Goal: Task Accomplishment & Management: Manage account settings

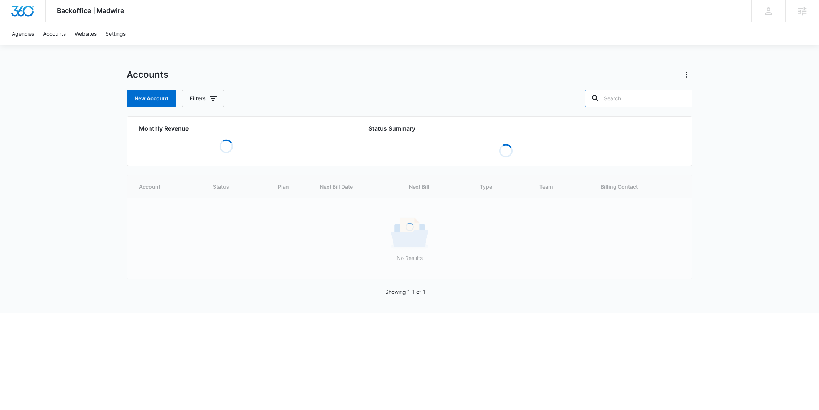
click at [640, 101] on input "text" at bounding box center [638, 99] width 107 height 18
paste input "M319554"
type input "M319554"
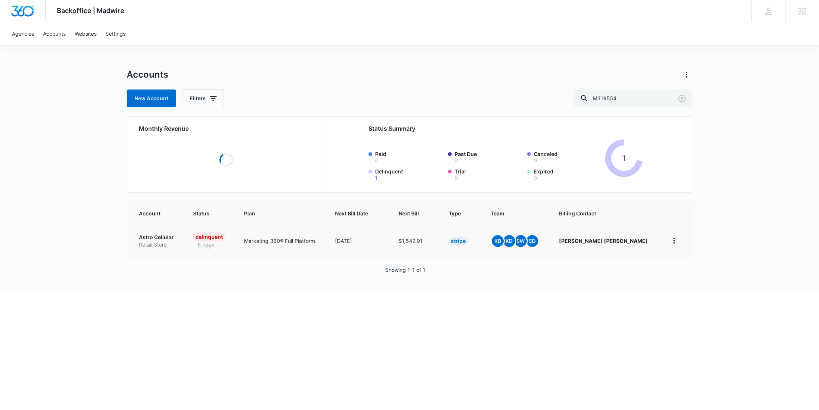
click at [159, 244] on p "Retail Store" at bounding box center [157, 244] width 36 height 7
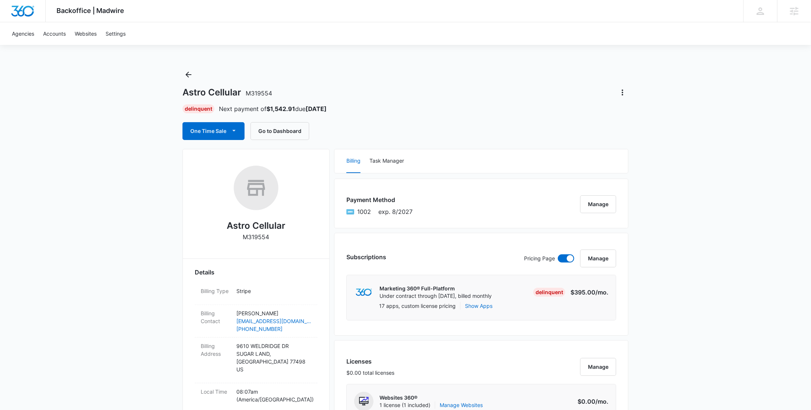
click at [256, 237] on p "M319554" at bounding box center [256, 237] width 26 height 9
copy p "M319554"
drag, startPoint x: 241, startPoint y: 90, endPoint x: 182, endPoint y: 91, distance: 59.1
click at [182, 91] on h1 "Astro Cellular M319554" at bounding box center [227, 92] width 90 height 11
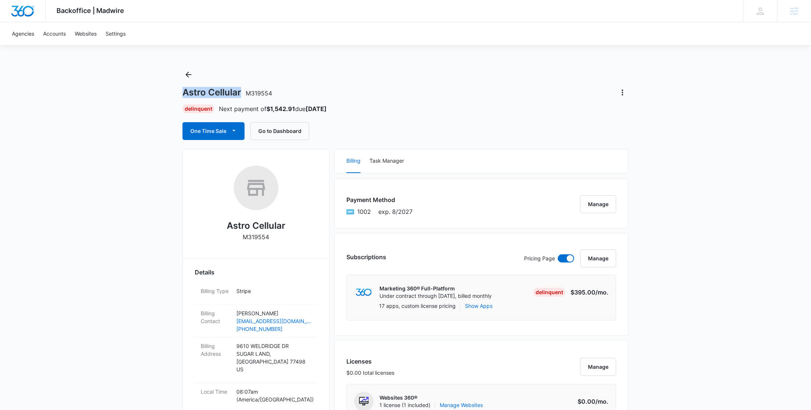
copy h1 "Astro Cellular"
click at [194, 80] on button "Back" at bounding box center [188, 75] width 12 height 12
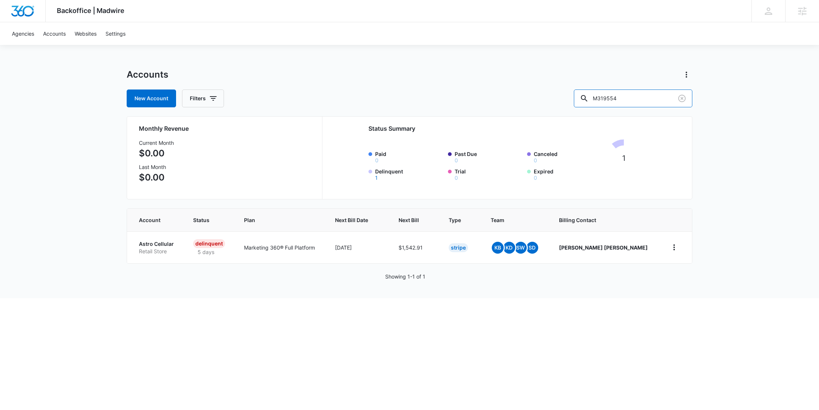
drag, startPoint x: 639, startPoint y: 95, endPoint x: 584, endPoint y: 97, distance: 54.7
click at [584, 97] on div "New Account Filters M319554" at bounding box center [410, 99] width 566 height 18
paste input "C14"
type input "C1454"
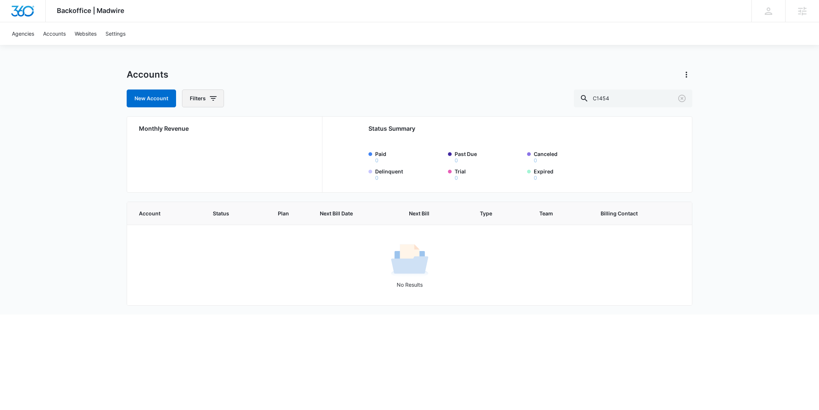
click at [207, 98] on button "Filters" at bounding box center [203, 99] width 42 height 18
click at [269, 124] on icon "Show Agency filters" at bounding box center [270, 125] width 9 height 9
click at [234, 146] on label "Search All Agencies" at bounding box center [233, 150] width 85 height 8
click at [191, 150] on input "Search All Agencies" at bounding box center [191, 150] width 0 height 0
checkbox input "true"
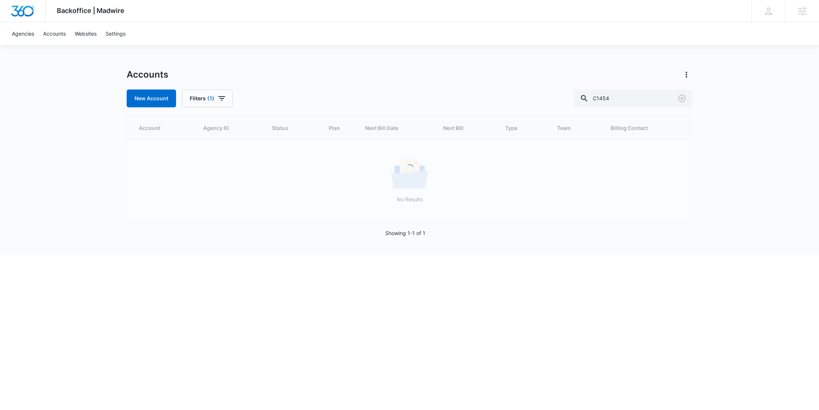
click at [276, 93] on div "New Account Filters (1) C1454" at bounding box center [410, 99] width 566 height 18
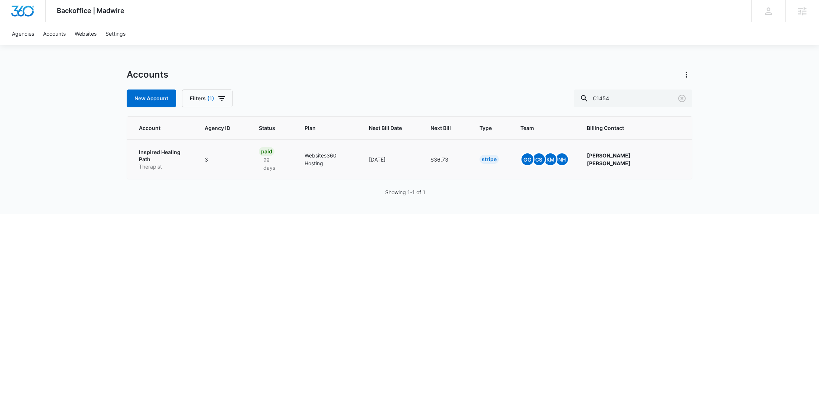
click at [161, 163] on p "Therapist" at bounding box center [163, 166] width 48 height 7
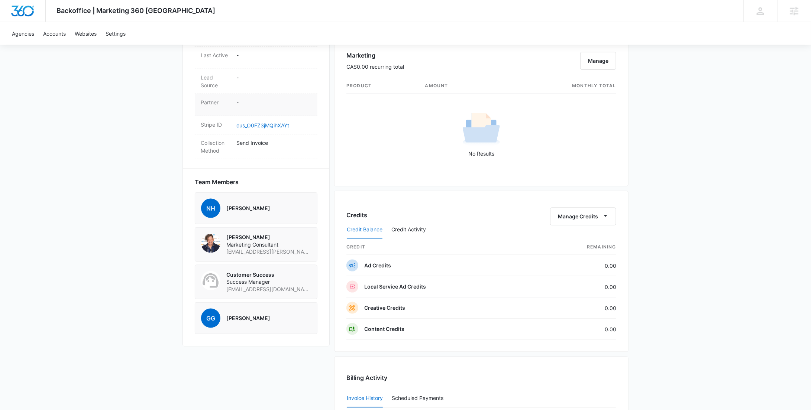
scroll to position [391, 0]
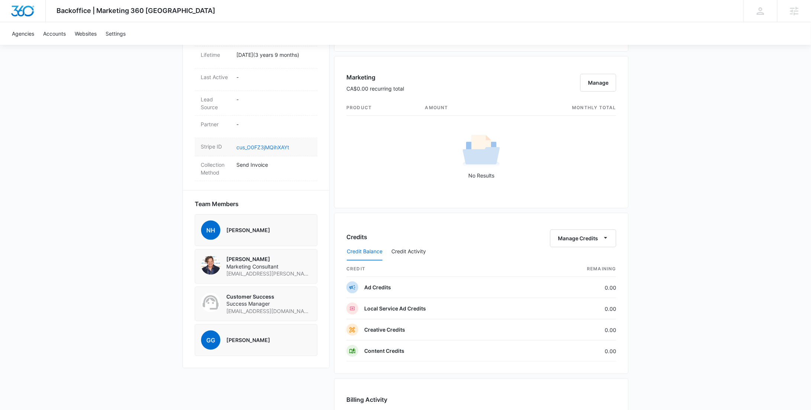
click at [271, 145] on link "cus_O0FZ3jMQihXAYt" at bounding box center [262, 147] width 53 height 6
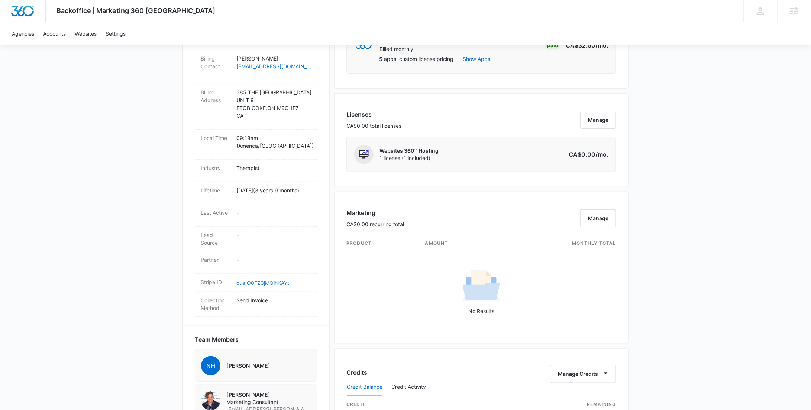
scroll to position [0, 0]
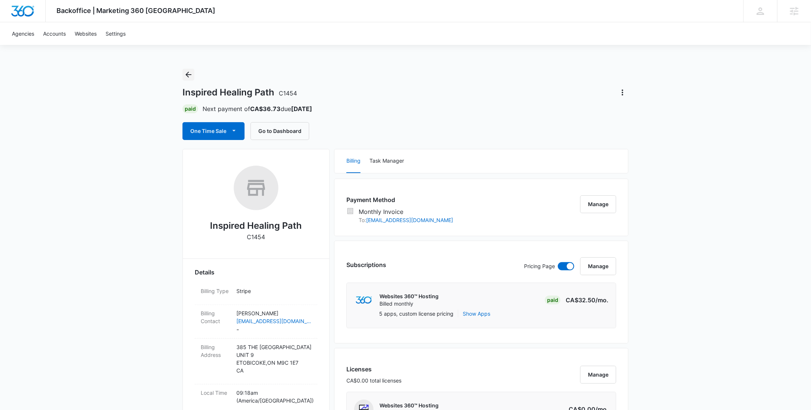
click at [187, 73] on icon "Back" at bounding box center [188, 74] width 9 height 9
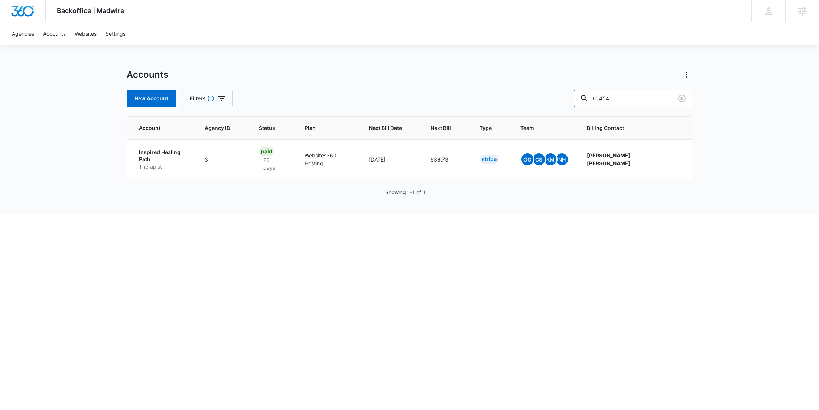
drag, startPoint x: 641, startPoint y: 103, endPoint x: 570, endPoint y: 102, distance: 71.7
click at [570, 102] on div "New Account Filters (1) C1454" at bounding box center [410, 99] width 566 height 18
paste input "M39129"
type input "M39129"
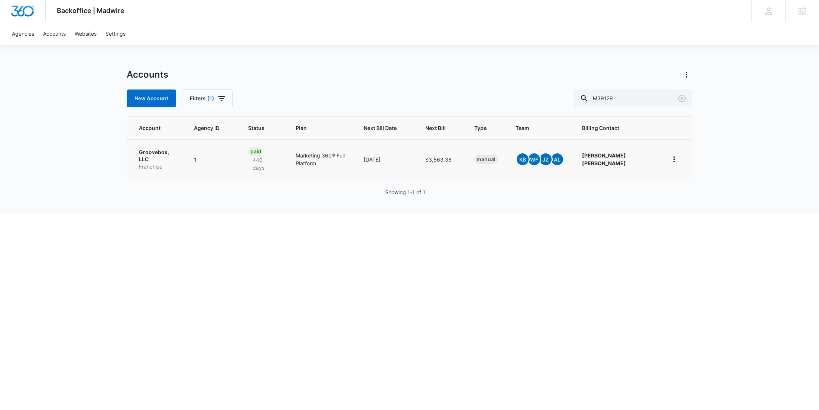
click at [159, 163] on p "Franchise" at bounding box center [157, 166] width 37 height 7
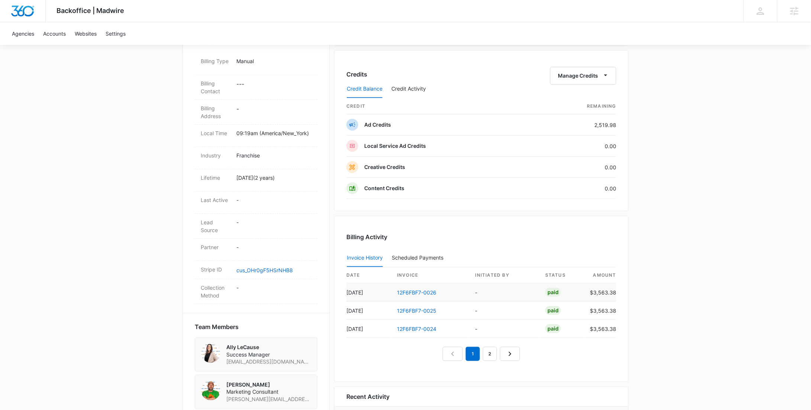
scroll to position [227, 0]
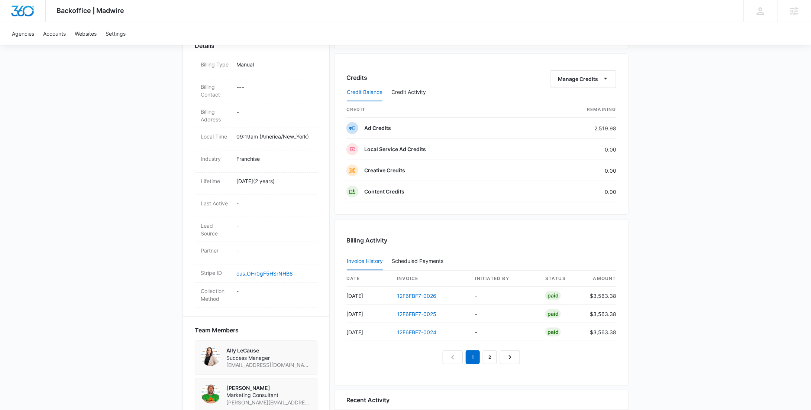
click at [596, 84] on div "Credit Balance Credit Activity" at bounding box center [481, 92] width 270 height 19
click at [594, 80] on button "Manage Credits" at bounding box center [583, 79] width 66 height 18
click at [594, 133] on div "Transfer To Another Account" at bounding box center [594, 135] width 69 height 5
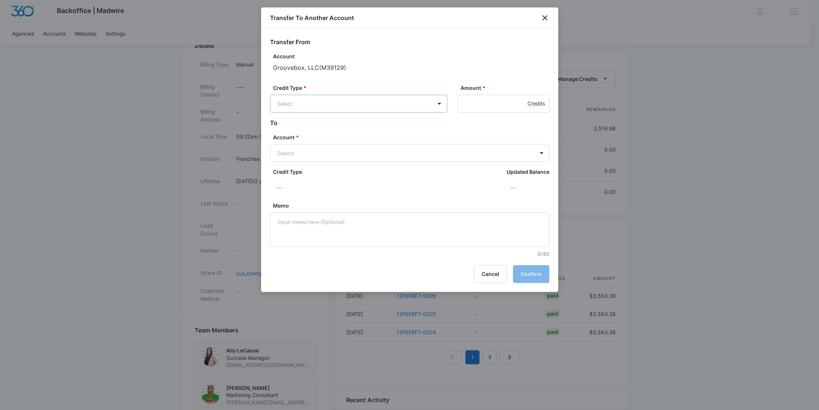
click at [378, 102] on body "Backoffice | Madwire Apps Settings RY Rochelle Young rochelle.young@madwire.com…" at bounding box center [409, 140] width 819 height 735
click at [359, 129] on p "Ad Credits (2519.98 Credits)" at bounding box center [332, 132] width 70 height 8
click at [472, 104] on input "Amount *" at bounding box center [504, 104] width 92 height 18
type input "505"
click at [402, 162] on body "Backoffice | Madwire Apps Settings RY Rochelle Young rochelle.young@madwire.com…" at bounding box center [409, 140] width 819 height 735
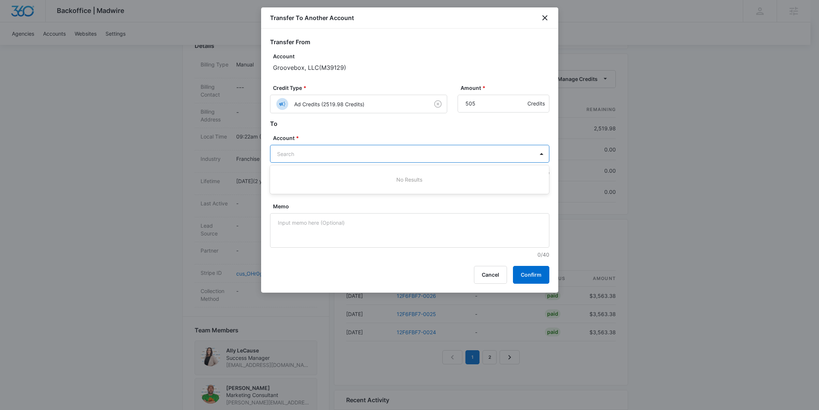
paste input "M53717"
type input "M53717"
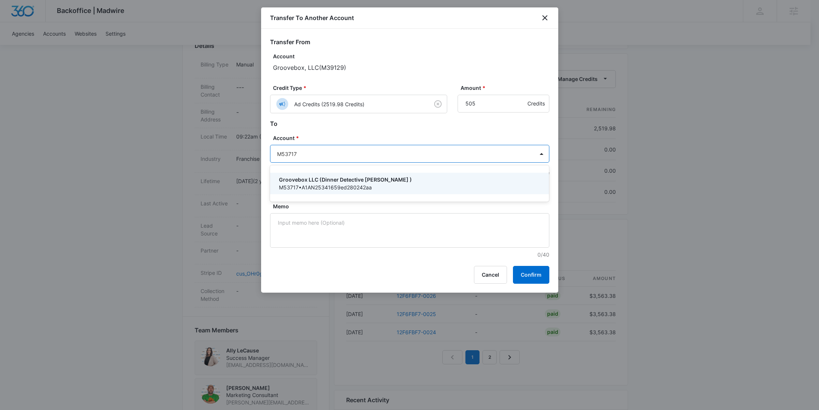
click at [346, 176] on p "Groovebox LLC (Dinner Detective Toledo )" at bounding box center [409, 180] width 260 height 8
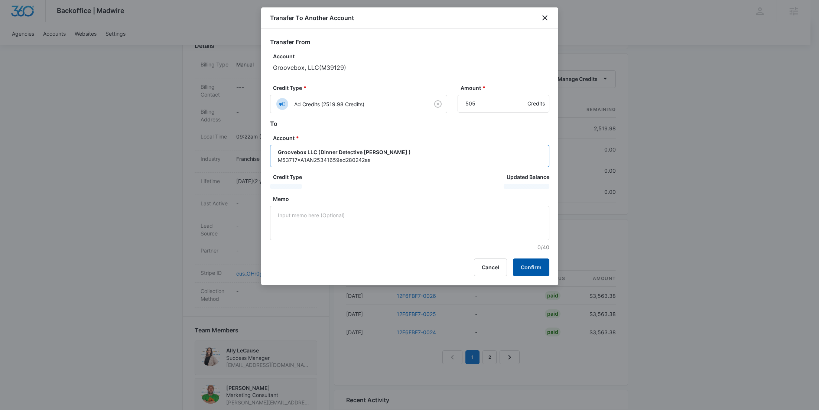
click at [531, 264] on button "Confirm" at bounding box center [531, 268] width 36 height 18
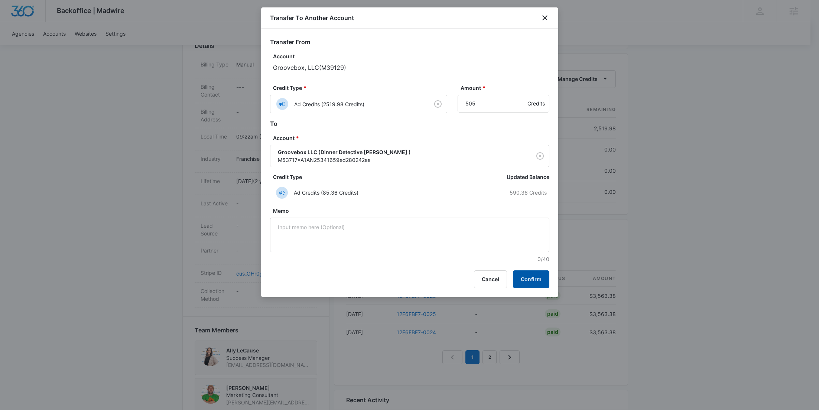
click at [535, 284] on button "Confirm" at bounding box center [531, 280] width 36 height 18
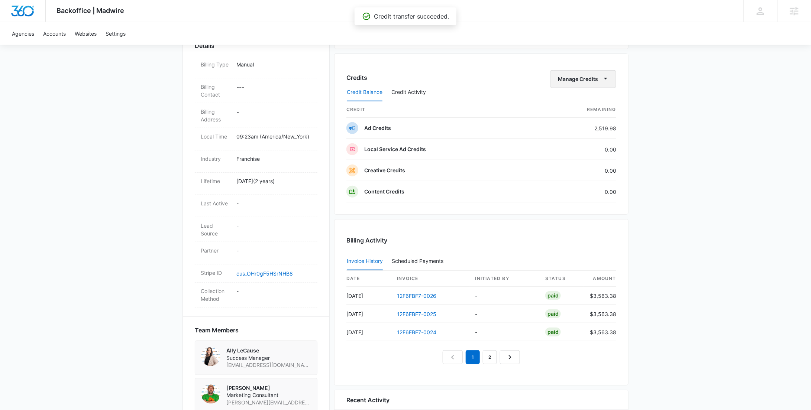
click at [598, 72] on button "Manage Credits" at bounding box center [583, 79] width 66 height 18
click at [594, 134] on div "Transfer To Another Account" at bounding box center [594, 135] width 69 height 5
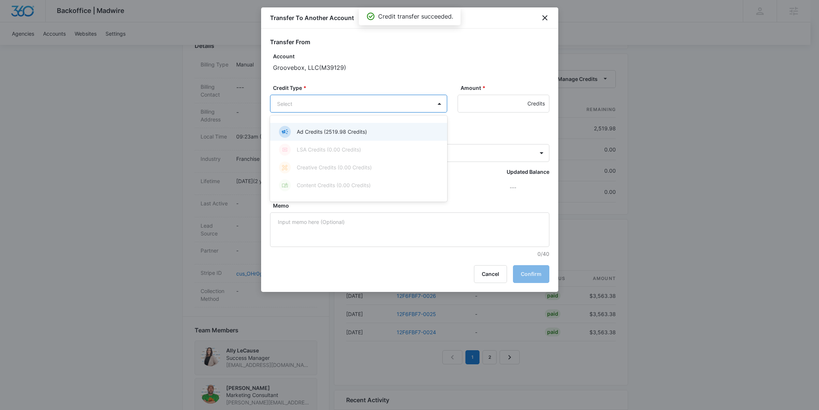
click at [361, 100] on body "Backoffice | Madwire Apps Settings RY Rochelle Young rochelle.young@madwire.com…" at bounding box center [409, 140] width 819 height 735
click at [362, 133] on p "Ad Credits (2519.98 Credits)" at bounding box center [332, 132] width 70 height 8
click at [471, 105] on input "Amount *" at bounding box center [504, 104] width 92 height 18
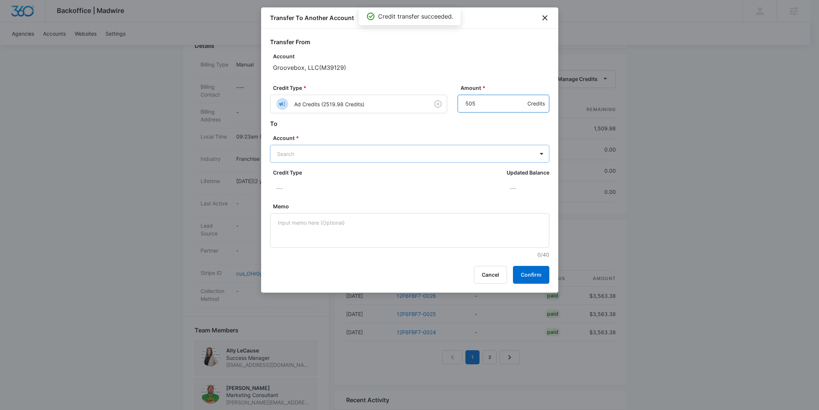
type input "505"
click at [353, 158] on body "Backoffice | Madwire Apps Settings RY Rochelle Young rochelle.young@madwire.com…" at bounding box center [409, 140] width 819 height 735
paste input "M53245"
type input "M53245"
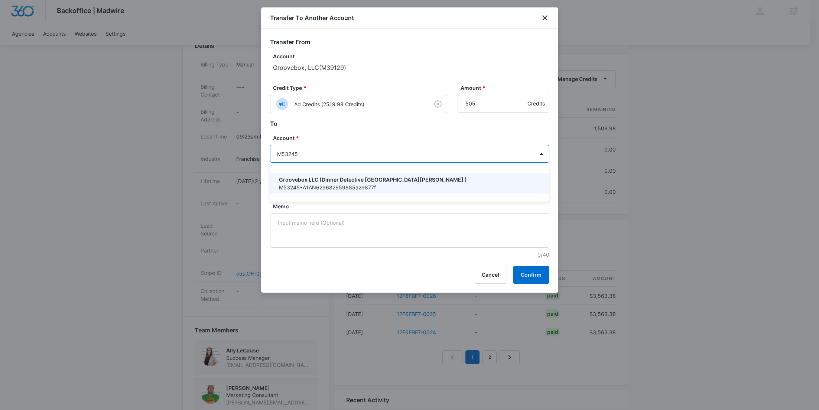
click at [359, 177] on p "Groovebox LLC (Dinner Detective Fort Wayne )" at bounding box center [409, 180] width 260 height 8
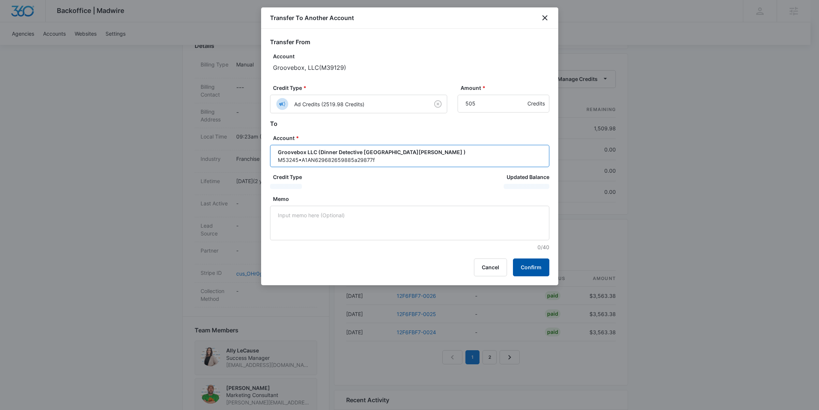
click at [537, 265] on button "Confirm" at bounding box center [531, 268] width 36 height 18
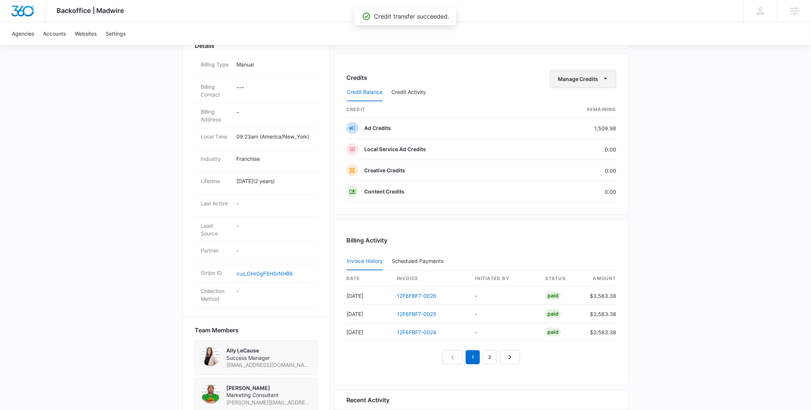
click at [585, 78] on button "Manage Credits" at bounding box center [583, 79] width 66 height 18
click at [590, 134] on div "Transfer To Another Account" at bounding box center [594, 135] width 69 height 5
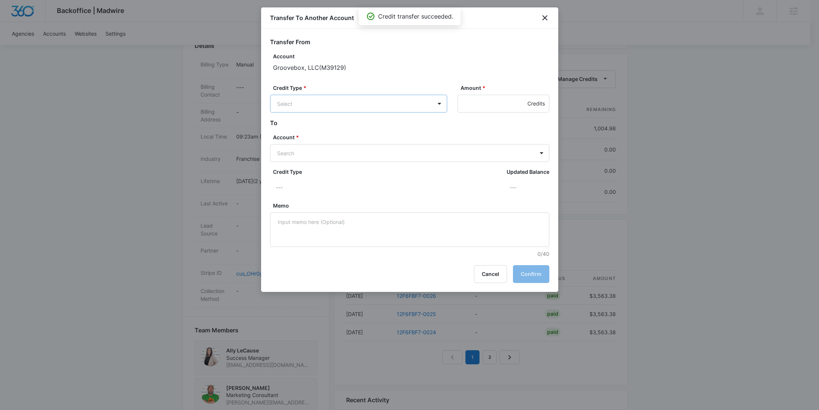
click at [334, 107] on body "Backoffice | Madwire Apps Settings RY Rochelle Young rochelle.young@madwire.com…" at bounding box center [409, 140] width 819 height 735
click at [334, 130] on p "Ad Credits (1004.98 Credits)" at bounding box center [332, 132] width 71 height 8
click at [466, 107] on input "Amount *" at bounding box center [504, 104] width 92 height 18
type input "505"
click at [408, 158] on body "Backoffice | Madwire Apps Settings RY Rochelle Young rochelle.young@madwire.com…" at bounding box center [409, 140] width 819 height 735
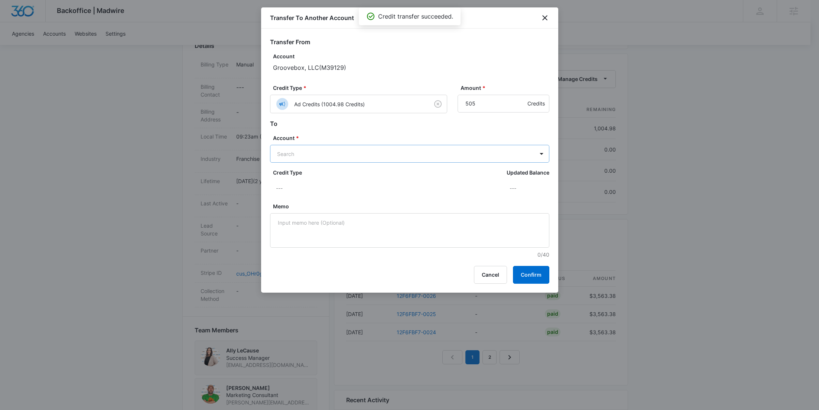
paste input "M53246"
type input "M53246"
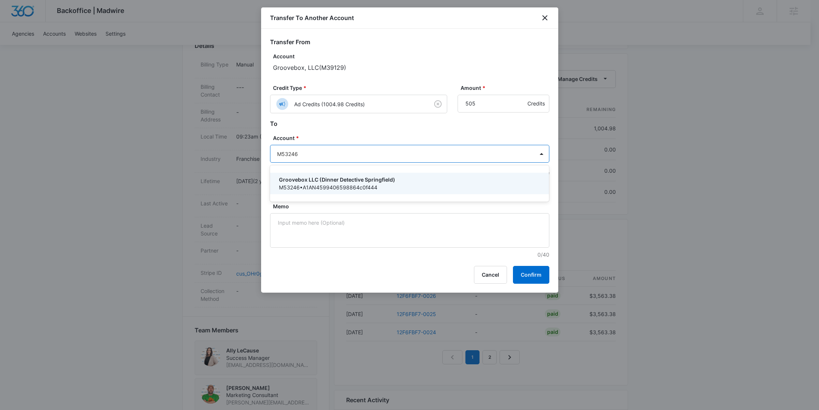
click at [403, 178] on p "Groovebox LLC (Dinner Detective Springfield)" at bounding box center [409, 180] width 260 height 8
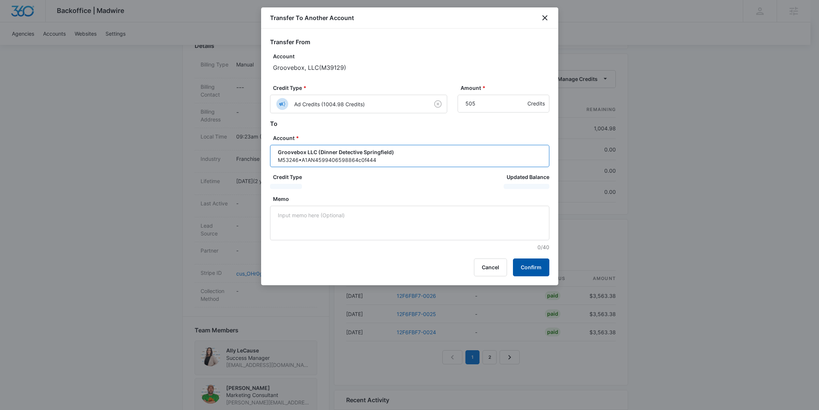
click at [535, 264] on button "Confirm" at bounding box center [531, 268] width 36 height 18
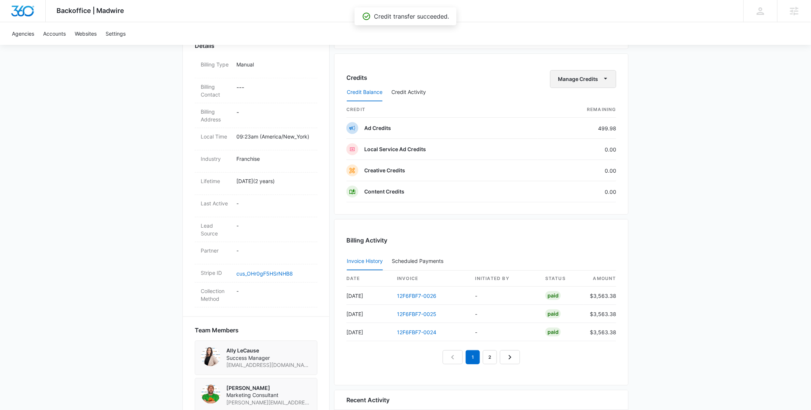
click at [588, 80] on button "Manage Credits" at bounding box center [583, 79] width 66 height 18
click at [595, 136] on div "Transfer To Another Account" at bounding box center [594, 135] width 69 height 5
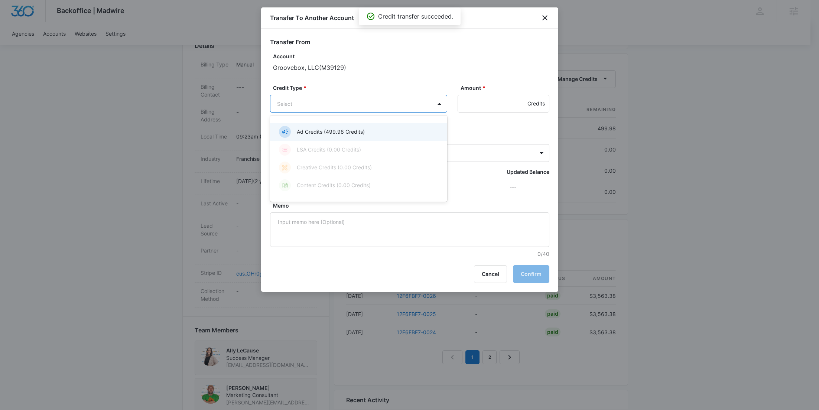
click at [377, 107] on body "Backoffice | Madwire Apps Settings RY Rochelle Young rochelle.young@madwire.com…" at bounding box center [409, 140] width 819 height 735
click at [369, 131] on div "Ad Credits (499.98 Credits)" at bounding box center [358, 132] width 158 height 12
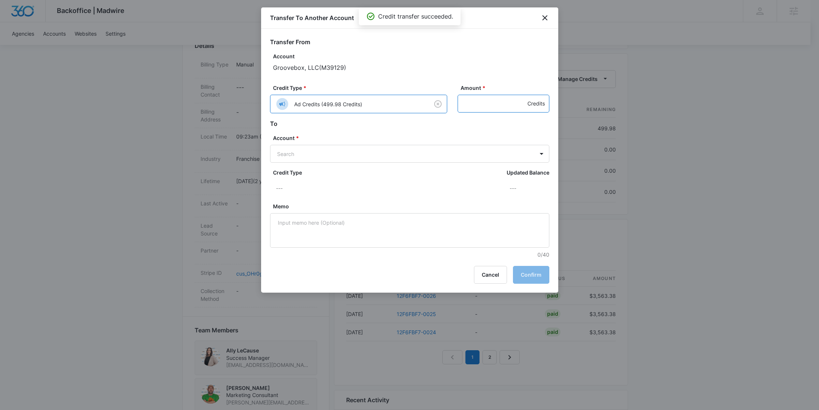
click at [494, 101] on input "Amount *" at bounding box center [504, 104] width 92 height 18
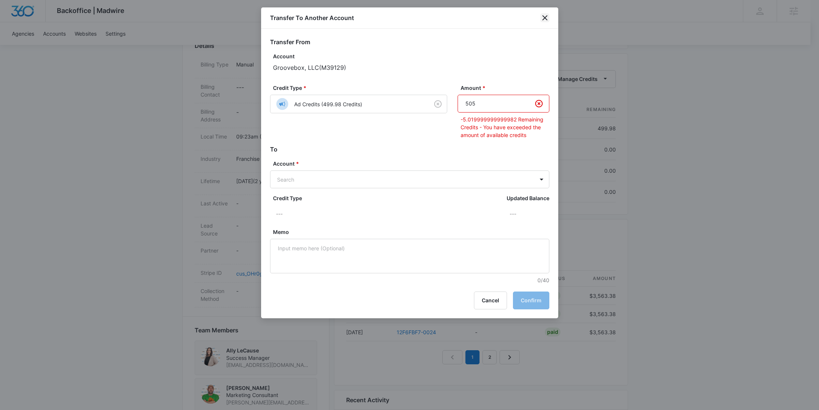
type input "505"
click at [544, 17] on icon "close" at bounding box center [545, 17] width 5 height 5
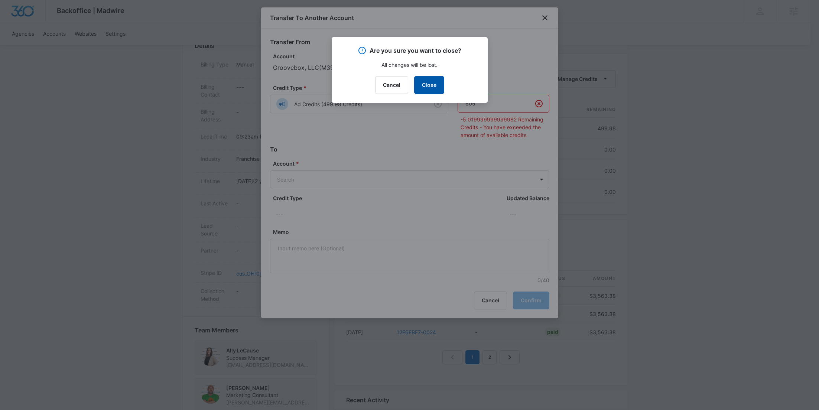
click at [431, 84] on button "Close" at bounding box center [429, 85] width 30 height 18
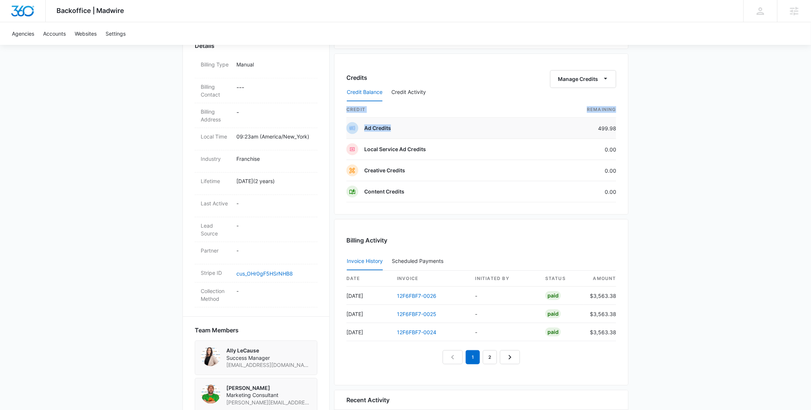
drag, startPoint x: 611, startPoint y: 127, endPoint x: 594, endPoint y: 127, distance: 17.5
click at [594, 127] on div "Credits Manage Credits Credit Balance Credit Activity credit Remaining Ad Credi…" at bounding box center [481, 134] width 294 height 161
click at [598, 128] on td "499.98" at bounding box center [576, 128] width 79 height 21
drag, startPoint x: 600, startPoint y: 128, endPoint x: 615, endPoint y: 127, distance: 15.7
click at [615, 127] on td "499.98" at bounding box center [576, 128] width 79 height 21
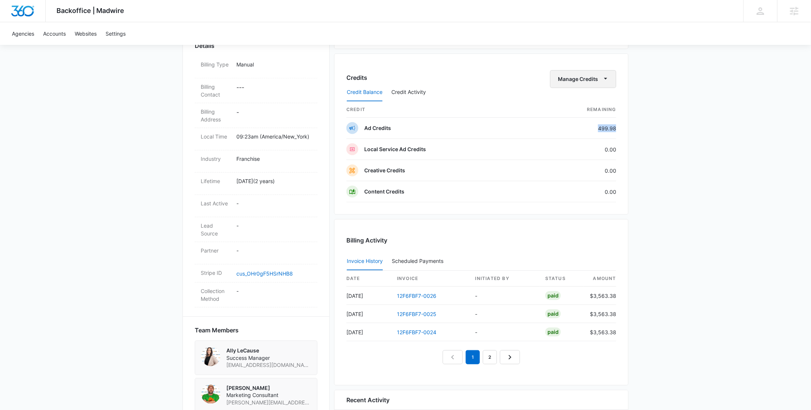
copy td "499.98"
drag, startPoint x: 572, startPoint y: 75, endPoint x: 574, endPoint y: 80, distance: 5.0
click at [572, 75] on button "Manage Credits" at bounding box center [583, 79] width 66 height 18
click at [696, 163] on div "Backoffice | Madwire Apps Settings RY Rochelle Young rochelle.young@madwire.com…" at bounding box center [405, 140] width 811 height 735
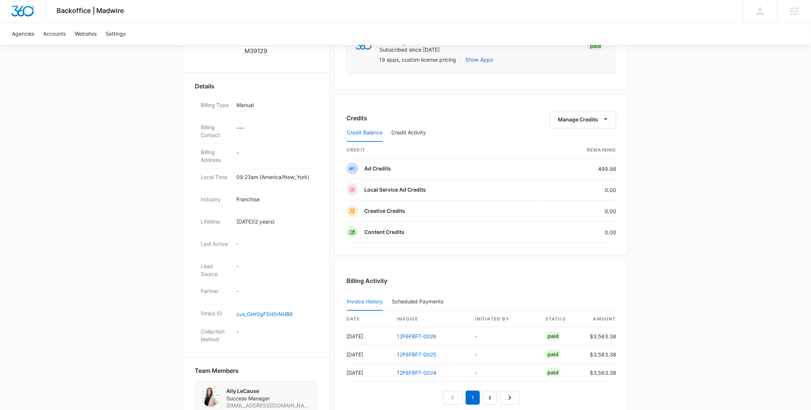
scroll to position [152, 0]
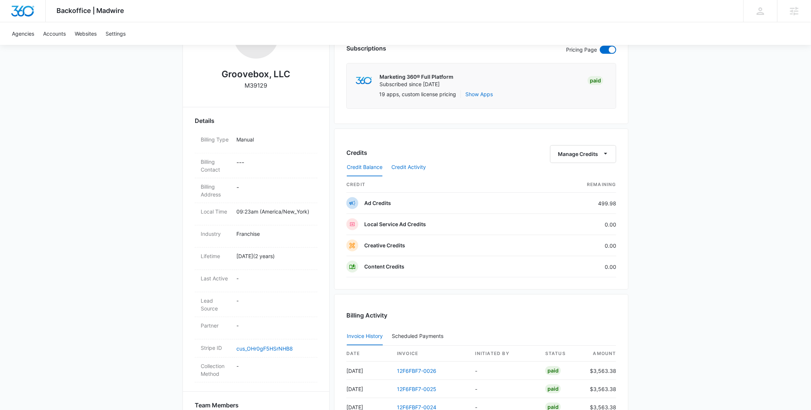
click at [415, 164] on button "Credit Activity" at bounding box center [408, 168] width 35 height 18
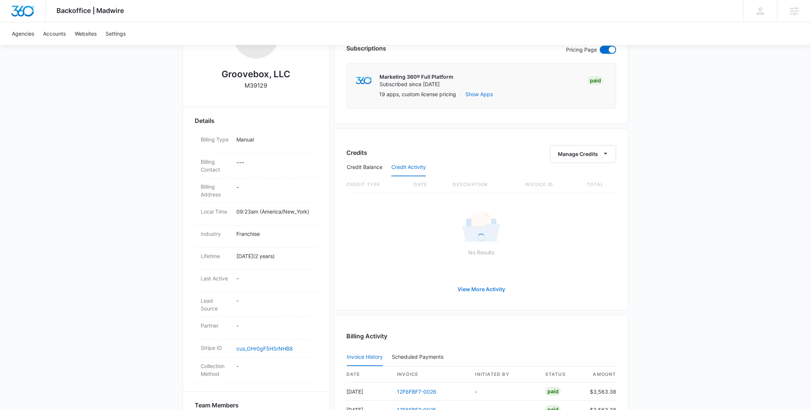
click at [489, 292] on button "View More Activity" at bounding box center [481, 290] width 62 height 18
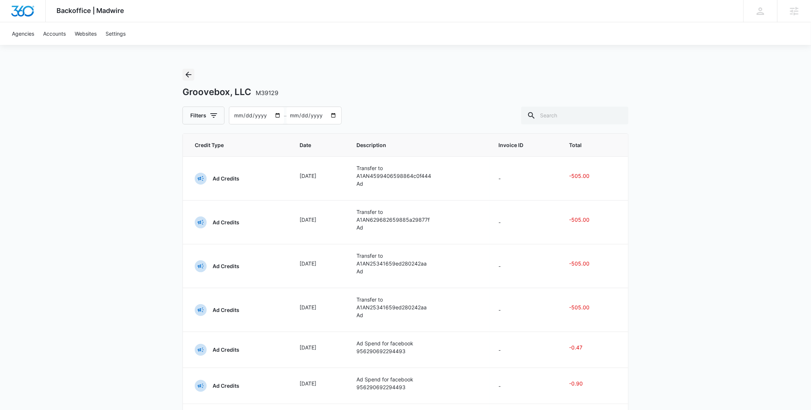
click at [190, 77] on icon "Back" at bounding box center [188, 74] width 9 height 9
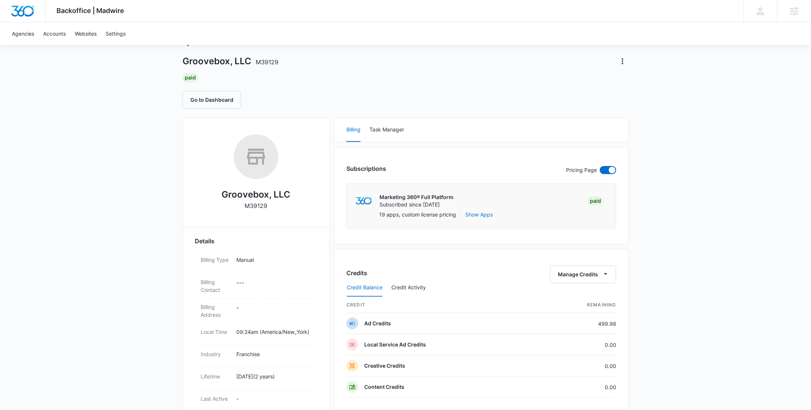
scroll to position [51, 0]
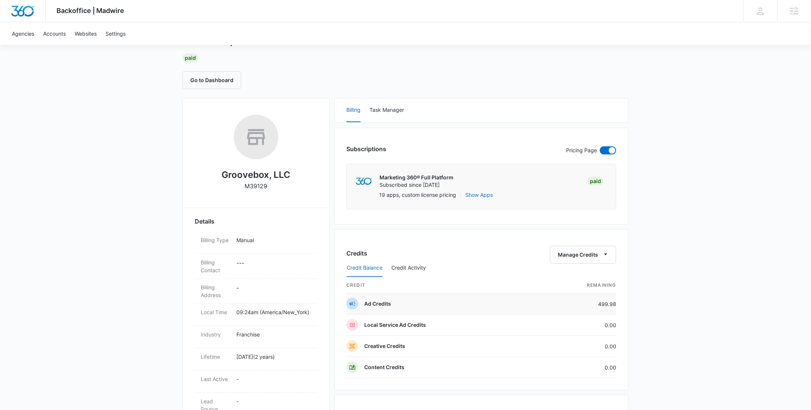
click at [605, 301] on td "499.98" at bounding box center [576, 304] width 79 height 21
copy td "499.98"
click at [714, 218] on div "Backoffice | Madwire Apps Settings RY Rochelle Young rochelle.young@madwire.com…" at bounding box center [405, 395] width 811 height 892
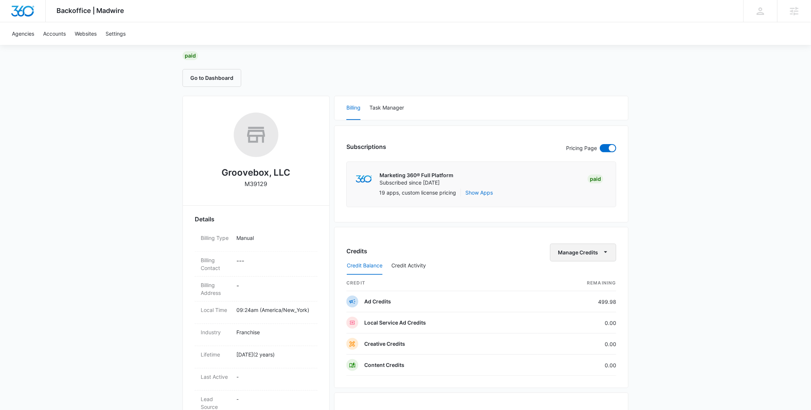
click at [587, 252] on button "Manage Credits" at bounding box center [583, 253] width 66 height 18
click at [584, 307] on div "Transfer To Another Account" at bounding box center [594, 309] width 69 height 5
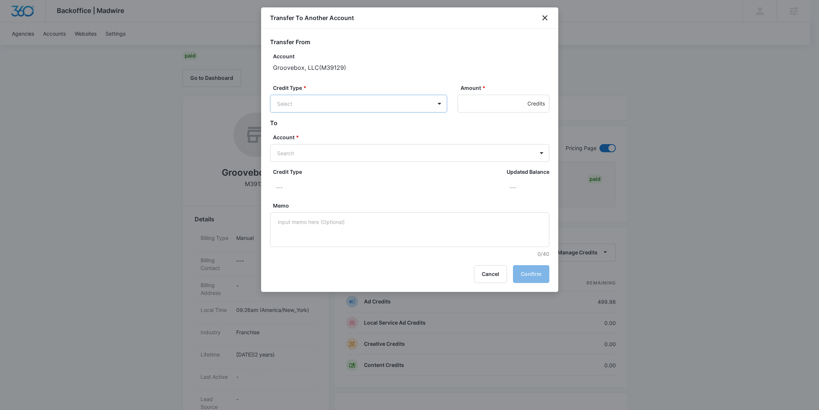
click at [358, 100] on body "Backoffice | Madwire Apps Settings RY Rochelle Young rochelle.young@madwire.com…" at bounding box center [409, 393] width 819 height 892
click at [343, 131] on p "Ad Credits (499.98 Credits)" at bounding box center [331, 132] width 68 height 8
click at [476, 105] on input "Amount *" at bounding box center [504, 104] width 92 height 18
type input "499.98"
click at [473, 144] on div "Account * Search" at bounding box center [409, 148] width 279 height 29
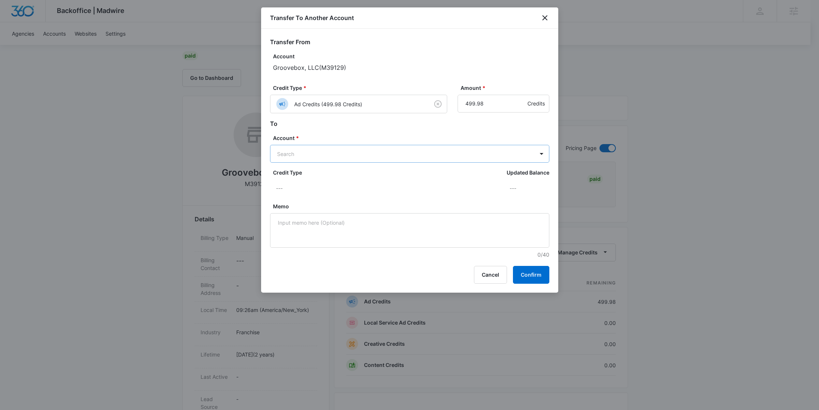
click at [469, 155] on body "Backoffice | Madwire Apps Settings RY Rochelle Young rochelle.young@madwire.com…" at bounding box center [409, 393] width 819 height 892
paste input "M178258"
type input "M178258"
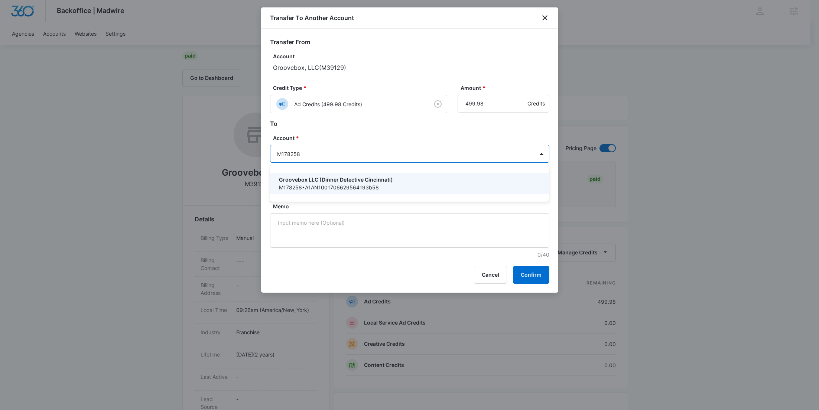
click at [348, 181] on p "Groovebox LLC (Dinner Detective Cincinnati)" at bounding box center [409, 180] width 260 height 8
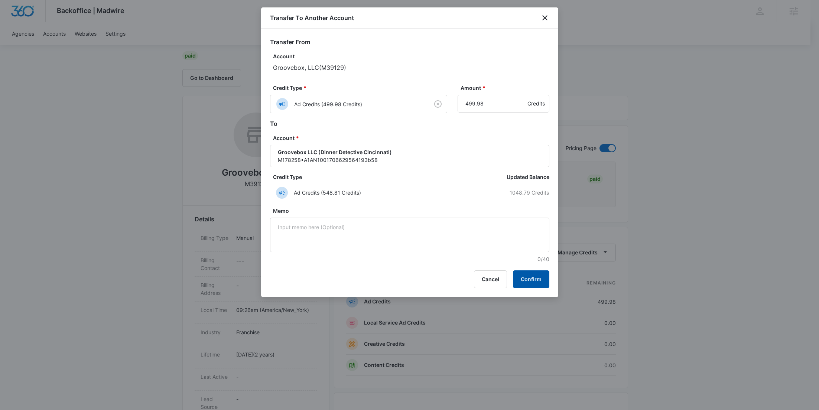
click at [535, 278] on button "Confirm" at bounding box center [531, 280] width 36 height 18
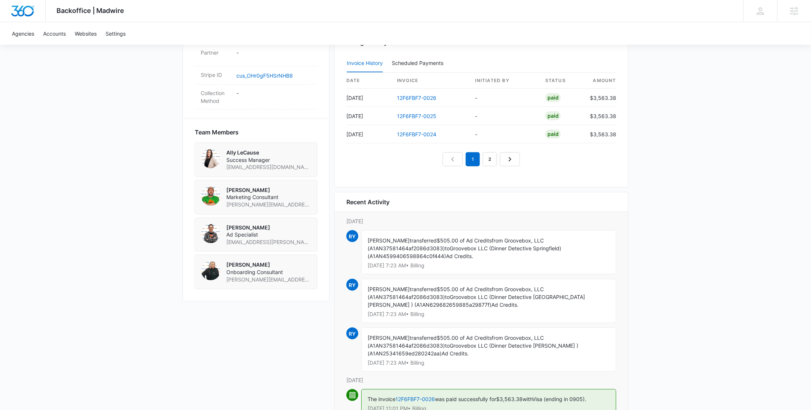
scroll to position [432, 0]
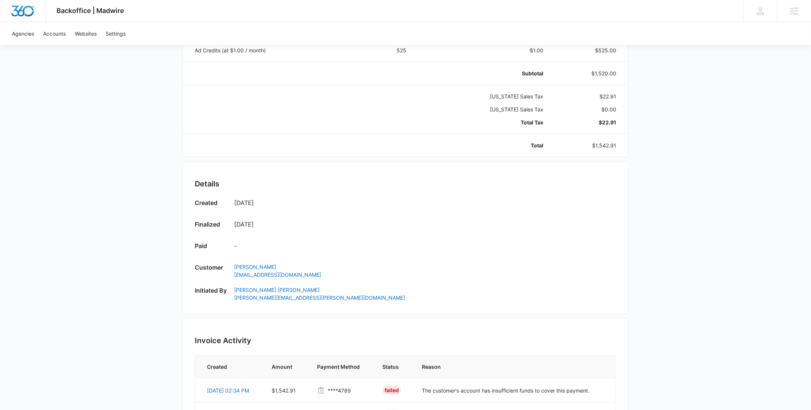
scroll to position [388, 0]
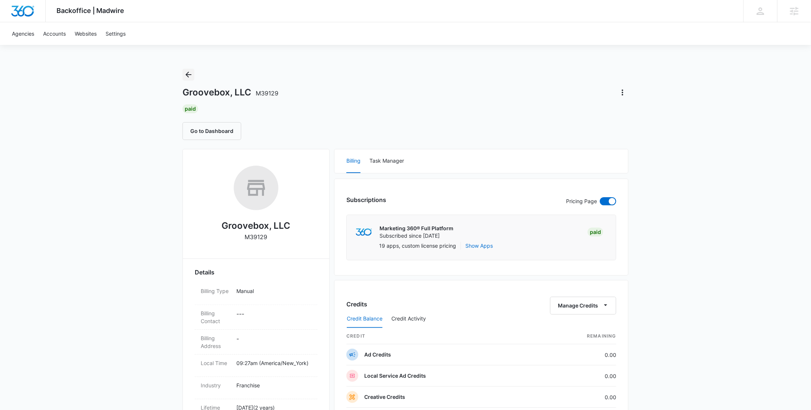
click at [191, 75] on icon "Back" at bounding box center [188, 74] width 9 height 9
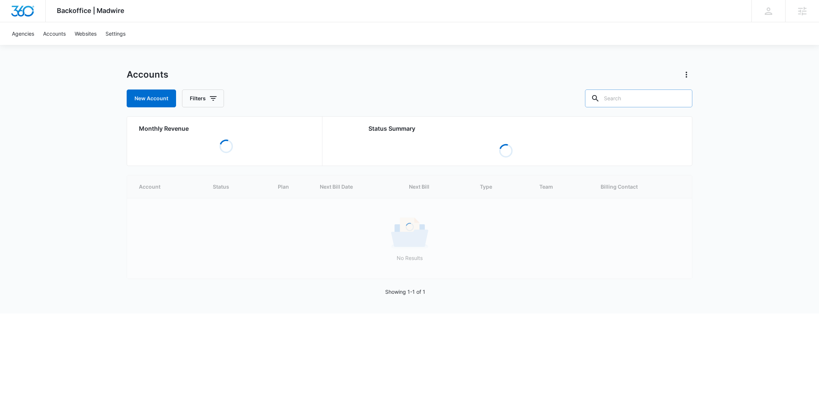
click at [632, 101] on input "text" at bounding box center [638, 99] width 107 height 18
paste input "Gold Hill"
type input "Gold Hill"
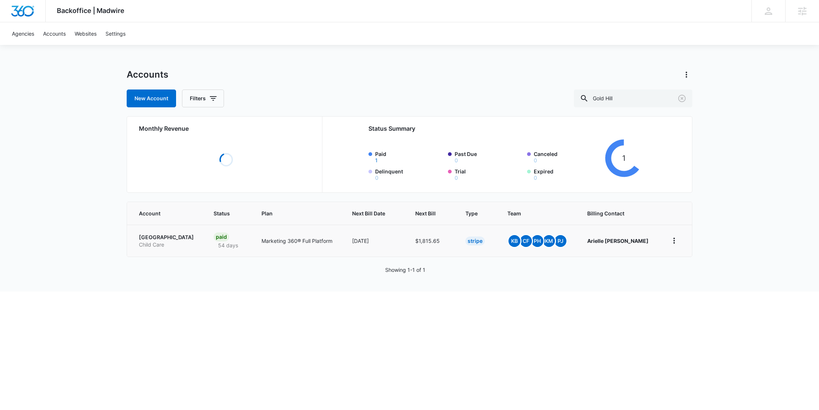
click at [169, 241] on p "Child Care" at bounding box center [167, 244] width 57 height 7
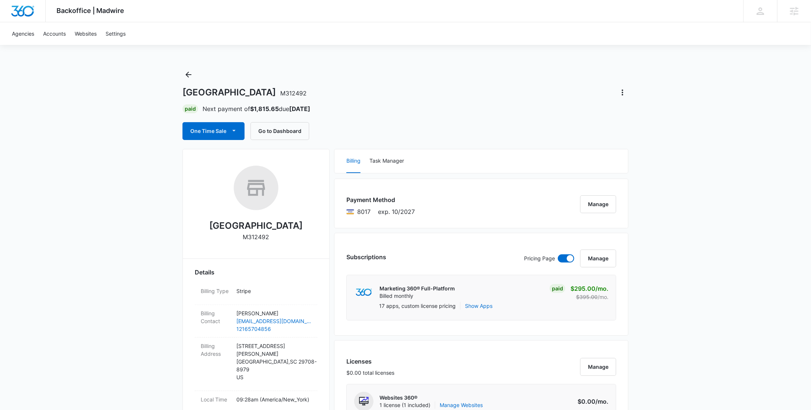
click at [256, 238] on p "M312492" at bounding box center [256, 237] width 26 height 9
copy p "M312492"
drag, startPoint x: 296, startPoint y: 224, endPoint x: 204, endPoint y: 225, distance: 92.2
click at [204, 225] on div "Gold Hill Preschool M312492" at bounding box center [256, 206] width 123 height 81
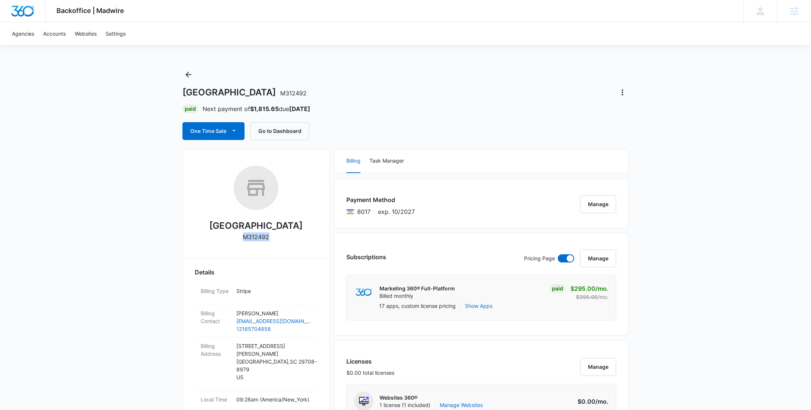
copy h2 "Gold Hill Preschool"
click at [192, 75] on icon "Back" at bounding box center [188, 74] width 9 height 9
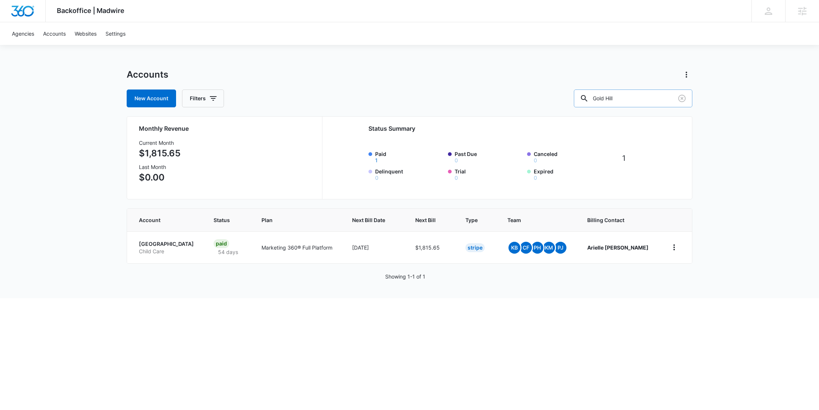
click at [650, 90] on input "Gold Hill" at bounding box center [633, 99] width 119 height 18
drag, startPoint x: 623, startPoint y: 100, endPoint x: 588, endPoint y: 100, distance: 35.3
click at [588, 100] on div "New Account Filters Gold Hill" at bounding box center [410, 99] width 566 height 18
paste input "M179132"
type input "M179132"
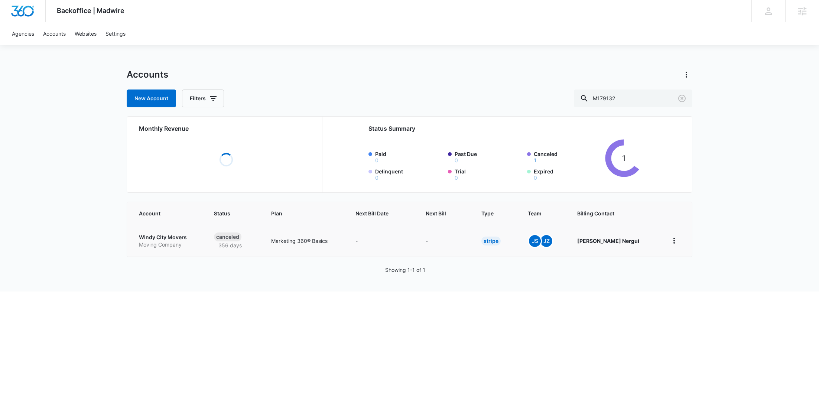
click at [161, 239] on p "Windy City Movers" at bounding box center [167, 237] width 57 height 7
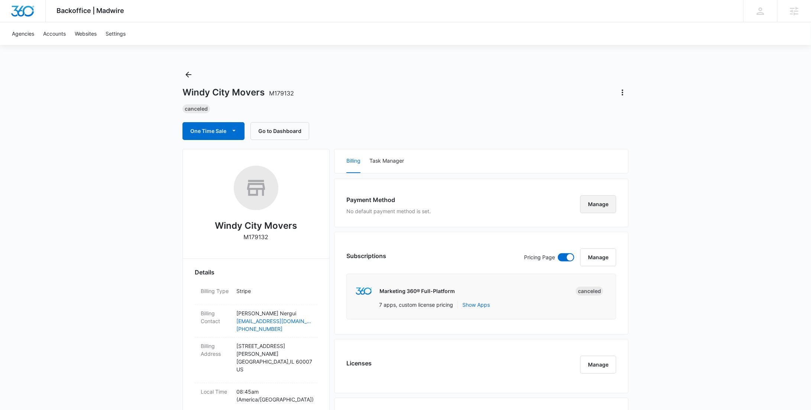
click at [601, 210] on button "Manage" at bounding box center [598, 204] width 36 height 18
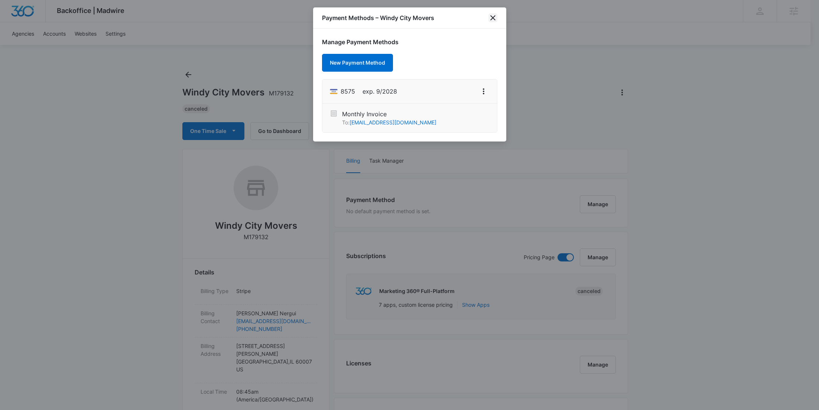
click at [494, 16] on icon "close" at bounding box center [493, 17] width 9 height 9
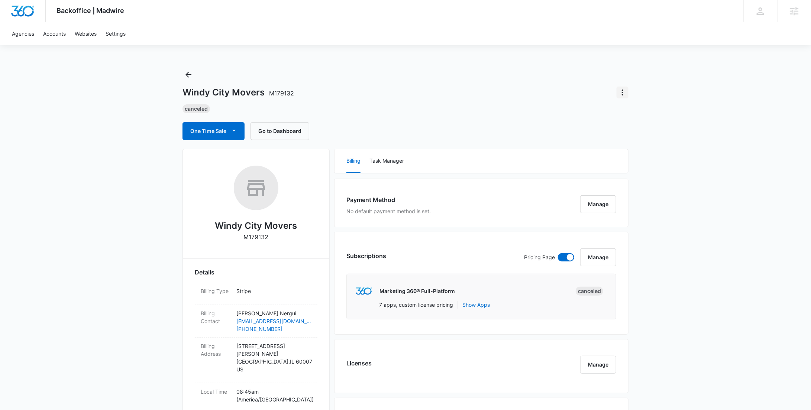
click at [622, 91] on icon "Actions" at bounding box center [622, 92] width 9 height 9
click at [634, 113] on div "Update Status" at bounding box center [644, 113] width 36 height 5
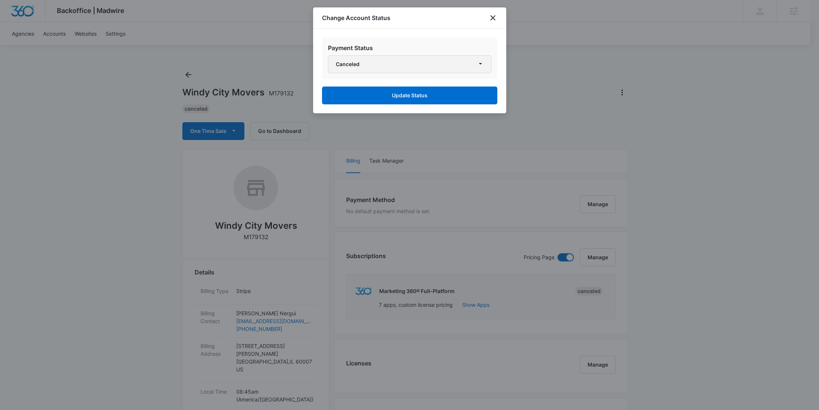
click at [427, 66] on button "Canceled" at bounding box center [410, 64] width 164 height 18
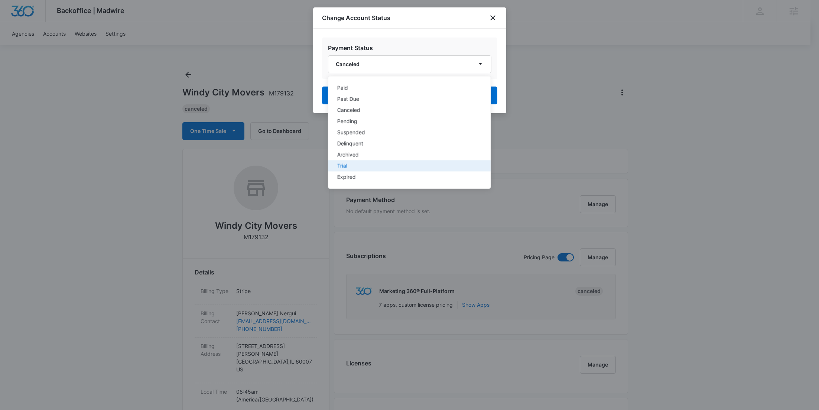
click at [384, 164] on div "Trial" at bounding box center [405, 166] width 136 height 5
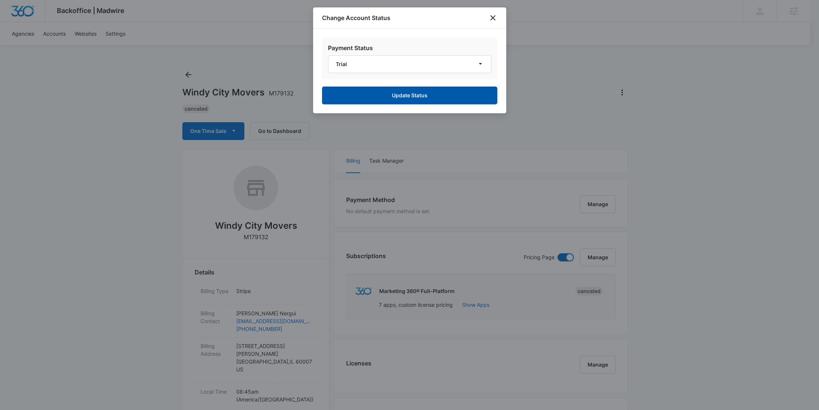
click at [408, 97] on button "Update Status" at bounding box center [409, 96] width 175 height 18
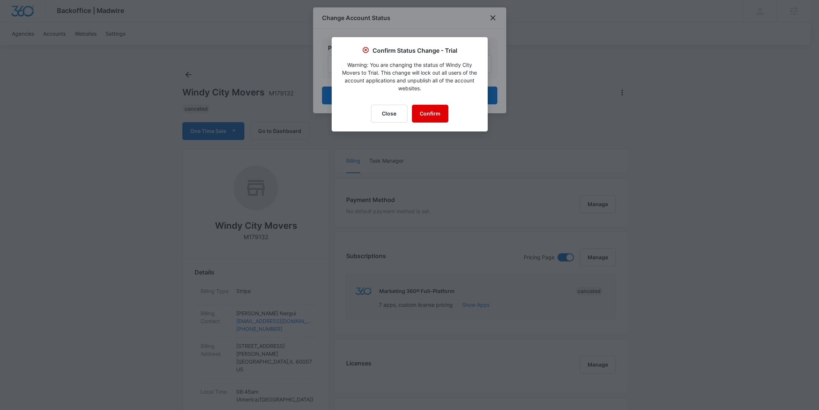
click at [432, 114] on button "Confirm" at bounding box center [430, 114] width 36 height 18
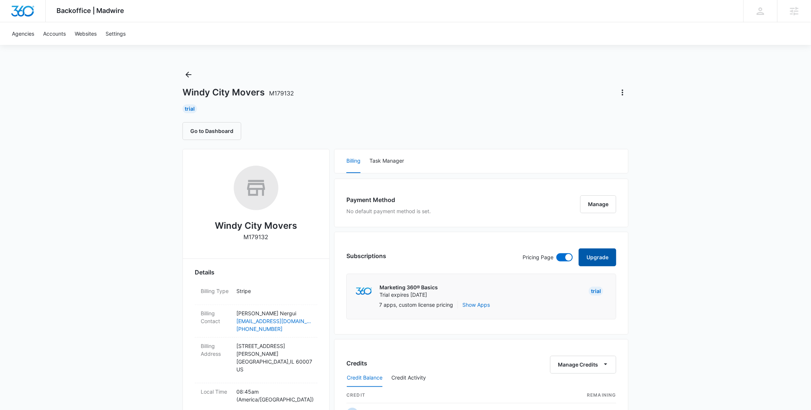
click at [601, 259] on button "Upgrade" at bounding box center [598, 258] width 38 height 18
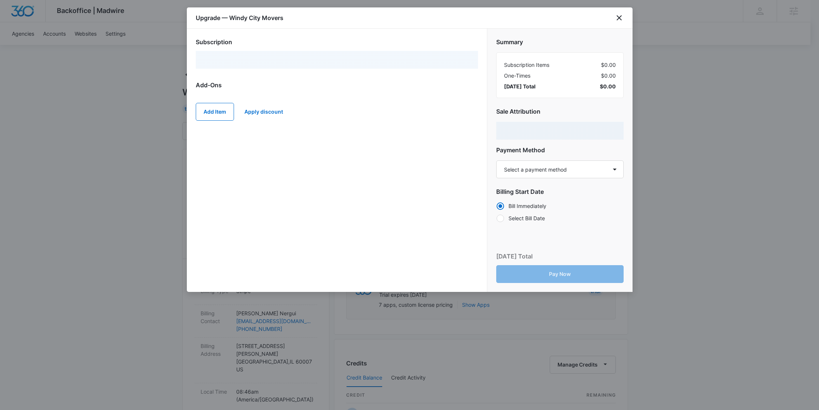
click at [327, 67] on div at bounding box center [337, 60] width 282 height 18
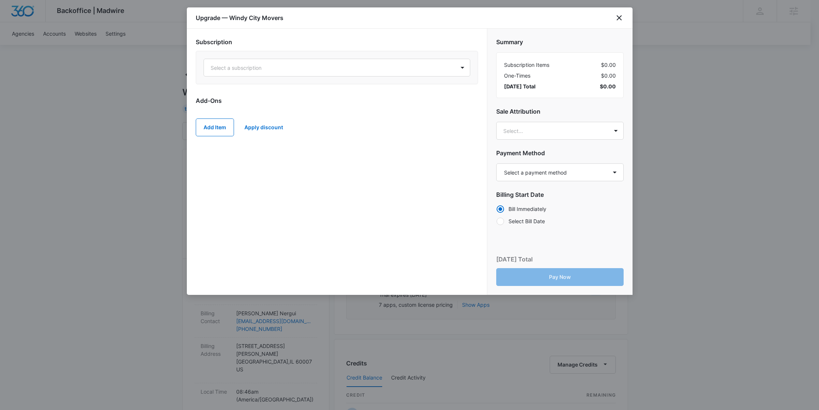
click at [327, 67] on div at bounding box center [328, 67] width 235 height 9
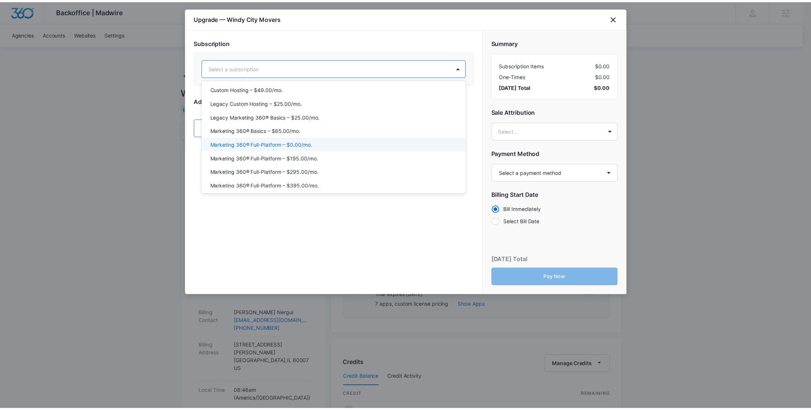
scroll to position [16, 0]
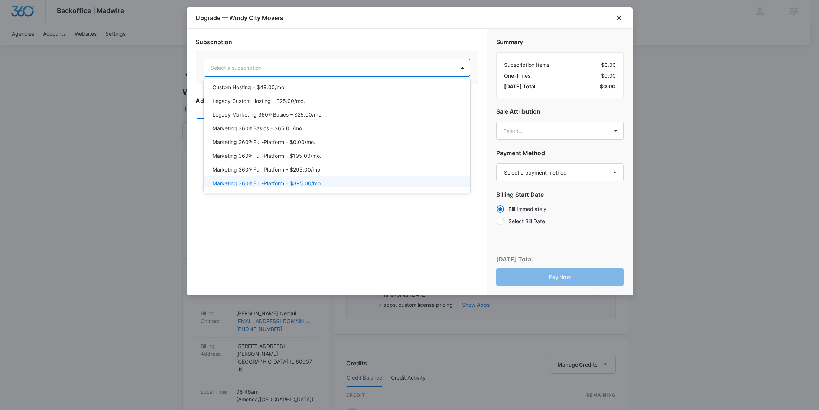
click at [322, 180] on div "Marketing 360® Full-Platform – $395.00/mo." at bounding box center [337, 183] width 248 height 8
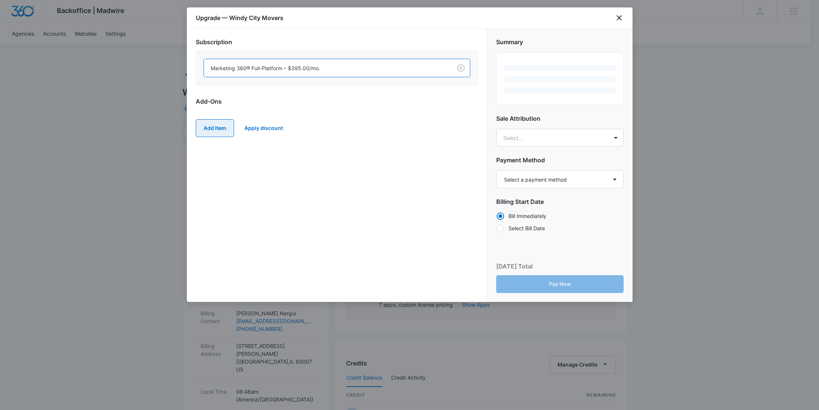
click at [224, 128] on button "Add Item" at bounding box center [215, 128] width 38 height 18
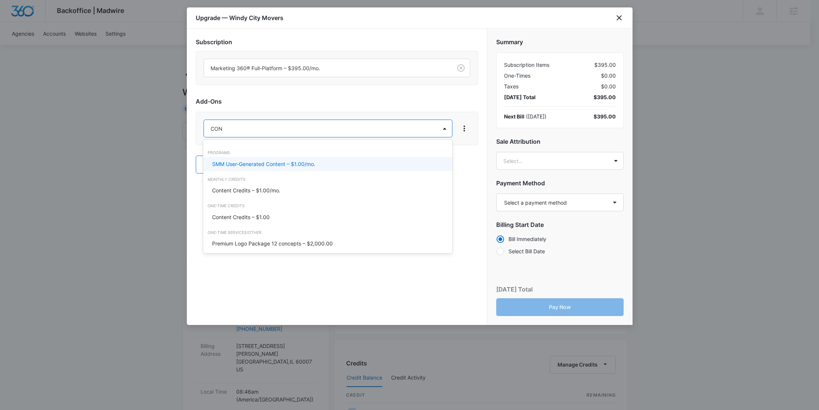
type input "CONT"
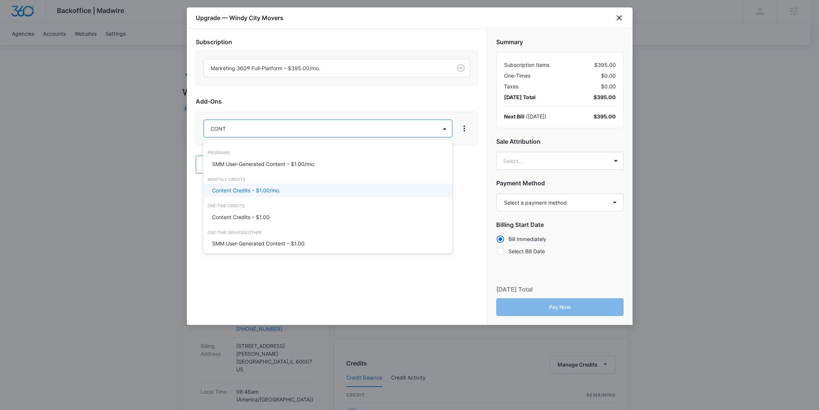
click at [265, 203] on div "One-Time Credits" at bounding box center [327, 206] width 249 height 6
click at [259, 197] on div "Content Credits – $1.00/mo." at bounding box center [327, 191] width 249 height 14
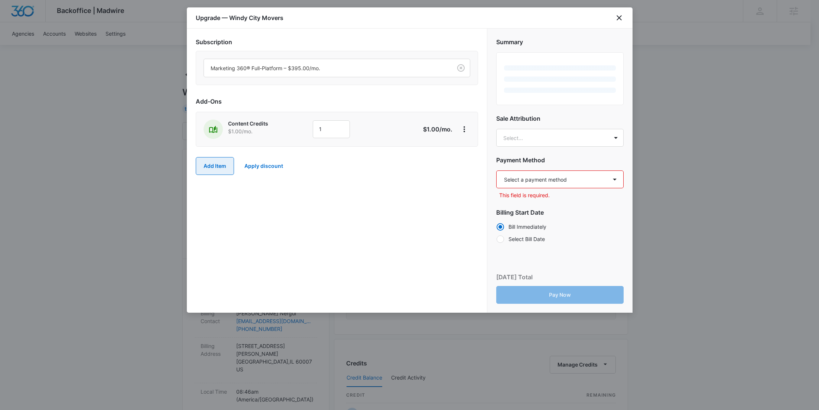
click at [221, 163] on button "Add Item" at bounding box center [215, 166] width 38 height 18
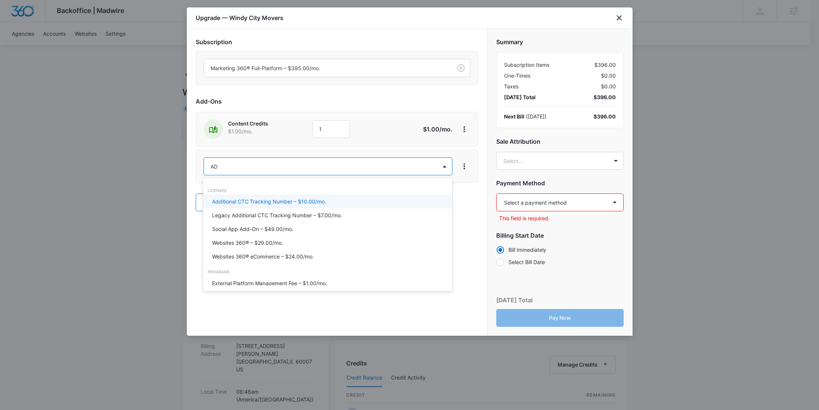
type input "AD C"
click at [229, 198] on p "Ad Credits – $1.00/mo." at bounding box center [240, 202] width 56 height 8
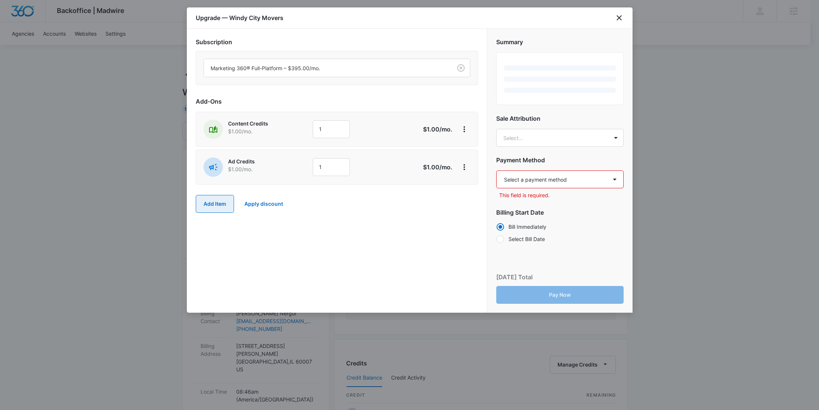
click at [220, 200] on button "Add Item" at bounding box center [215, 204] width 38 height 18
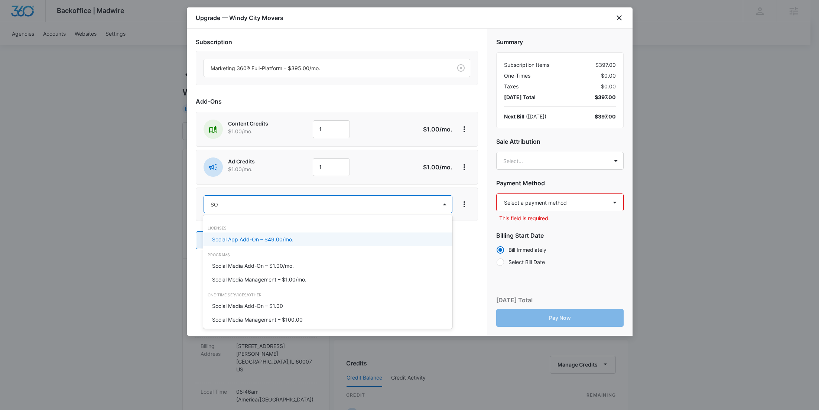
type input "SOC"
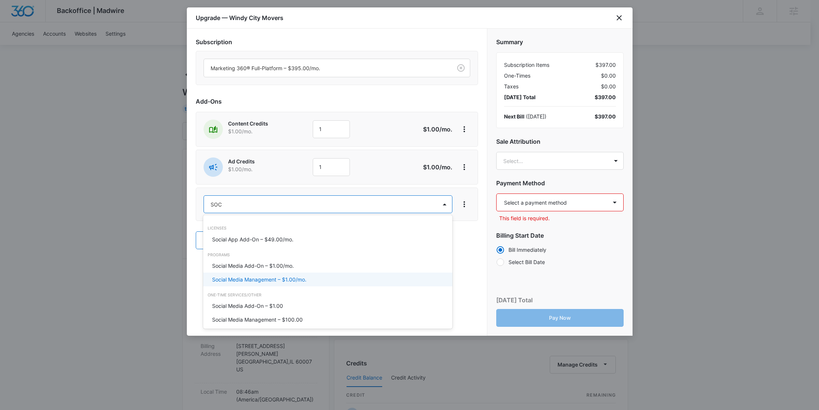
click at [251, 281] on p "Social Media Management – $1.00/mo." at bounding box center [259, 280] width 94 height 8
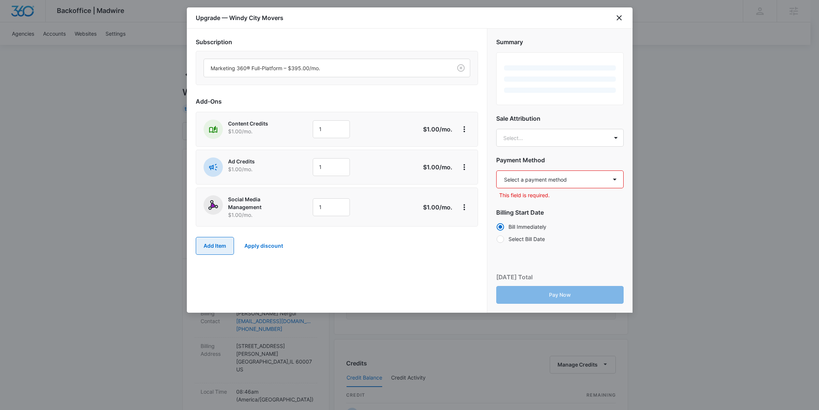
click at [218, 241] on button "Add Item" at bounding box center [215, 246] width 38 height 18
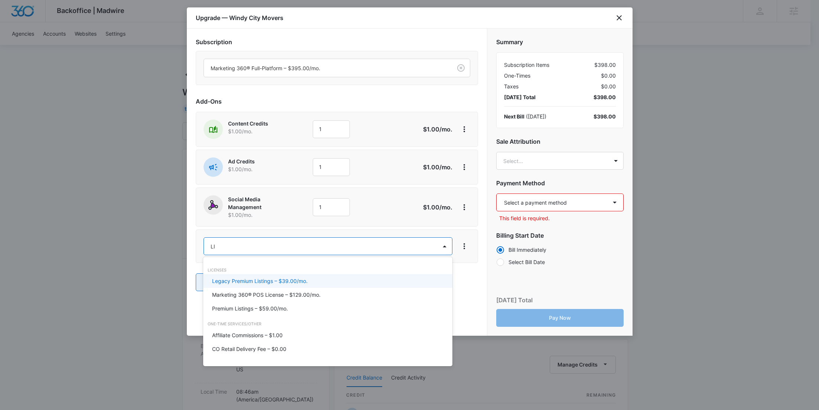
type input "LIS"
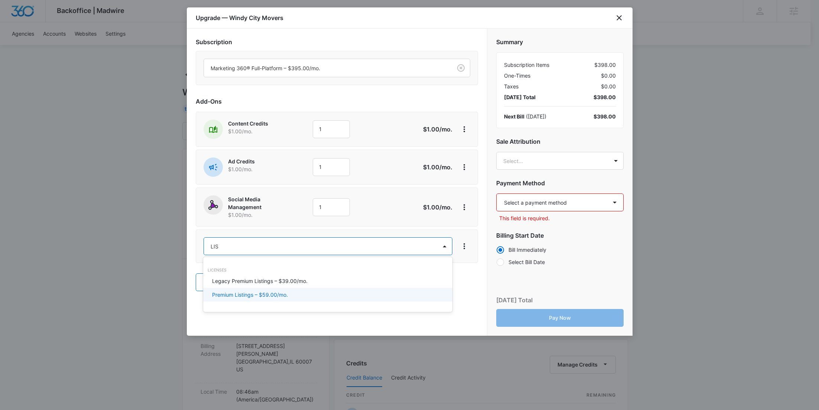
click at [262, 299] on div "Premium Listings – $59.00/mo." at bounding box center [327, 295] width 249 height 14
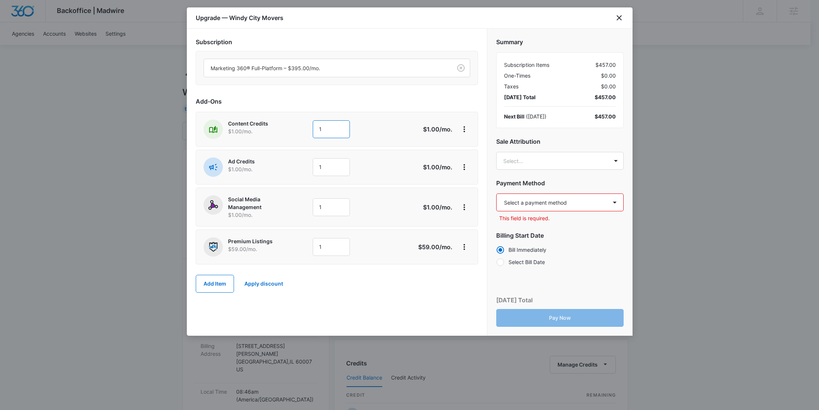
drag, startPoint x: 338, startPoint y: 133, endPoint x: 311, endPoint y: 126, distance: 27.9
click at [311, 126] on div "Content Credits $1.00 /mo. 1" at bounding box center [311, 129] width 214 height 19
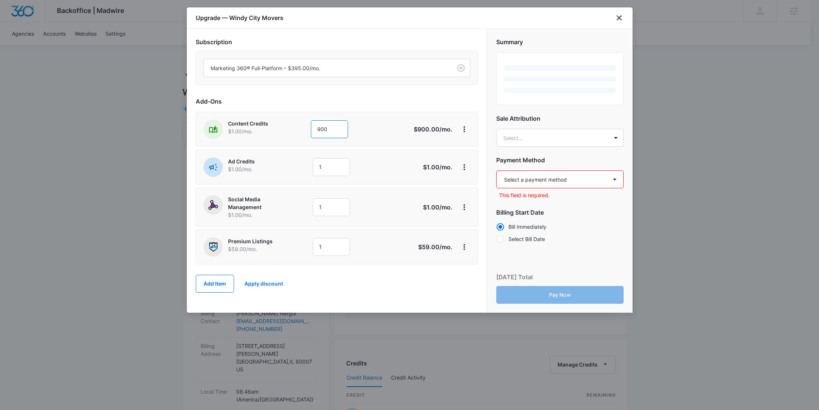
type input "900"
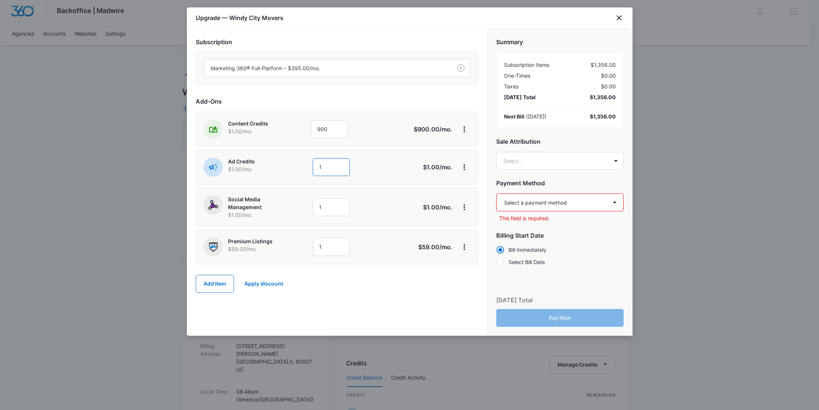
drag, startPoint x: 334, startPoint y: 167, endPoint x: 301, endPoint y: 167, distance: 33.4
click at [301, 167] on div "Ad Credits $1.00 /mo. 1" at bounding box center [311, 167] width 214 height 19
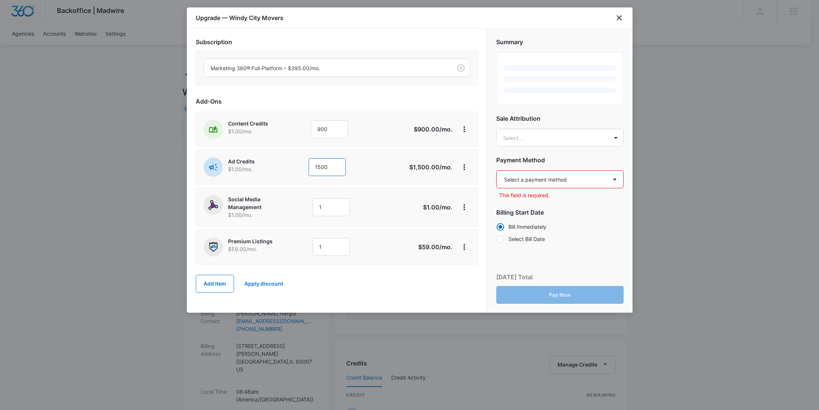
type input "1500"
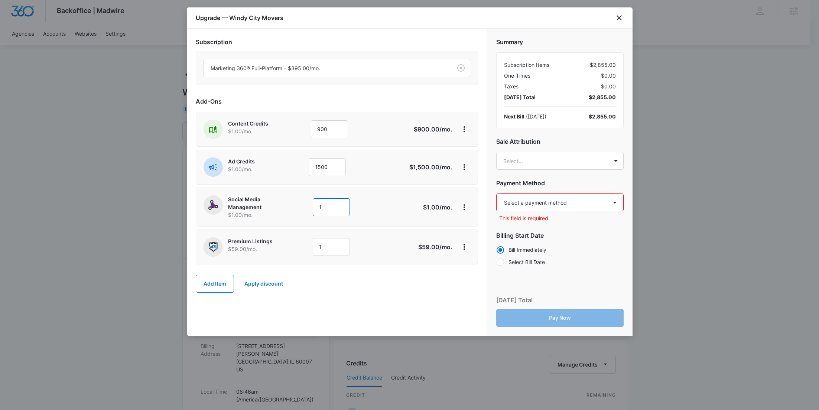
drag, startPoint x: 332, startPoint y: 206, endPoint x: 301, endPoint y: 206, distance: 30.8
click at [301, 206] on div "Social Media Management $1.00 /mo. 1" at bounding box center [311, 206] width 214 height 23
type input "300"
click at [533, 164] on body "Backoffice | Madwire Apps Settings RY Rochelle Young rochelle.young@madwire.com…" at bounding box center [409, 380] width 819 height 760
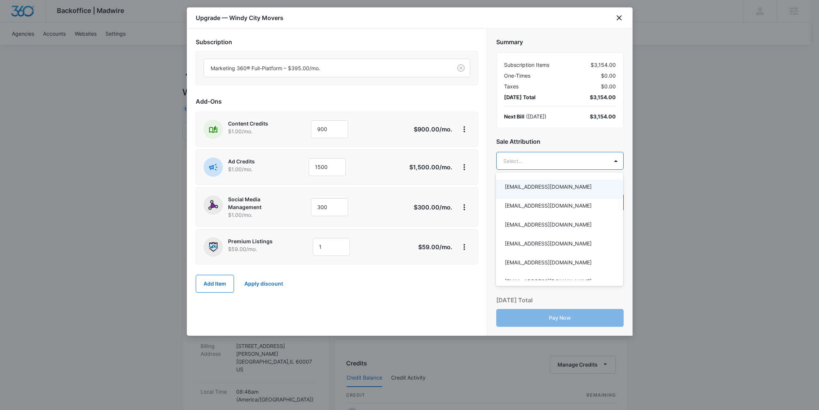
paste input "Zochniak"
type input "Zochniak"
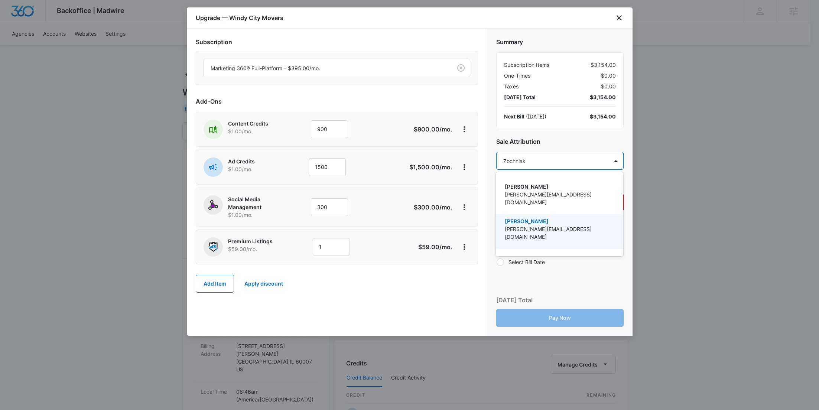
click at [537, 225] on p "justin.zochniak@madwire.com" at bounding box center [559, 233] width 108 height 16
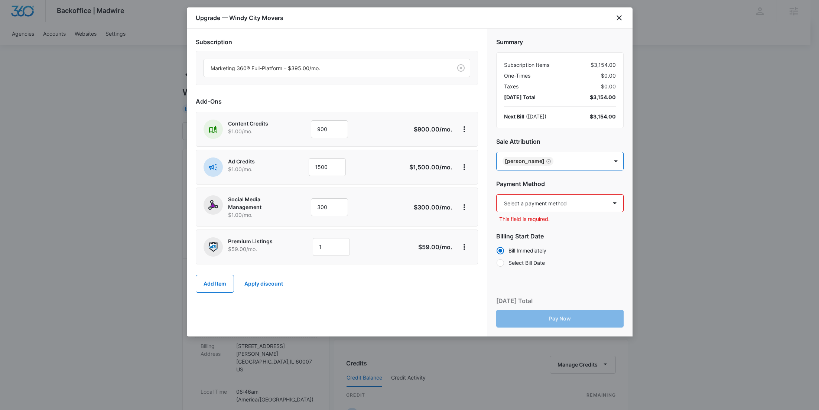
paste input "Sherman"
type input "Sherman"
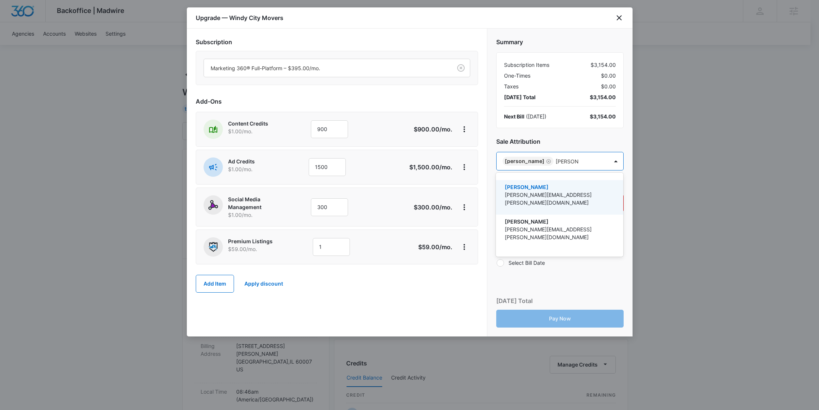
click at [553, 197] on p "josh.sherman@madwire.com" at bounding box center [559, 199] width 108 height 16
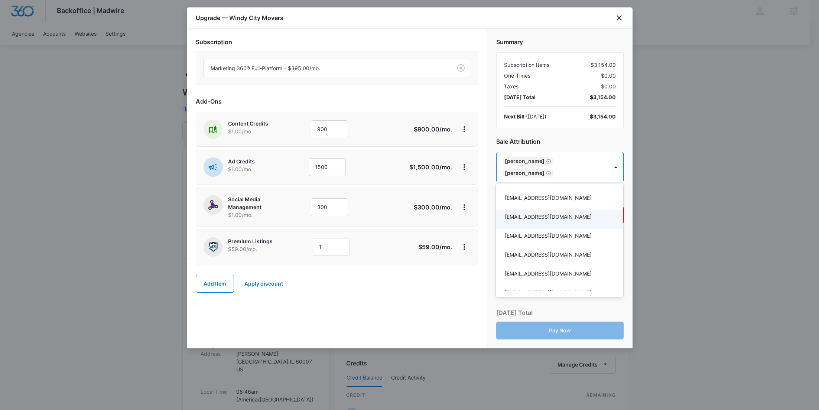
click at [441, 293] on div at bounding box center [409, 205] width 819 height 410
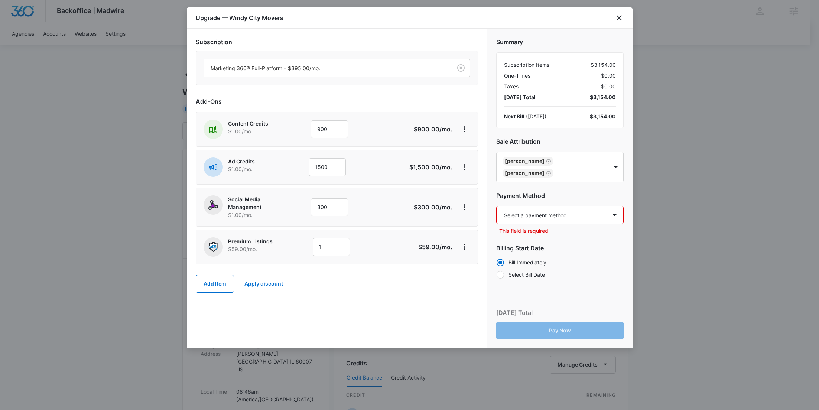
click at [561, 211] on select "Select a payment method Visa ending in 8575 New payment method Monthly invoice" at bounding box center [559, 215] width 127 height 18
select select "pm_1RvIStA4n8RTgNjUpJe0eXBl"
click at [496, 206] on select "Select a payment method Visa ending in 8575 New payment method Monthly invoice" at bounding box center [559, 215] width 127 height 18
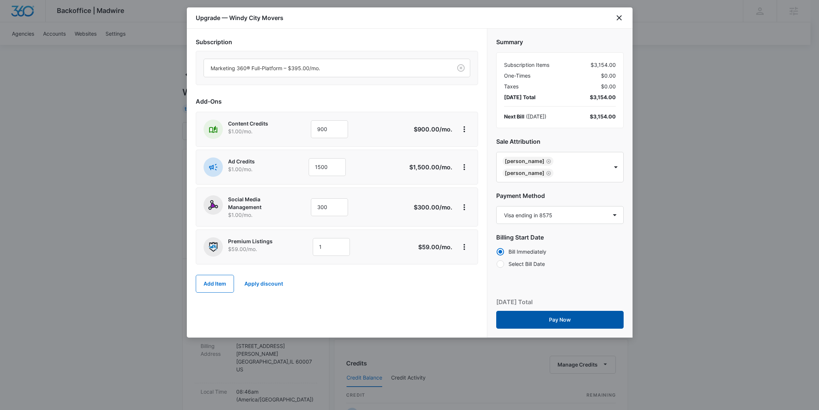
click at [571, 314] on button "Pay Now" at bounding box center [559, 320] width 127 height 18
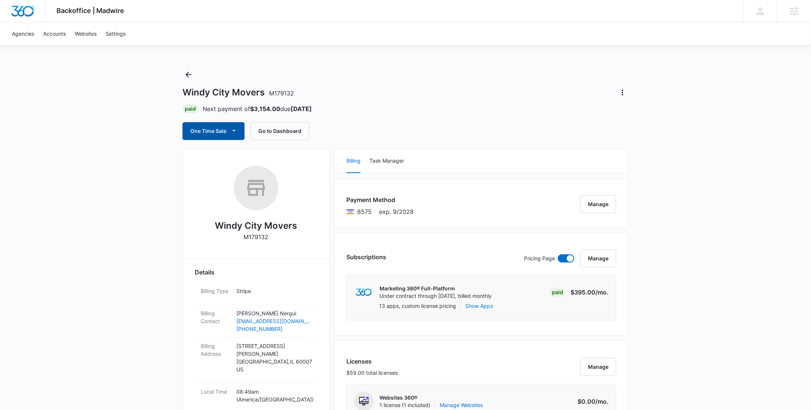
click at [214, 132] on button "One Time Sale" at bounding box center [213, 131] width 62 height 18
click at [222, 158] on div "Run One-Time Payment" at bounding box center [235, 156] width 86 height 8
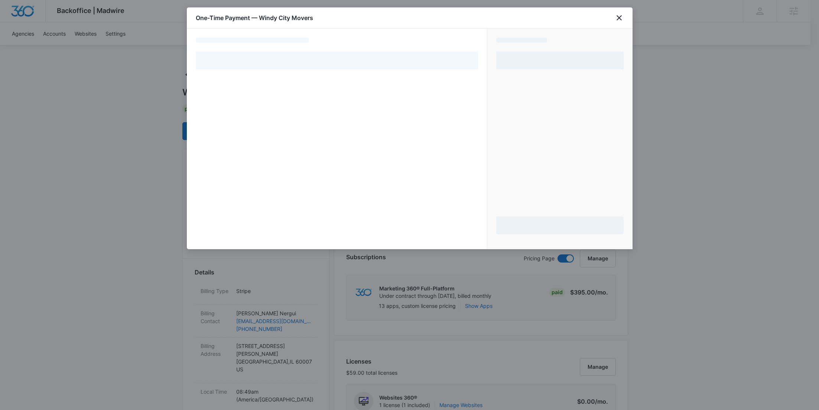
select select "pm_1RvIStA4n8RTgNjUpJe0eXBl"
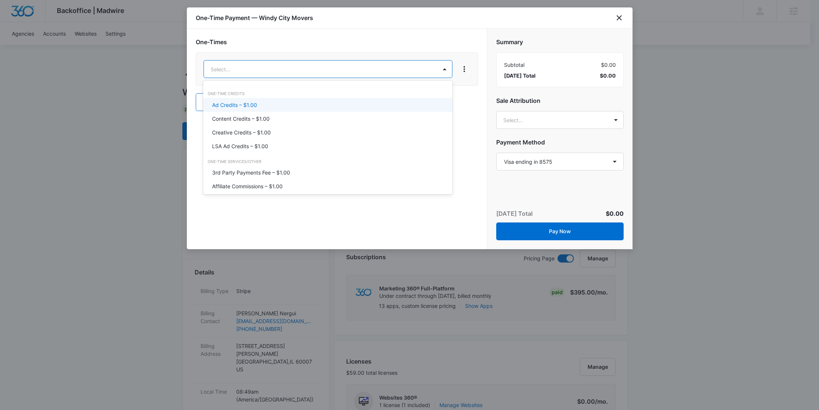
click at [265, 103] on div "Ad Credits – $1.00" at bounding box center [327, 105] width 230 height 8
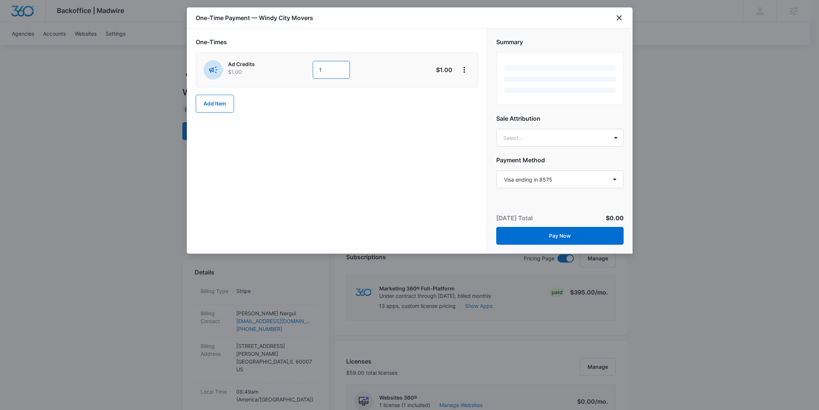
drag, startPoint x: 337, startPoint y: 69, endPoint x: 288, endPoint y: 69, distance: 48.7
click at [288, 69] on div "Ad Credits $1.00 1" at bounding box center [311, 69] width 214 height 19
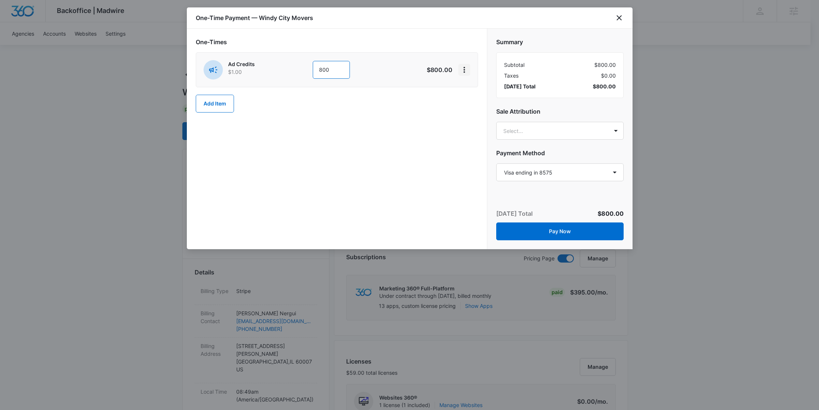
type input "800"
click at [464, 69] on icon "View More" at bounding box center [464, 70] width 1 height 6
click at [469, 90] on div "Add Discount" at bounding box center [484, 90] width 33 height 5
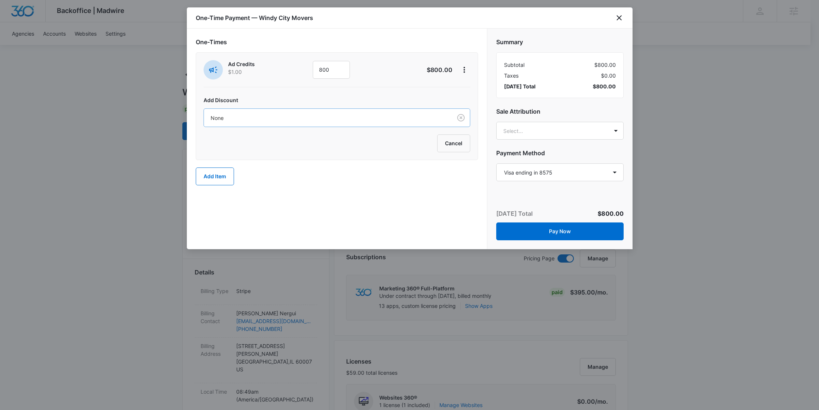
click at [359, 118] on div at bounding box center [327, 117] width 232 height 9
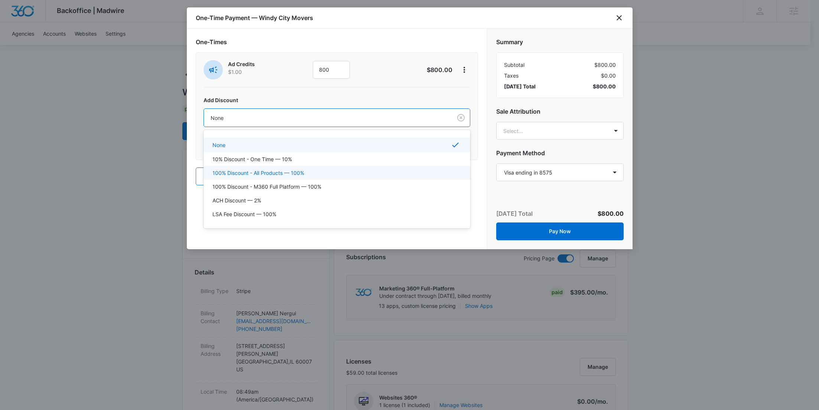
click at [319, 170] on div "100% Discount - All Products — 100%" at bounding box center [337, 173] width 248 height 8
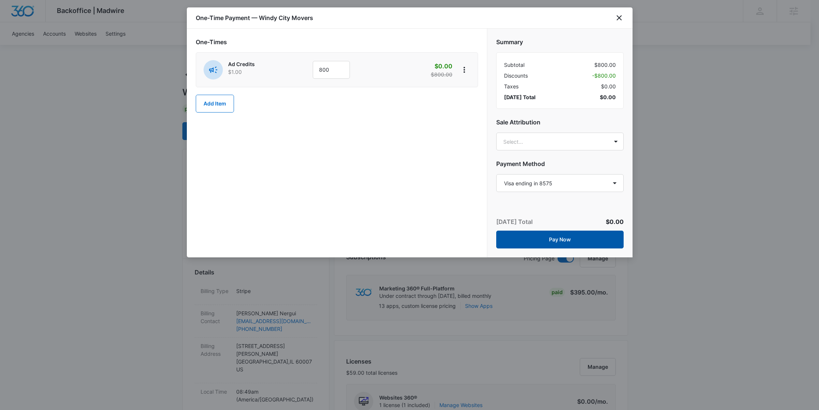
click at [577, 237] on button "Pay Now" at bounding box center [559, 240] width 127 height 18
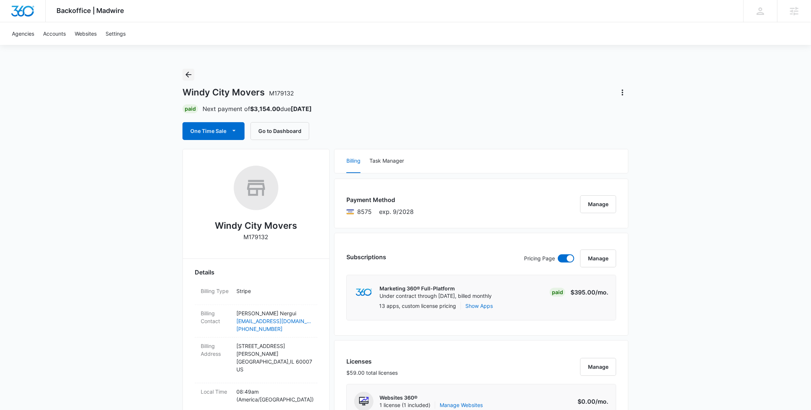
click at [188, 73] on icon "Back" at bounding box center [188, 74] width 9 height 9
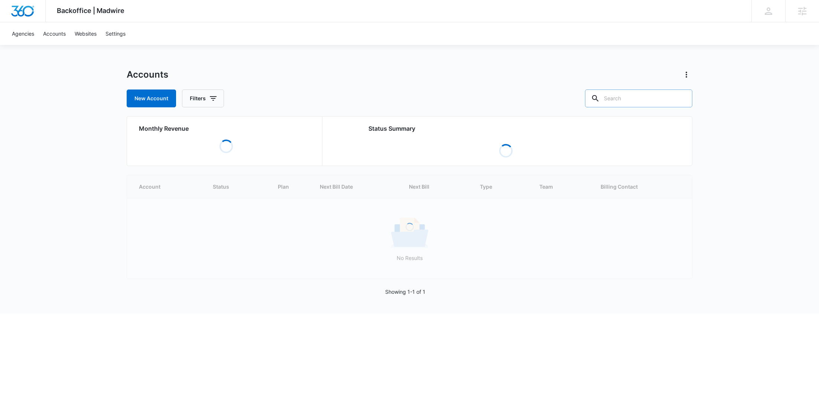
click at [648, 104] on input "text" at bounding box center [638, 99] width 107 height 18
paste input "M1151"
type input "M1151"
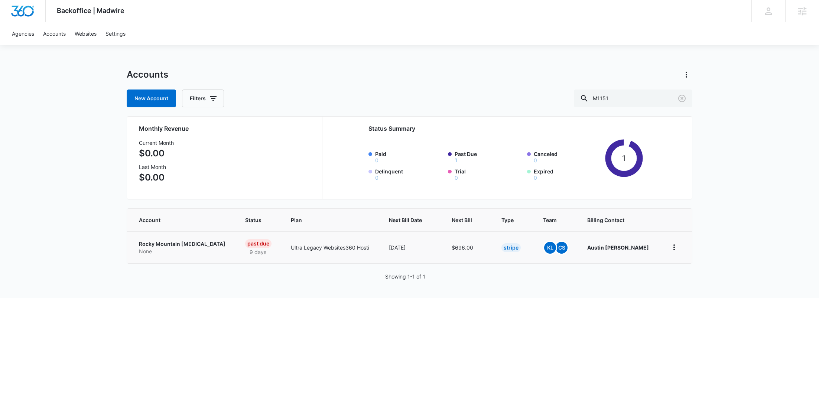
click at [175, 244] on p "Rocky Mountain [MEDICAL_DATA]" at bounding box center [183, 243] width 88 height 7
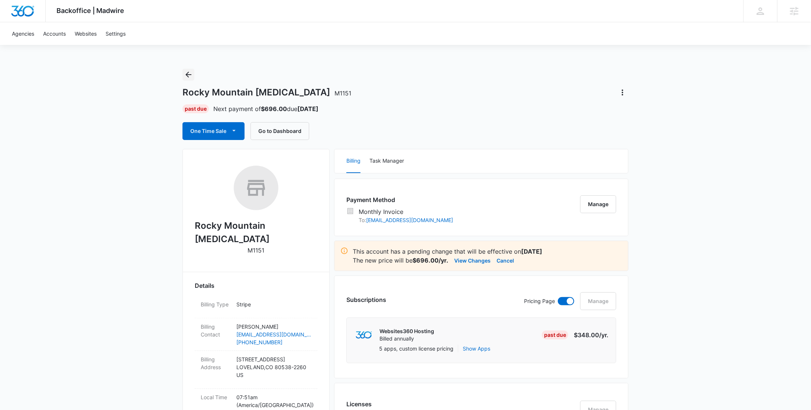
click at [185, 76] on icon "Back" at bounding box center [188, 74] width 9 height 9
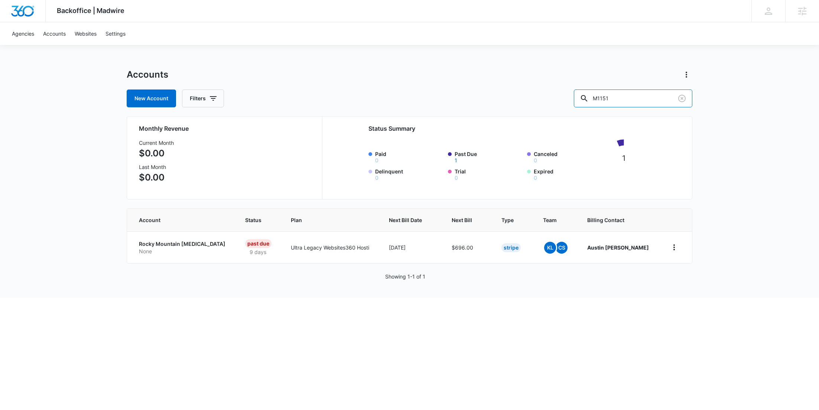
drag, startPoint x: 654, startPoint y: 103, endPoint x: 578, endPoint y: 102, distance: 76.6
click at [595, 105] on div "New Account Filters M1151" at bounding box center [410, 99] width 566 height 18
paste input "335823"
type input "M335823"
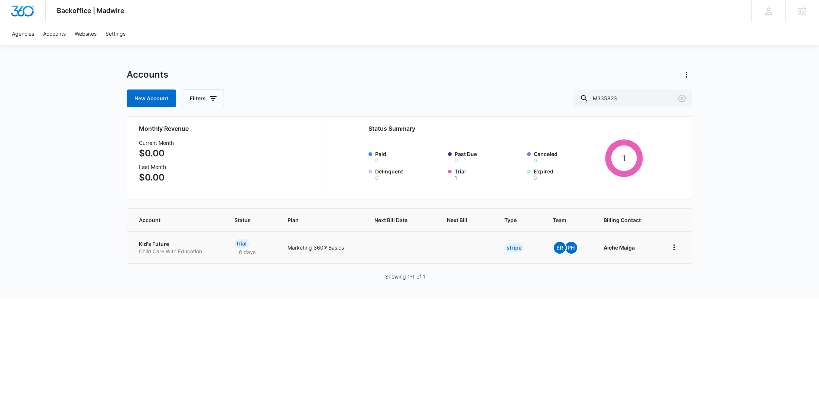
click at [146, 242] on p "Kid's Future" at bounding box center [178, 243] width 78 height 7
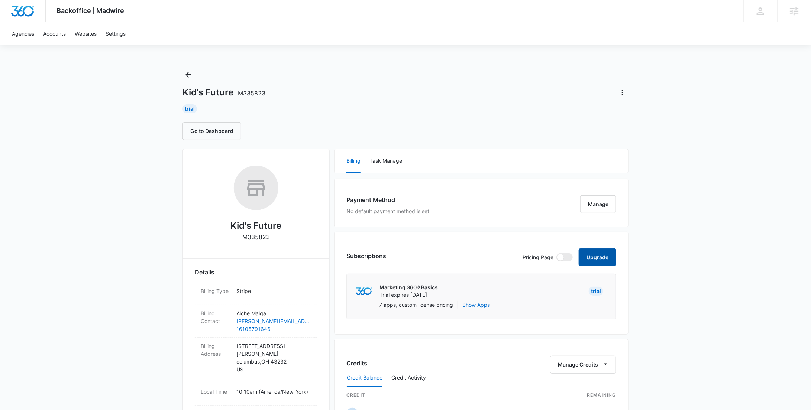
click at [589, 256] on button "Upgrade" at bounding box center [598, 258] width 38 height 18
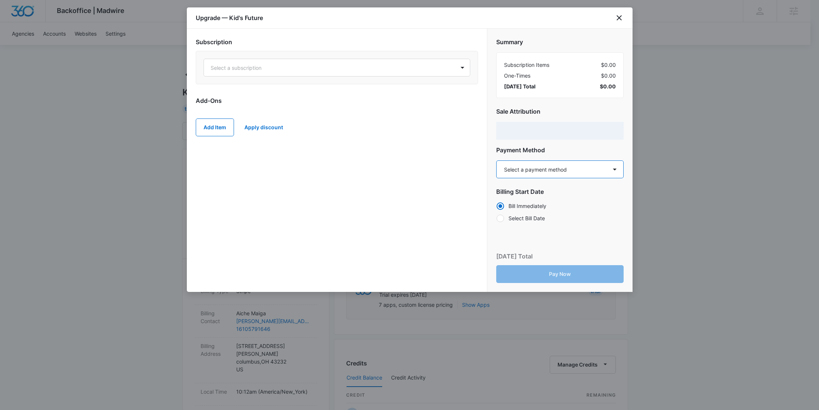
click at [526, 173] on select "Select a payment method Visa ending in 6195 New payment method Monthly invoice" at bounding box center [559, 170] width 127 height 18
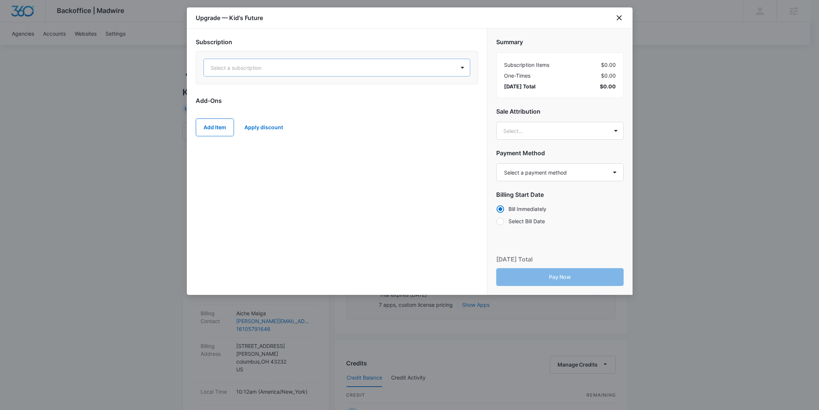
click at [370, 68] on div at bounding box center [328, 67] width 235 height 9
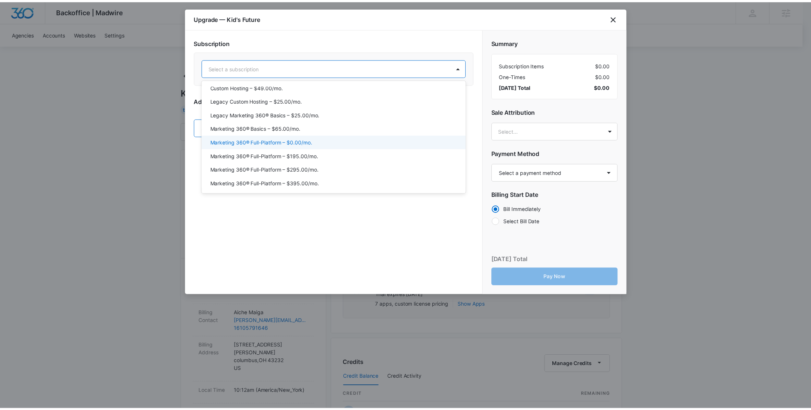
scroll to position [38, 0]
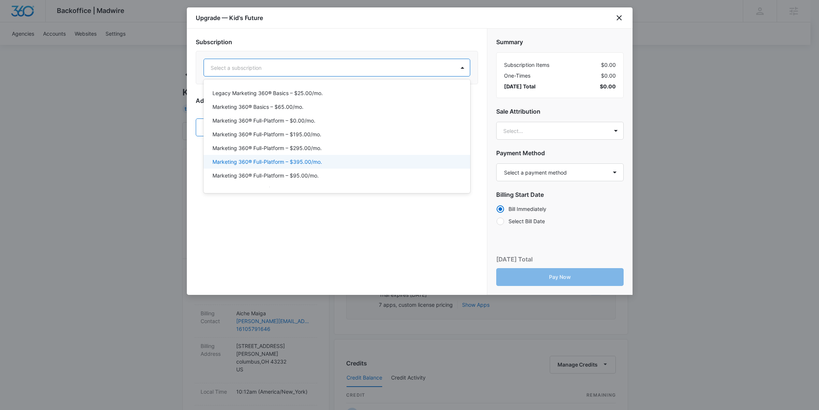
click at [331, 160] on div "Marketing 360® Full-Platform – $395.00/mo." at bounding box center [337, 162] width 248 height 8
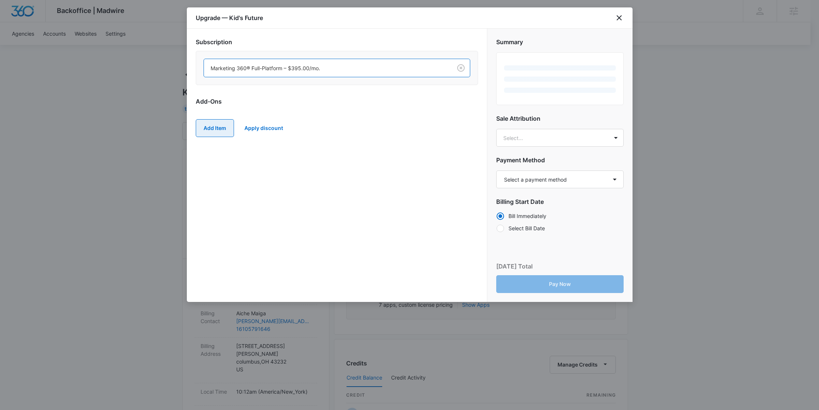
click at [225, 126] on button "Add Item" at bounding box center [215, 128] width 38 height 18
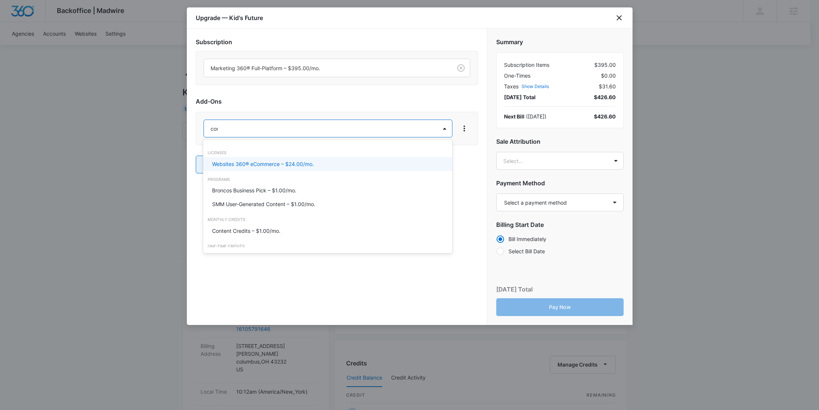
type input "cont"
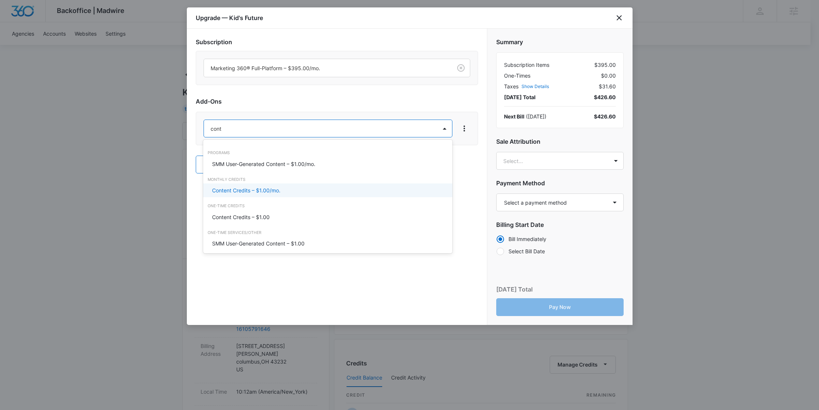
click at [257, 191] on p "Content Credits – $1.00/mo." at bounding box center [246, 191] width 68 height 8
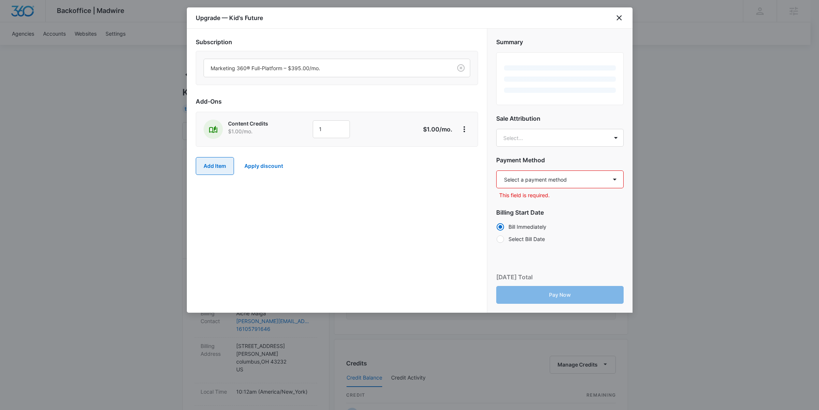
click at [203, 170] on button "Add Item" at bounding box center [215, 166] width 38 height 18
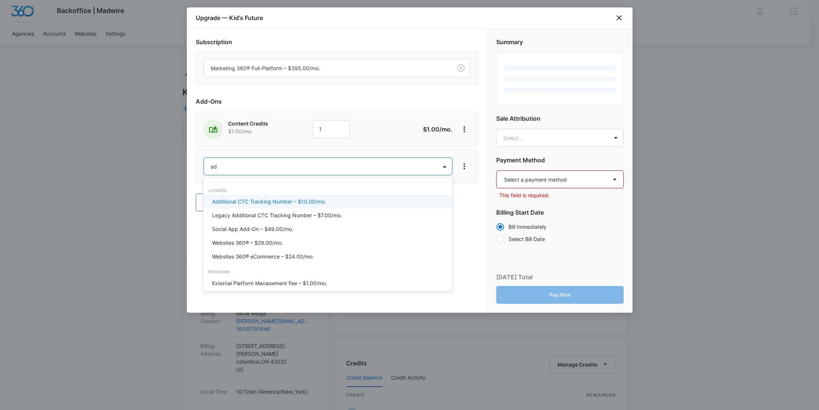
type input "ad c"
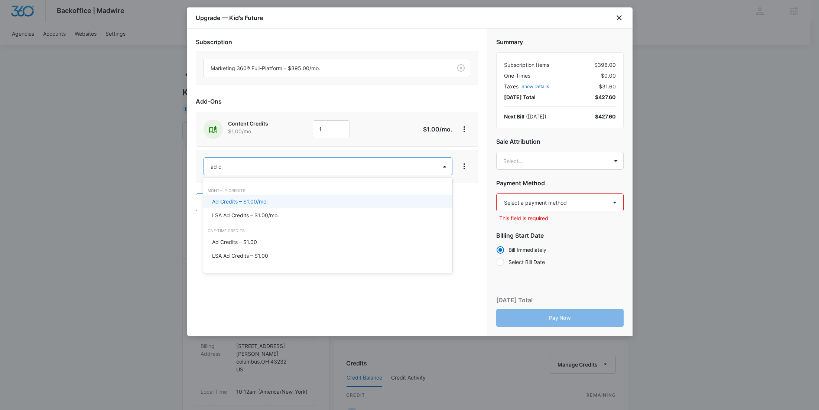
click at [217, 199] on p "Ad Credits – $1.00/mo." at bounding box center [240, 202] width 56 height 8
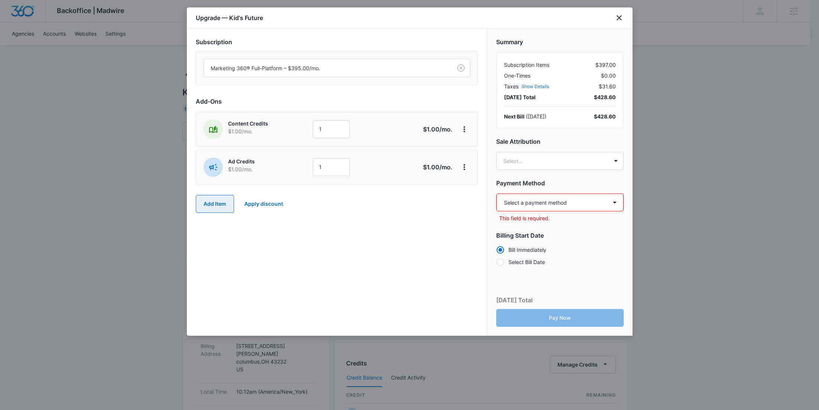
click at [220, 206] on button "Add Item" at bounding box center [215, 204] width 38 height 18
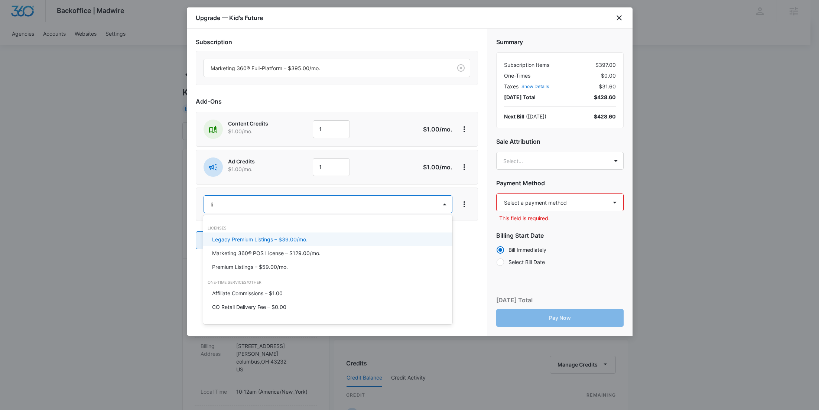
type input "lis"
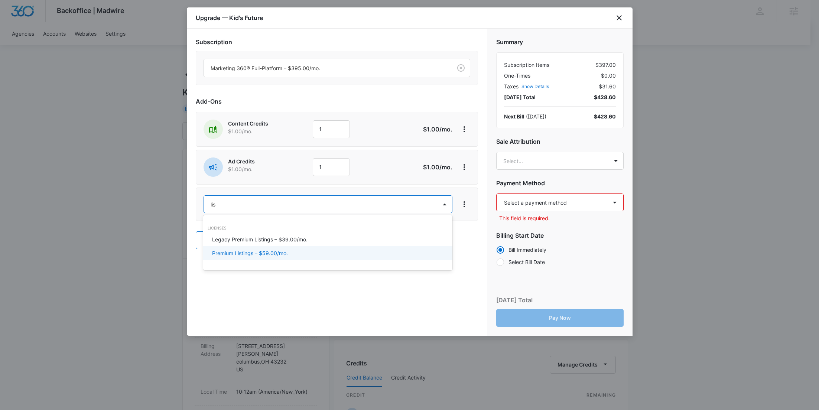
drag, startPoint x: 248, startPoint y: 257, endPoint x: 250, endPoint y: 252, distance: 5.4
click at [248, 257] on div "Premium Listings – $59.00/mo." at bounding box center [327, 253] width 249 height 14
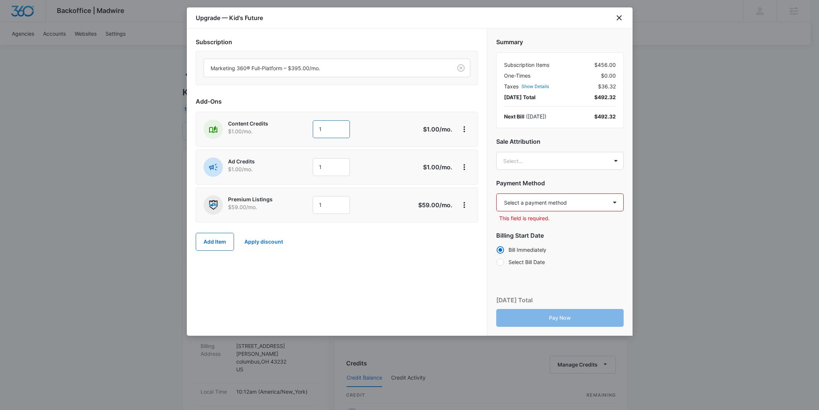
drag, startPoint x: 336, startPoint y: 128, endPoint x: 304, endPoint y: 134, distance: 33.3
click at [312, 134] on div "Content Credits $1.00 /mo. 1" at bounding box center [311, 129] width 214 height 19
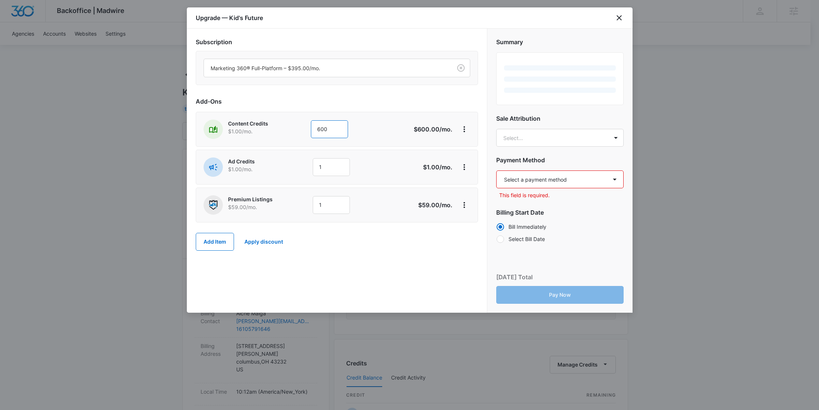
type input "600"
click at [310, 178] on div "Ad Credits $1.00 /mo. 1 $1.00 /mo." at bounding box center [337, 167] width 282 height 35
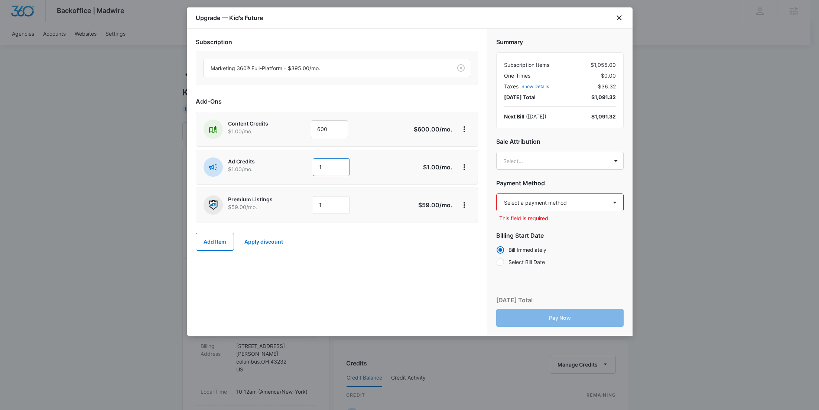
drag, startPoint x: 320, startPoint y: 168, endPoint x: 307, endPoint y: 168, distance: 12.3
click at [308, 168] on div "Ad Credits $1.00 /mo. 1" at bounding box center [311, 167] width 214 height 19
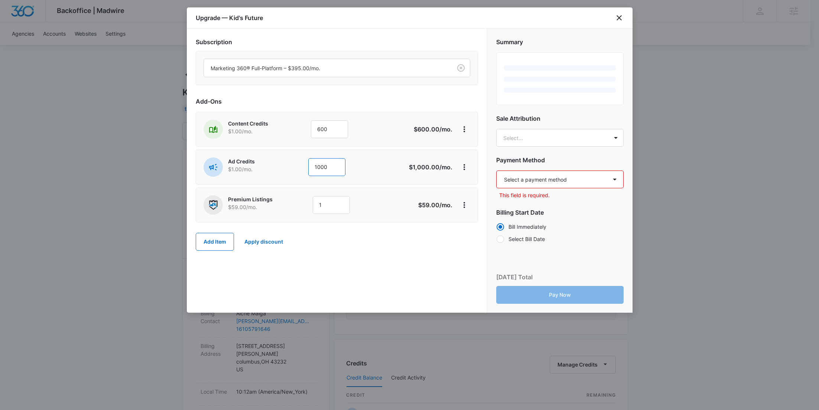
type input "1000"
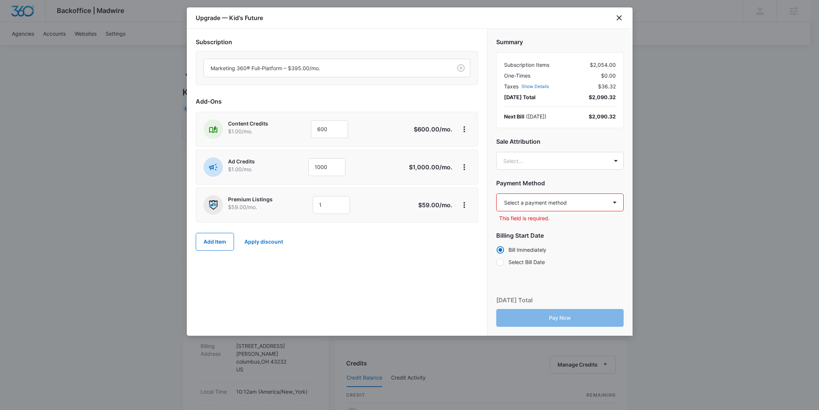
click at [548, 204] on select "Select a payment method Visa ending in 6195 New payment method Monthly invoice" at bounding box center [559, 203] width 127 height 18
select select "pm_1RvIkYA4n8RTgNjUTNRYMbGb"
click at [496, 194] on select "Select a payment method Visa ending in 6195 New payment method Monthly invoice" at bounding box center [559, 203] width 127 height 18
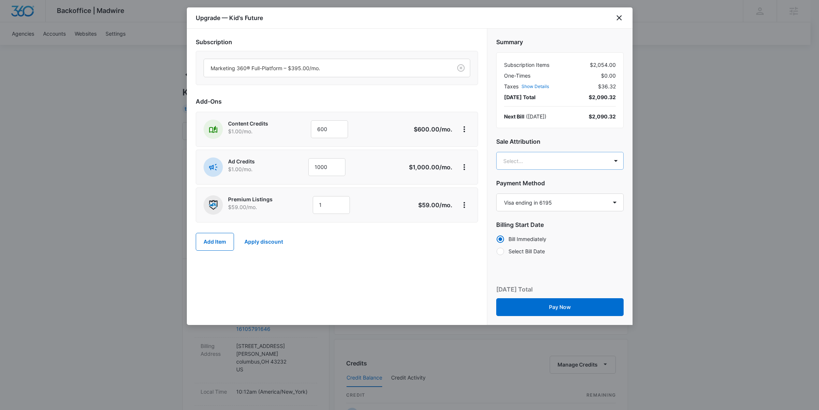
click at [540, 165] on body "Backoffice | Madwire Apps Settings [PERSON_NAME] Young [EMAIL_ADDRESS][PERSON_N…" at bounding box center [409, 380] width 819 height 760
paste input "[PERSON_NAME]"
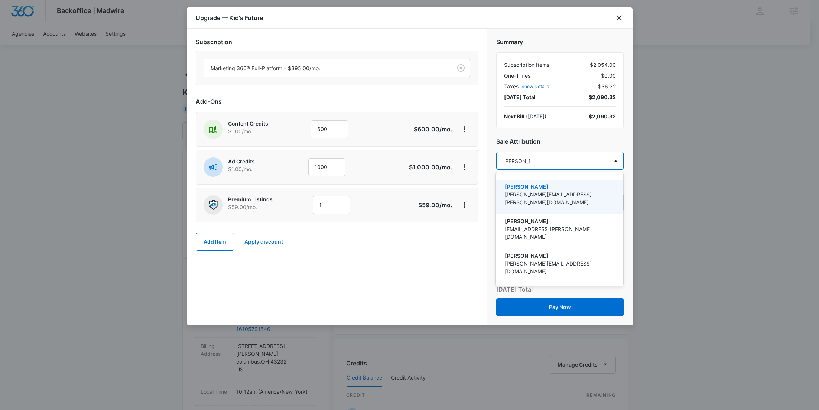
type input "[PERSON_NAME]"
click at [535, 193] on p "[PERSON_NAME][EMAIL_ADDRESS][PERSON_NAME][DOMAIN_NAME]" at bounding box center [559, 199] width 108 height 16
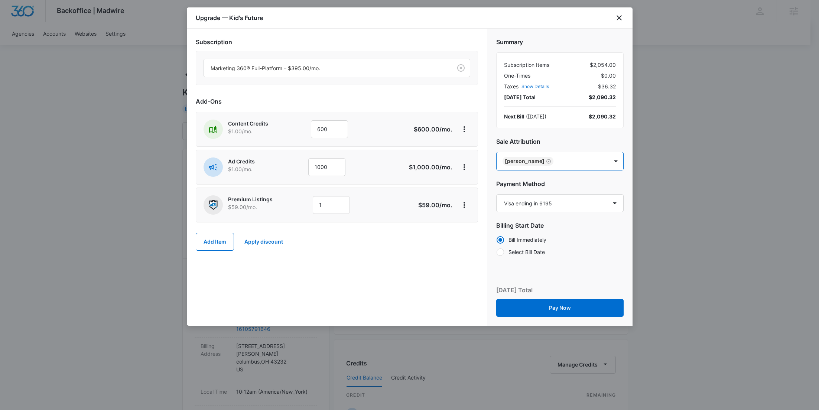
paste input "[PERSON_NAME]"
type input "[PERSON_NAME]"
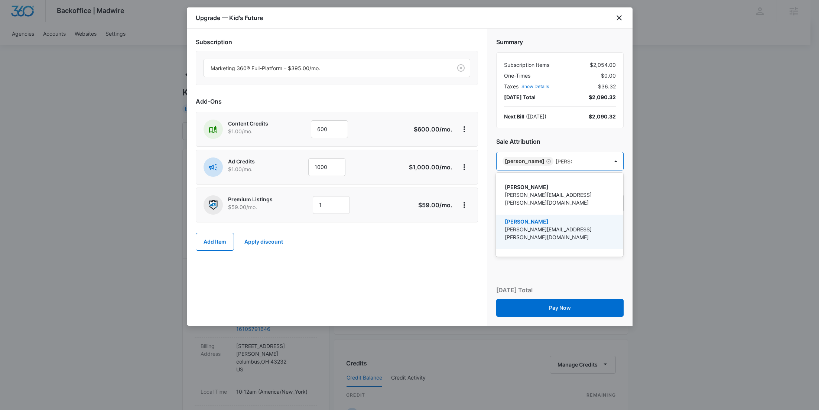
click at [559, 218] on p "[PERSON_NAME]" at bounding box center [559, 222] width 108 height 8
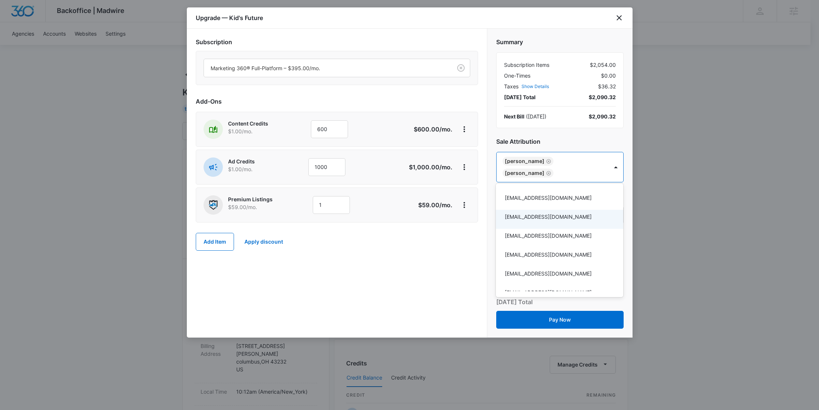
click at [450, 246] on div at bounding box center [409, 205] width 819 height 410
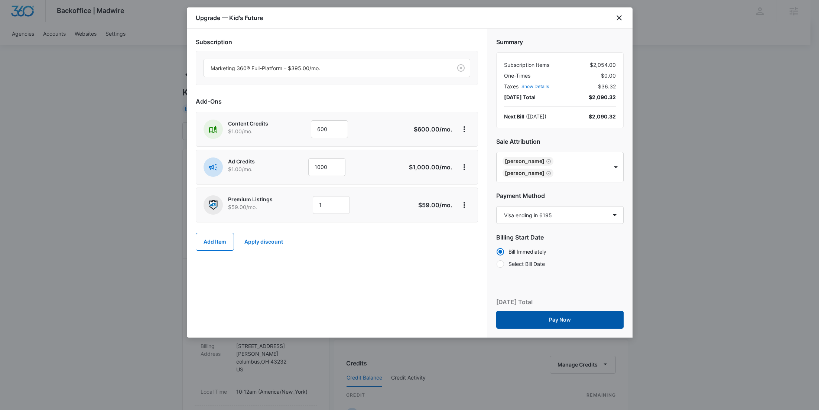
click at [549, 318] on button "Pay Now" at bounding box center [559, 320] width 127 height 18
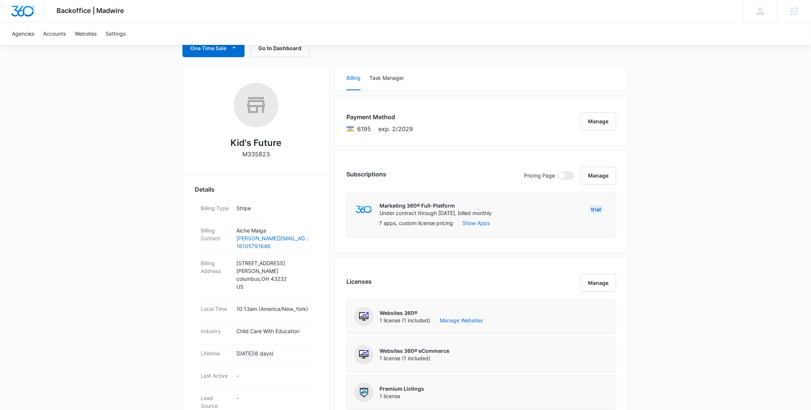
scroll to position [0, 0]
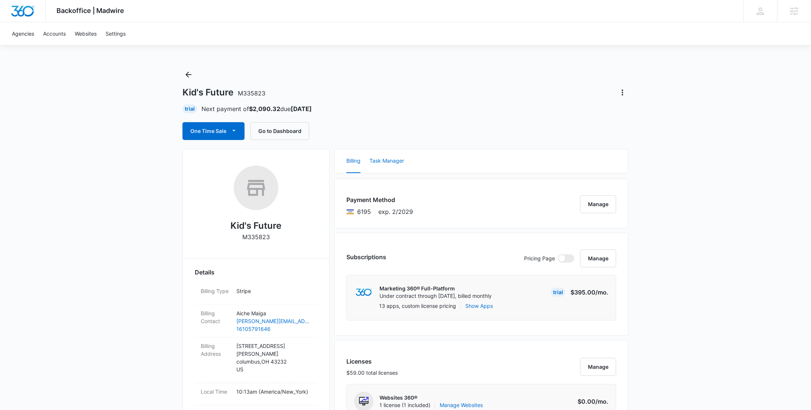
scroll to position [533, 0]
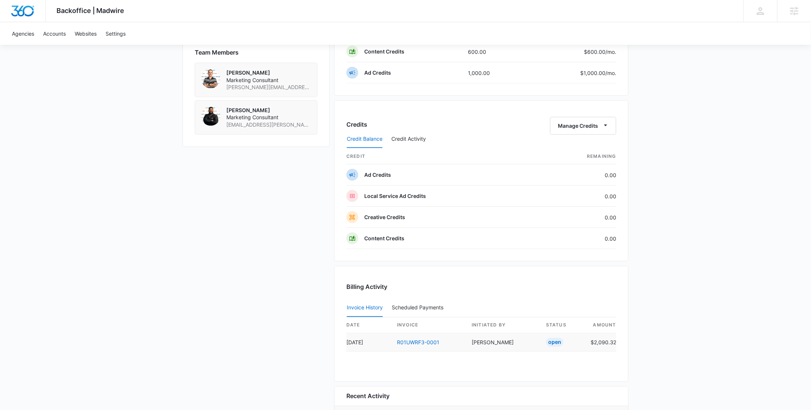
click at [606, 342] on td "$2,090.32" at bounding box center [601, 343] width 32 height 18
copy td "2,090.32"
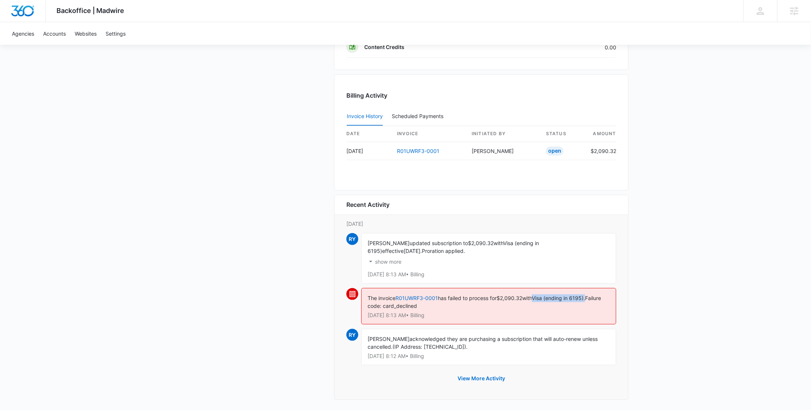
drag, startPoint x: 540, startPoint y: 297, endPoint x: 611, endPoint y: 295, distance: 71.0
click at [611, 295] on div "The invoice R01UWRF3-0001 has failed to process for $2,090.32 with Visa (ending…" at bounding box center [488, 306] width 255 height 36
copy span "Visa (ending in 6195)."
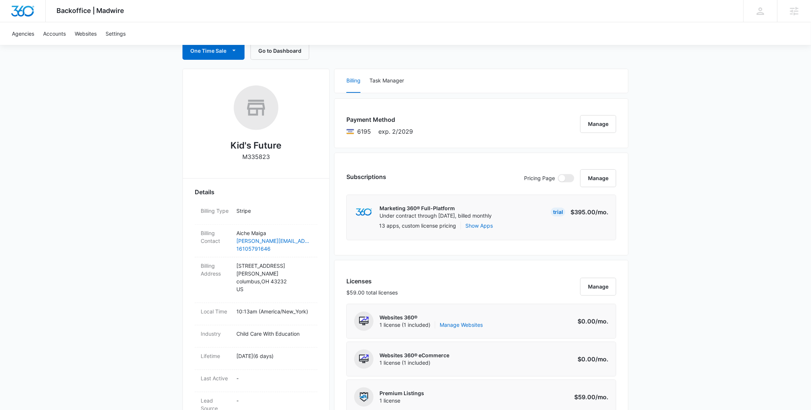
scroll to position [0, 0]
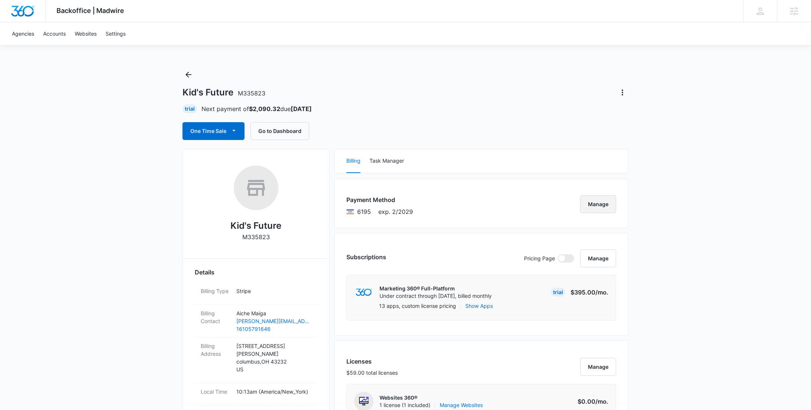
click at [605, 203] on button "Manage" at bounding box center [598, 204] width 36 height 18
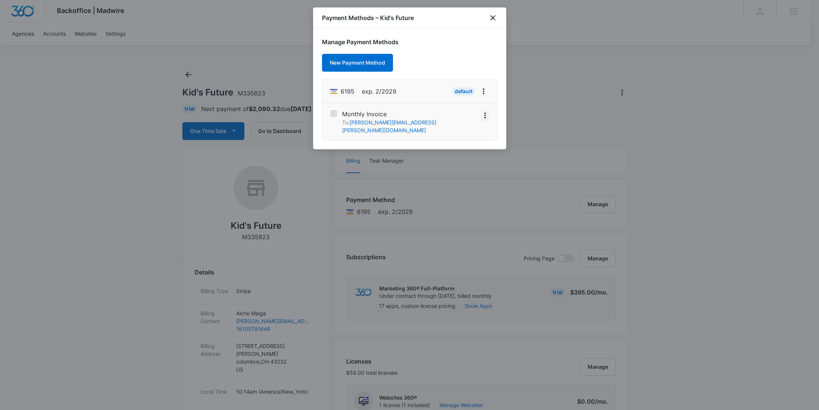
click at [484, 119] on icon "View More" at bounding box center [485, 115] width 9 height 9
click at [369, 93] on span "exp. 2/2029" at bounding box center [379, 91] width 35 height 9
click at [489, 91] on button "View More" at bounding box center [484, 91] width 12 height 12
click at [465, 112] on div "Edit Card" at bounding box center [460, 112] width 23 height 5
select select "2"
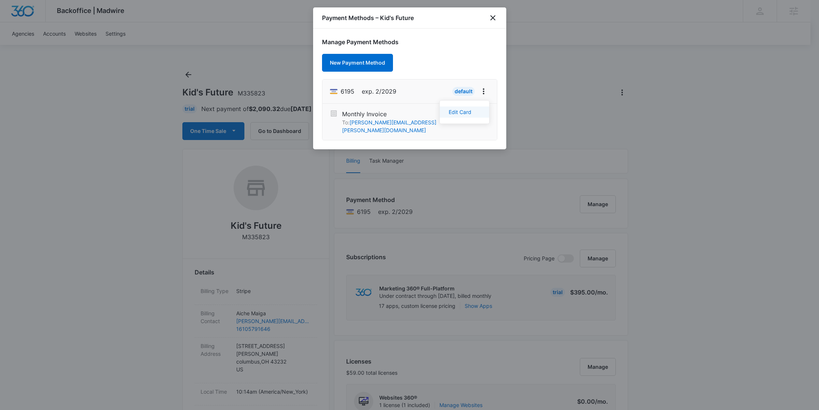
select select "2029"
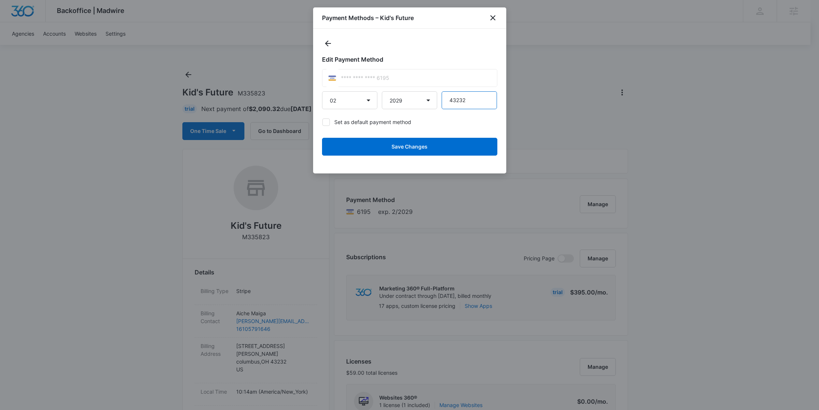
drag, startPoint x: 476, startPoint y: 96, endPoint x: 421, endPoint y: 85, distance: 55.6
click at [428, 94] on div "01 02 03 04 05 06 07 08 09 10 11 12 2025 2026 2027 2028 2029 2030 2031 2032 203…" at bounding box center [409, 100] width 175 height 18
click at [495, 16] on icon "close" at bounding box center [493, 17] width 5 height 5
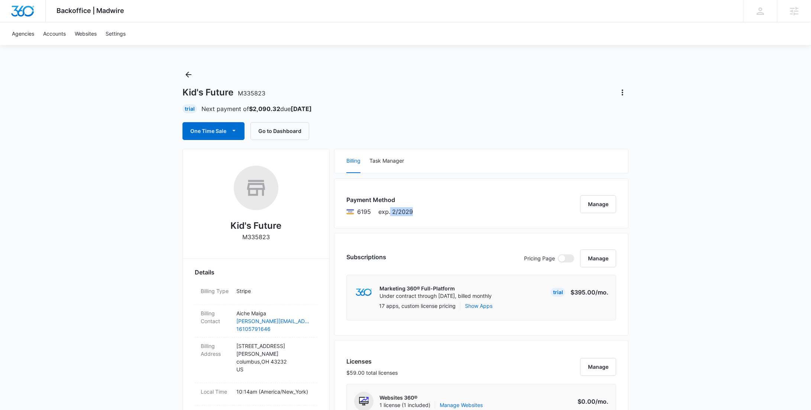
drag, startPoint x: 427, startPoint y: 210, endPoint x: 390, endPoint y: 210, distance: 37.2
click at [390, 210] on div "Payment Method 6195 exp. 2/2029 Manage" at bounding box center [481, 204] width 294 height 50
copy span "2/2029"
click at [184, 74] on icon "Back" at bounding box center [188, 74] width 9 height 9
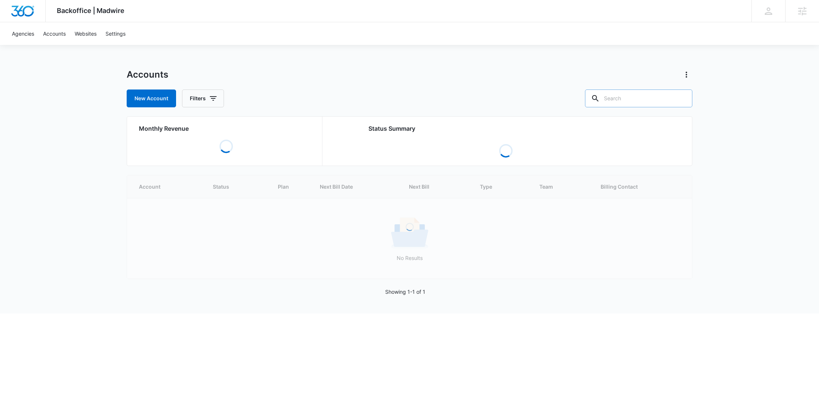
click at [652, 101] on input "text" at bounding box center [638, 99] width 107 height 18
paste input "M51568"
type input "M51568"
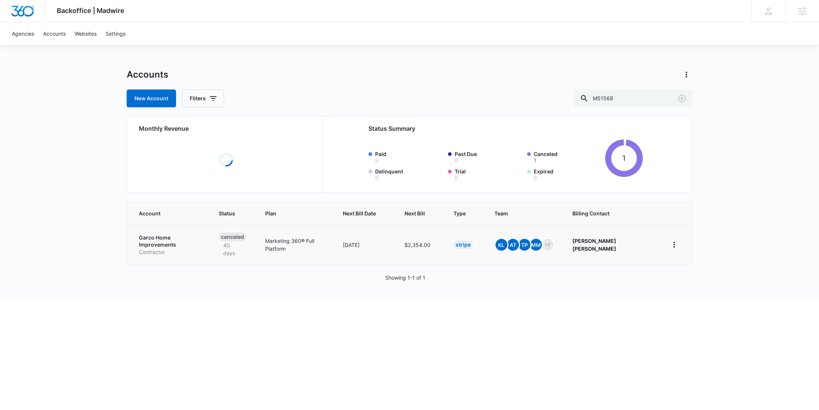
click at [173, 233] on td "Garco Home Improvements Contractor" at bounding box center [168, 245] width 83 height 40
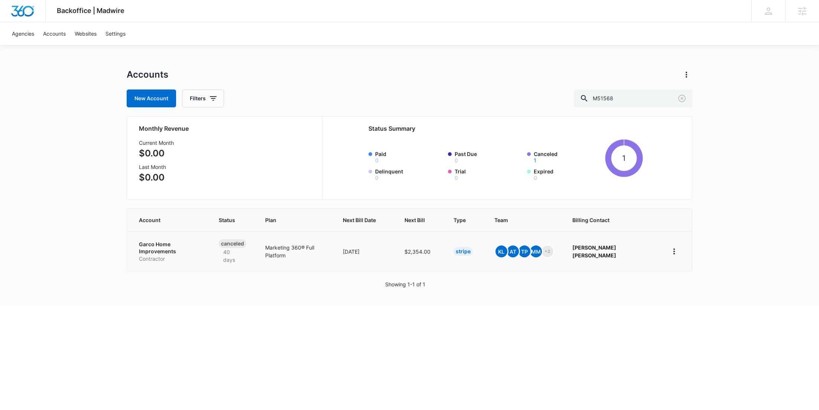
click at [174, 243] on p "Garco Home Improvements" at bounding box center [170, 248] width 62 height 14
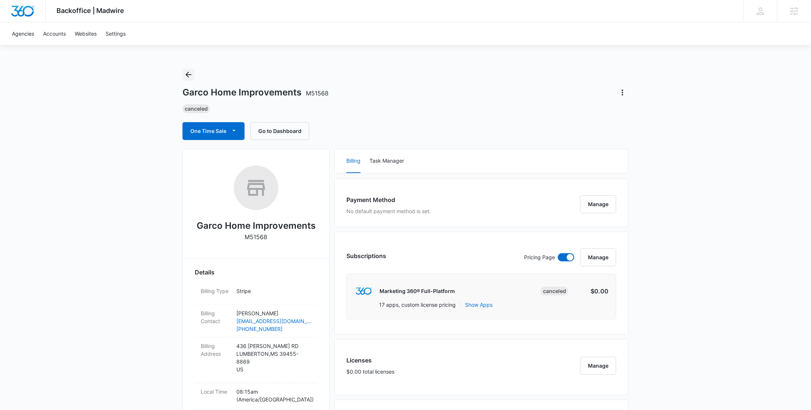
click at [184, 72] on icon "Back" at bounding box center [188, 74] width 9 height 9
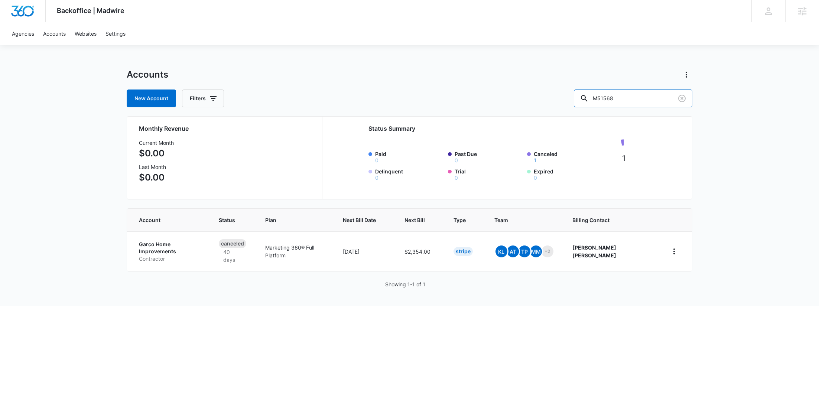
drag, startPoint x: 635, startPoint y: 99, endPoint x: 583, endPoint y: 97, distance: 52.4
click at [583, 97] on div "New Account Filters M51568" at bounding box center [410, 99] width 566 height 18
paste input "002"
type input "M5002"
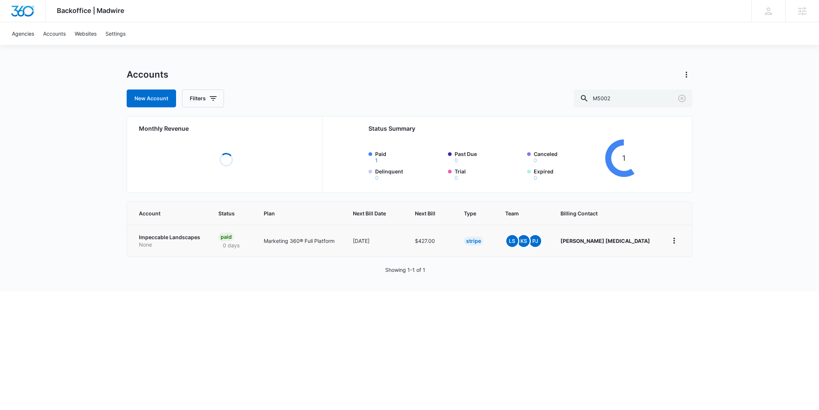
click at [157, 237] on p "Impeccable Landscapes" at bounding box center [170, 237] width 62 height 7
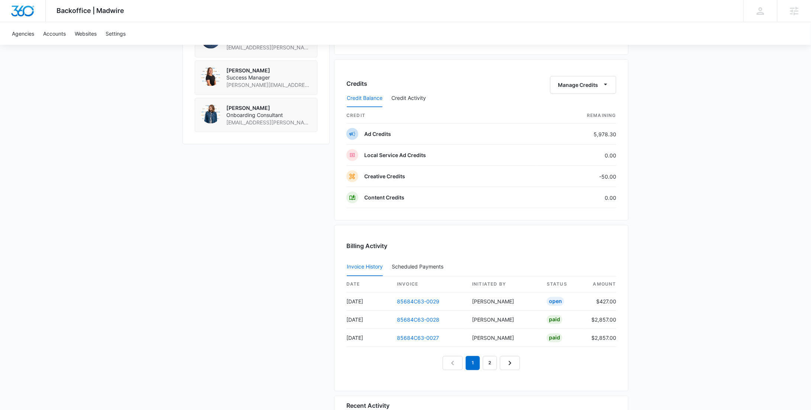
scroll to position [424, 0]
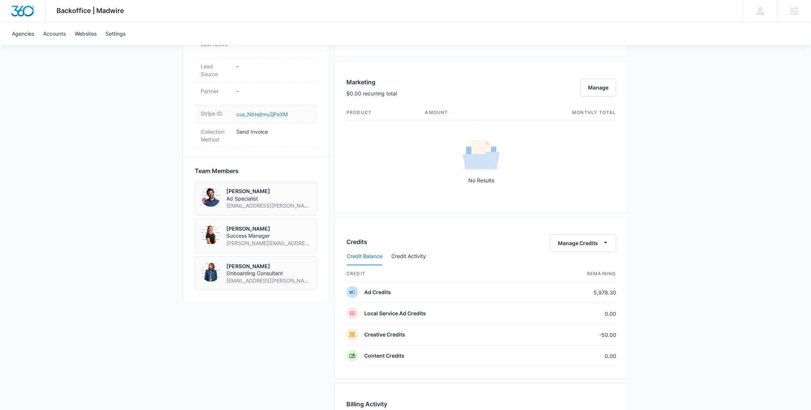
click at [278, 111] on link "cus_NbtejImu2jPeXM" at bounding box center [261, 114] width 51 height 6
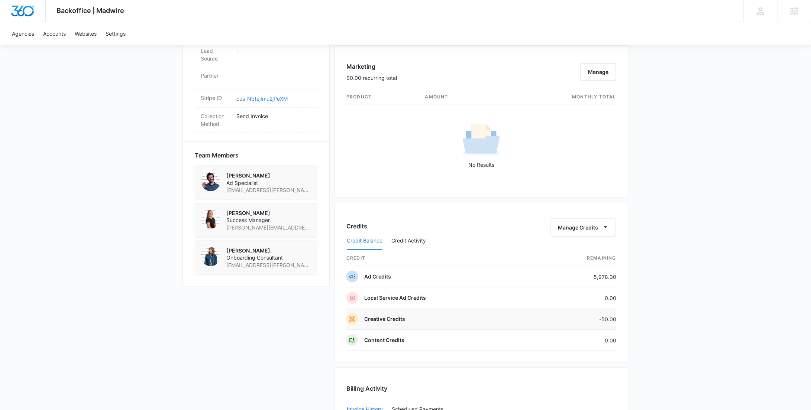
scroll to position [567, 0]
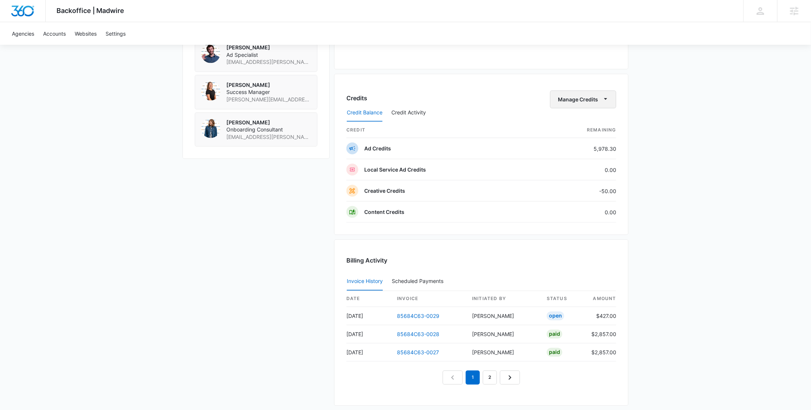
click at [607, 97] on icon "button" at bounding box center [606, 99] width 8 height 8
click at [588, 134] on div "Withdraw Credits" at bounding box center [594, 132] width 69 height 5
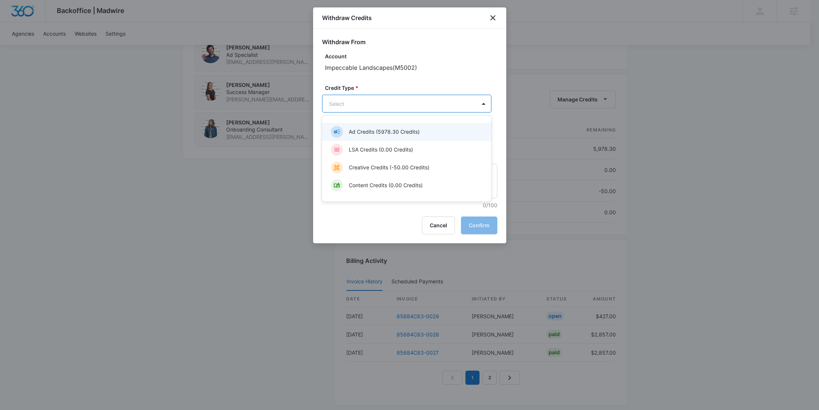
click at [369, 129] on p "Ad Credits (5978.30 Credits)" at bounding box center [384, 132] width 71 height 8
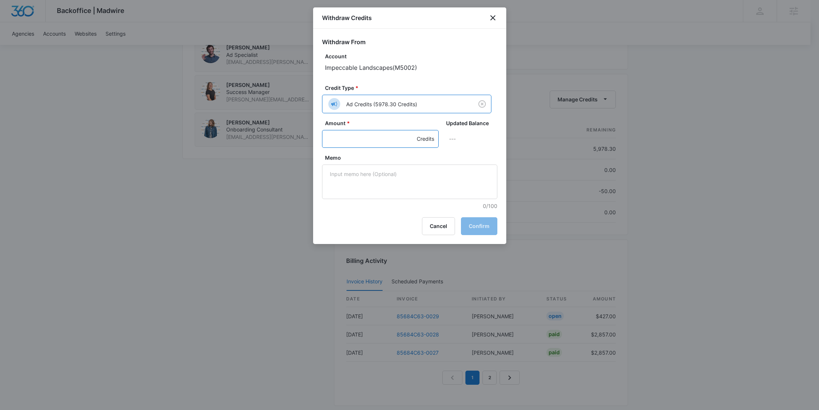
click at [343, 140] on input "Amount *" at bounding box center [380, 139] width 117 height 18
type input "395"
click at [360, 181] on textarea "Memo" at bounding box center [409, 182] width 175 height 35
paste textarea "85684C63-0029"
type textarea "85684C63-0029 Base"
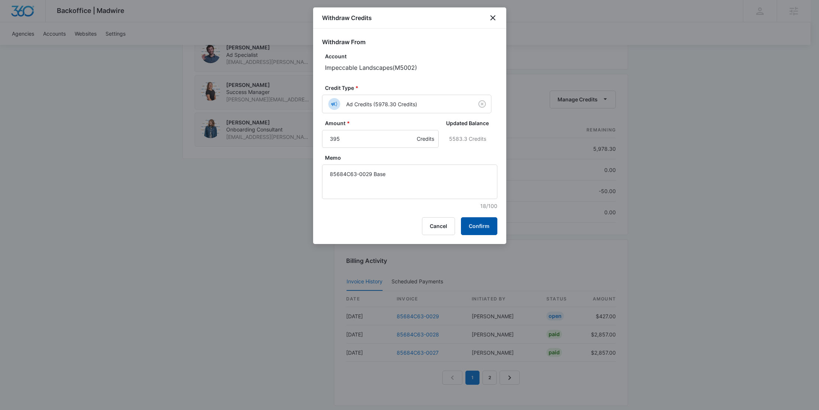
click at [470, 224] on button "Confirm" at bounding box center [479, 226] width 36 height 18
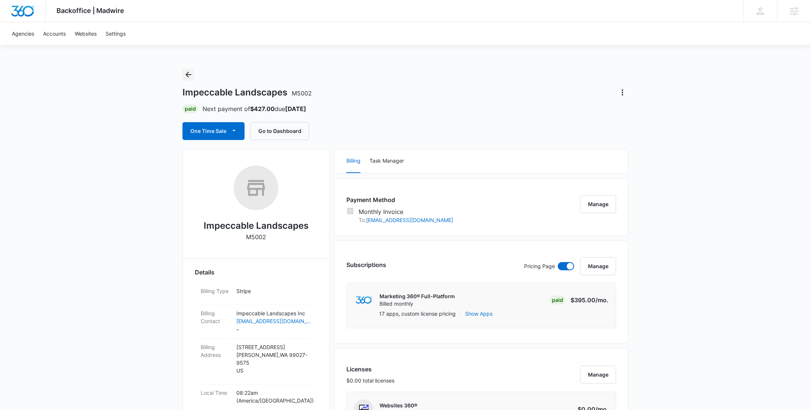
click at [190, 75] on icon "Back" at bounding box center [188, 74] width 9 height 9
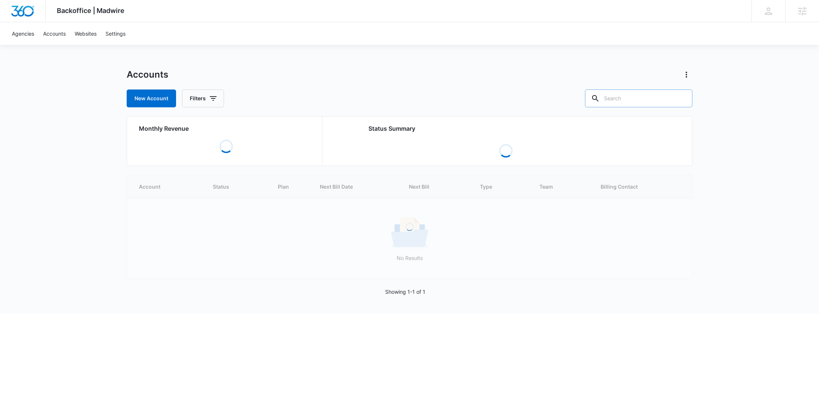
drag, startPoint x: 668, startPoint y: 97, endPoint x: 630, endPoint y: 97, distance: 37.5
click at [630, 97] on input "text" at bounding box center [638, 99] width 107 height 18
paste input "M312492"
type input "M312492"
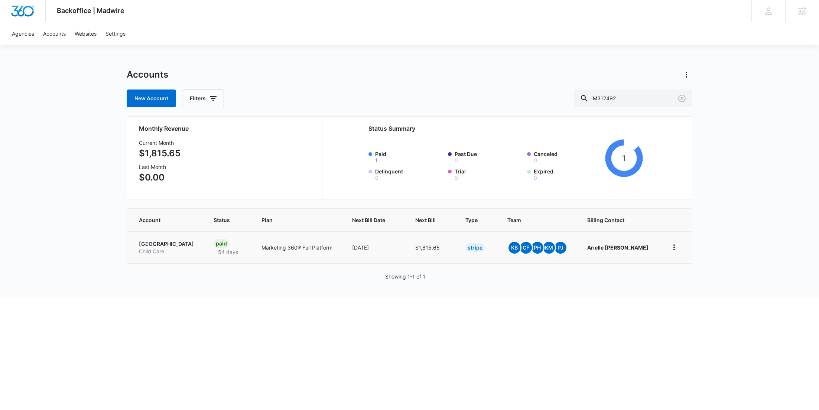
click at [173, 246] on p "[GEOGRAPHIC_DATA]" at bounding box center [167, 243] width 57 height 7
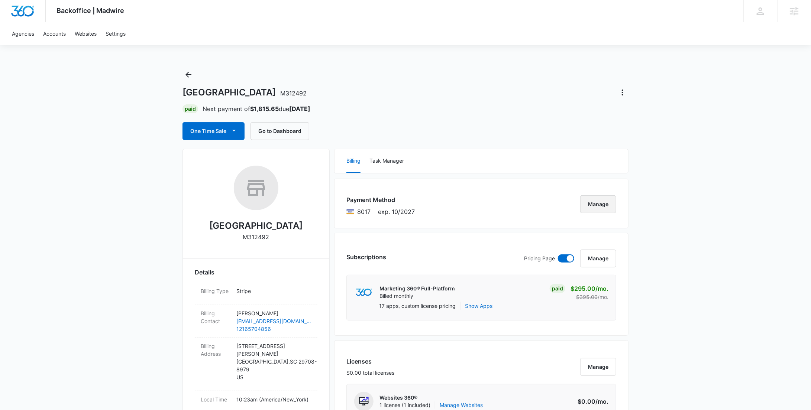
click at [598, 209] on button "Manage" at bounding box center [598, 204] width 36 height 18
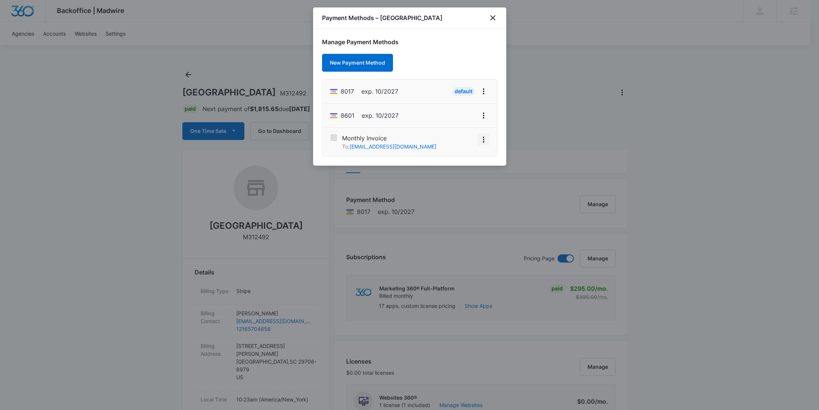
click at [485, 139] on icon "View More" at bounding box center [483, 139] width 9 height 9
click at [466, 119] on div "Activate" at bounding box center [462, 118] width 20 height 5
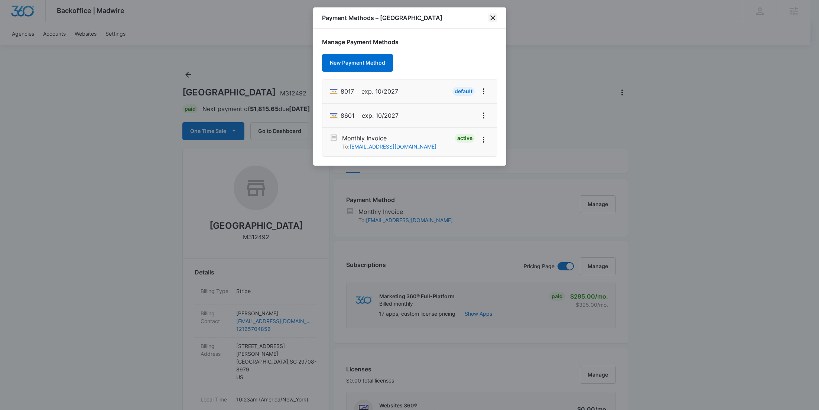
click at [491, 20] on icon "close" at bounding box center [493, 17] width 5 height 5
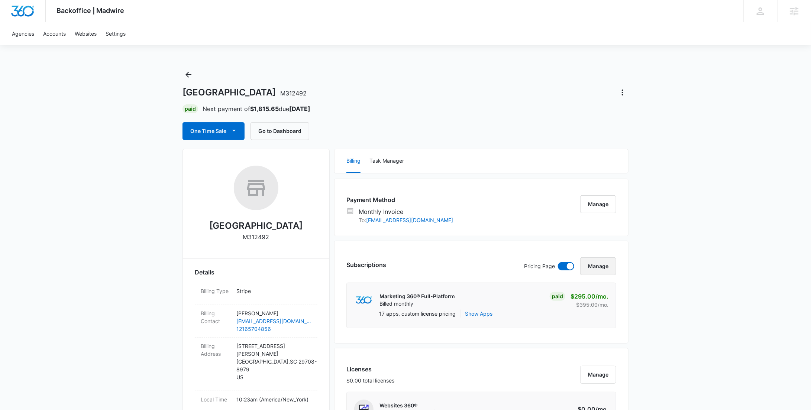
click at [596, 262] on button "Manage" at bounding box center [598, 267] width 36 height 18
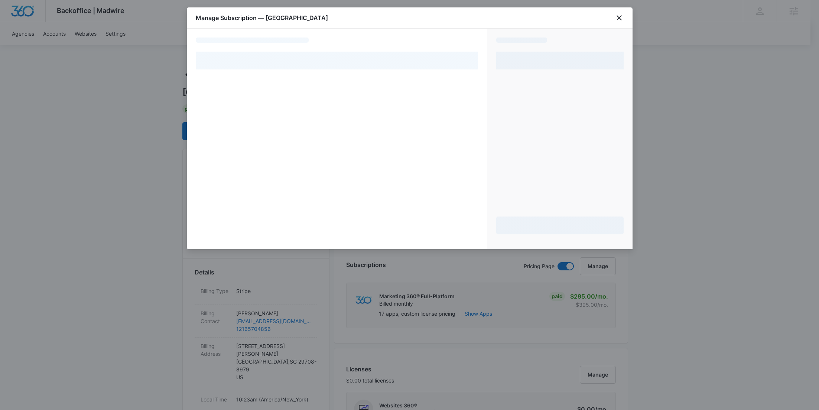
select select "MANUAL_INVOICE"
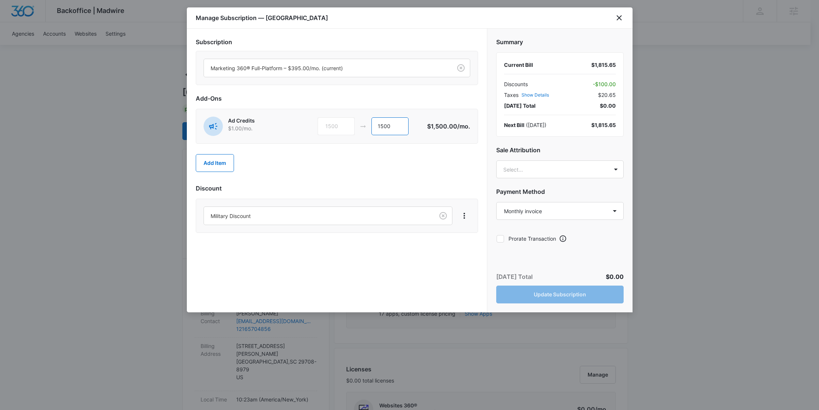
drag, startPoint x: 399, startPoint y: 121, endPoint x: 334, endPoint y: 122, distance: 64.7
click at [334, 122] on div "1500 1500" at bounding box center [373, 126] width 110 height 18
type input "0"
click at [587, 290] on button "Update Subscription" at bounding box center [559, 295] width 127 height 18
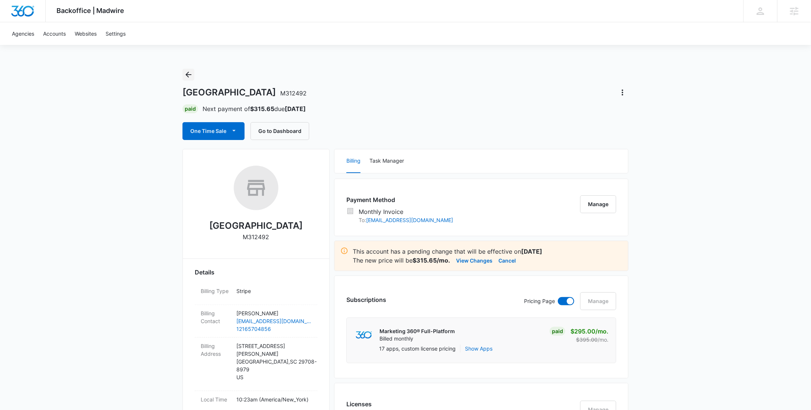
click at [187, 77] on icon "Back" at bounding box center [188, 74] width 9 height 9
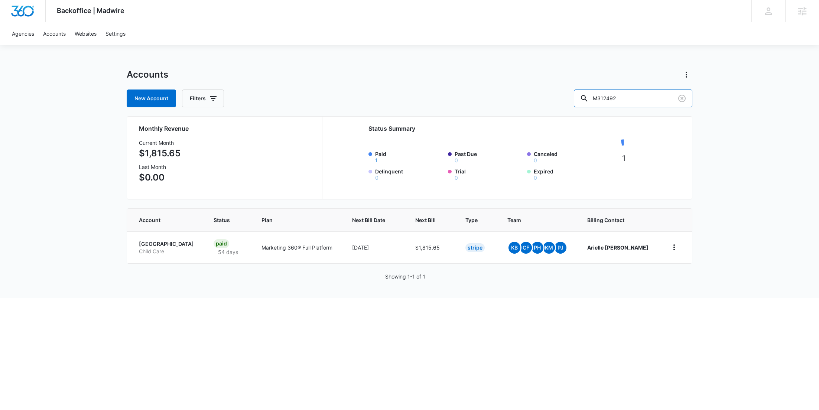
drag, startPoint x: 628, startPoint y: 94, endPoint x: 580, endPoint y: 90, distance: 47.7
click at [582, 90] on div "New Account Filters M312492" at bounding box center [410, 99] width 566 height 18
paste input "35823"
type input "M335823"
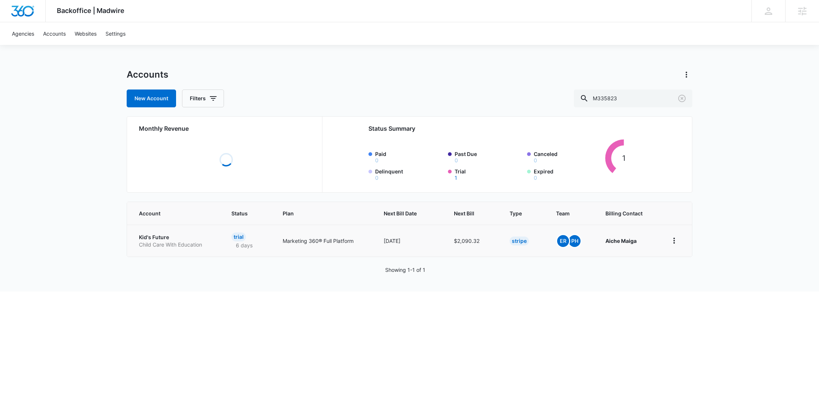
click at [176, 243] on p "Child Care With Education" at bounding box center [176, 244] width 75 height 7
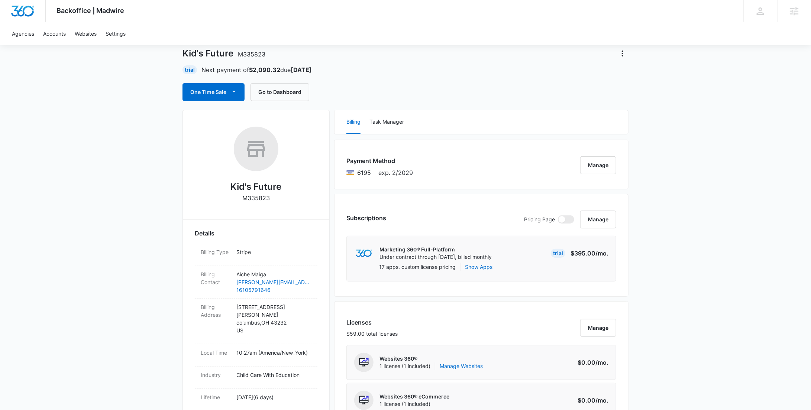
scroll to position [578, 0]
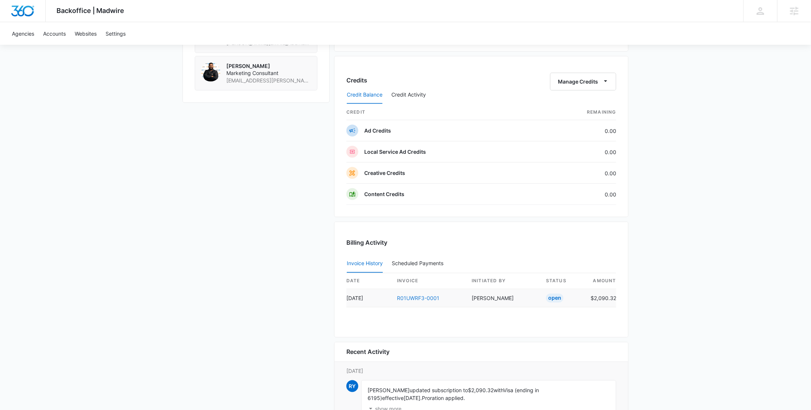
click at [432, 295] on link "R01UWRF3-0001" at bounding box center [418, 298] width 42 height 6
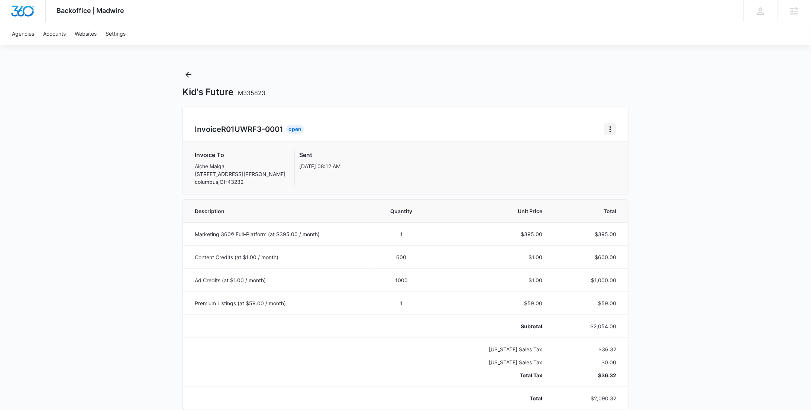
click at [612, 132] on icon "Home" at bounding box center [610, 129] width 9 height 9
click at [617, 149] on link "Download Invoice" at bounding box center [635, 150] width 43 height 6
click at [612, 129] on icon "Home" at bounding box center [610, 129] width 9 height 9
click at [621, 159] on div "Retry Payment" at bounding box center [635, 161] width 43 height 5
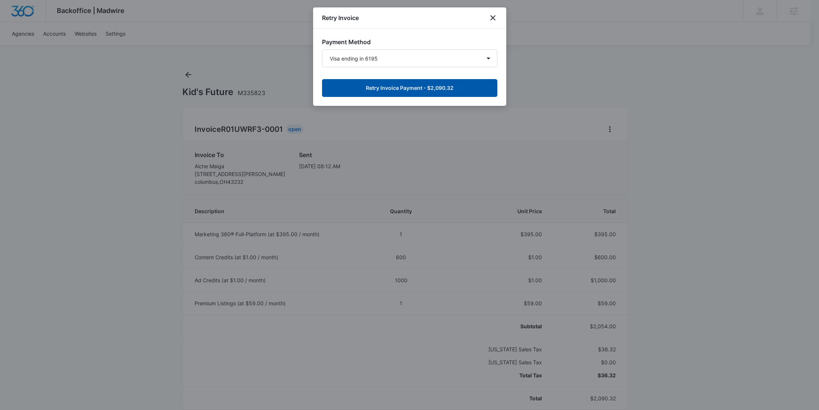
click at [414, 85] on button "Retry Invoice Payment - $2,090.32" at bounding box center [409, 88] width 175 height 18
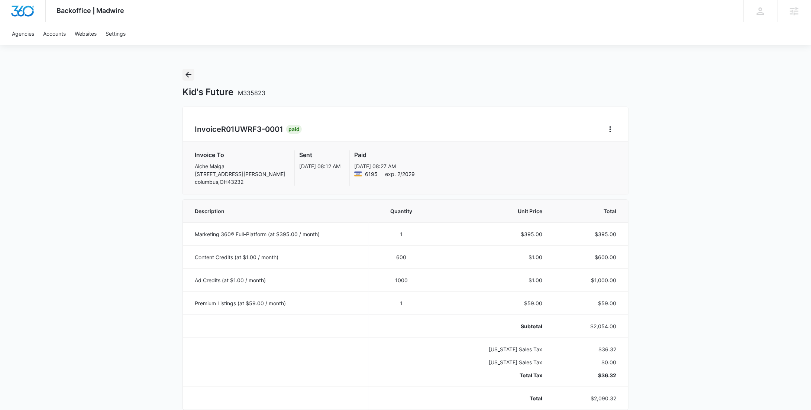
click at [186, 78] on icon "Back" at bounding box center [188, 74] width 9 height 9
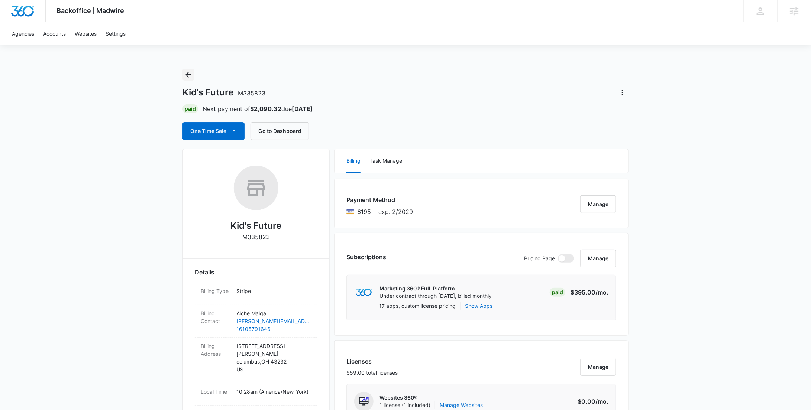
click at [189, 75] on icon "Back" at bounding box center [188, 74] width 9 height 9
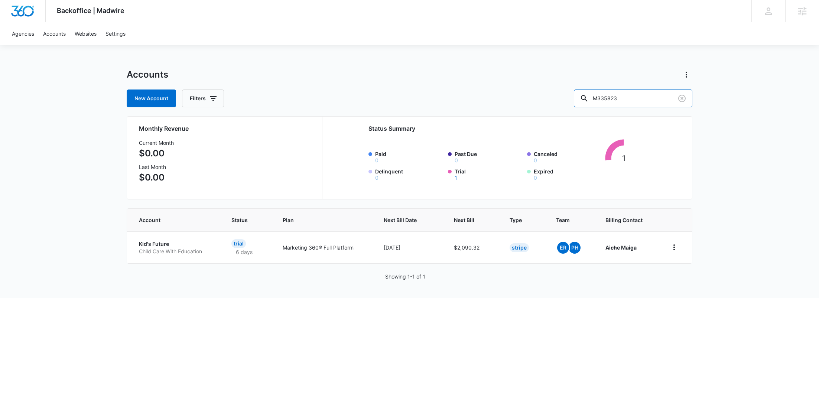
drag, startPoint x: 651, startPoint y: 99, endPoint x: 583, endPoint y: 98, distance: 68.0
click at [587, 98] on div "New Account Filters M335823" at bounding box center [410, 99] width 566 height 18
paste input "Impeccable"
type input "Impeccable"
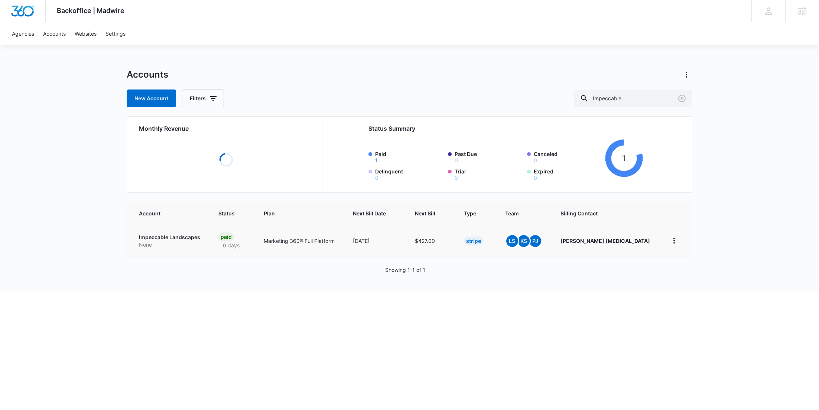
click at [183, 238] on p "Impeccable Landscapes" at bounding box center [170, 237] width 62 height 7
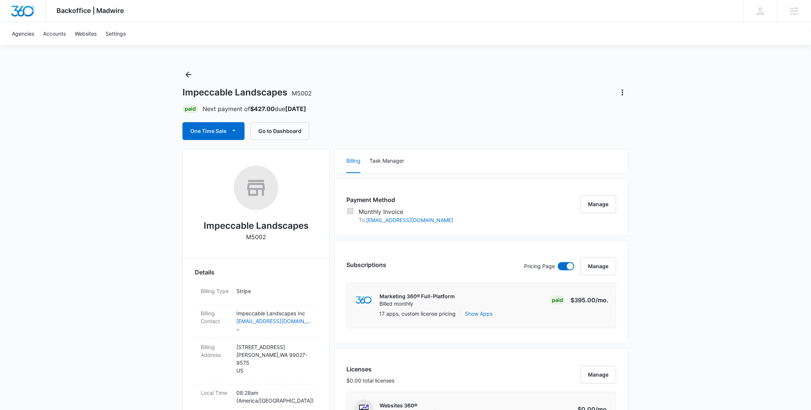
click at [260, 236] on p "M5002" at bounding box center [256, 237] width 20 height 9
copy p "M5002"
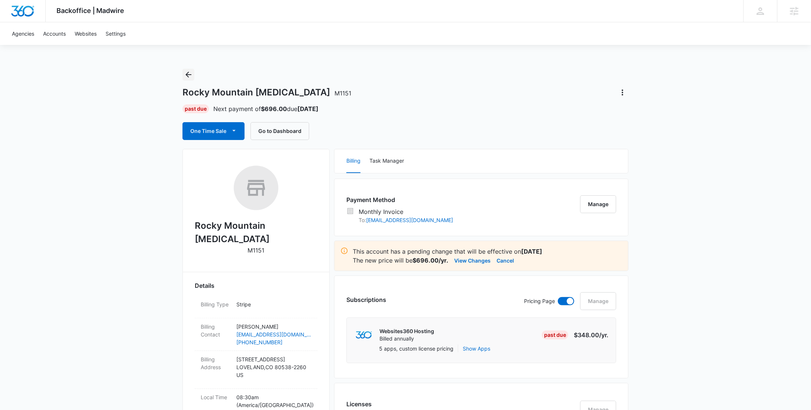
click at [189, 78] on icon "Back" at bounding box center [188, 74] width 9 height 9
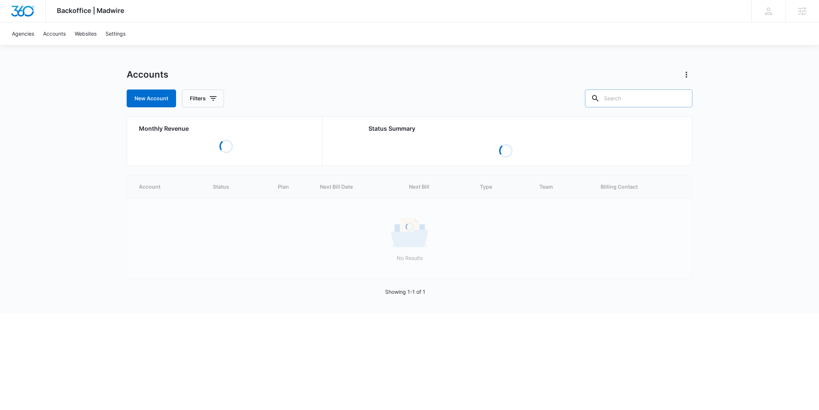
click at [652, 100] on input "text" at bounding box center [638, 99] width 107 height 18
paste input "M324588"
type input "M324588"
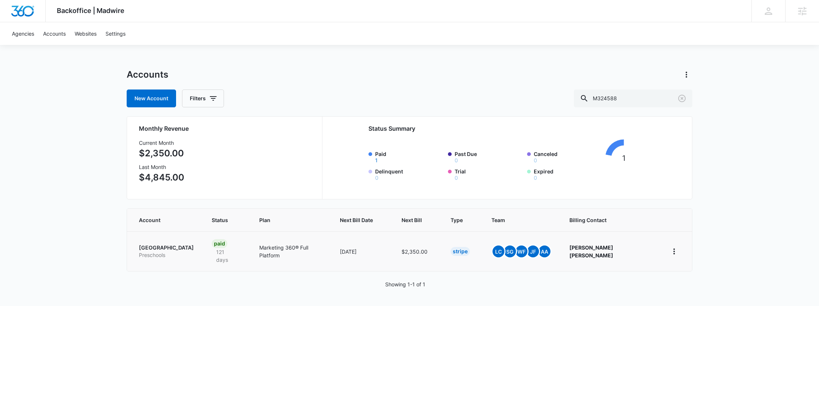
click at [174, 245] on p "[GEOGRAPHIC_DATA]" at bounding box center [166, 247] width 55 height 7
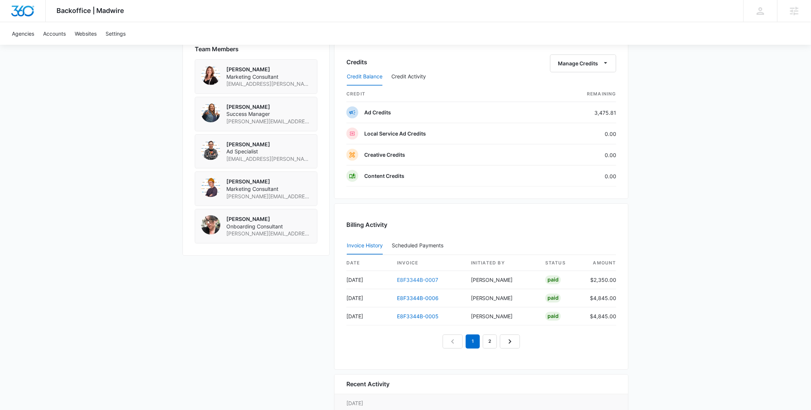
scroll to position [367, 0]
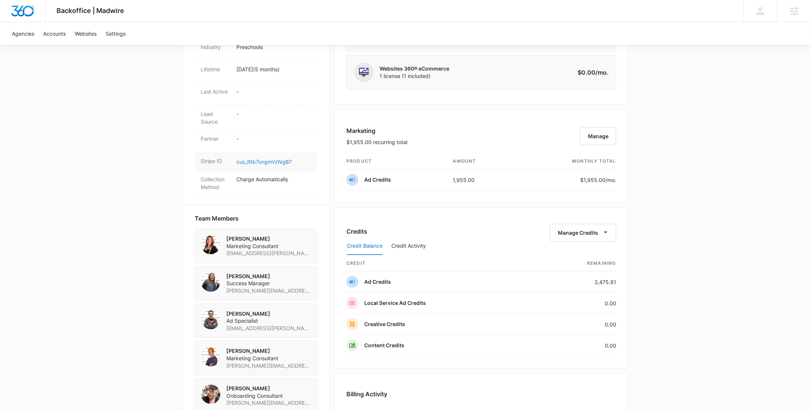
click at [272, 159] on link "cus_Rtb7ongmVzNgB7" at bounding box center [263, 162] width 55 height 6
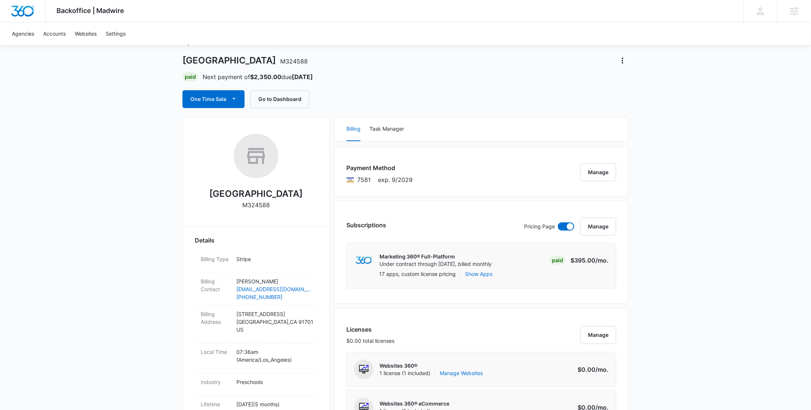
scroll to position [0, 0]
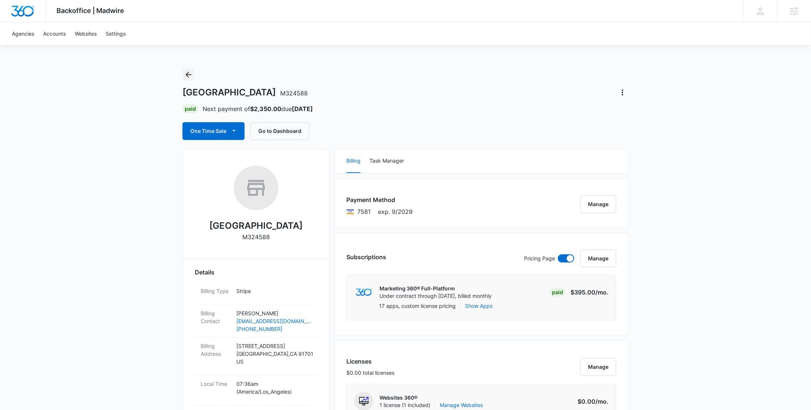
click at [188, 72] on icon "Back" at bounding box center [188, 75] width 6 height 6
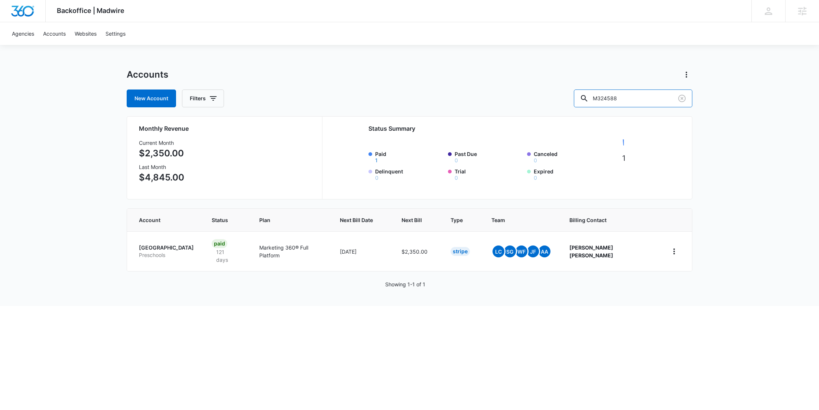
click at [571, 97] on div "New Account Filters M324588" at bounding box center [410, 99] width 566 height 18
paste input "8496"
type input "M38496"
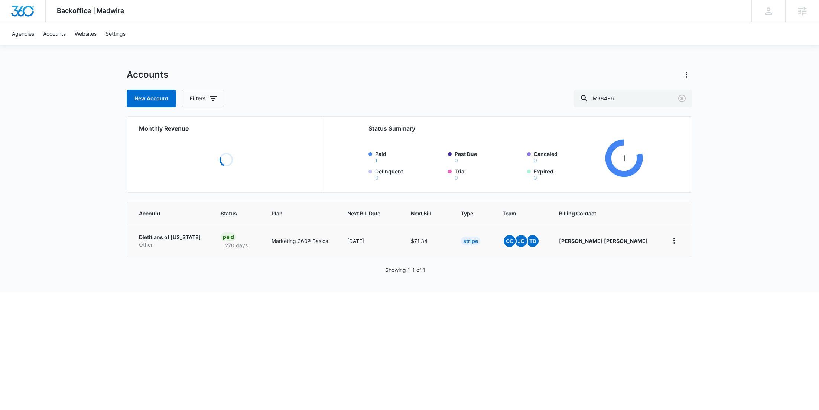
click at [159, 238] on p "Dietitians of Alaska" at bounding box center [171, 237] width 64 height 7
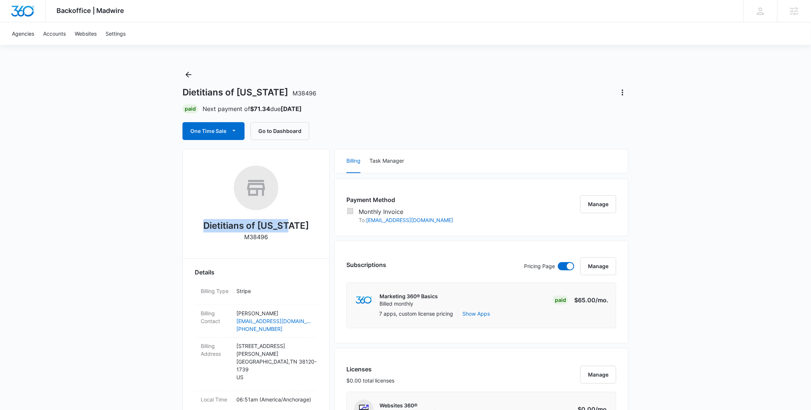
drag, startPoint x: 297, startPoint y: 228, endPoint x: 215, endPoint y: 229, distance: 82.1
click at [215, 229] on div "Dietitians of Alaska M38496" at bounding box center [256, 206] width 123 height 81
copy h2 "Dietitians of Alaska"
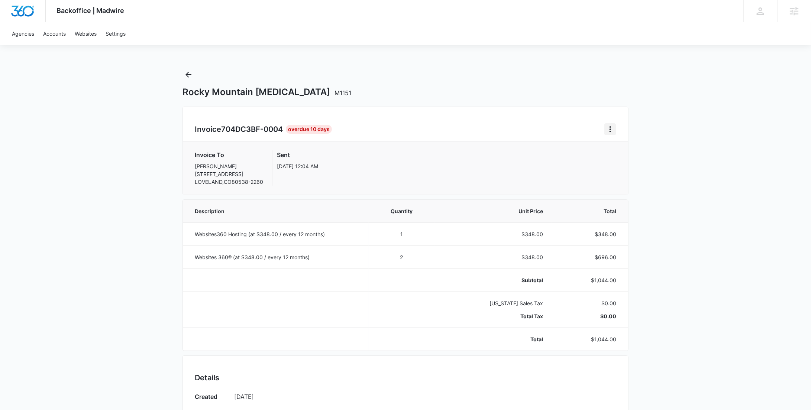
click at [614, 130] on icon "Home" at bounding box center [610, 129] width 9 height 9
click at [616, 148] on link "Download Invoice" at bounding box center [635, 150] width 43 height 6
click at [607, 131] on icon "Home" at bounding box center [610, 129] width 9 height 9
click at [628, 151] on link "Download Invoice" at bounding box center [635, 150] width 43 height 6
click at [195, 73] on div "Kornerstone Academy M324588" at bounding box center [405, 83] width 446 height 29
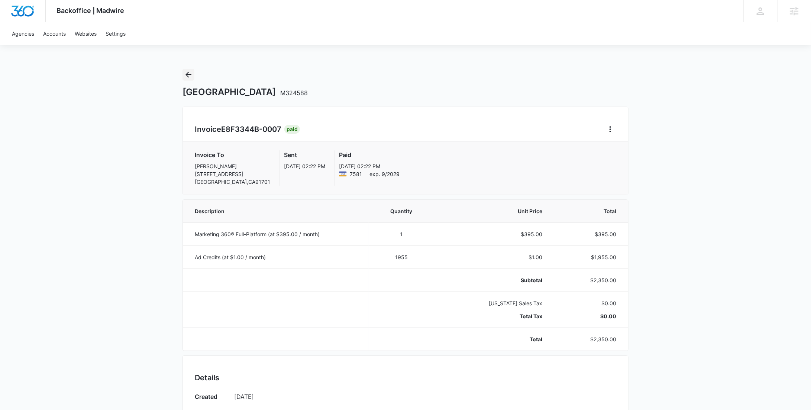
click at [190, 74] on icon "Back" at bounding box center [188, 74] width 9 height 9
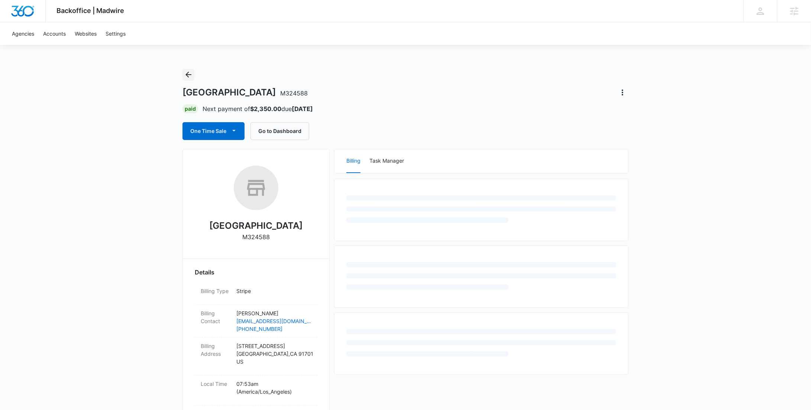
click at [190, 74] on icon "Back" at bounding box center [188, 74] width 9 height 9
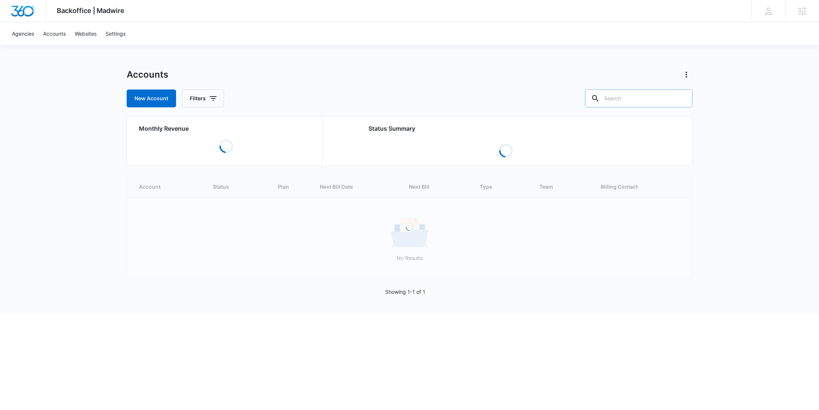
click at [655, 102] on input "text" at bounding box center [638, 99] width 107 height 18
paste input "M6444"
type input "M6444"
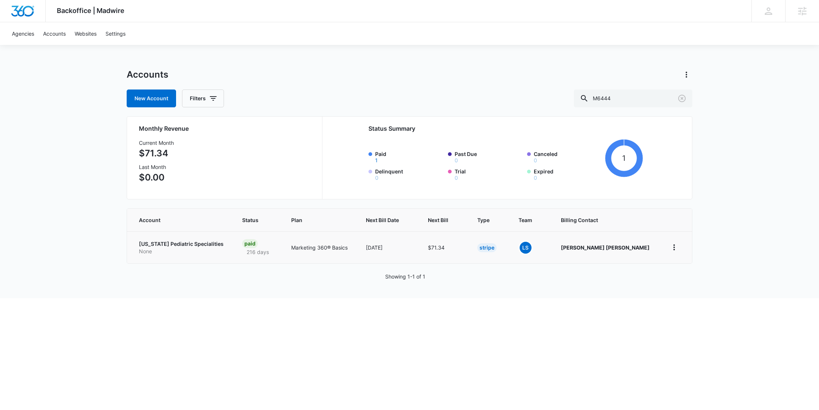
click at [186, 251] on p "None" at bounding box center [181, 251] width 85 height 7
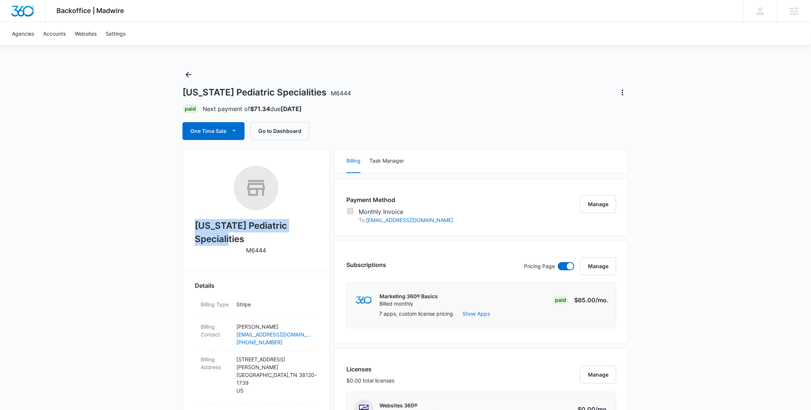
drag, startPoint x: 317, startPoint y: 227, endPoint x: 197, endPoint y: 227, distance: 119.3
click at [197, 227] on h2 "Alaska Pediatric Specialities" at bounding box center [256, 232] width 123 height 27
copy h2 "Alaska Pediatric Specialities"
click at [606, 270] on button "Manage" at bounding box center [598, 267] width 36 height 18
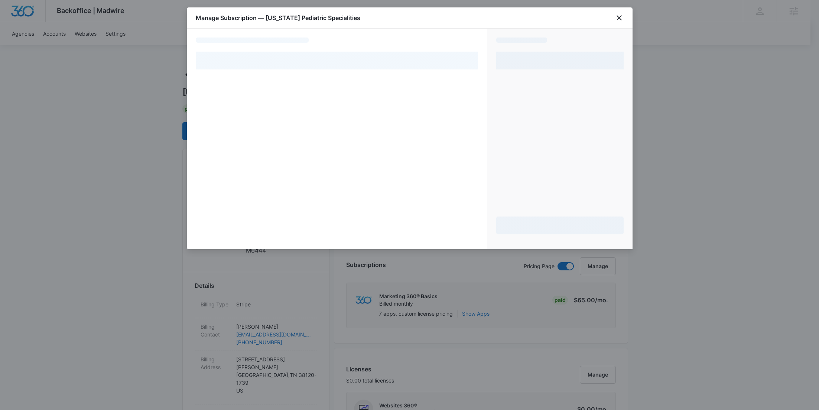
select select "MANUAL_INVOICE"
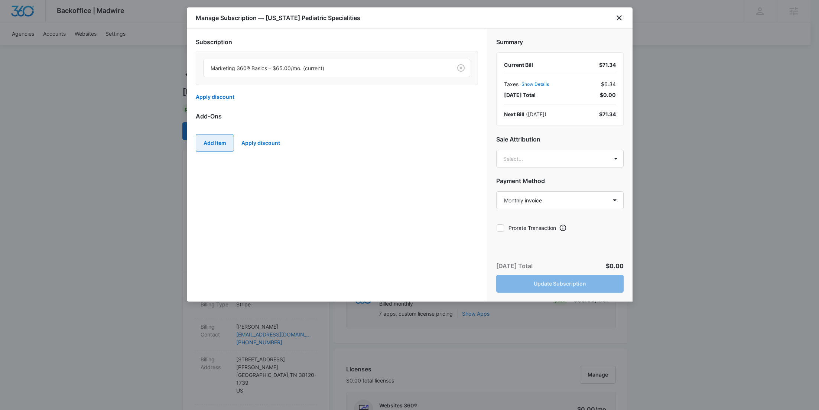
click at [217, 138] on button "Add Item" at bounding box center [215, 143] width 38 height 18
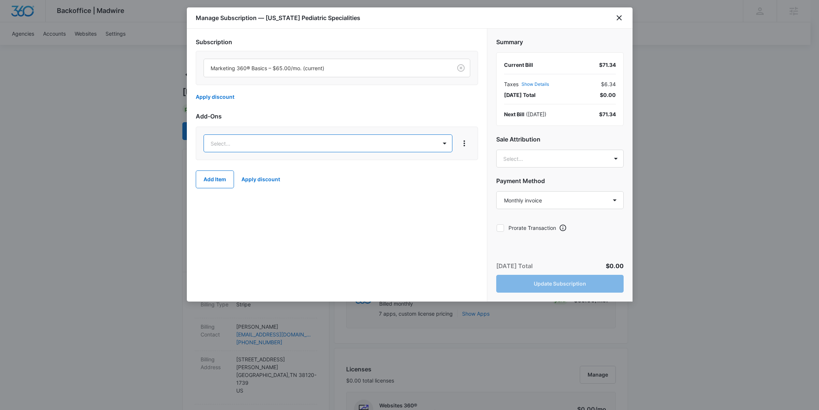
click at [621, 19] on div at bounding box center [409, 205] width 819 height 410
type input "bas"
click at [618, 17] on icon "close" at bounding box center [619, 17] width 5 height 5
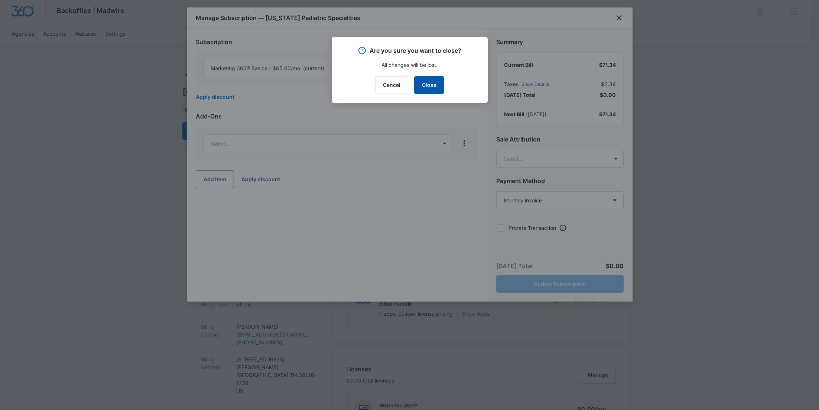
click at [422, 90] on button "Close" at bounding box center [429, 85] width 30 height 18
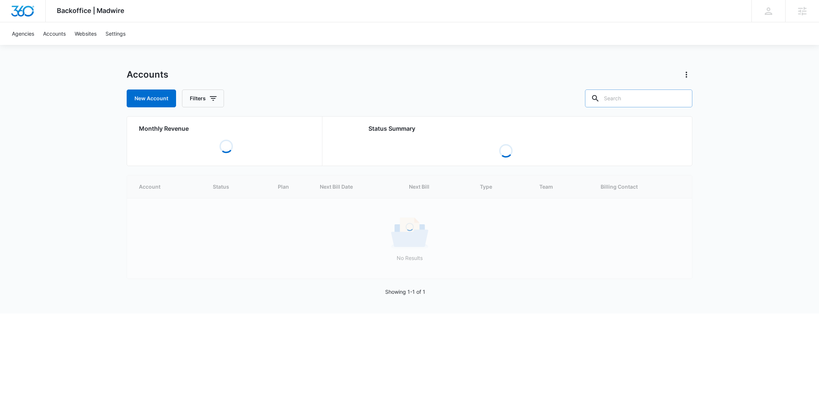
click at [651, 96] on input "text" at bounding box center [638, 99] width 107 height 18
paste input "M11656"
type input "M11656"
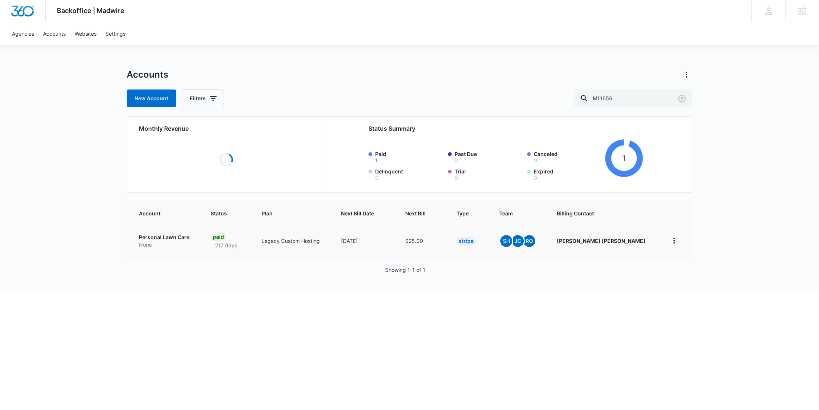
click at [163, 245] on p "None" at bounding box center [166, 244] width 54 height 7
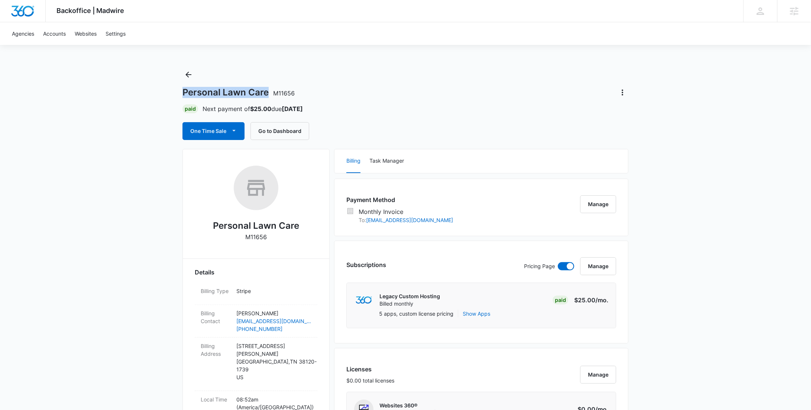
drag, startPoint x: 268, startPoint y: 92, endPoint x: 182, endPoint y: 94, distance: 85.1
click at [182, 94] on h1 "Personal Lawn Care M11656" at bounding box center [238, 92] width 112 height 11
copy h1 "Personal Lawn Care"
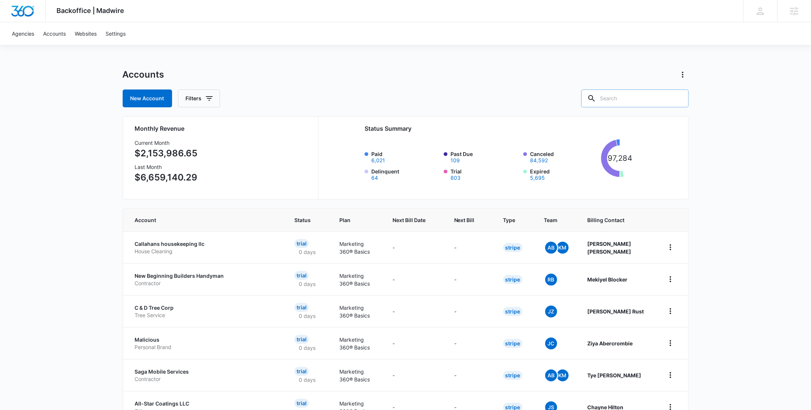
click at [644, 98] on input "text" at bounding box center [634, 99] width 107 height 18
paste input "M154841"
type input "M154841"
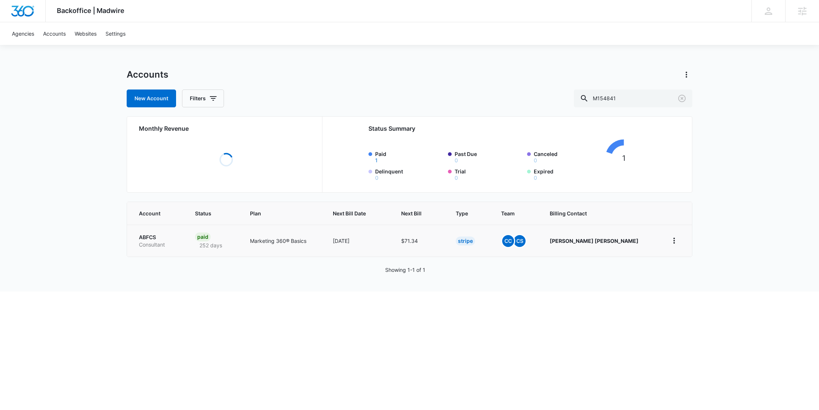
click at [150, 240] on p "ABFCS" at bounding box center [158, 237] width 38 height 7
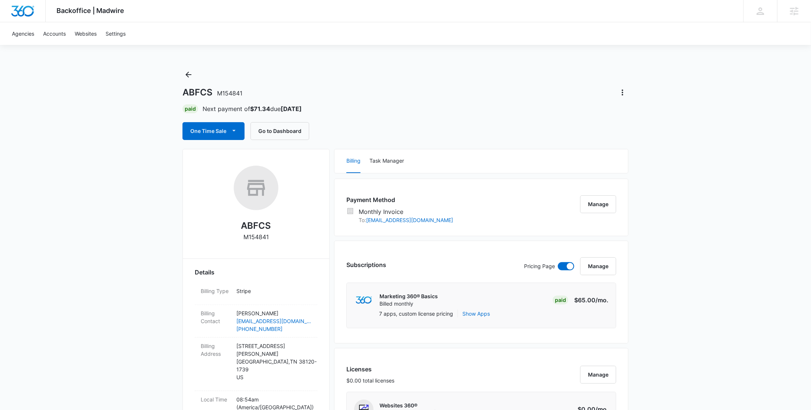
click at [255, 234] on p "M154841" at bounding box center [255, 237] width 25 height 9
copy p "M154841"
click at [258, 231] on h2 "ABFCS" at bounding box center [256, 225] width 30 height 13
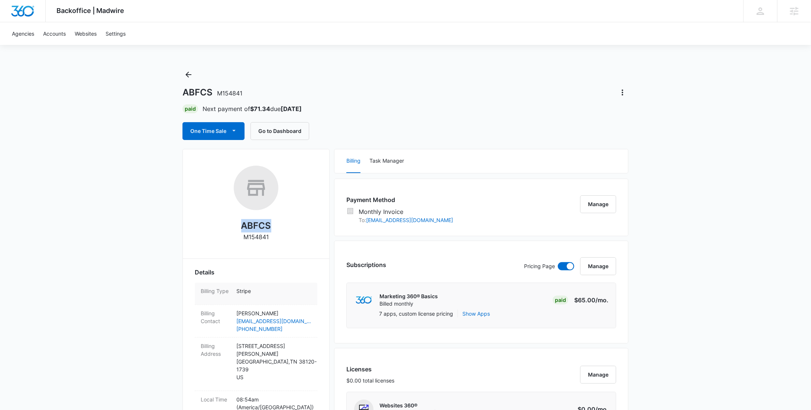
copy h2 "ABFCS"
click at [603, 263] on button "Manage" at bounding box center [598, 267] width 36 height 18
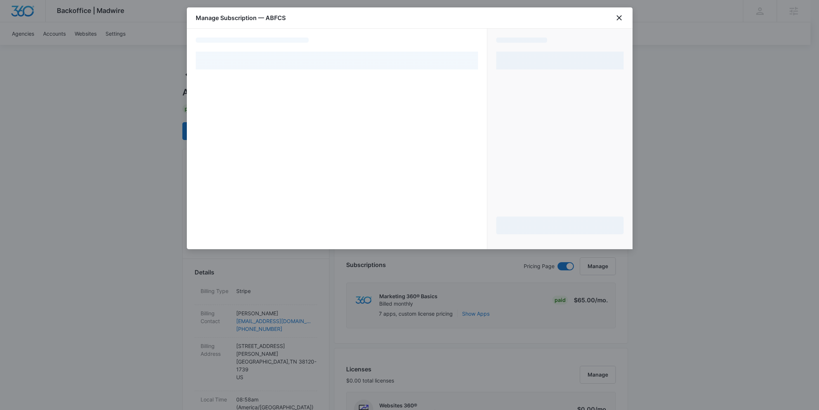
select select "MANUAL_INVOICE"
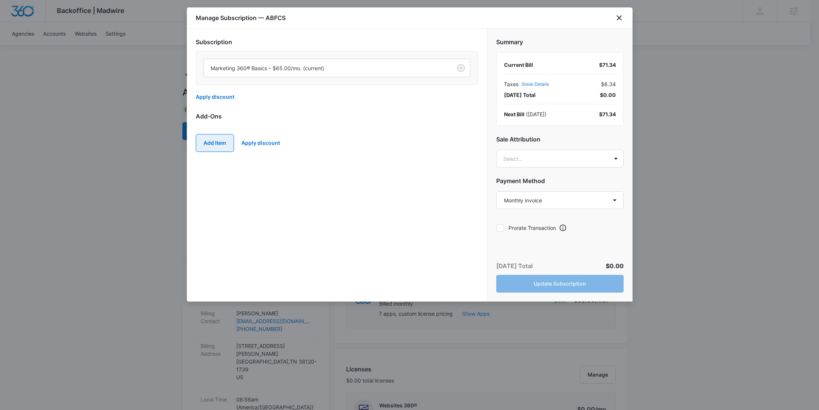
click at [221, 139] on button "Add Item" at bounding box center [215, 143] width 38 height 18
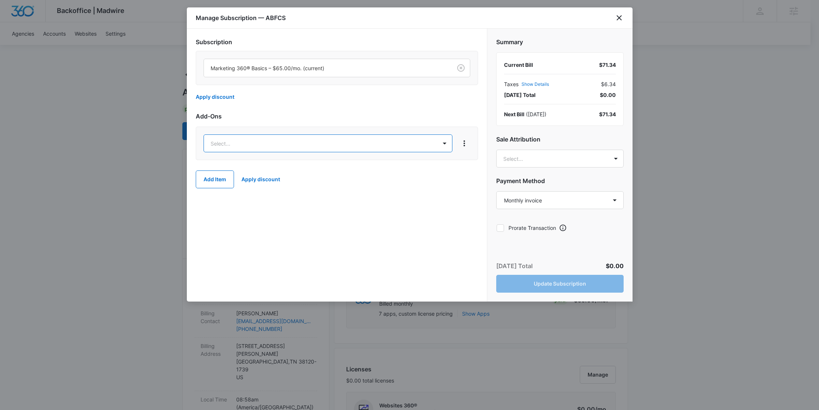
click at [621, 22] on div at bounding box center [409, 205] width 819 height 410
type input "bas"
click at [619, 16] on icon "close" at bounding box center [619, 17] width 9 height 9
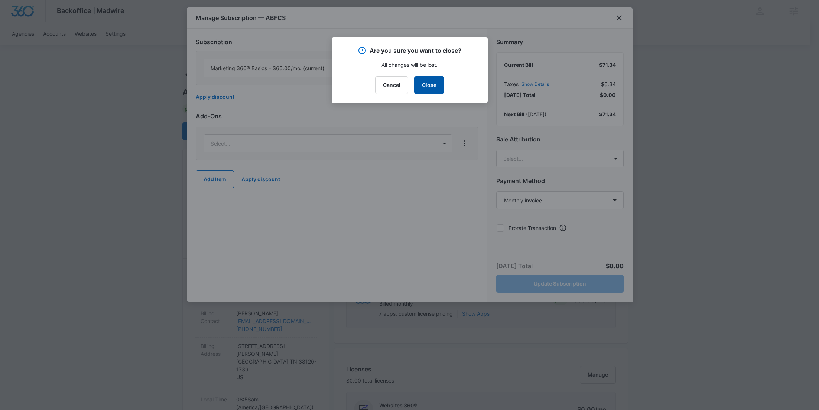
click at [433, 87] on button "Close" at bounding box center [429, 85] width 30 height 18
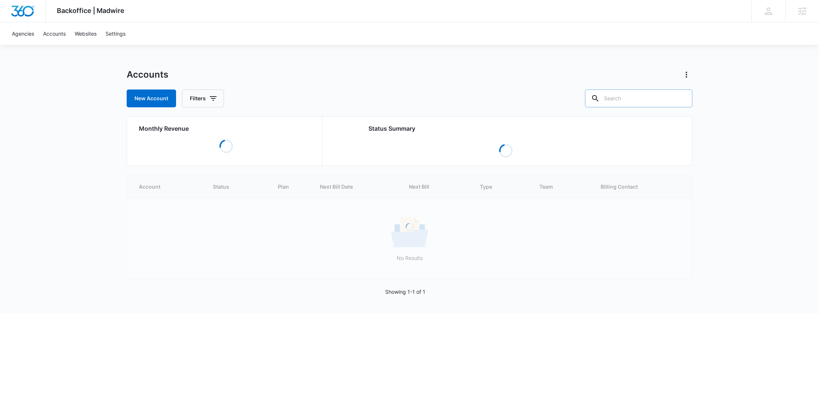
click at [666, 97] on input "text" at bounding box center [638, 99] width 107 height 18
paste input "M36999"
type input "M36999"
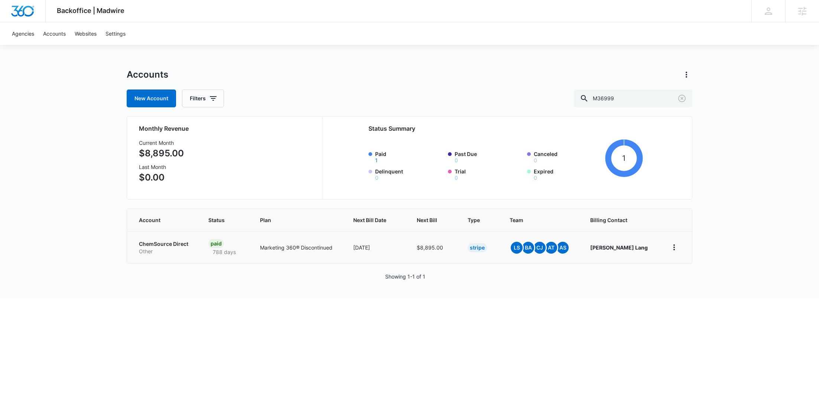
click at [182, 250] on p "Other" at bounding box center [165, 251] width 52 height 7
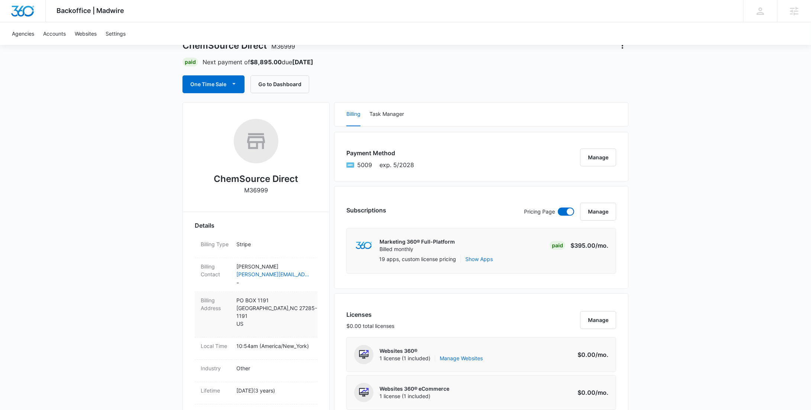
scroll to position [231, 0]
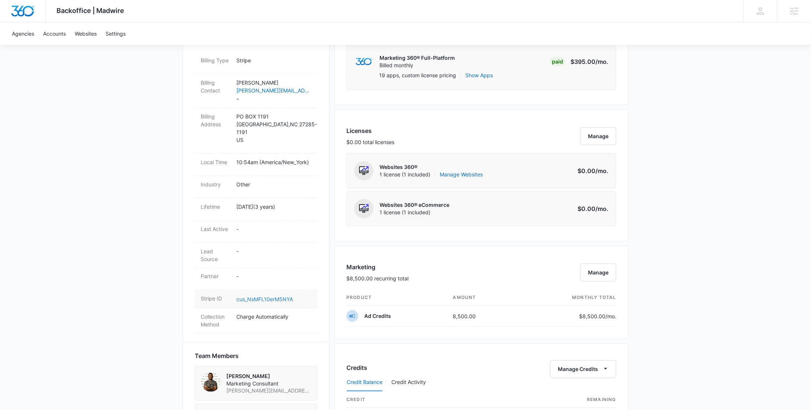
click at [262, 296] on link "cus_NsMFL10erM5NYA" at bounding box center [264, 299] width 56 height 6
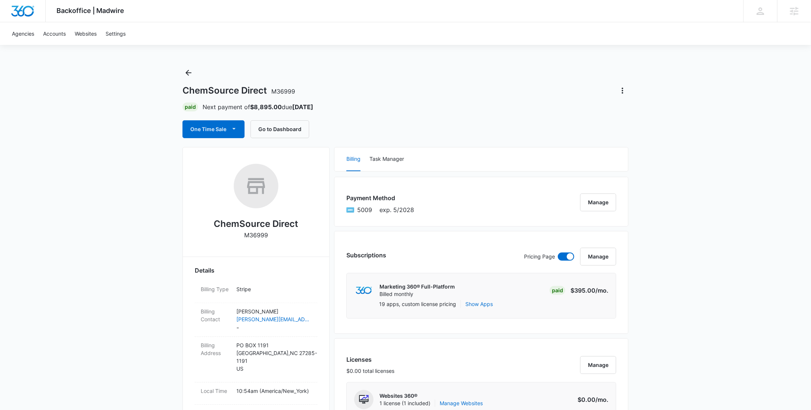
scroll to position [0, 0]
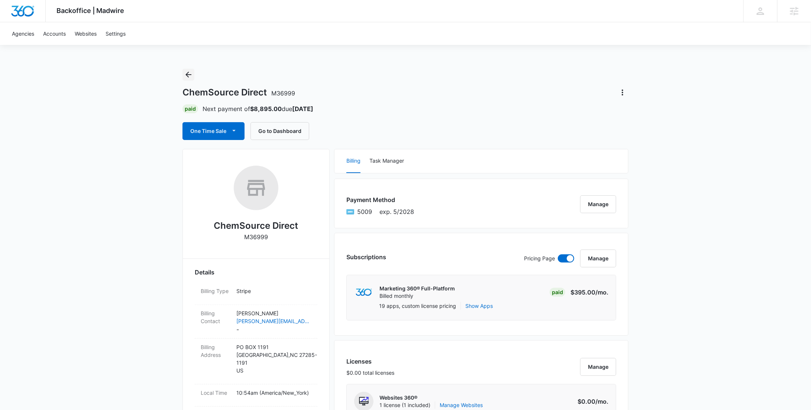
click at [191, 72] on icon "Back" at bounding box center [188, 74] width 9 height 9
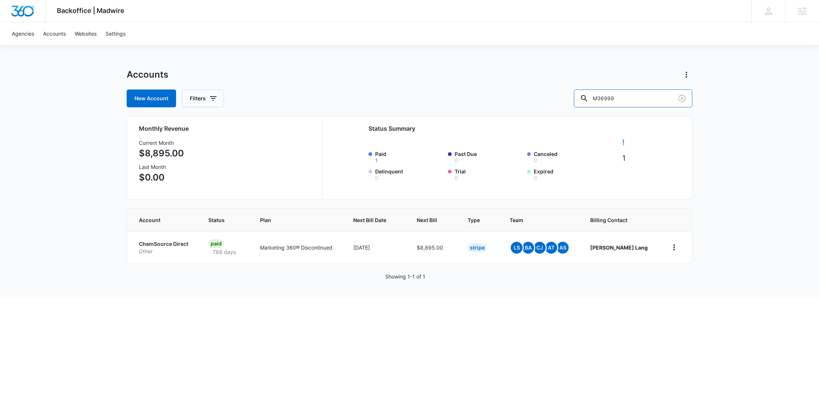
drag, startPoint x: 643, startPoint y: 94, endPoint x: 565, endPoint y: 97, distance: 77.3
click at [572, 97] on div "New Account Filters M36999" at bounding box center [410, 99] width 566 height 18
paste input "12235"
drag, startPoint x: 653, startPoint y: 99, endPoint x: 580, endPoint y: 96, distance: 72.5
click at [581, 96] on div "New Account Filters M312235" at bounding box center [410, 99] width 566 height 18
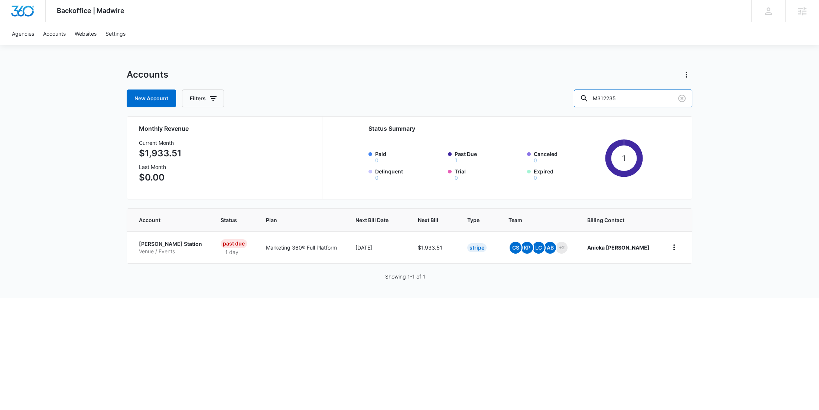
paste input "8496"
type input "M38496"
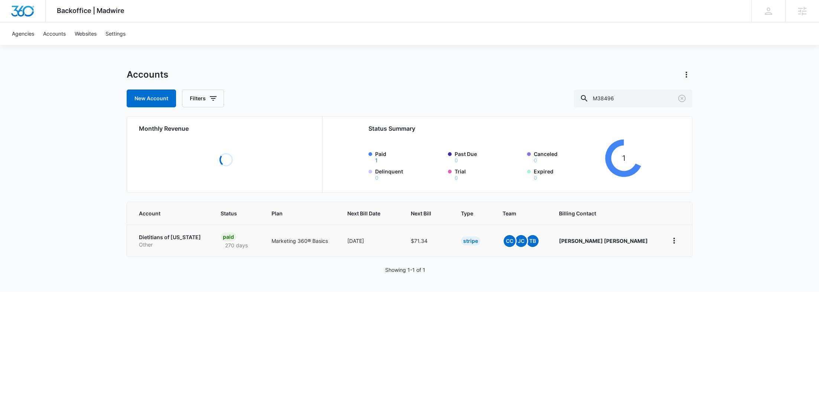
click at [160, 244] on p "Other" at bounding box center [171, 244] width 64 height 7
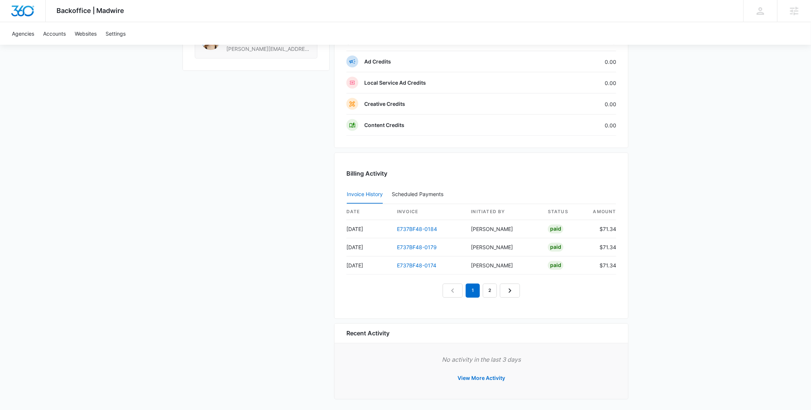
scroll to position [655, 0]
click at [486, 373] on button "View More Activity" at bounding box center [481, 378] width 62 height 18
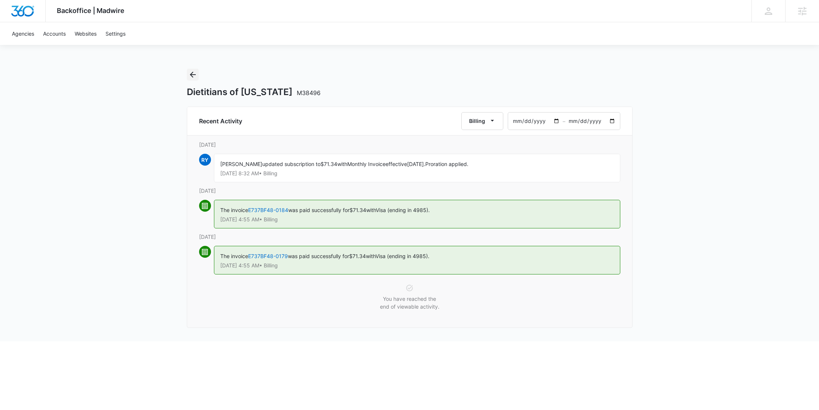
click at [191, 74] on icon "Back" at bounding box center [193, 75] width 6 height 6
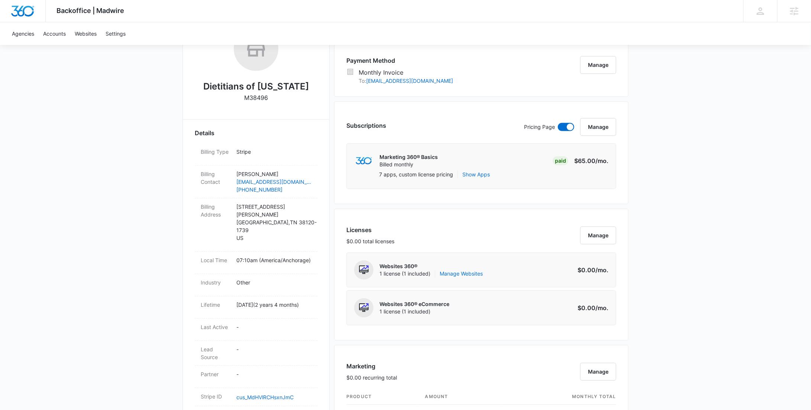
scroll to position [236, 0]
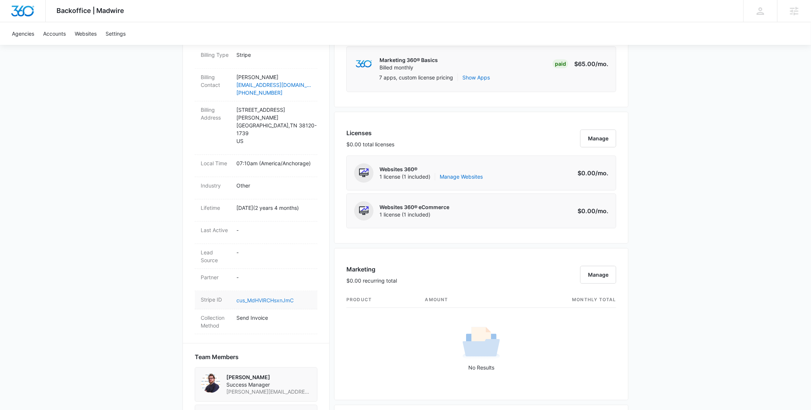
click at [280, 297] on link "cus_MdHVlRCHsxnJmC" at bounding box center [264, 300] width 57 height 6
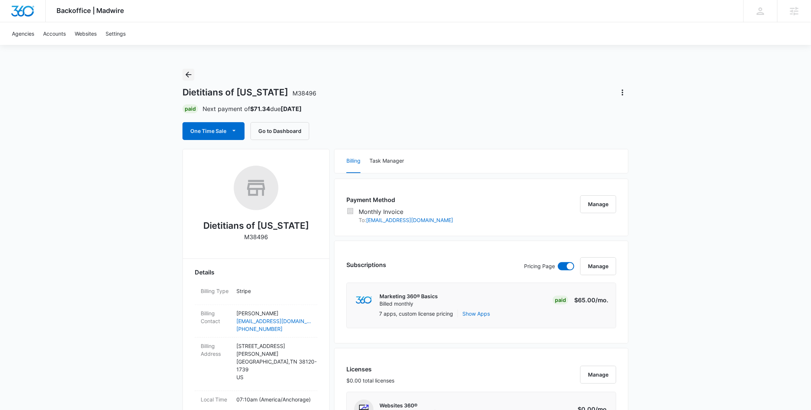
click at [188, 75] on icon "Back" at bounding box center [188, 74] width 9 height 9
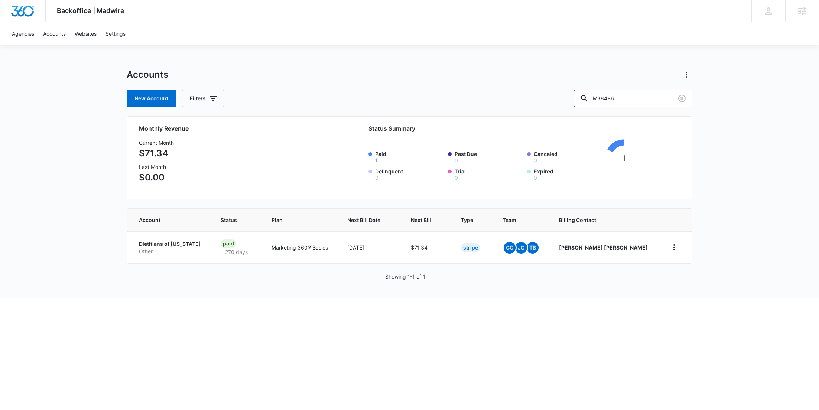
drag, startPoint x: 638, startPoint y: 96, endPoint x: 567, endPoint y: 96, distance: 70.6
click at [567, 96] on div "New Account Filters M38496" at bounding box center [410, 99] width 566 height 18
paste input "12235"
type input "M312235"
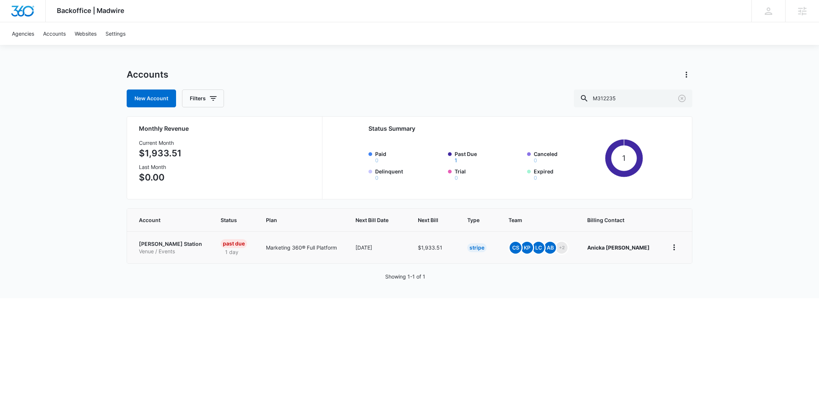
click at [153, 249] on p "Venue / Events" at bounding box center [171, 251] width 64 height 7
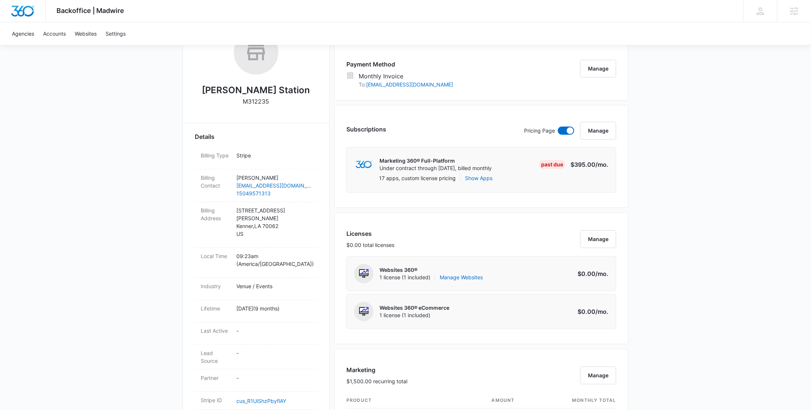
scroll to position [202, 0]
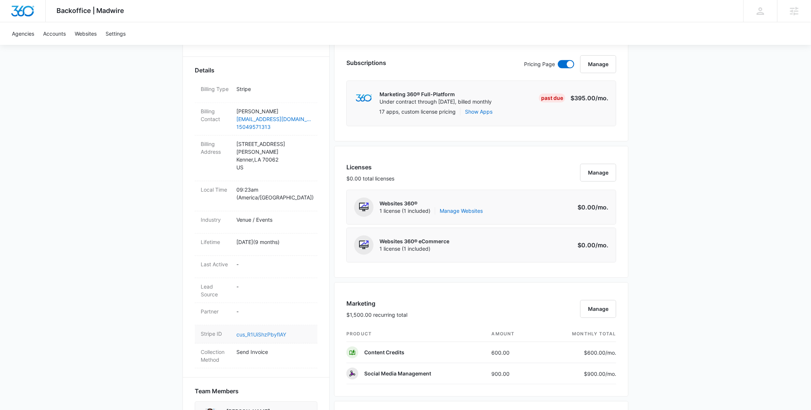
click at [256, 331] on link "cus_R1UiShzPbyflAY" at bounding box center [261, 334] width 50 height 6
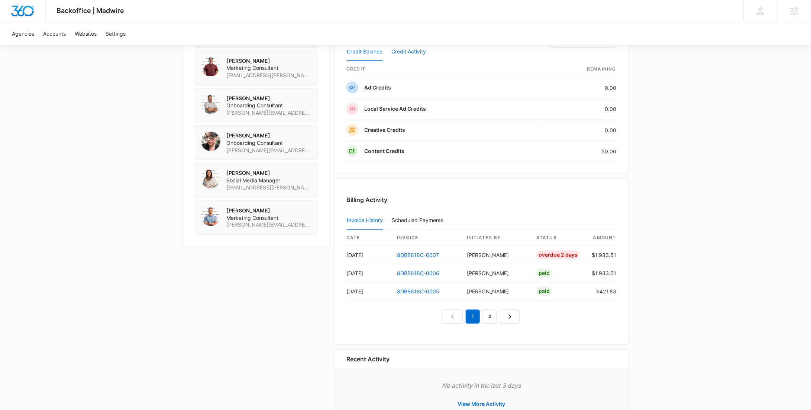
scroll to position [617, 0]
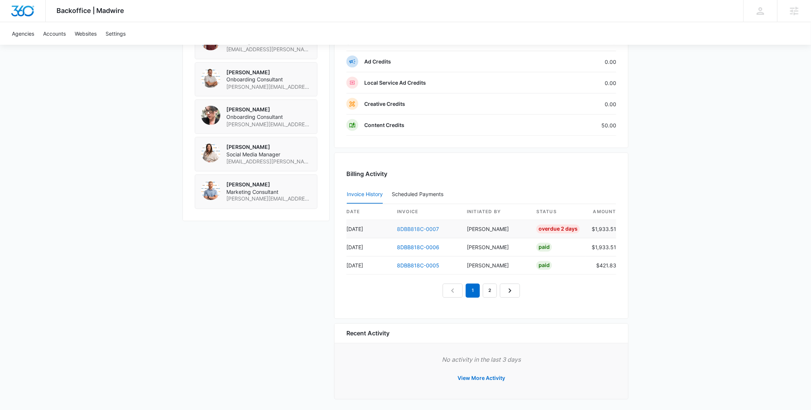
click at [415, 226] on link "8DBB818C-0007" at bounding box center [418, 229] width 42 height 6
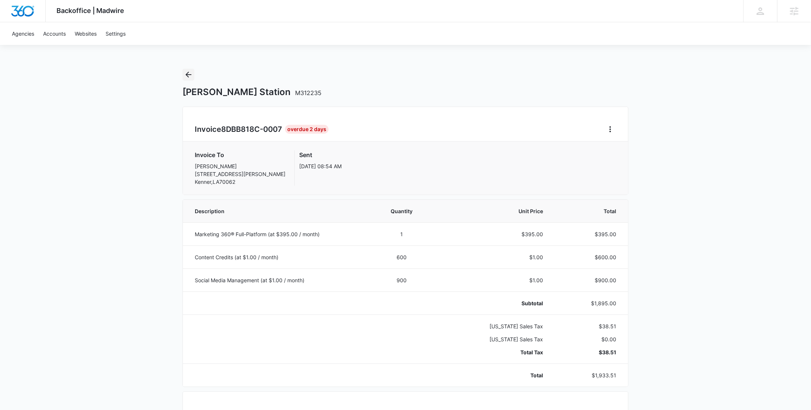
drag, startPoint x: 190, startPoint y: 72, endPoint x: 183, endPoint y: 34, distance: 38.6
click at [190, 71] on icon "Back" at bounding box center [188, 74] width 9 height 9
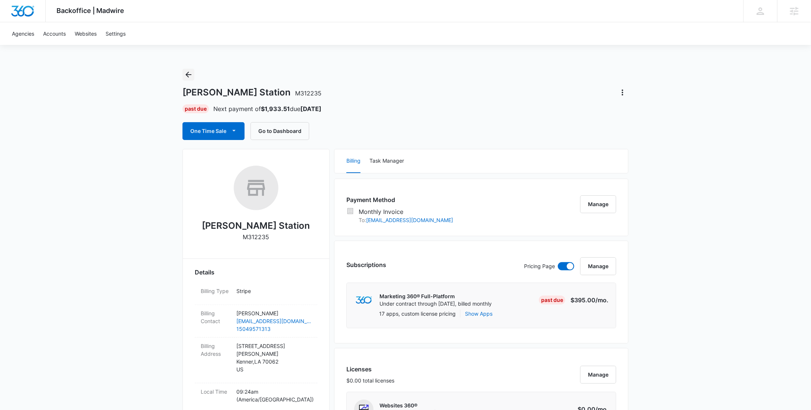
click at [192, 75] on icon "Back" at bounding box center [188, 74] width 9 height 9
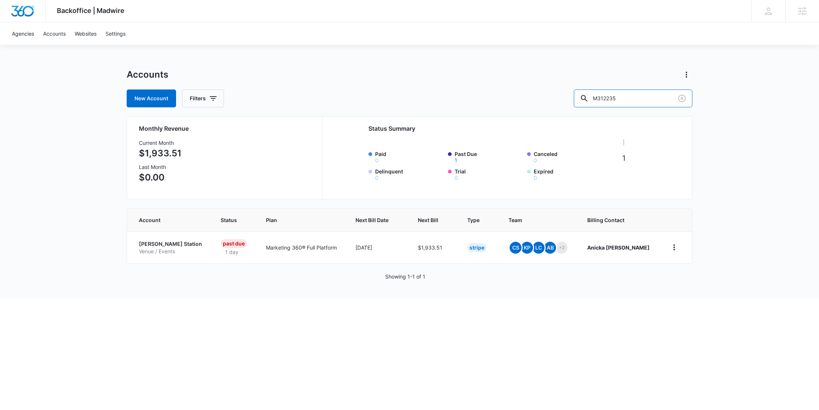
drag, startPoint x: 664, startPoint y: 96, endPoint x: 569, endPoint y: 91, distance: 95.2
click at [590, 95] on div "New Account Filters M312235" at bounding box center [410, 99] width 566 height 18
paste input "17362zo"
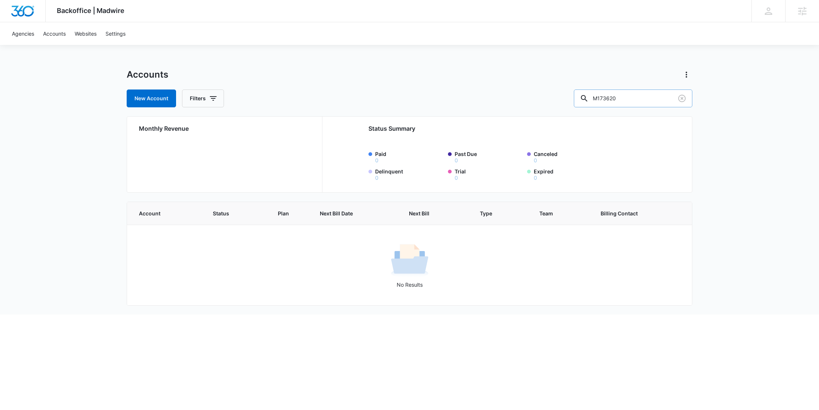
type input "M173620"
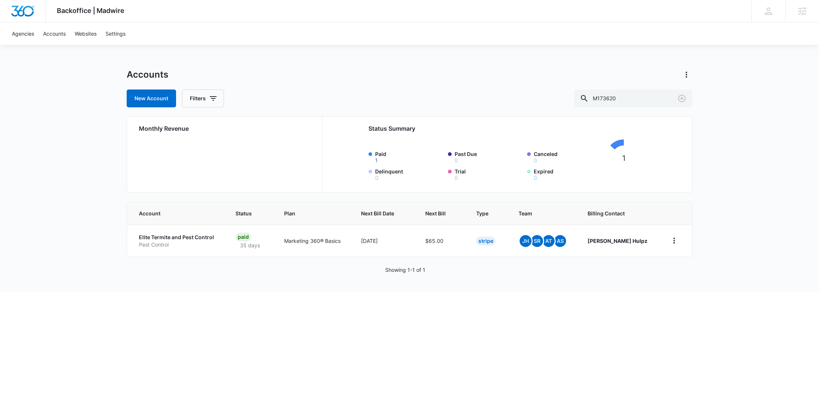
click at [159, 242] on p "Pest Control" at bounding box center [178, 244] width 79 height 7
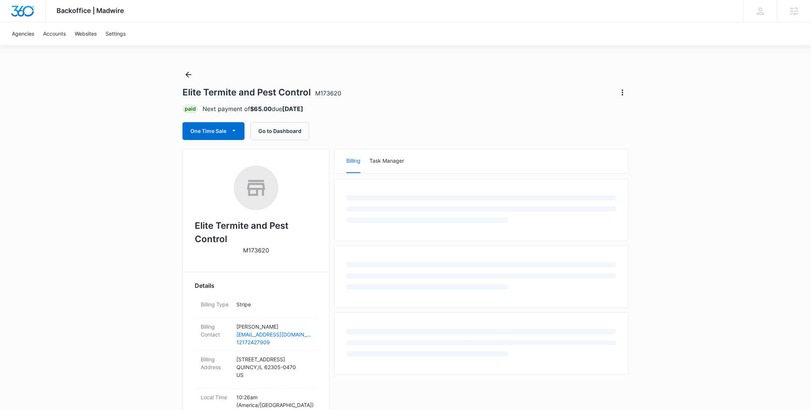
click at [255, 248] on p "M173620" at bounding box center [256, 250] width 26 height 9
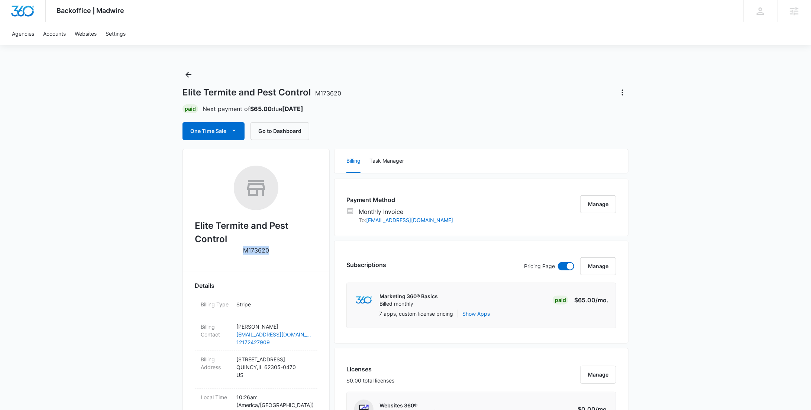
copy p "M173620"
click at [187, 73] on icon "Back" at bounding box center [188, 74] width 9 height 9
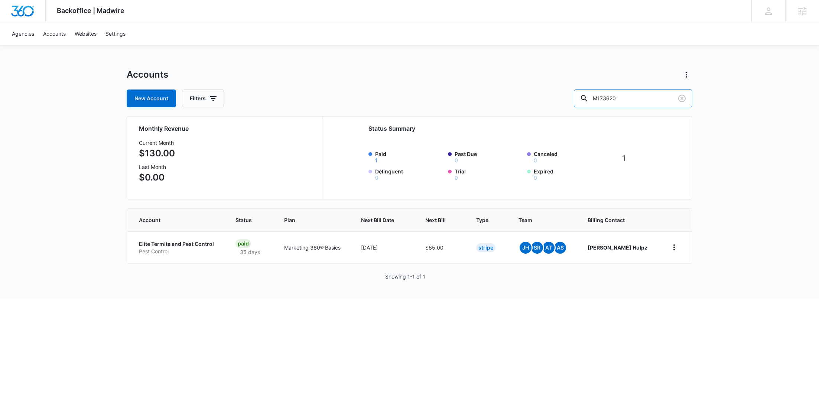
drag, startPoint x: 649, startPoint y: 99, endPoint x: 571, endPoint y: 97, distance: 78.1
click at [579, 97] on div "New Account Filters M173620" at bounding box center [410, 99] width 566 height 18
paste input "M 186869"
click at [621, 99] on input "M 186869" at bounding box center [633, 99] width 119 height 18
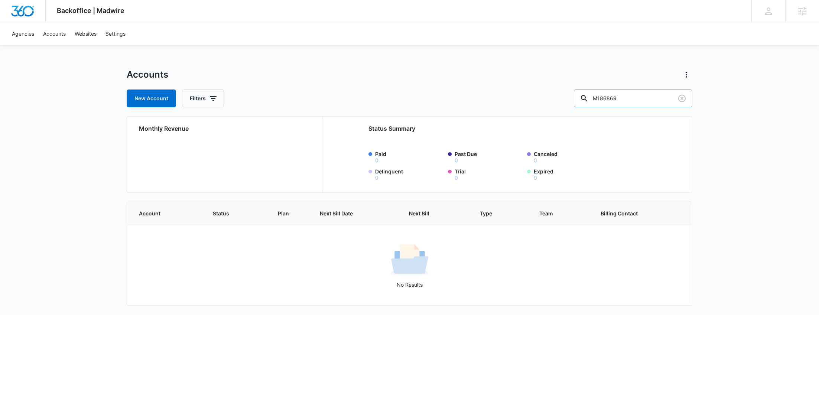
click at [653, 105] on input "M186869" at bounding box center [633, 99] width 119 height 18
type input "M186869"
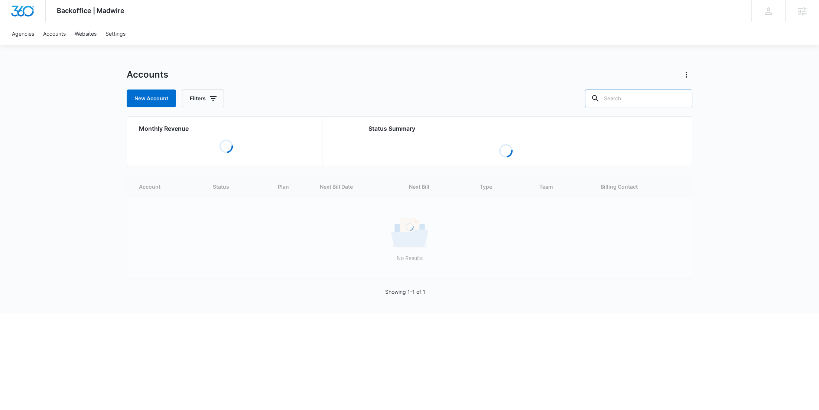
click at [646, 104] on input "text" at bounding box center [638, 99] width 107 height 18
paste input "M324588"
type input "M324588"
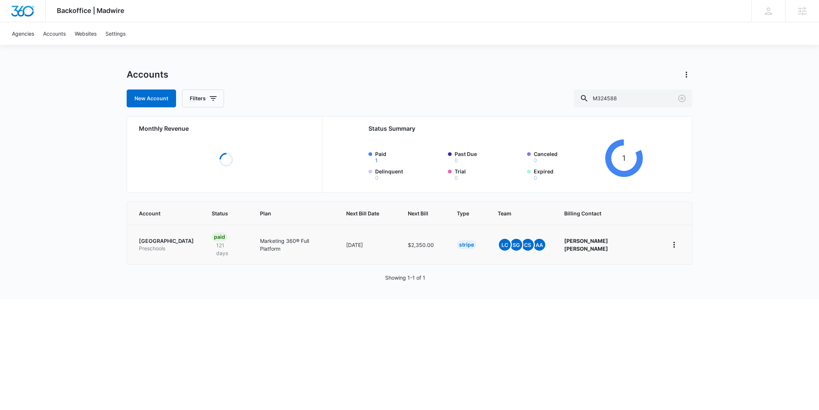
click at [161, 246] on link "[GEOGRAPHIC_DATA] Preschools" at bounding box center [166, 244] width 55 height 14
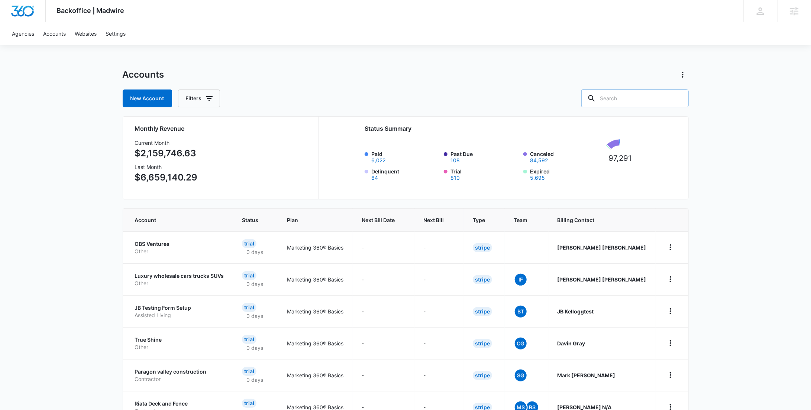
click at [647, 92] on input "text" at bounding box center [634, 99] width 107 height 18
paste input "M186869"
type input "M186869"
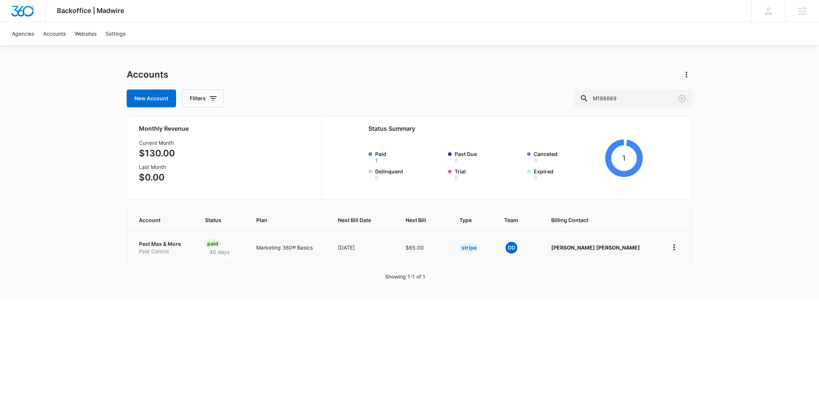
click at [170, 242] on p "Pest Max & More" at bounding box center [163, 243] width 48 height 7
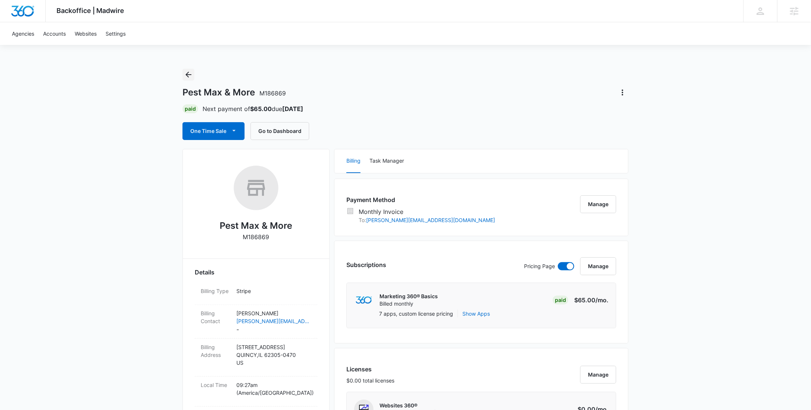
click at [191, 72] on icon "Back" at bounding box center [188, 74] width 9 height 9
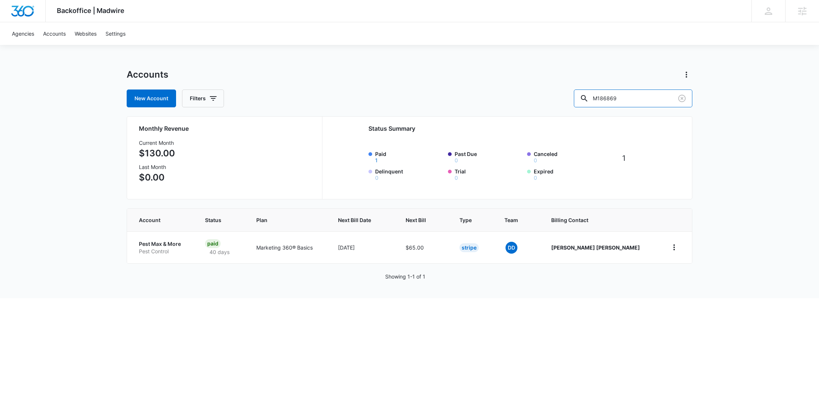
drag, startPoint x: 604, startPoint y: 97, endPoint x: 577, endPoint y: 96, distance: 26.8
click at [584, 96] on div "New Account Filters M186869" at bounding box center [410, 99] width 566 height 18
paste input "73620"
type input "M173620"
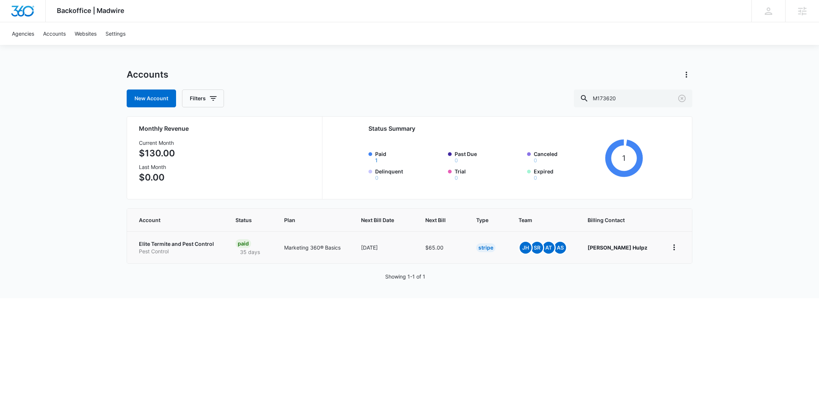
click at [193, 244] on p "Elite Termite and Pest Control" at bounding box center [178, 243] width 79 height 7
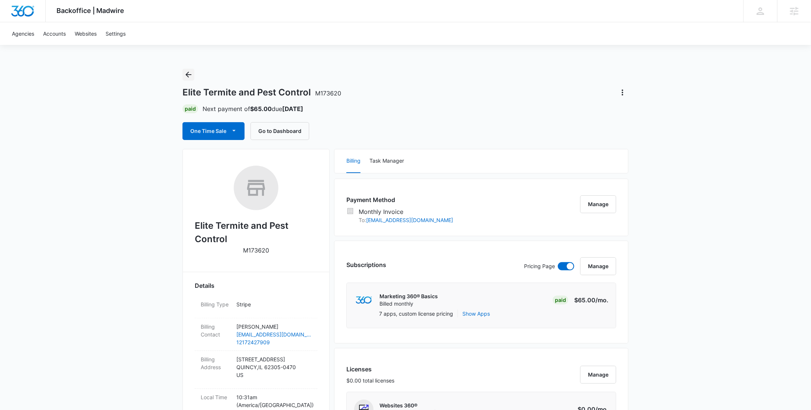
click at [190, 75] on icon "Back" at bounding box center [188, 74] width 9 height 9
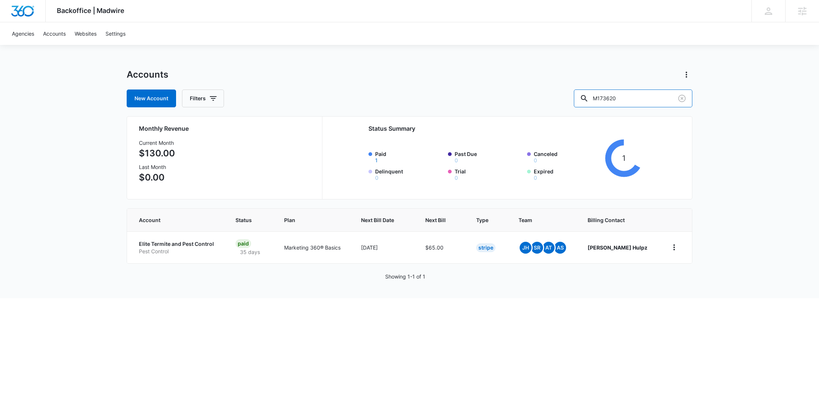
drag, startPoint x: 643, startPoint y: 94, endPoint x: 586, endPoint y: 93, distance: 56.1
click at [586, 93] on div "New Account Filters M173620" at bounding box center [410, 99] width 566 height 18
paste input "323837"
type input "M323837"
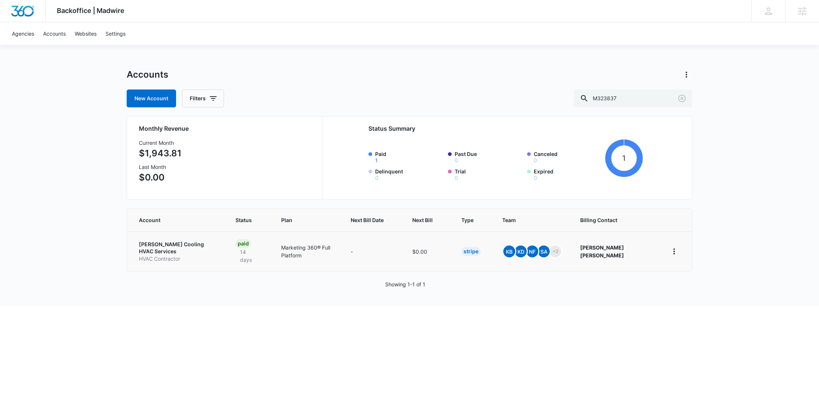
click at [180, 246] on p "Ault's Cooling HVAC Services" at bounding box center [178, 248] width 79 height 14
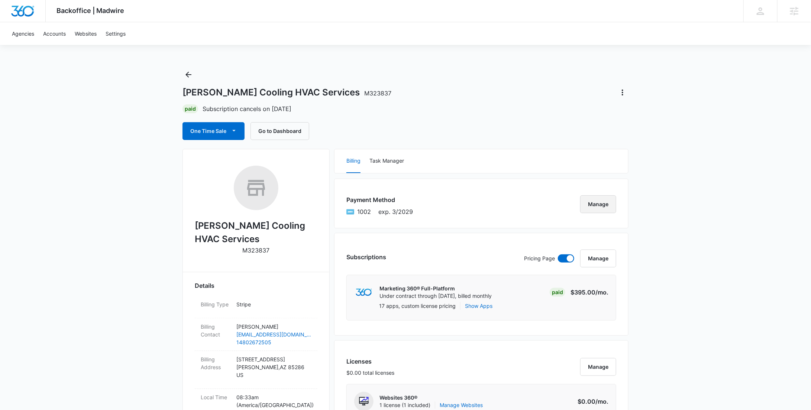
click at [606, 202] on button "Manage" at bounding box center [598, 204] width 36 height 18
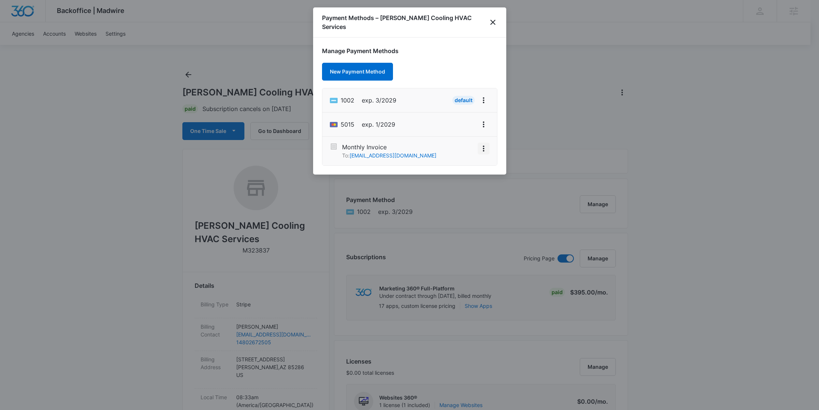
click at [482, 144] on icon "View More" at bounding box center [483, 148] width 9 height 9
click at [467, 125] on div "Activate" at bounding box center [462, 127] width 20 height 5
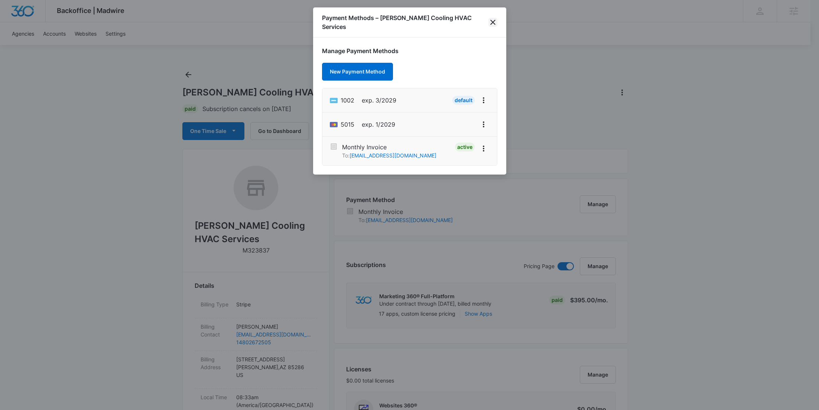
click at [494, 19] on icon "close" at bounding box center [493, 22] width 9 height 9
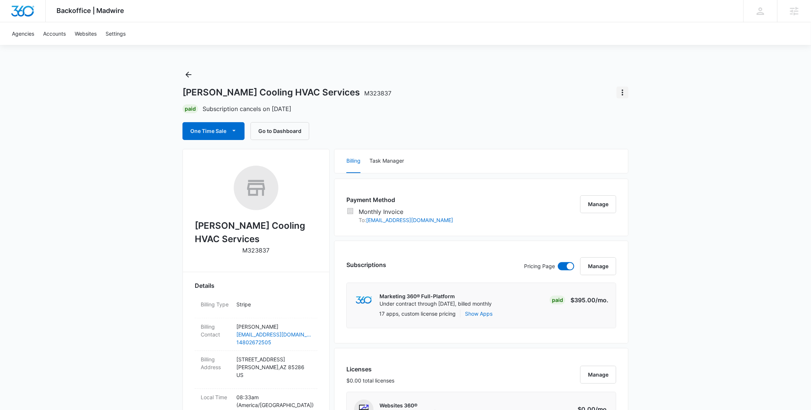
click at [619, 93] on icon "Actions" at bounding box center [622, 92] width 9 height 9
click at [638, 122] on div "Update Status" at bounding box center [648, 124] width 44 height 5
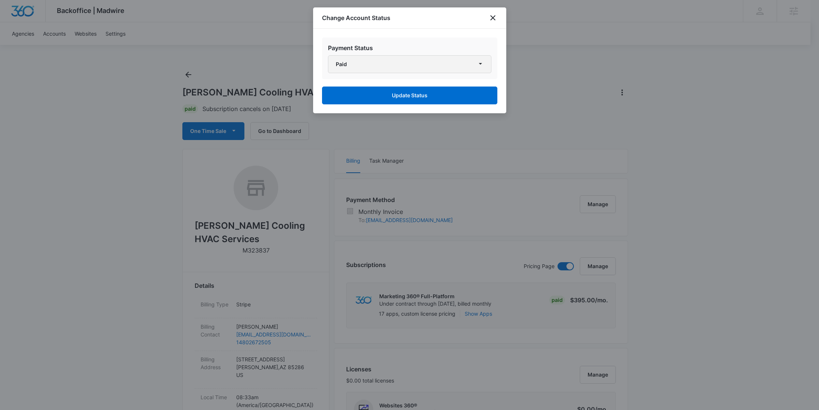
click at [404, 68] on button "Paid" at bounding box center [410, 64] width 164 height 18
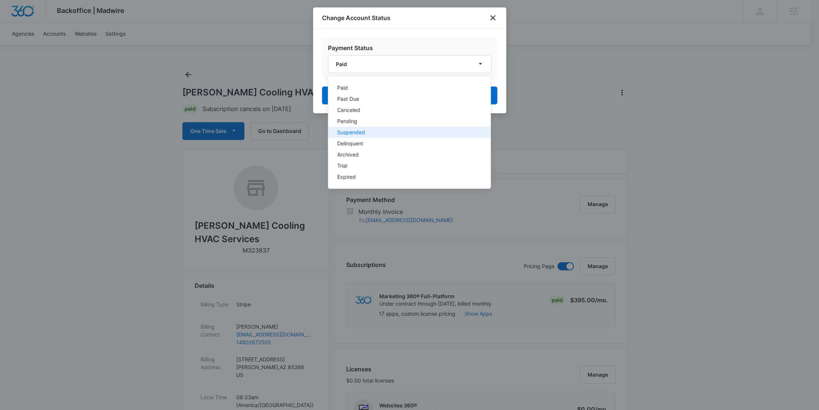
click at [372, 131] on div "Suspended" at bounding box center [405, 132] width 136 height 5
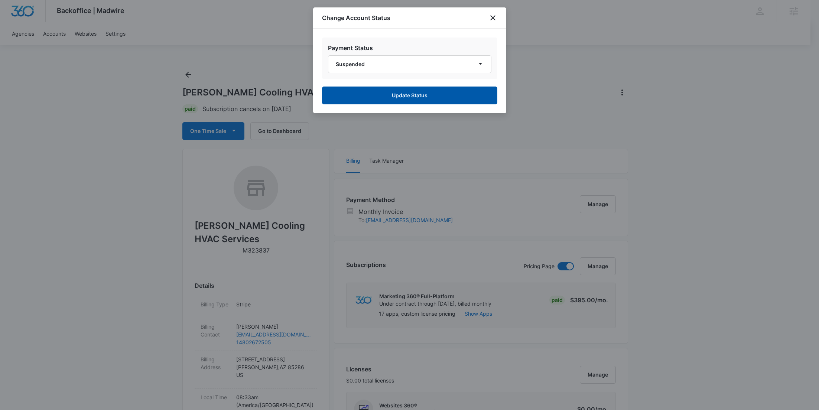
click at [389, 98] on button "Update Status" at bounding box center [409, 96] width 175 height 18
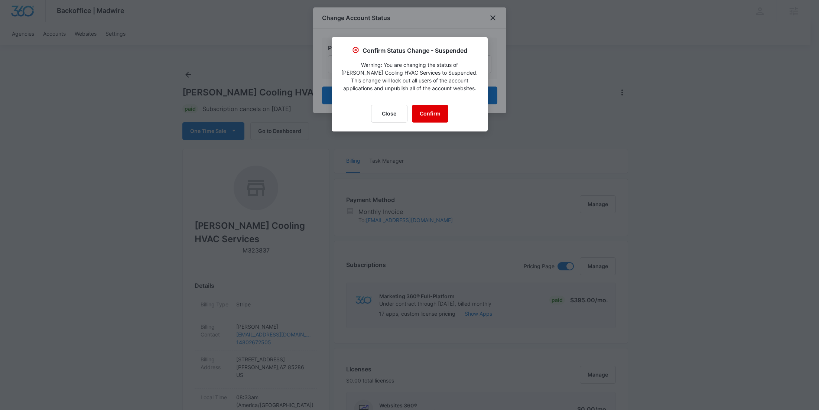
click at [424, 110] on button "Confirm" at bounding box center [430, 114] width 36 height 18
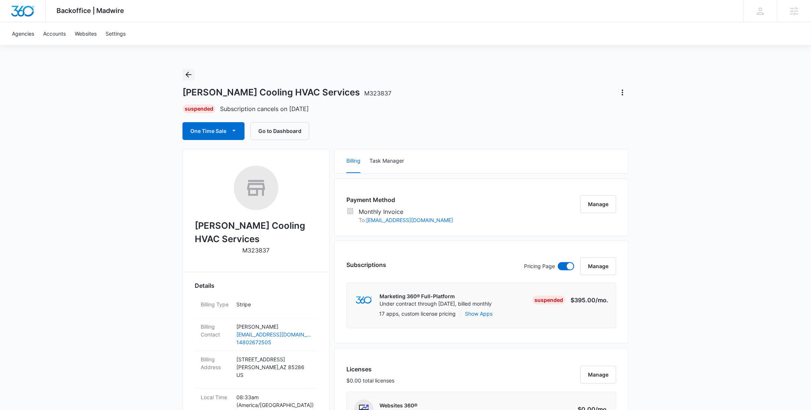
click at [193, 75] on icon "Back" at bounding box center [188, 74] width 9 height 9
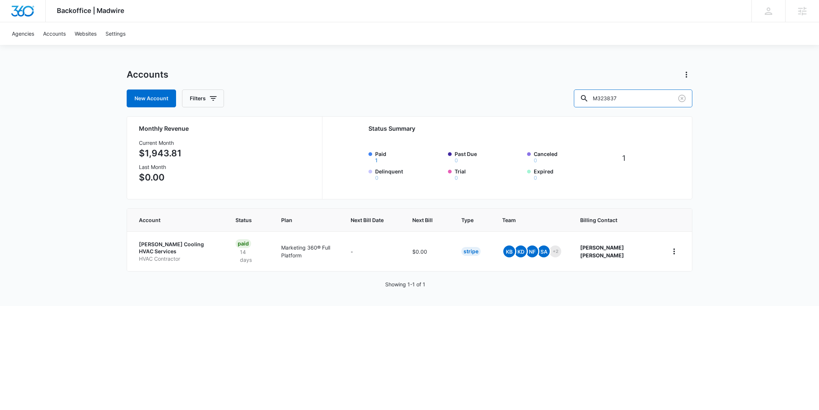
drag, startPoint x: 645, startPoint y: 101, endPoint x: 579, endPoint y: 98, distance: 66.6
click at [580, 98] on div "New Account Filters M323837" at bounding box center [410, 99] width 566 height 18
paste input "4588"
type input "M324588"
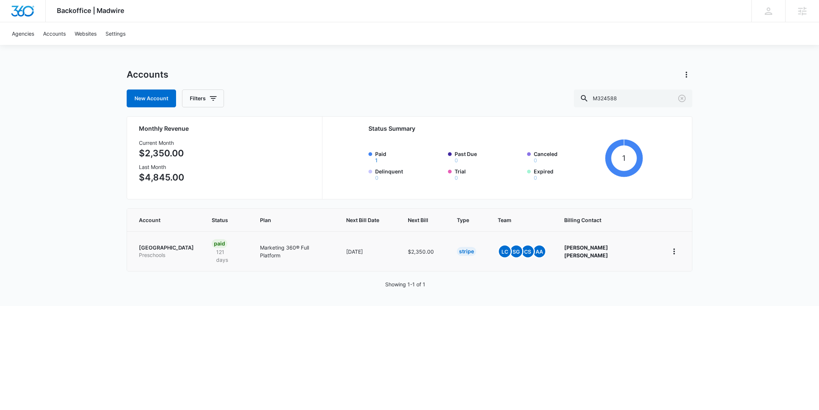
click at [163, 252] on p "Preschools" at bounding box center [166, 255] width 55 height 7
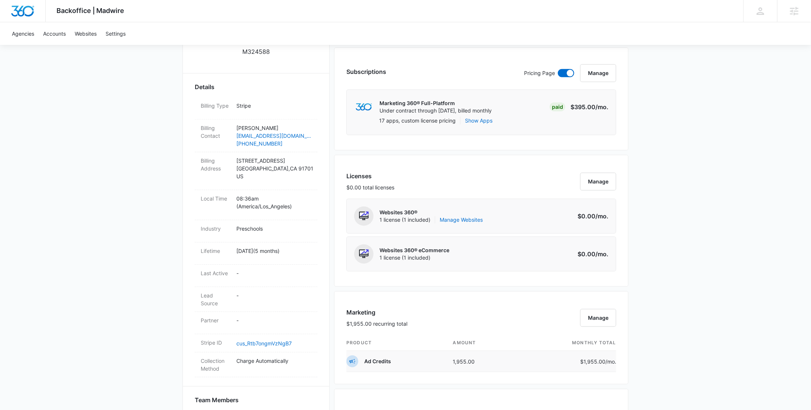
scroll to position [177, 0]
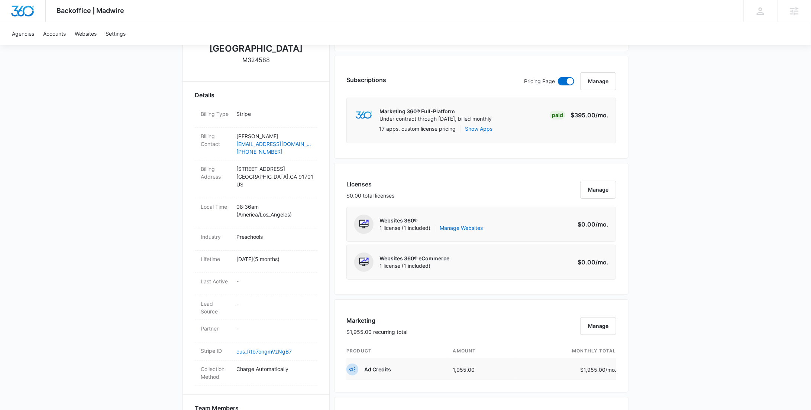
click at [590, 367] on p "$1,955.00 /mo." at bounding box center [598, 370] width 36 height 8
copy p "1,955.00"
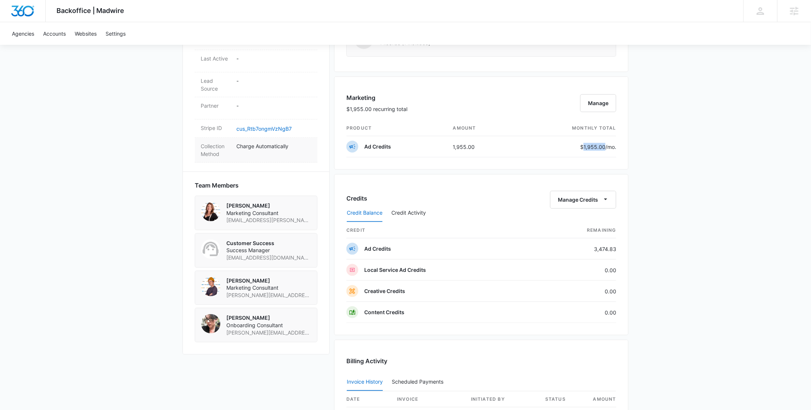
scroll to position [398, 0]
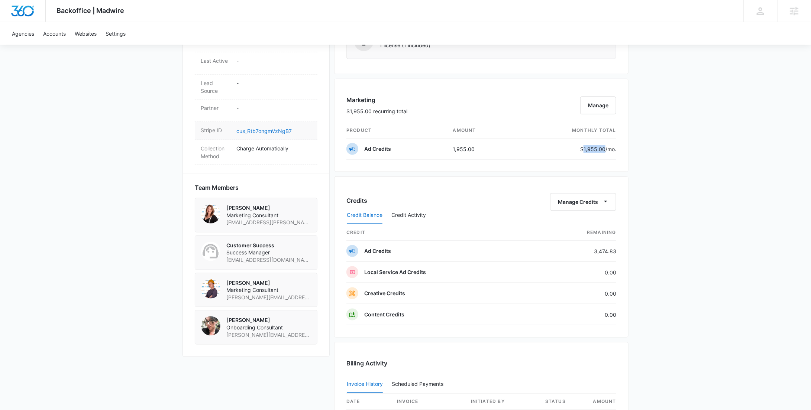
click at [266, 130] on link "cus_Rtb7ongmVzNgB7" at bounding box center [263, 131] width 55 height 6
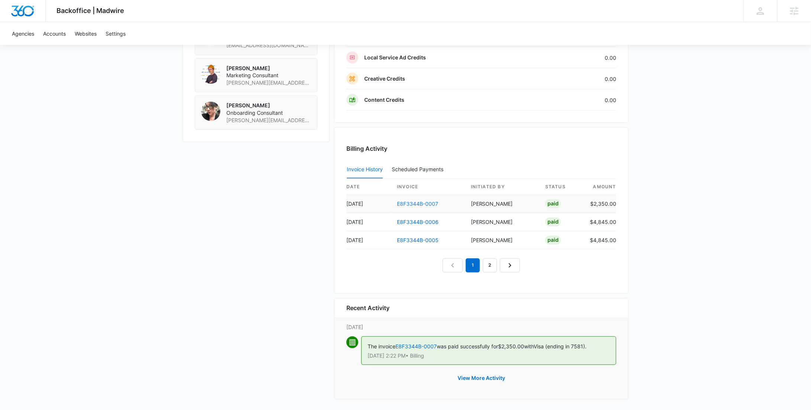
scroll to position [0, 0]
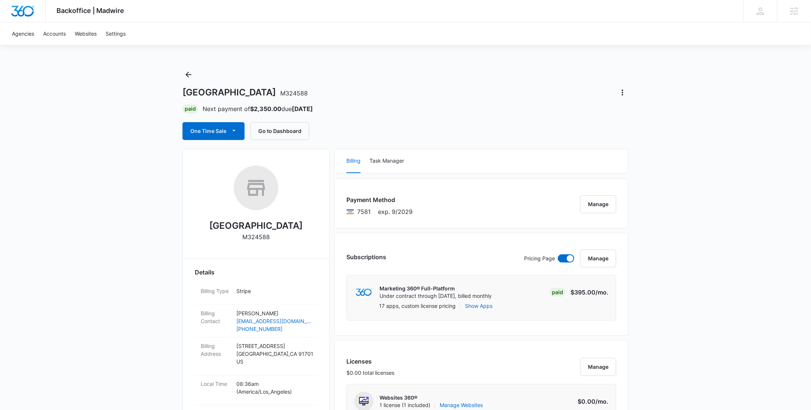
click at [186, 75] on icon "Back" at bounding box center [188, 74] width 9 height 9
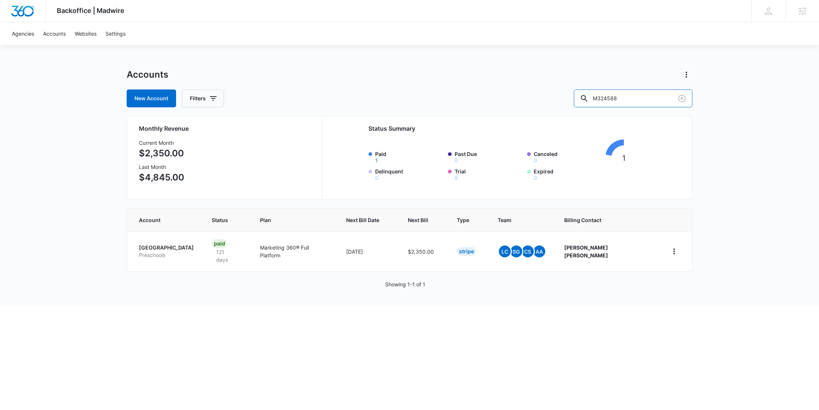
drag, startPoint x: 641, startPoint y: 91, endPoint x: 591, endPoint y: 94, distance: 50.3
click at [592, 94] on div "New Account Filters M324588" at bounding box center [410, 99] width 566 height 18
paste input "32492"
type input "M332492"
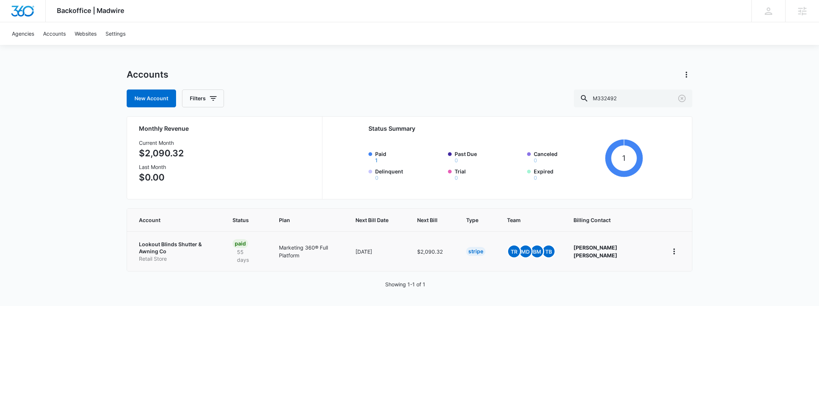
click at [186, 243] on p "Lookout Blinds Shutter & Awning Co" at bounding box center [177, 248] width 76 height 14
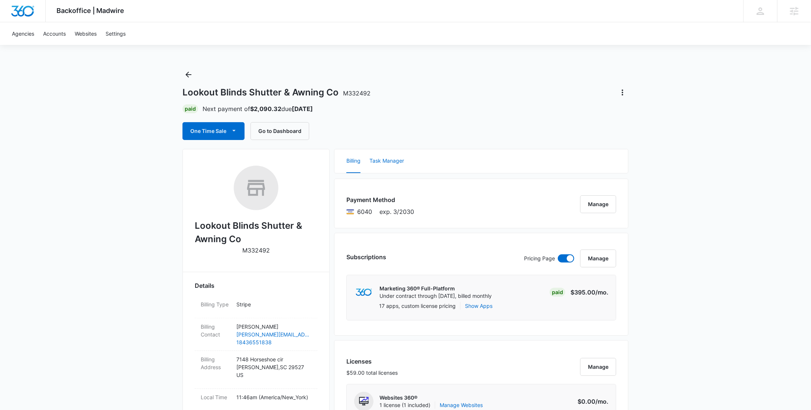
scroll to position [628, 0]
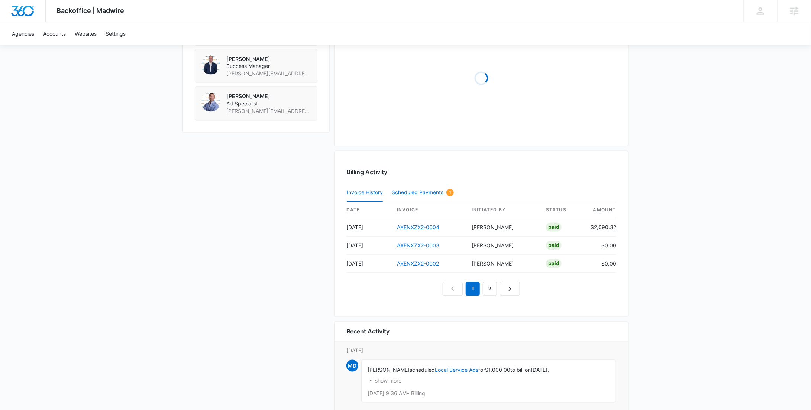
click at [436, 193] on div "Billing Activity Invoice History Scheduled Payments 1 date invoice Initiated By…" at bounding box center [481, 234] width 294 height 166
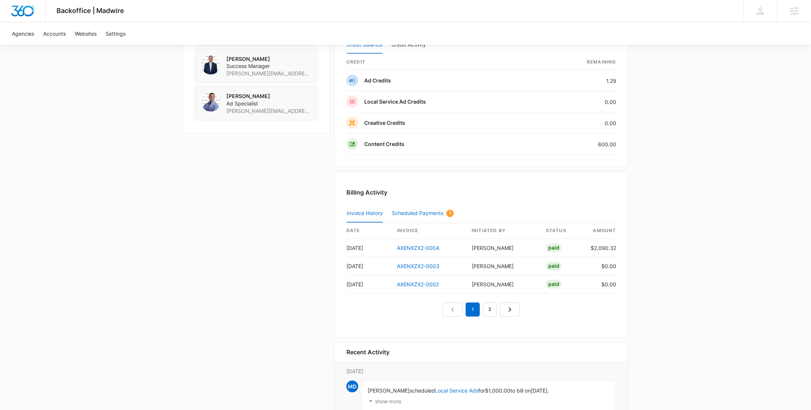
click at [437, 210] on div "Scheduled Payments 1" at bounding box center [423, 213] width 62 height 7
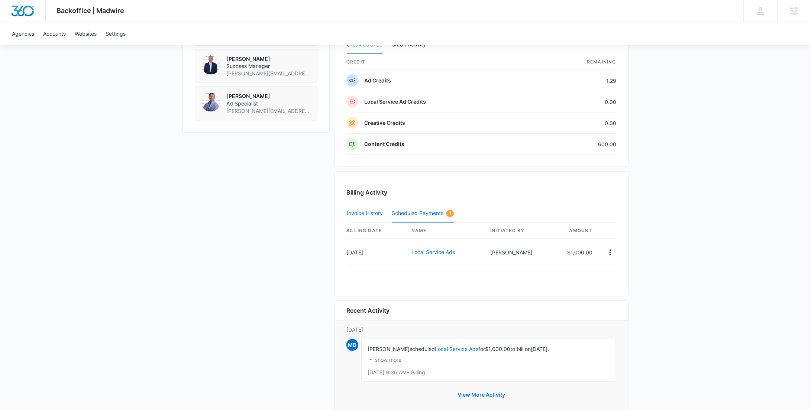
click at [375, 210] on button "Invoice History" at bounding box center [365, 214] width 36 height 18
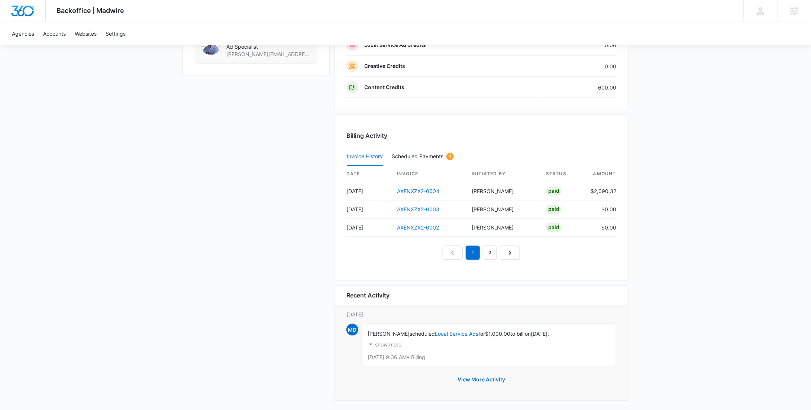
scroll to position [686, 0]
click at [491, 248] on link "2" at bounding box center [490, 252] width 14 height 14
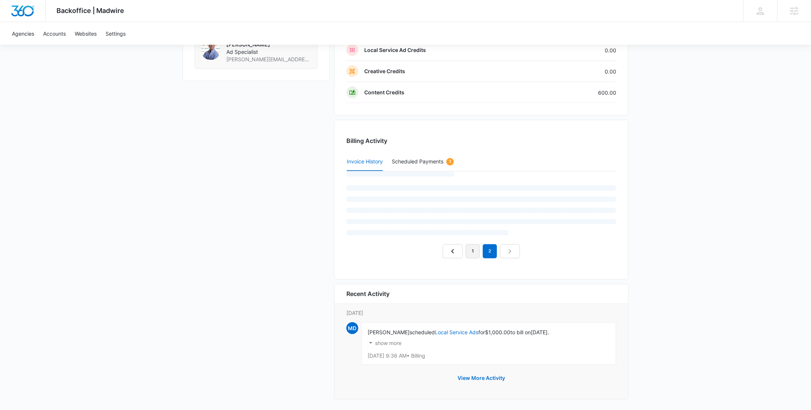
scroll to position [650, 0]
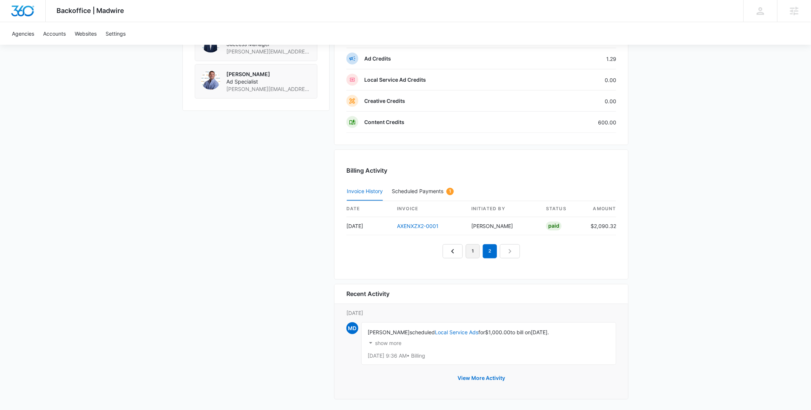
click at [472, 250] on link "1" at bounding box center [473, 252] width 14 height 14
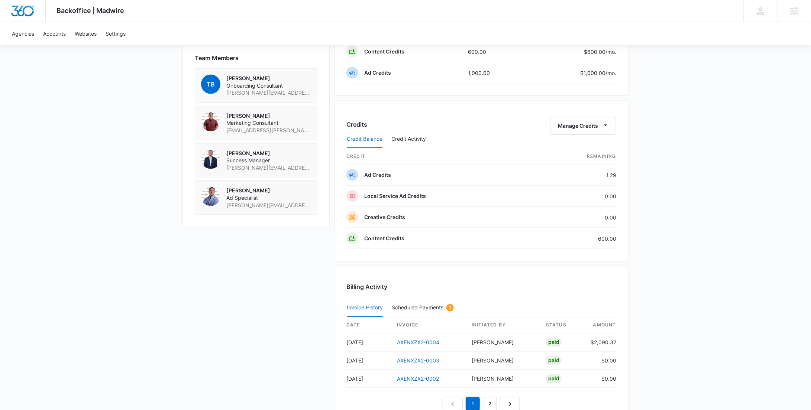
scroll to position [320, 0]
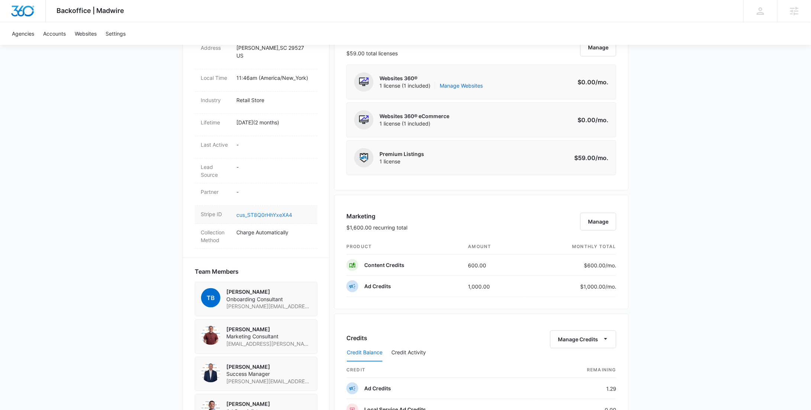
click at [264, 213] on link "cus_ST8Q0rHhYxeXA4" at bounding box center [264, 215] width 56 height 6
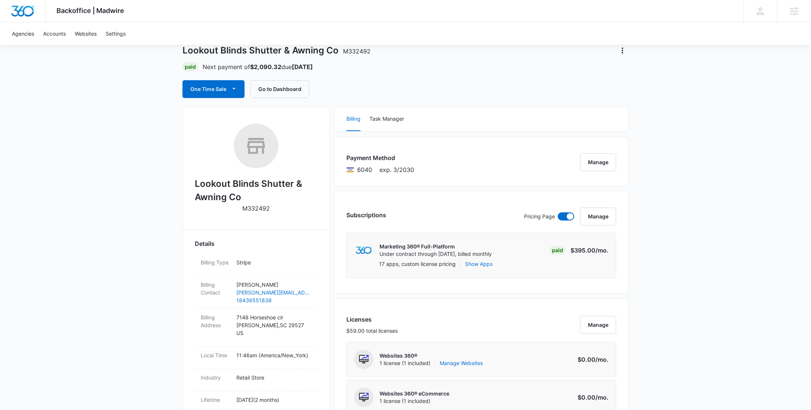
scroll to position [0, 0]
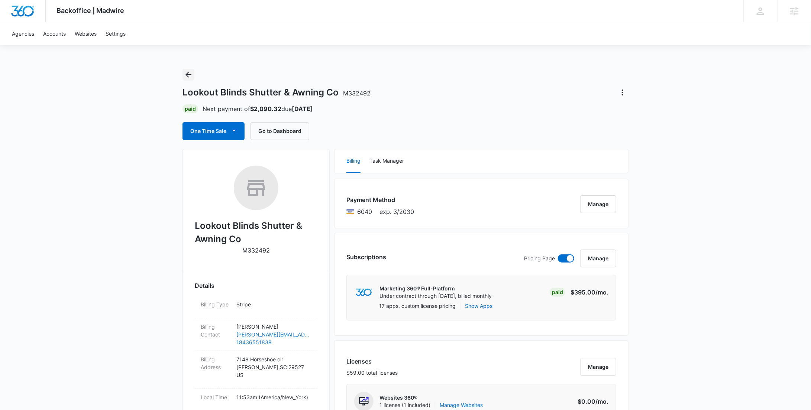
click at [190, 71] on icon "Back" at bounding box center [188, 74] width 9 height 9
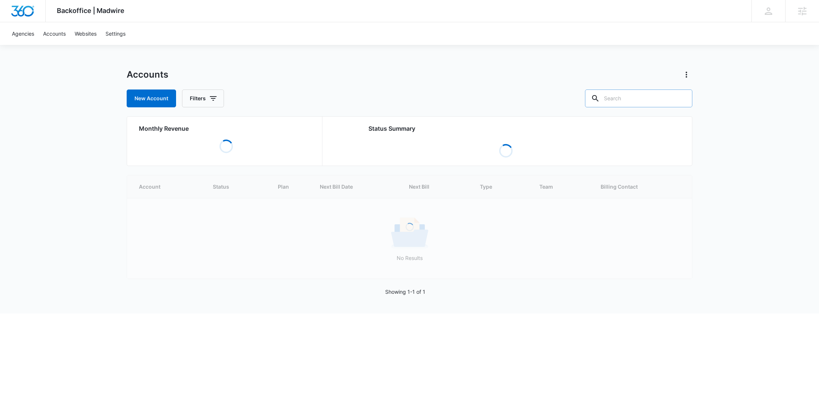
click at [652, 101] on input "text" at bounding box center [638, 99] width 107 height 18
paste input "M322774"
type input "M322774"
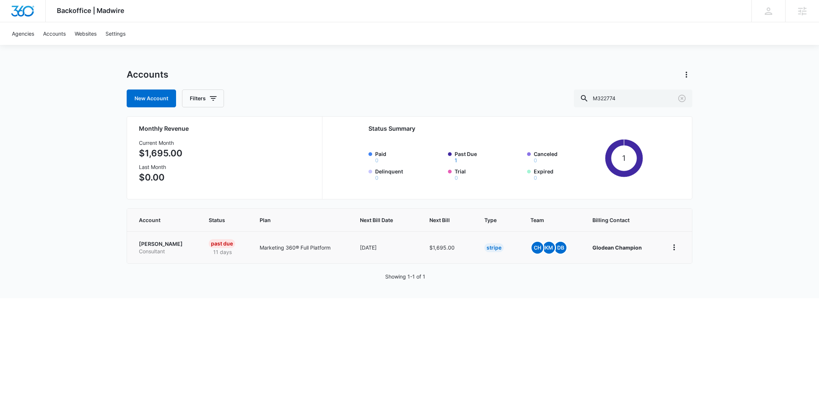
click at [160, 242] on p "Glodean Champion" at bounding box center [165, 243] width 52 height 7
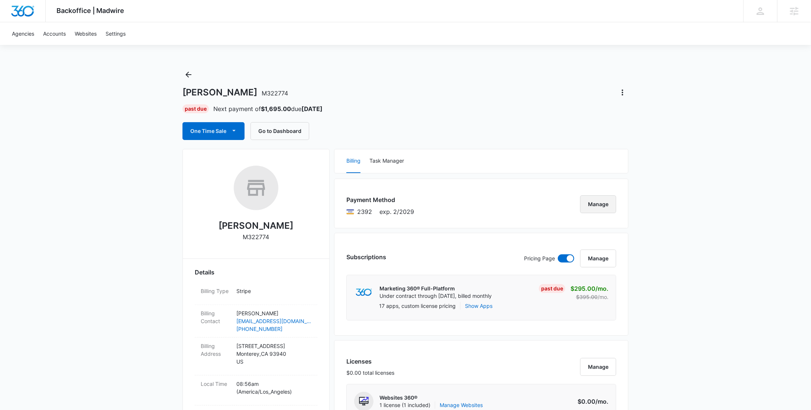
click at [593, 200] on button "Manage" at bounding box center [598, 204] width 36 height 18
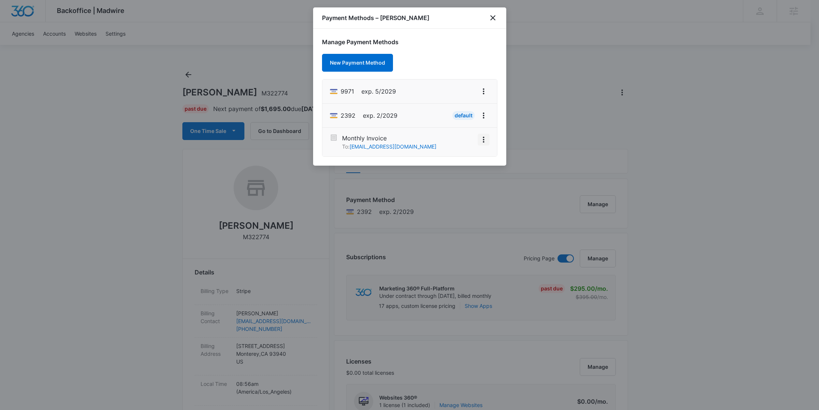
click at [482, 136] on icon "View More" at bounding box center [483, 139] width 9 height 9
click at [470, 121] on div "Activate" at bounding box center [462, 118] width 20 height 5
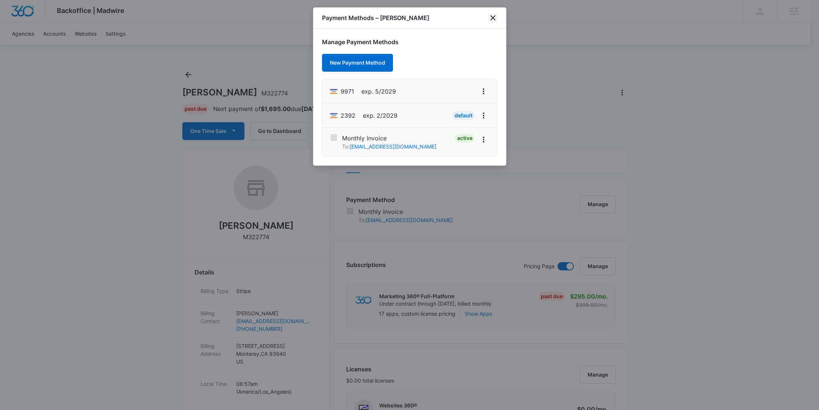
click at [490, 16] on icon "close" at bounding box center [493, 17] width 9 height 9
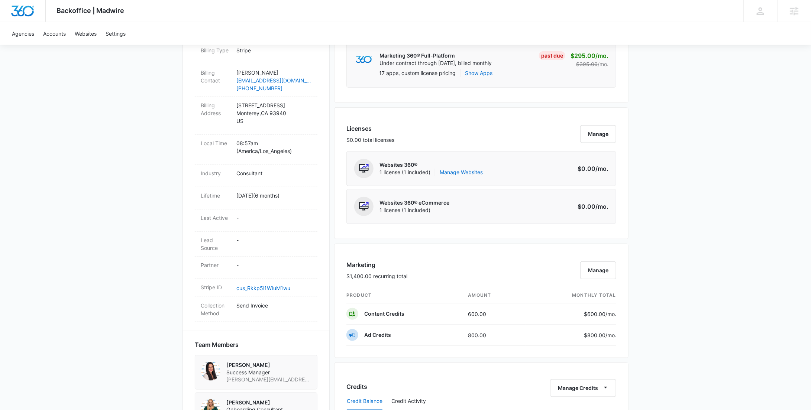
scroll to position [240, 0]
click at [265, 286] on link "cus_Rkkp5l1WIuM1wu" at bounding box center [263, 289] width 54 height 6
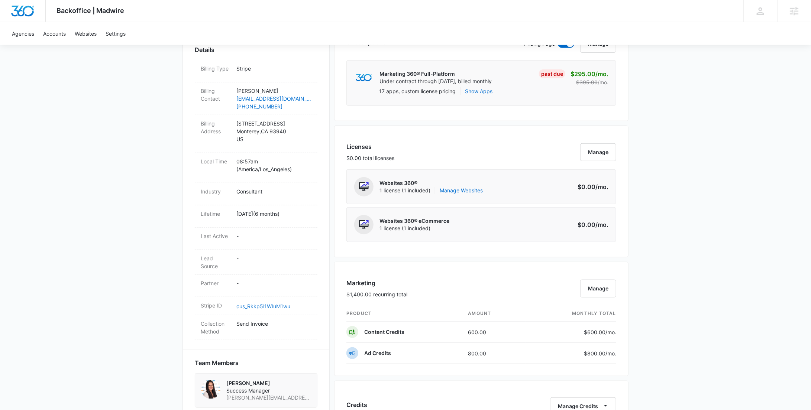
scroll to position [0, 0]
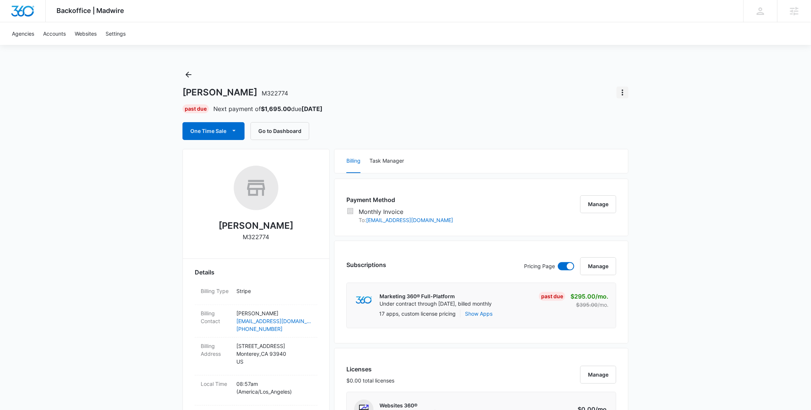
click at [621, 95] on icon "Actions" at bounding box center [622, 92] width 9 height 9
click at [638, 114] on div "Update Status" at bounding box center [644, 113] width 36 height 5
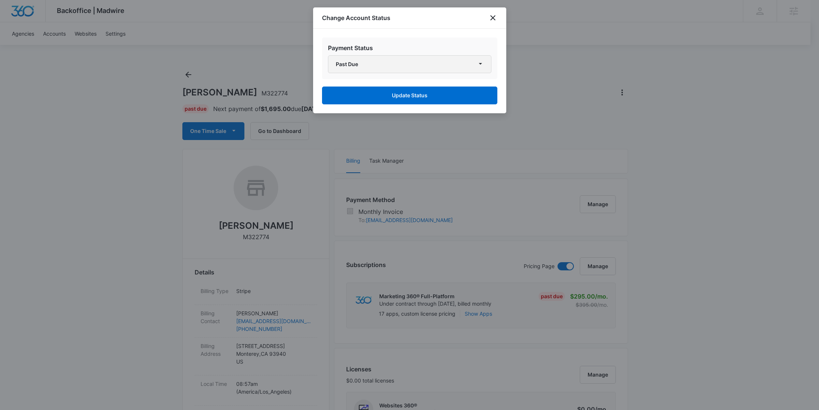
click at [380, 67] on button "Past Due" at bounding box center [410, 64] width 164 height 18
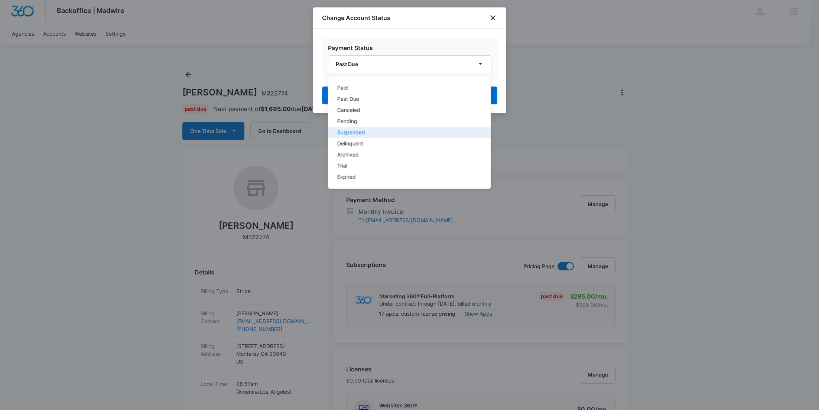
click at [372, 127] on button "Suspended" at bounding box center [409, 132] width 162 height 11
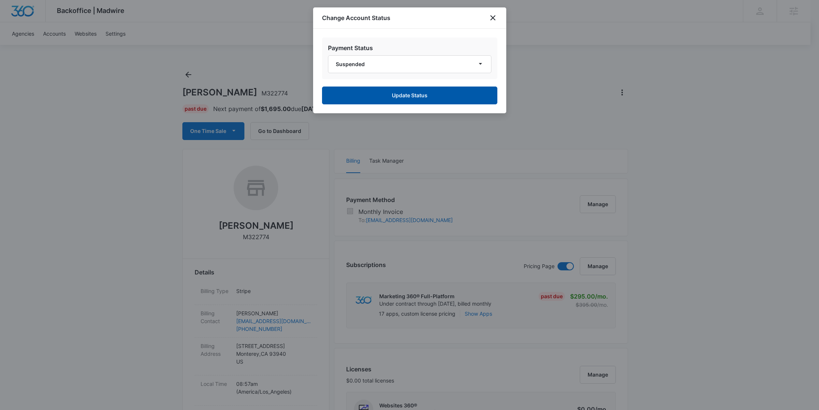
click at [397, 96] on button "Update Status" at bounding box center [409, 96] width 175 height 18
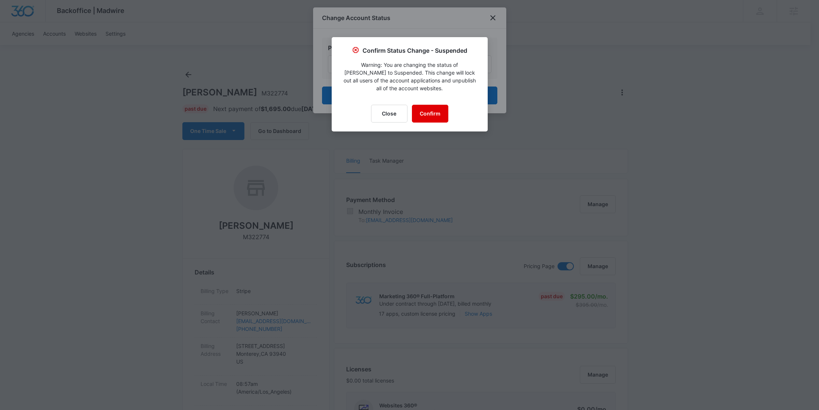
click at [418, 111] on button "Confirm" at bounding box center [430, 114] width 36 height 18
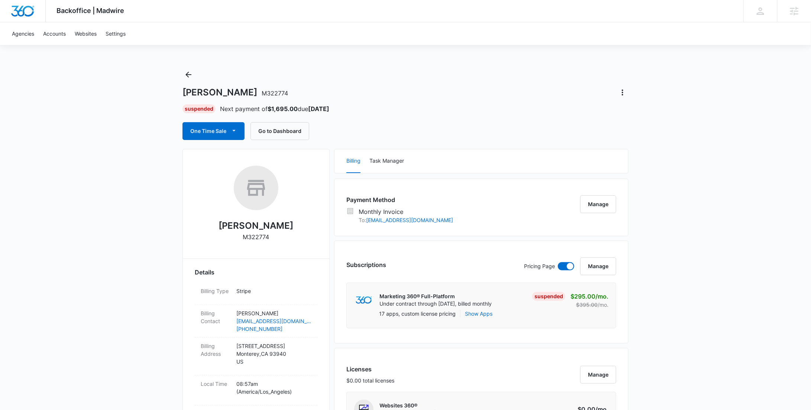
click at [263, 235] on p "M322774" at bounding box center [256, 237] width 26 height 9
click at [263, 234] on p "M322774" at bounding box center [256, 237] width 26 height 9
copy p "M322774"
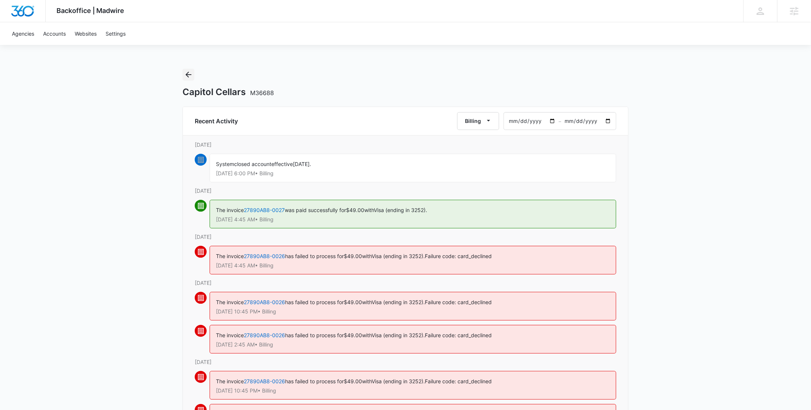
click at [191, 76] on icon "Back" at bounding box center [188, 74] width 9 height 9
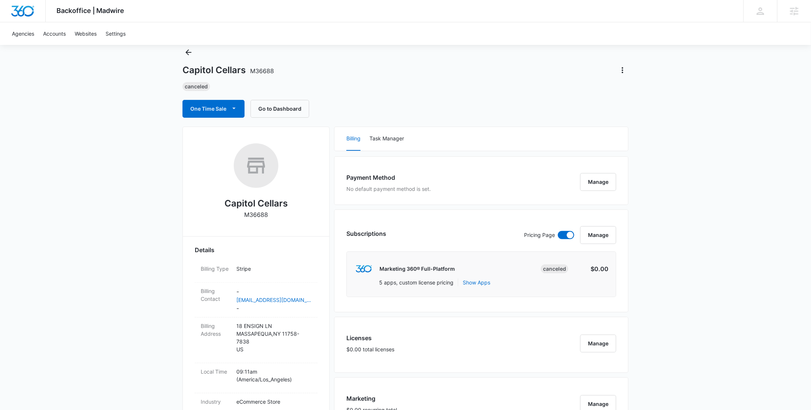
scroll to position [569, 0]
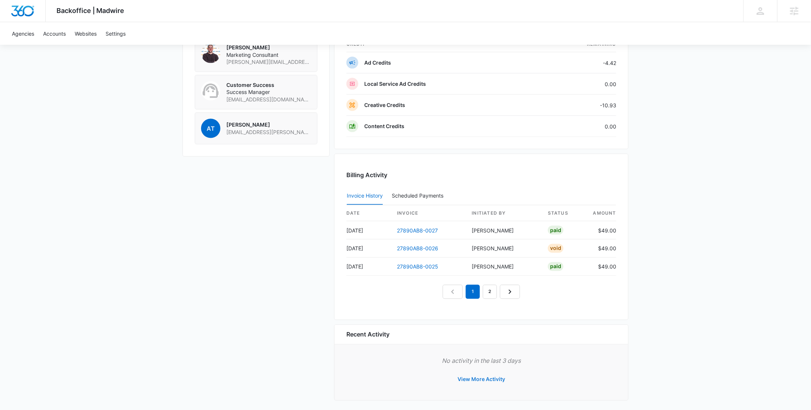
click at [479, 374] on button "View More Activity" at bounding box center [481, 380] width 62 height 18
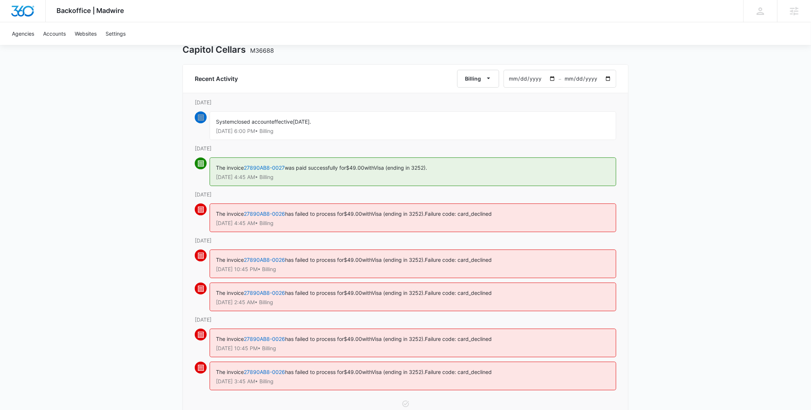
scroll to position [42, 0]
click at [493, 83] on button "Billing" at bounding box center [478, 79] width 42 height 18
click at [484, 136] on div "Core" at bounding box center [482, 136] width 29 height 5
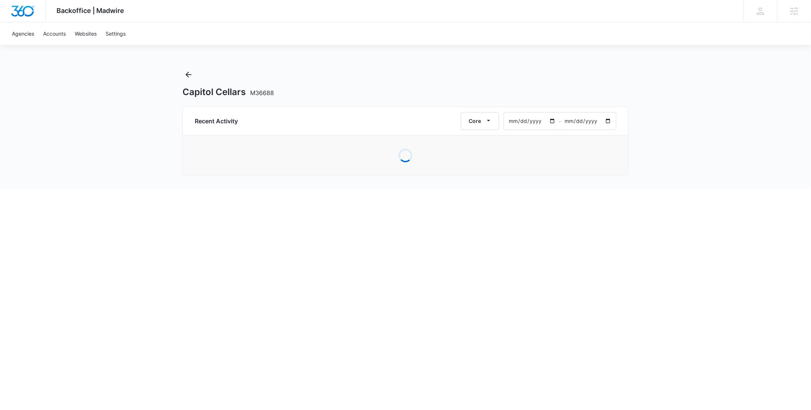
scroll to position [0, 0]
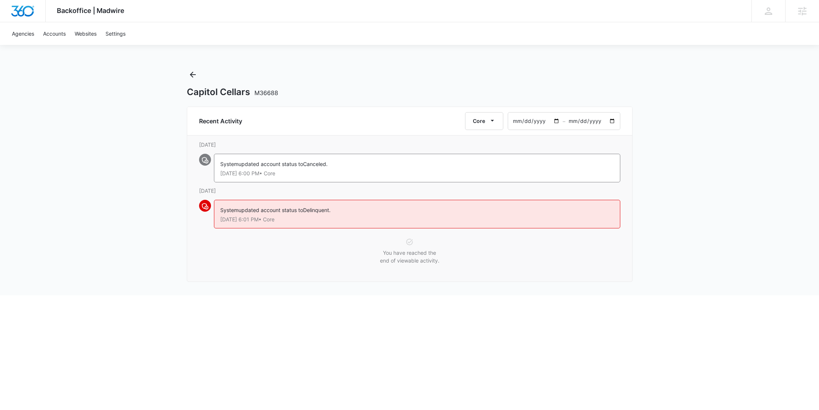
click at [558, 120] on input "[DATE]" at bounding box center [535, 121] width 55 height 17
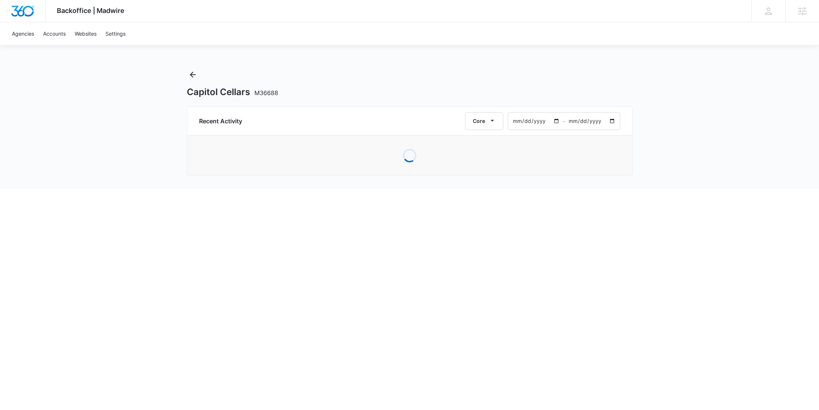
type input "[DATE]"
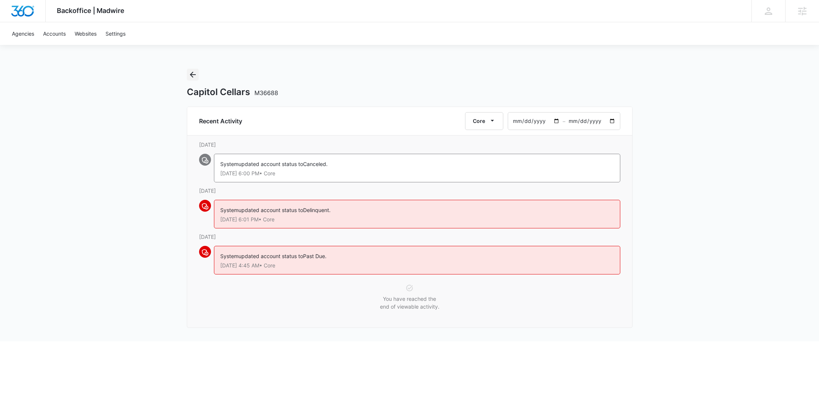
click at [193, 74] on icon "Back" at bounding box center [192, 74] width 9 height 9
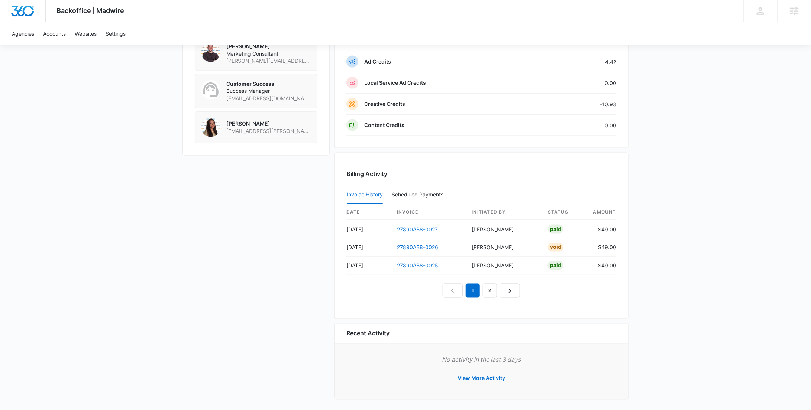
scroll to position [571, 0]
drag, startPoint x: 449, startPoint y: 244, endPoint x: 394, endPoint y: 246, distance: 55.0
click at [394, 246] on td "27890AB8-0026" at bounding box center [428, 246] width 75 height 18
copy link "27890AB8-0026"
click at [463, 378] on button "View More Activity" at bounding box center [481, 378] width 62 height 18
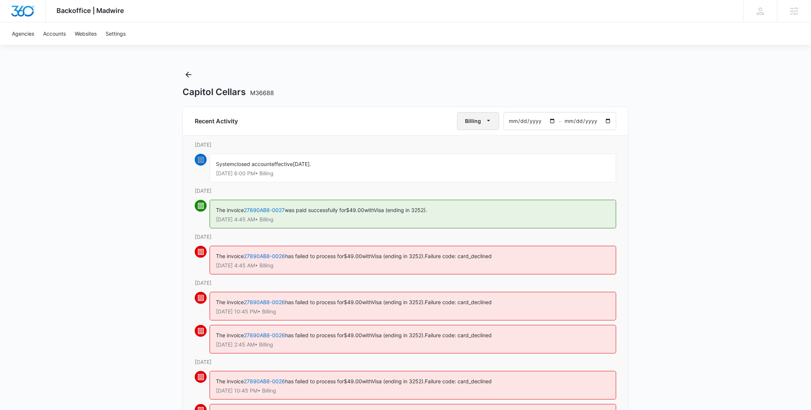
click at [497, 116] on button "Billing" at bounding box center [478, 121] width 42 height 18
click at [481, 178] on div "Core" at bounding box center [482, 178] width 29 height 5
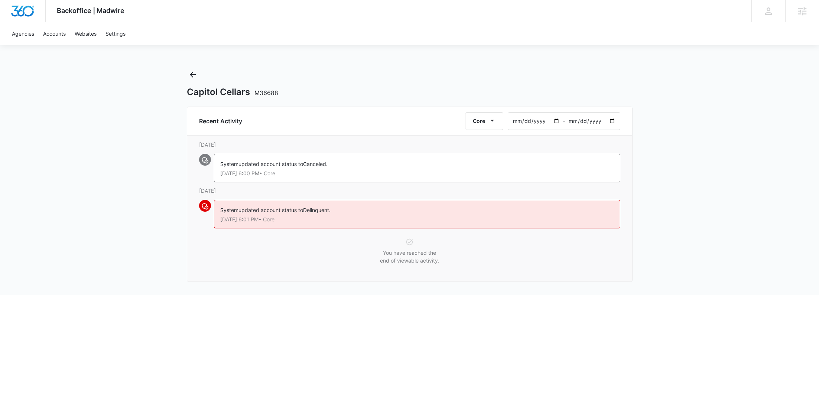
click at [646, 159] on div "Backoffice | Madwire Apps Settings [PERSON_NAME] Young [EMAIL_ADDRESS][PERSON_N…" at bounding box center [409, 147] width 819 height 295
click at [555, 121] on input "[DATE]" at bounding box center [535, 121] width 55 height 17
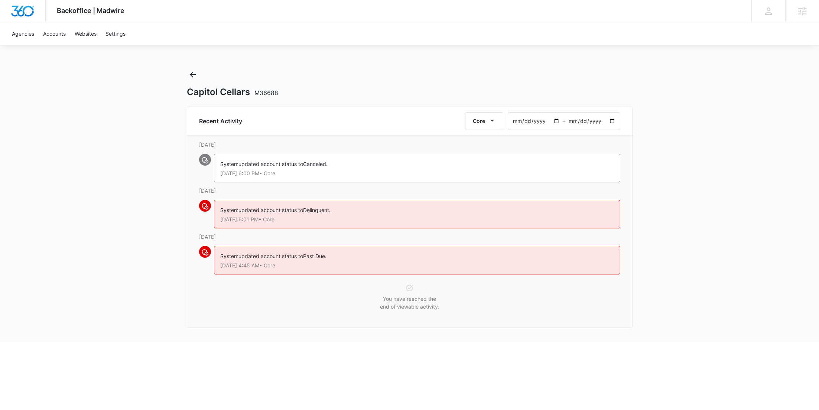
type input "[DATE]"
click at [664, 183] on div "Backoffice | Madwire Apps Settings [PERSON_NAME] Young [EMAIL_ADDRESS][PERSON_N…" at bounding box center [409, 171] width 819 height 342
click at [196, 72] on icon "Back" at bounding box center [192, 74] width 9 height 9
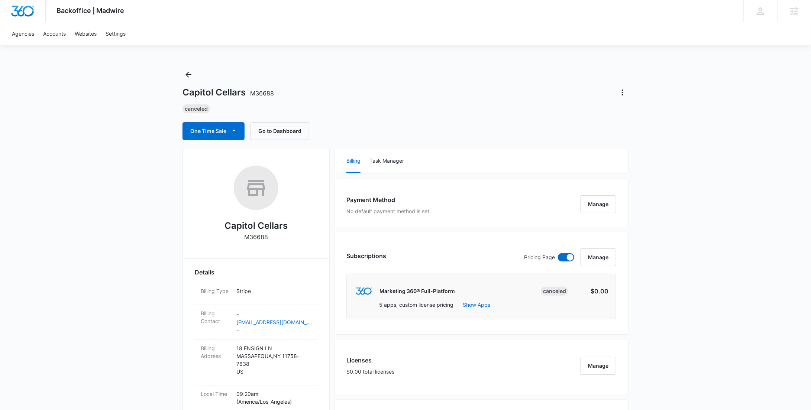
scroll to position [571, 0]
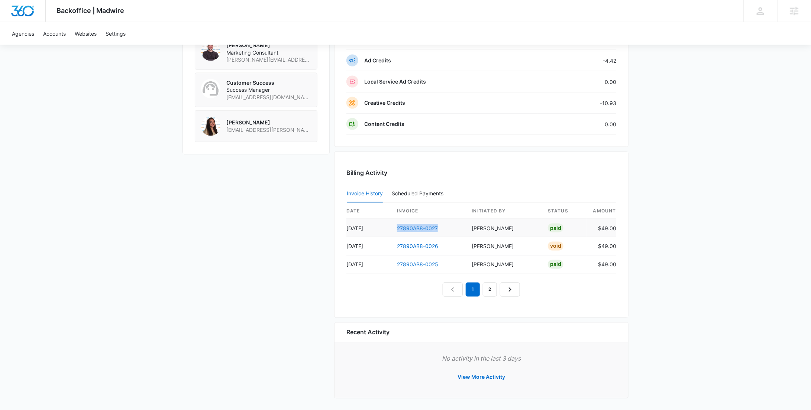
drag, startPoint x: 449, startPoint y: 227, endPoint x: 397, endPoint y: 227, distance: 52.0
click at [397, 227] on td "27890AB8-0027" at bounding box center [428, 228] width 75 height 18
copy link "27890AB8-0027"
click at [471, 384] on button "View More Activity" at bounding box center [481, 378] width 62 height 18
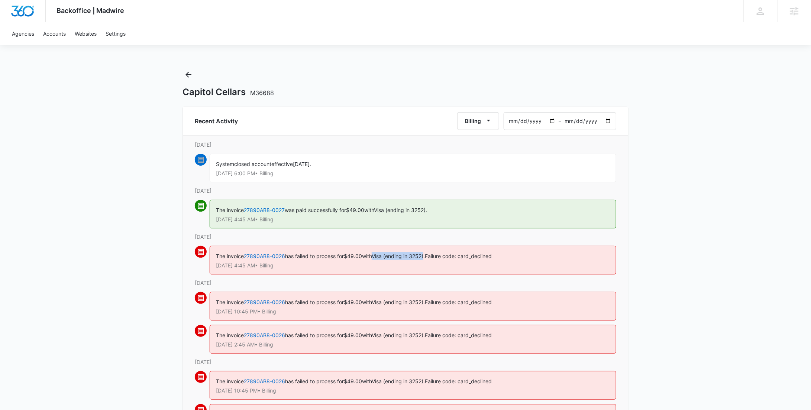
drag, startPoint x: 431, startPoint y: 256, endPoint x: 380, endPoint y: 254, distance: 51.7
click at [380, 254] on span "Visa (ending in 3252)." at bounding box center [398, 256] width 53 height 6
copy span "Visa (ending in 3252)"
click at [193, 74] on button "Back" at bounding box center [188, 75] width 12 height 12
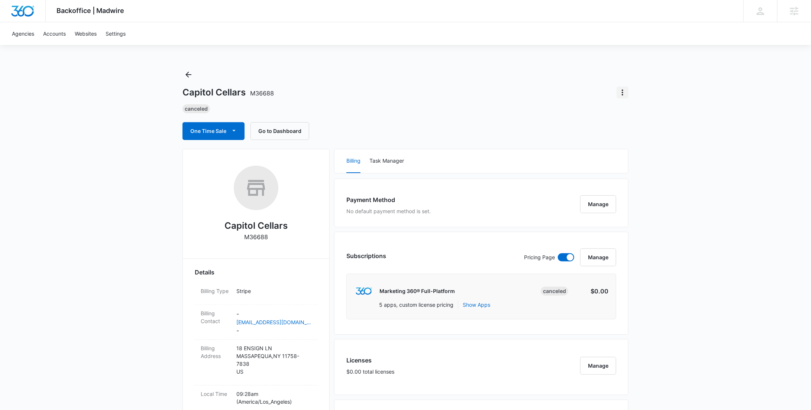
click at [619, 93] on icon "Actions" at bounding box center [622, 92] width 9 height 9
click at [644, 109] on button "Update Status" at bounding box center [648, 113] width 63 height 11
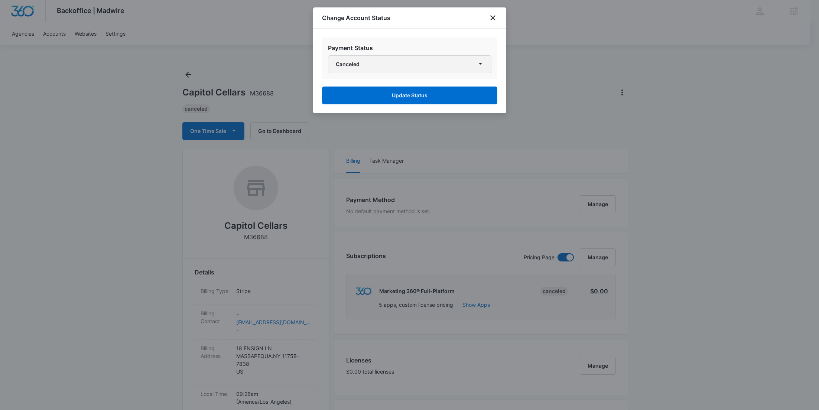
click at [397, 63] on button "Canceled" at bounding box center [410, 64] width 164 height 18
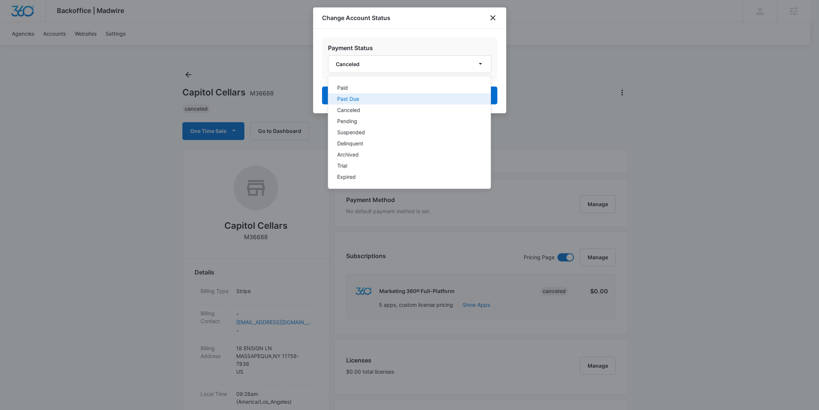
click at [371, 98] on div "Past Due" at bounding box center [405, 99] width 136 height 5
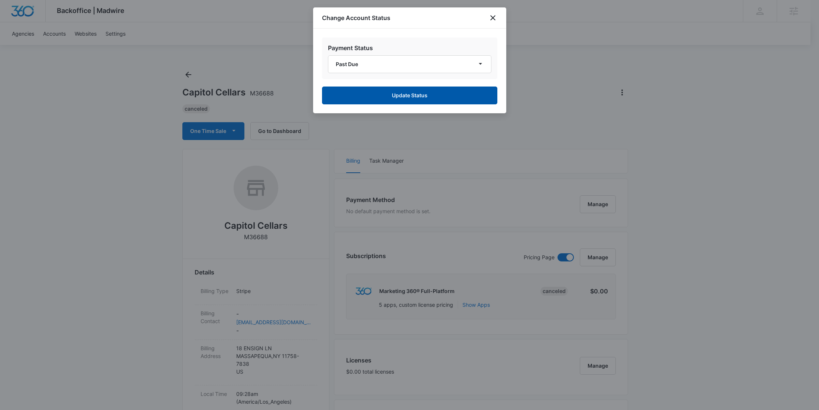
click at [387, 97] on button "Update Status" at bounding box center [409, 96] width 175 height 18
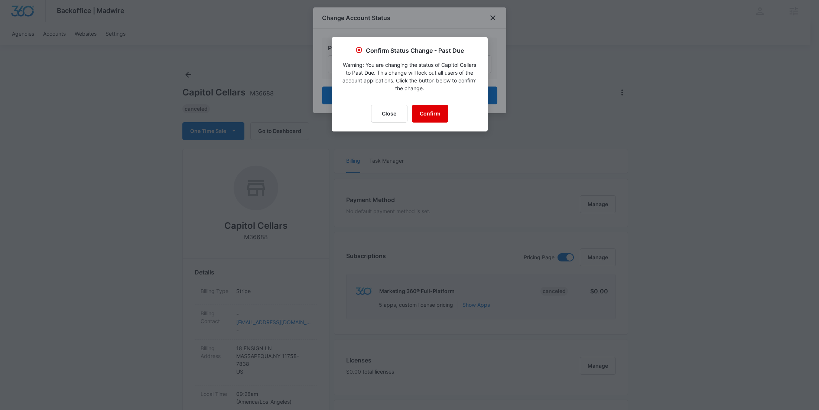
click at [426, 111] on button "Confirm" at bounding box center [430, 114] width 36 height 18
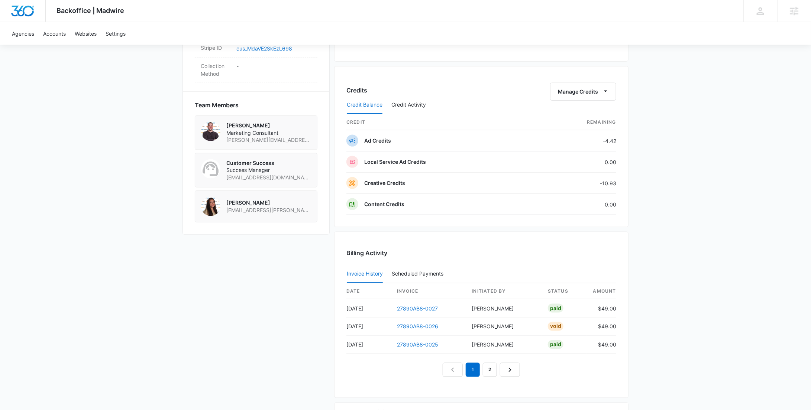
scroll to position [353, 0]
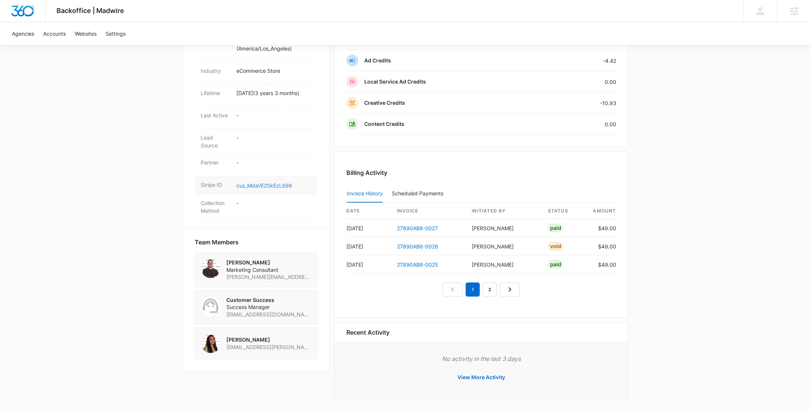
click at [266, 189] on link "cus_MdaVE2SkEzL698" at bounding box center [264, 185] width 56 height 6
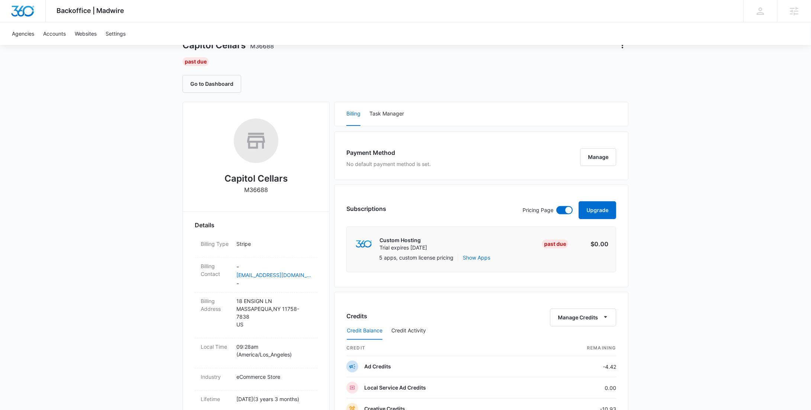
scroll to position [0, 0]
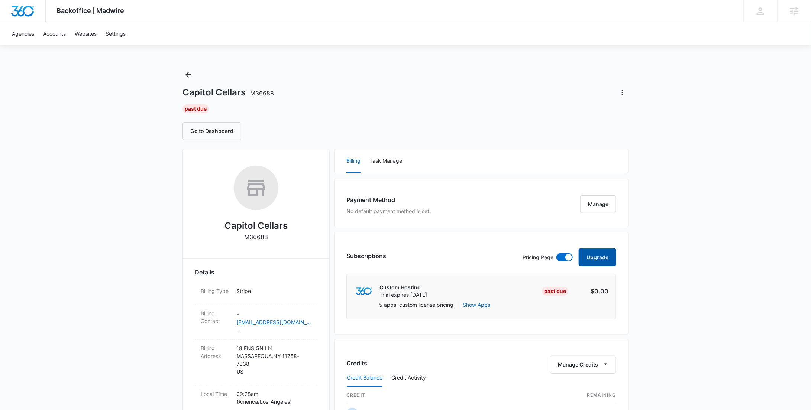
click at [603, 251] on button "Upgrade" at bounding box center [598, 258] width 38 height 18
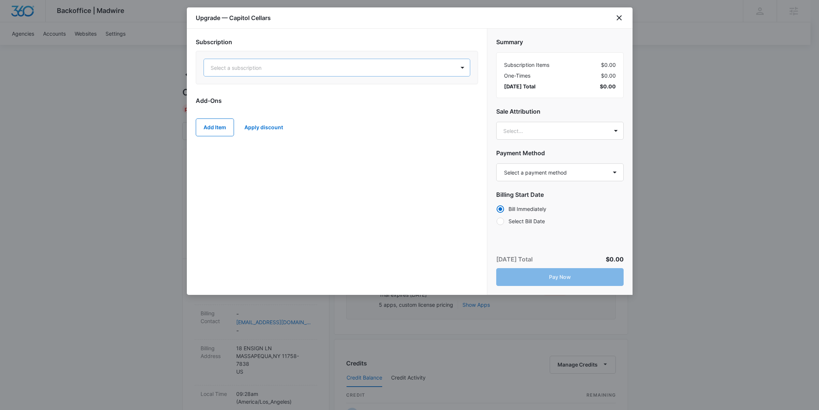
click at [297, 75] on div "Select a subscription" at bounding box center [329, 67] width 251 height 17
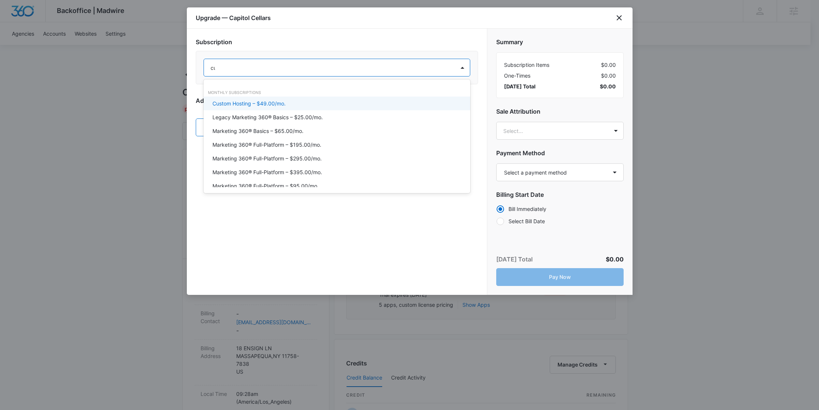
type input "cus"
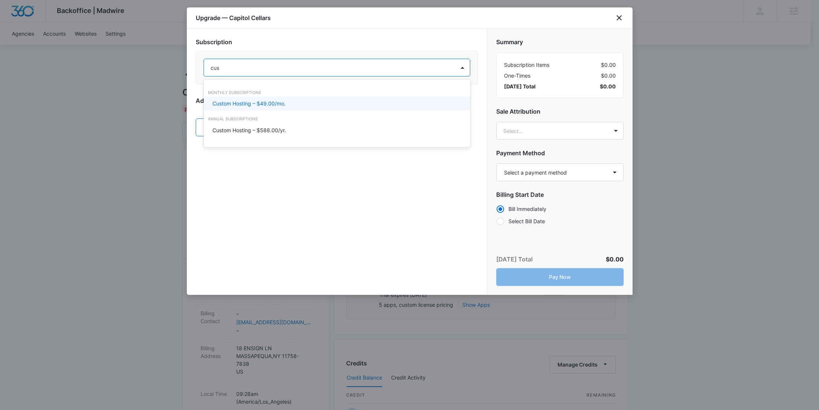
click at [298, 100] on div "Custom Hosting – $49.00/mo." at bounding box center [337, 104] width 248 height 8
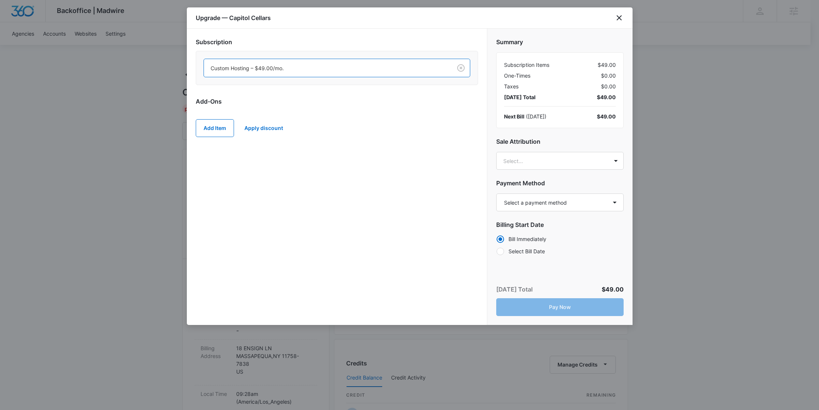
click at [542, 183] on h2 "Payment Method" at bounding box center [559, 183] width 127 height 9
click at [542, 200] on select "Select a payment method Visa ending in 3252 Visa ending in 3252 New payment met…" at bounding box center [559, 203] width 127 height 18
select select "MANUAL_INVOICE"
click at [496, 194] on select "Select a payment method Visa ending in 3252 Visa ending in 3252 New payment met…" at bounding box center [559, 203] width 127 height 18
click at [559, 305] on button "Pay Now" at bounding box center [559, 307] width 127 height 18
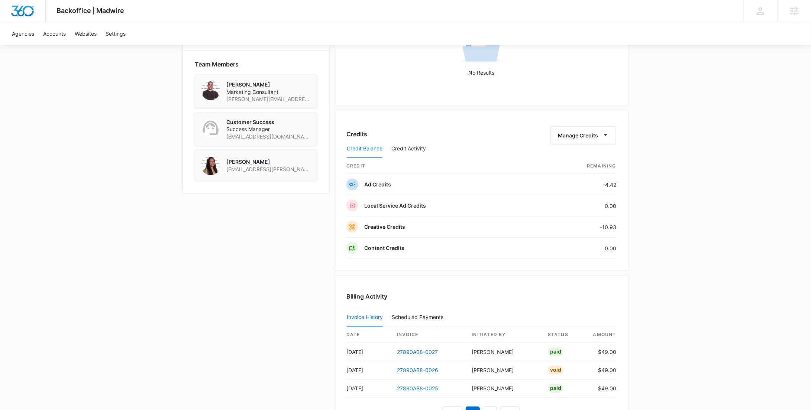
scroll to position [362, 0]
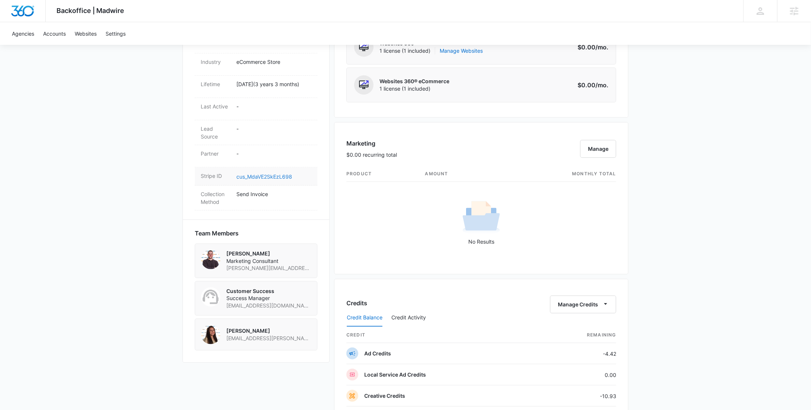
click at [280, 180] on link "cus_MdaVE2SkEzL698" at bounding box center [264, 177] width 56 height 6
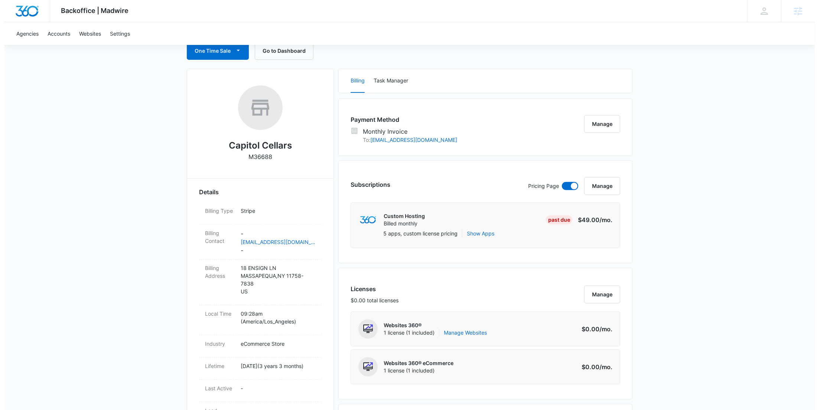
scroll to position [0, 0]
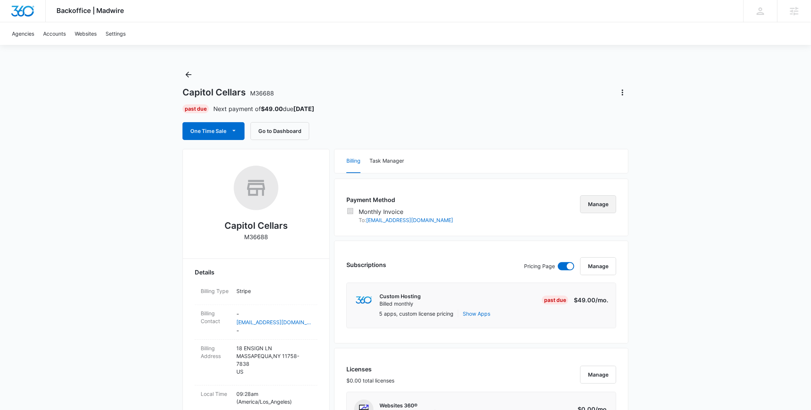
click at [606, 206] on button "Manage" at bounding box center [598, 204] width 36 height 18
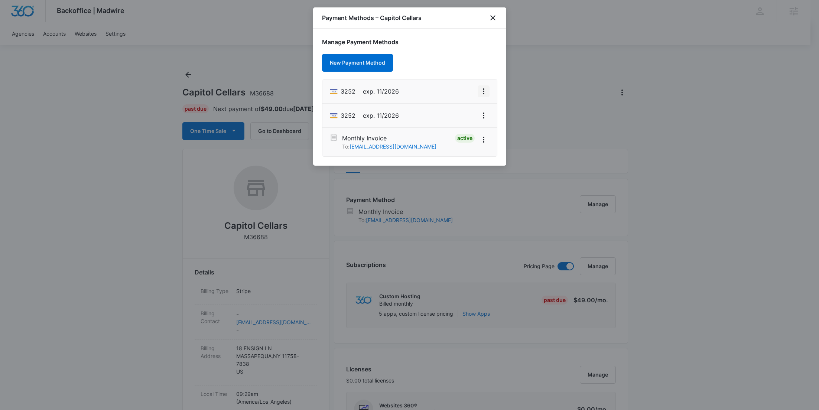
click at [485, 89] on icon "View More" at bounding box center [483, 91] width 9 height 9
click at [472, 122] on button "Set As Default" at bounding box center [458, 123] width 61 height 11
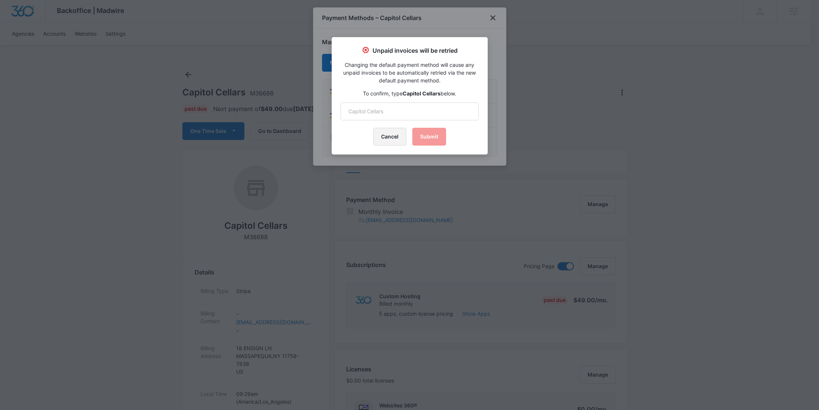
click at [395, 138] on button "Cancel" at bounding box center [389, 137] width 33 height 18
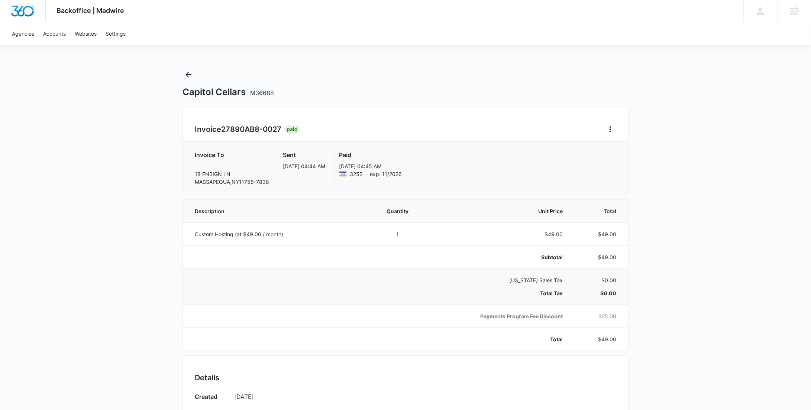
scroll to position [301, 0]
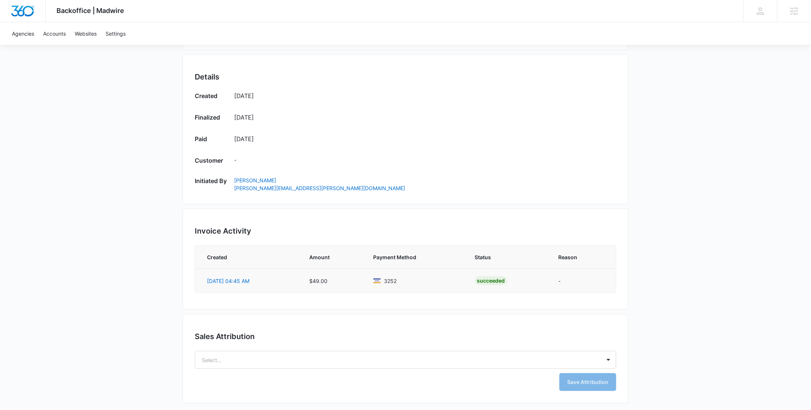
click at [320, 281] on td "$49.00" at bounding box center [332, 281] width 64 height 24
click at [320, 280] on td "$49.00" at bounding box center [332, 281] width 64 height 24
copy td "49.00"
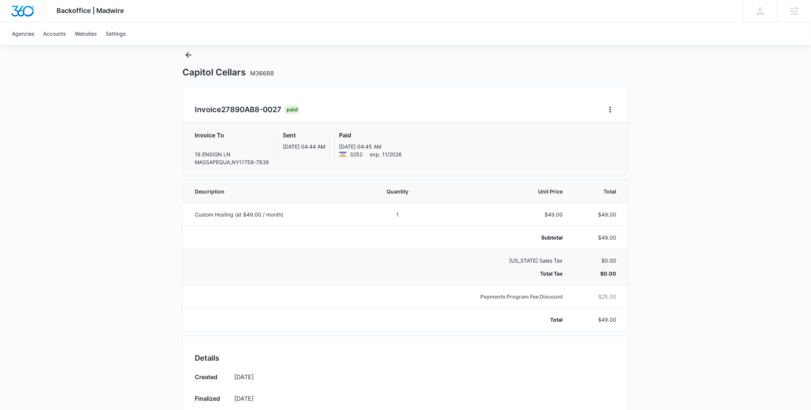
scroll to position [0, 0]
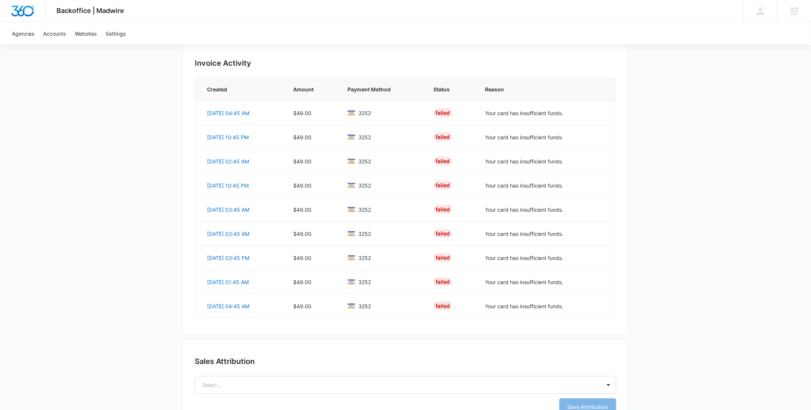
scroll to position [468, 0]
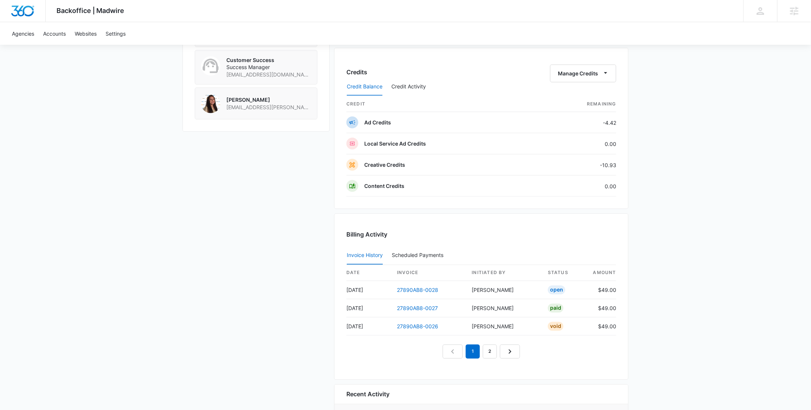
scroll to position [776, 0]
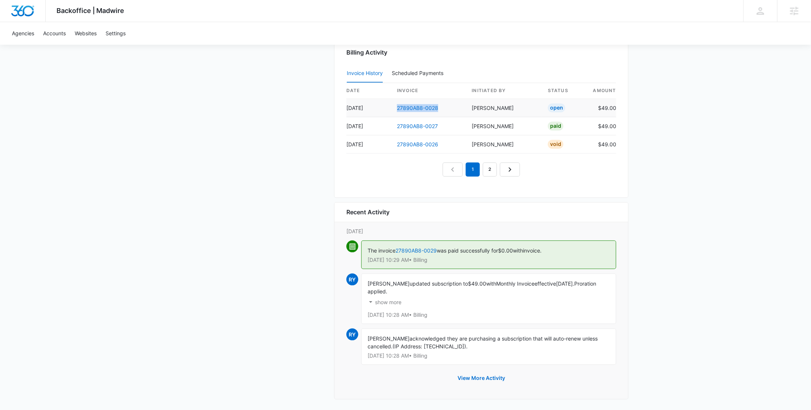
drag, startPoint x: 443, startPoint y: 106, endPoint x: 395, endPoint y: 106, distance: 47.6
click at [395, 106] on td "27890AB8-0028" at bounding box center [428, 108] width 75 height 18
copy link "27890AB8-0028"
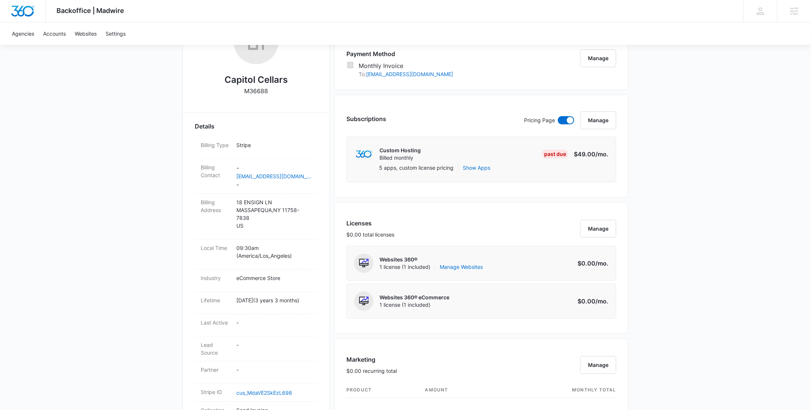
scroll to position [0, 0]
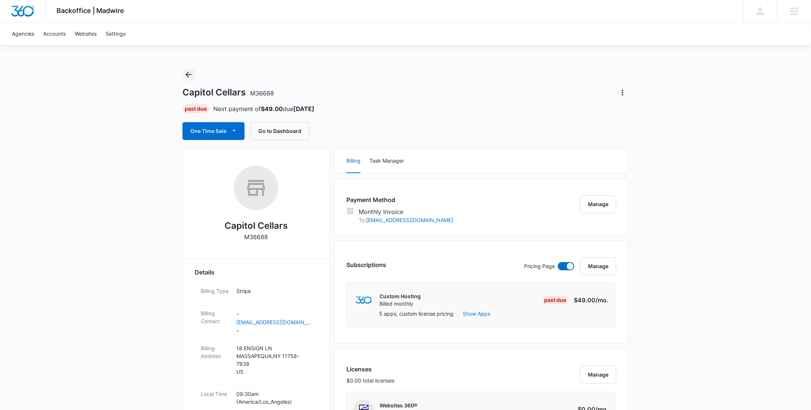
click at [187, 69] on button "Back" at bounding box center [188, 75] width 12 height 12
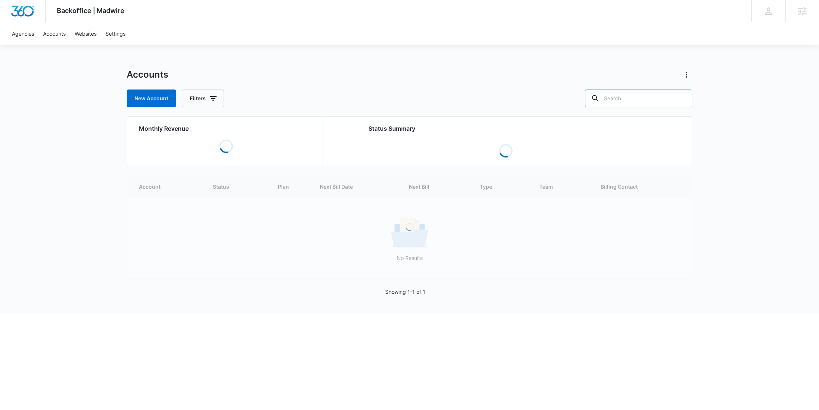
click at [631, 97] on input "text" at bounding box center [638, 99] width 107 height 18
paste input "M335827"
type input "M335827"
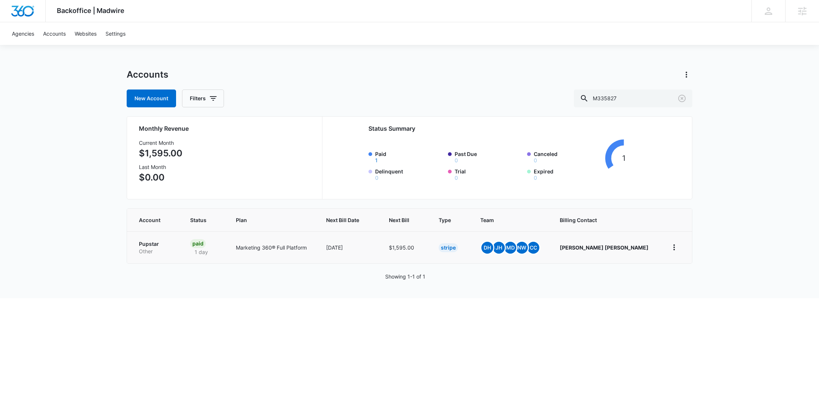
click at [165, 253] on p "Other" at bounding box center [155, 251] width 33 height 7
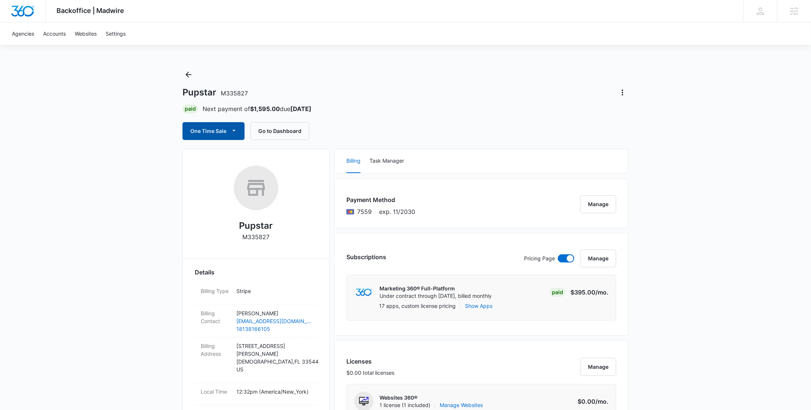
click at [219, 130] on button "One Time Sale" at bounding box center [213, 131] width 62 height 18
click at [222, 161] on button "Run One-Time Payment" at bounding box center [239, 156] width 113 height 14
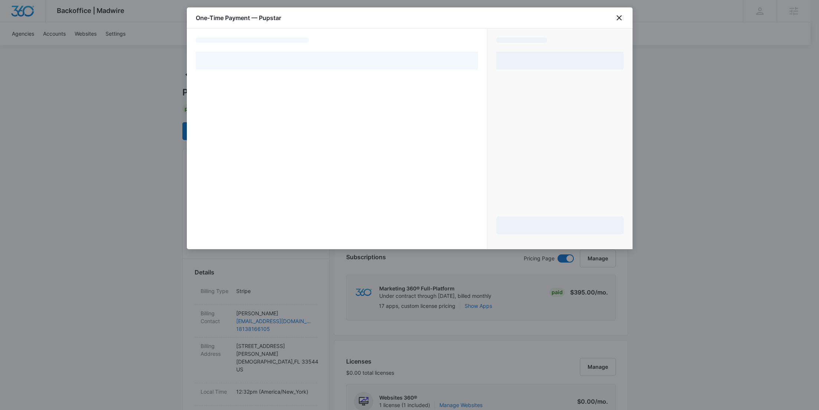
select select "pm_1Rv2VVA4n8RTgNjU4dztqrGX"
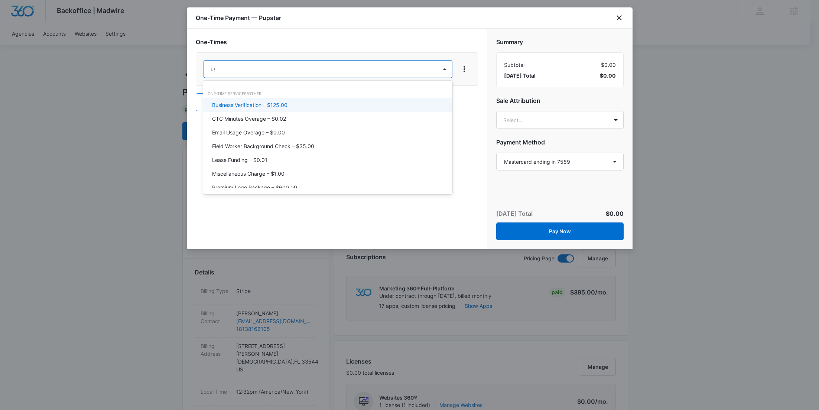
type input "user"
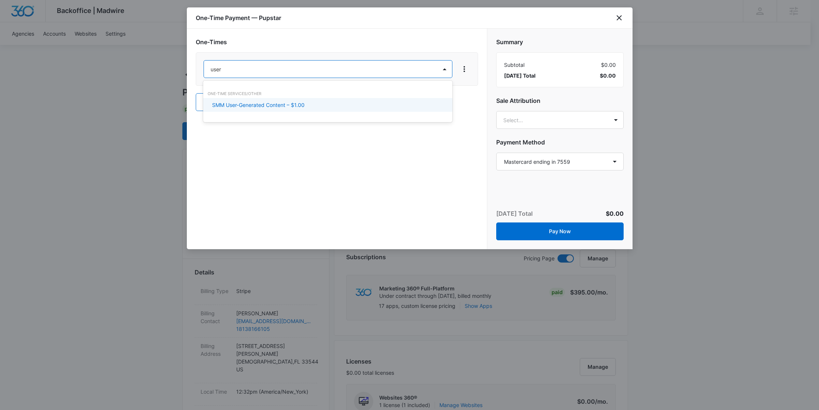
click at [309, 102] on div "SMM User-Generated Content – $1.00" at bounding box center [327, 105] width 230 height 8
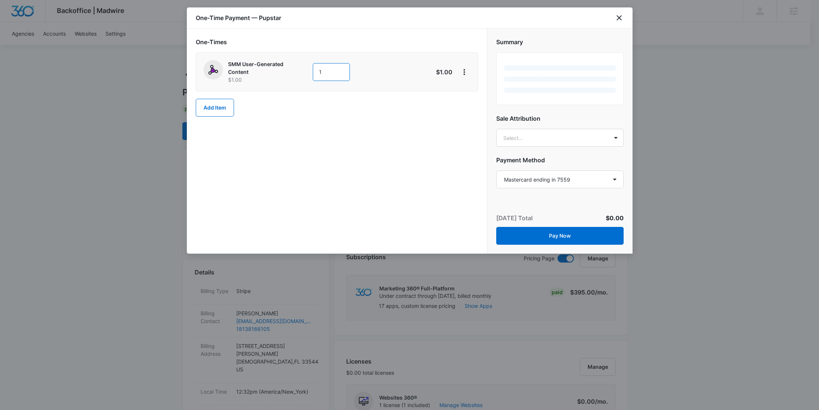
drag, startPoint x: 318, startPoint y: 76, endPoint x: 295, endPoint y: 74, distance: 23.5
click at [295, 74] on div "SMM User-Generated Content $1.00 1" at bounding box center [311, 71] width 214 height 23
paste input "550"
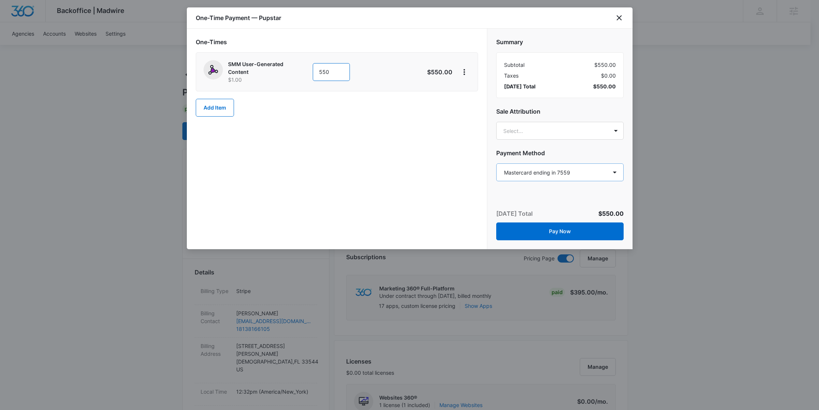
type input "550"
click at [560, 170] on select "Select a payment method Mastercard ending in 7559 New payment method Monthly in…" at bounding box center [559, 173] width 127 height 18
select select "MANUAL_INVOICE"
click at [496, 164] on select "Select a payment method Mastercard ending in 7559 New payment method Monthly in…" at bounding box center [559, 173] width 127 height 18
click at [569, 228] on button "Pay Now" at bounding box center [559, 232] width 127 height 18
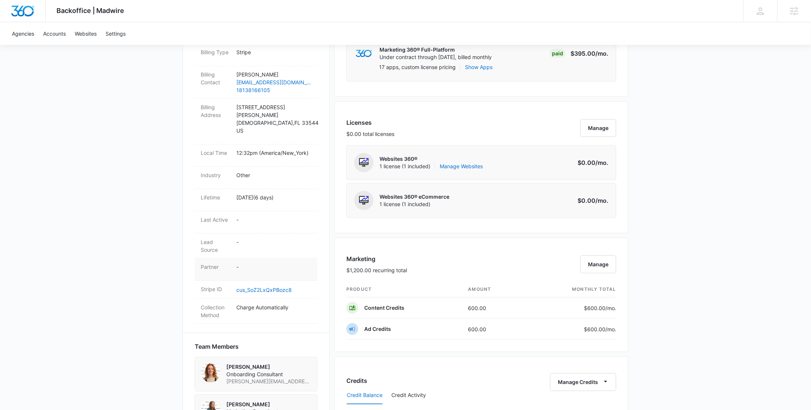
scroll to position [261, 0]
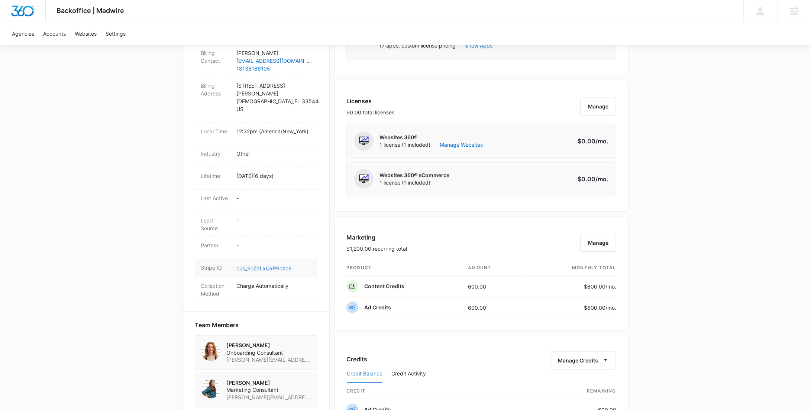
click at [274, 265] on link "cus_SoZ2LxQxPBozc8" at bounding box center [263, 268] width 55 height 6
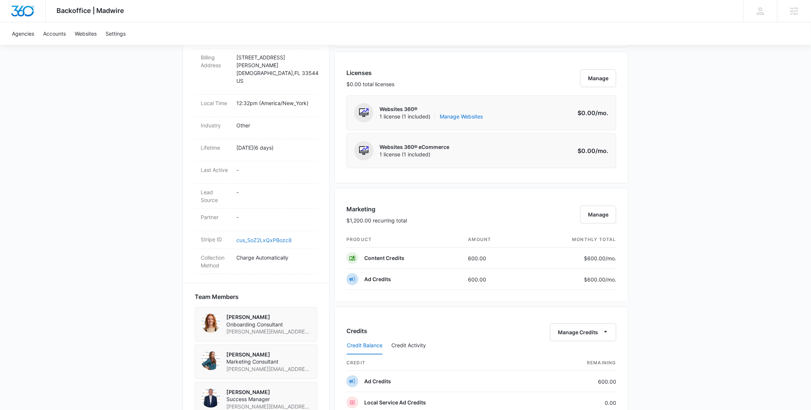
scroll to position [458, 0]
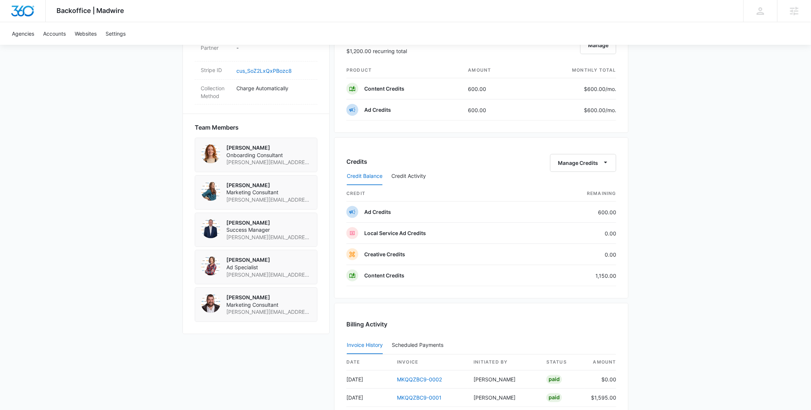
click at [580, 167] on div "Credit Balance Credit Activity" at bounding box center [481, 176] width 270 height 19
click at [580, 164] on button "Manage Credits" at bounding box center [583, 163] width 66 height 18
click at [580, 194] on div "Withdraw Credits" at bounding box center [594, 196] width 69 height 5
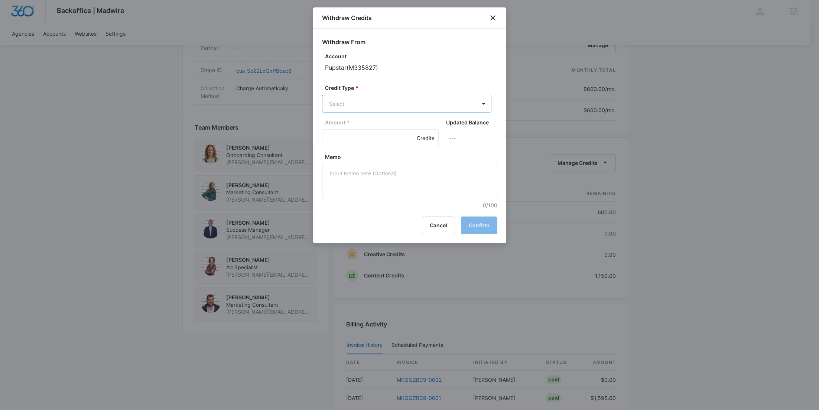
click at [361, 97] on body "Backoffice | Madwire Apps Settings RY Rochelle Young rochelle.young@madwire.com…" at bounding box center [409, 110] width 819 height 1137
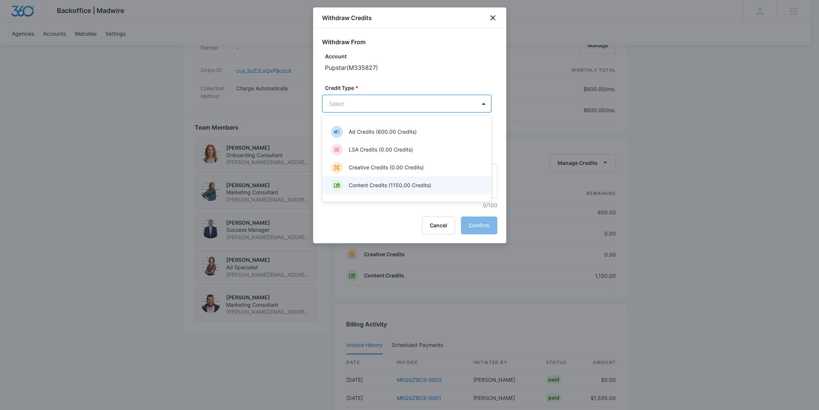
click at [366, 183] on p "Content Credits (1150.00 Credits)" at bounding box center [390, 185] width 83 height 8
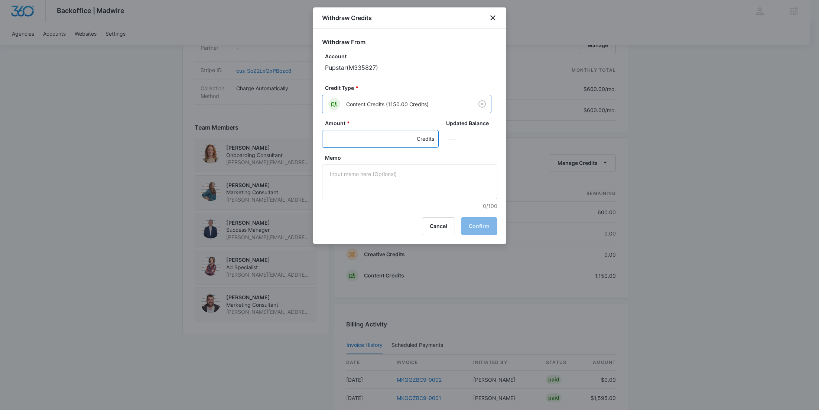
click at [353, 142] on input "Amount *" at bounding box center [380, 139] width 117 height 18
type input "550"
click at [365, 182] on textarea "Memo" at bounding box center [409, 182] width 175 height 35
paste textarea "MKQQZBC9-0003"
type textarea "MKQQZBC9-0003 SMM UGC"
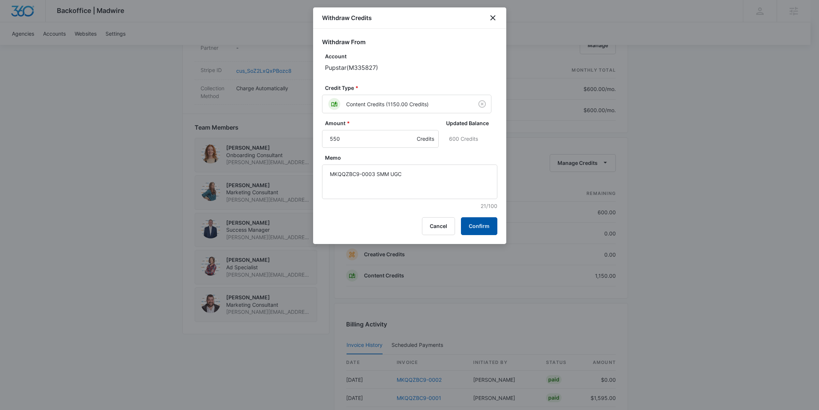
click at [486, 220] on button "Confirm" at bounding box center [479, 226] width 36 height 18
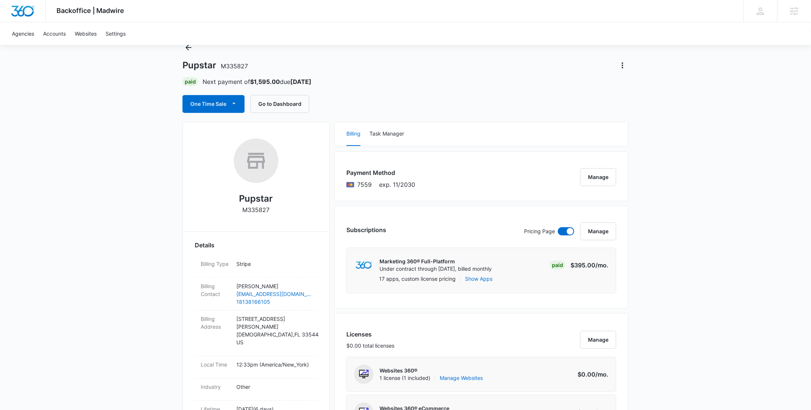
scroll to position [0, 0]
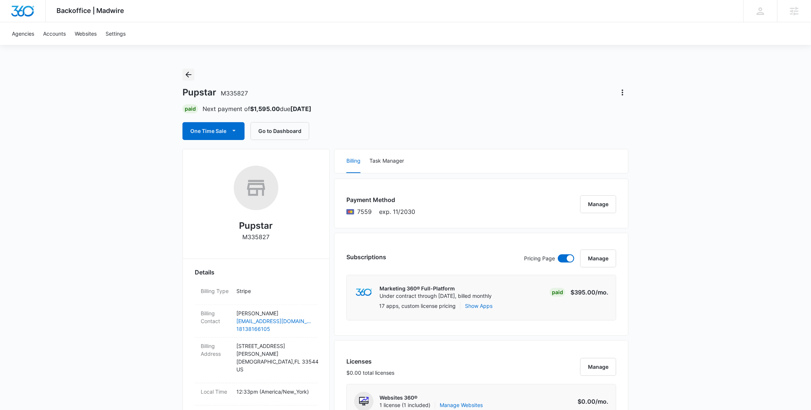
click at [191, 74] on icon "Back" at bounding box center [188, 74] width 9 height 9
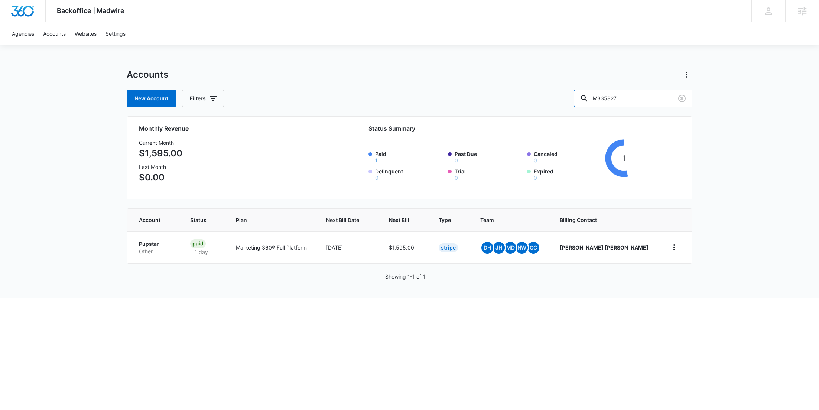
drag, startPoint x: 644, startPoint y: 97, endPoint x: 578, endPoint y: 96, distance: 66.2
click at [589, 97] on div "New Account Filters M335827" at bounding box center [410, 99] width 566 height 18
paste input "14725"
type input "M14725"
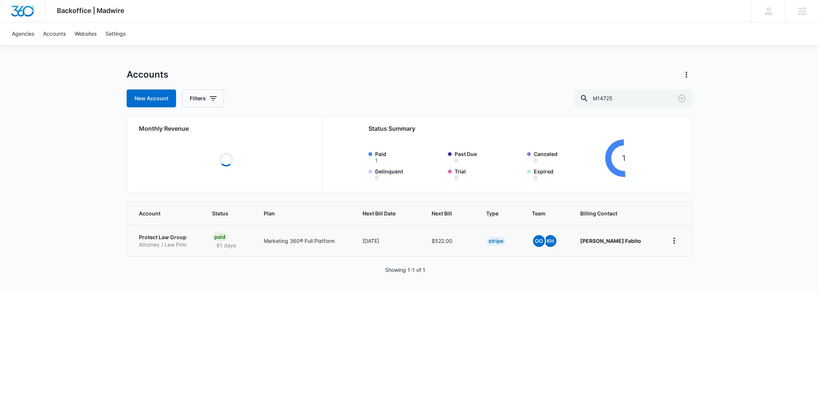
click at [160, 243] on p "Attorney / Law Firm" at bounding box center [166, 244] width 55 height 7
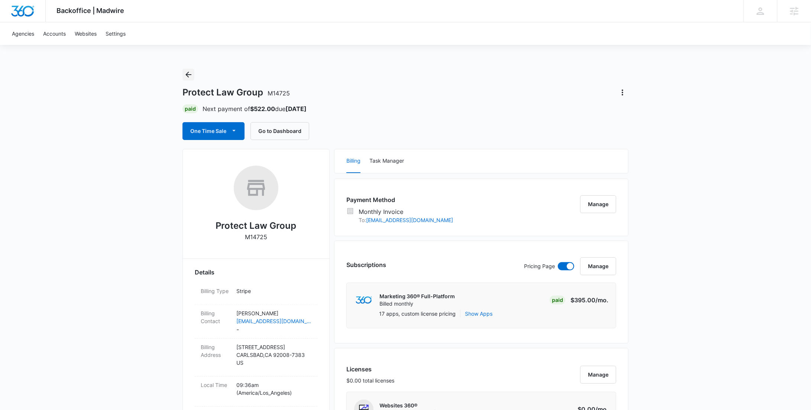
click at [190, 76] on icon "Back" at bounding box center [188, 74] width 9 height 9
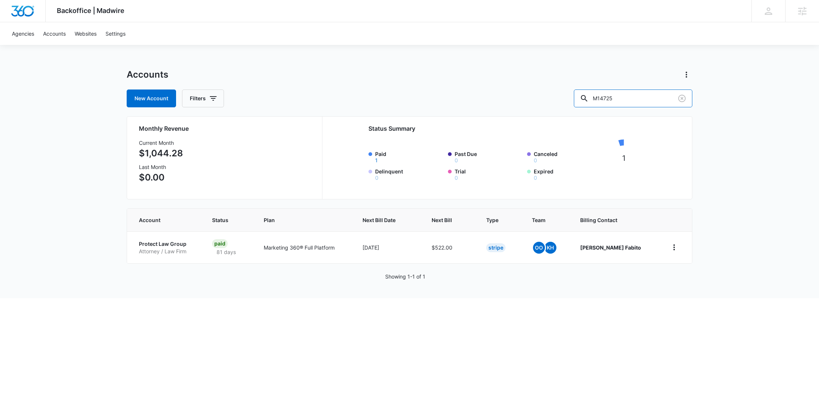
drag, startPoint x: 599, startPoint y: 100, endPoint x: 575, endPoint y: 99, distance: 24.5
click at [592, 100] on div "New Account Filters M14725" at bounding box center [410, 99] width 566 height 18
paste input "26103"
type input "M26103"
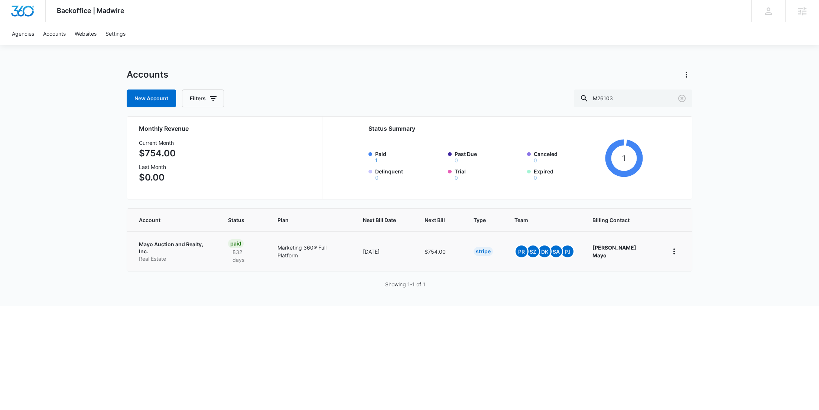
click at [181, 244] on p "Mayo Auction and Realty, Inc." at bounding box center [174, 248] width 71 height 14
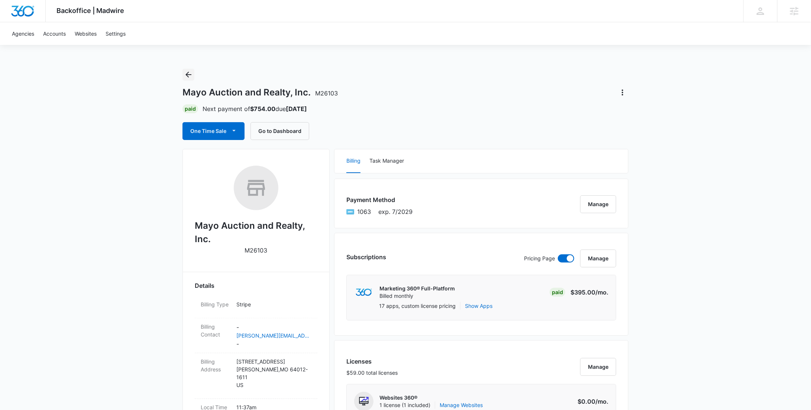
click at [191, 74] on icon "Back" at bounding box center [188, 74] width 9 height 9
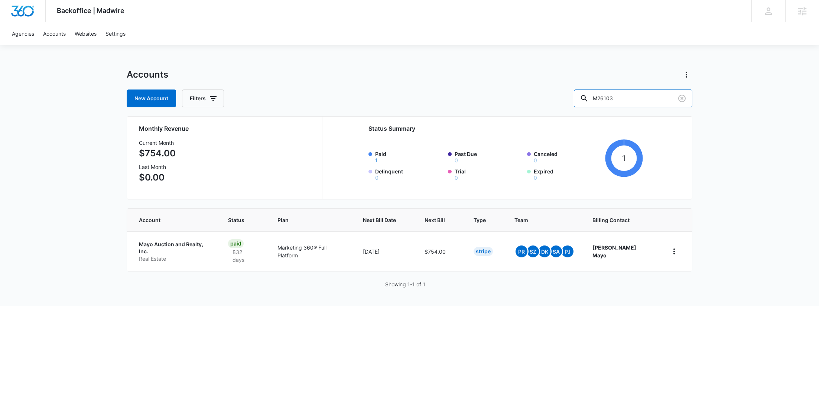
drag, startPoint x: 634, startPoint y: 101, endPoint x: 584, endPoint y: 99, distance: 50.2
click at [588, 99] on div "New Account Filters M26103" at bounding box center [410, 99] width 566 height 18
paste input "317654"
type input "M317654"
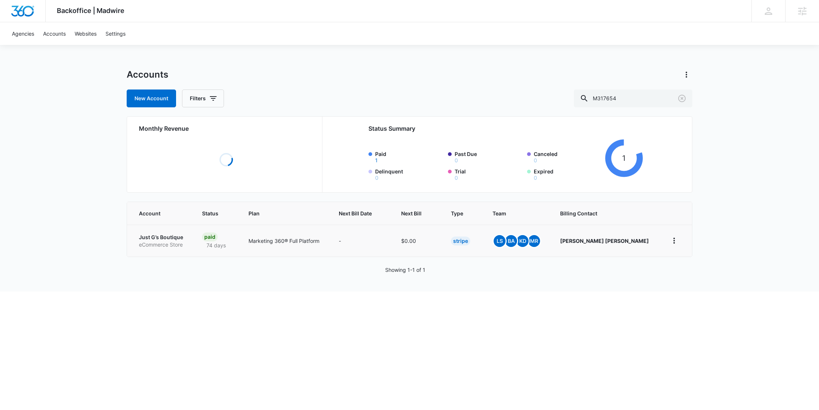
click at [164, 241] on p "Just G’s Boutique" at bounding box center [161, 237] width 45 height 7
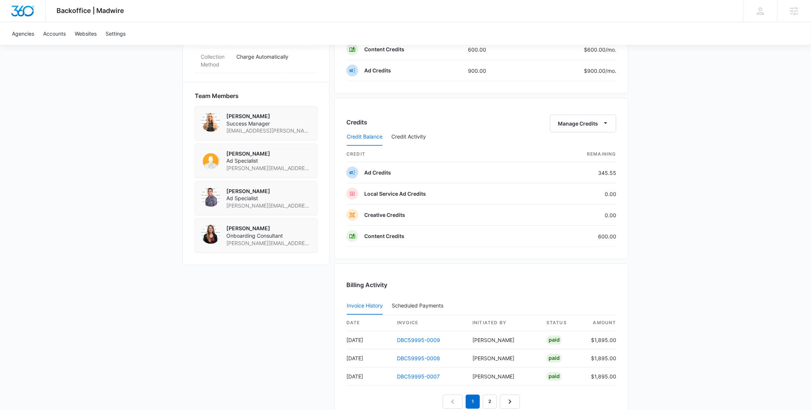
scroll to position [609, 0]
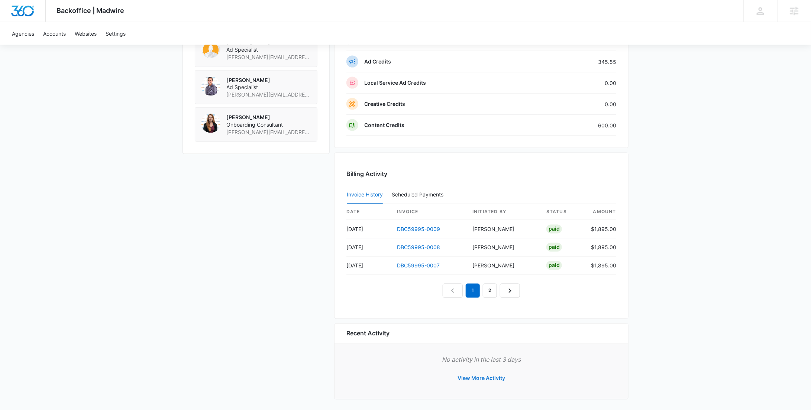
click at [494, 379] on button "View More Activity" at bounding box center [481, 379] width 62 height 18
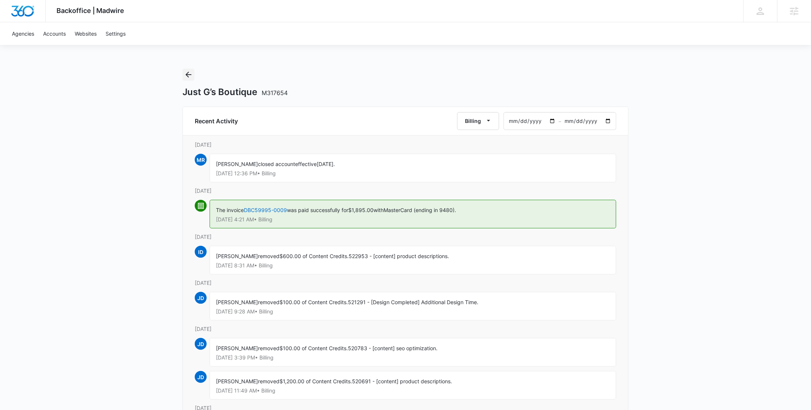
click at [195, 78] on div "Just G’s Boutique M317654" at bounding box center [405, 83] width 446 height 29
click at [187, 72] on icon "Back" at bounding box center [188, 74] width 9 height 9
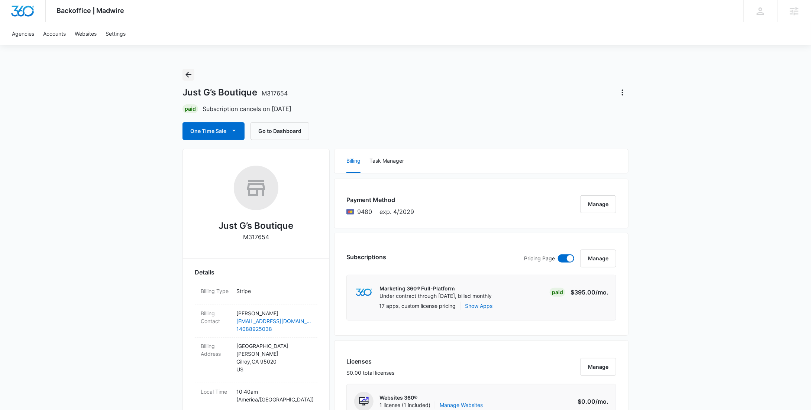
click at [187, 72] on icon "Back" at bounding box center [188, 74] width 9 height 9
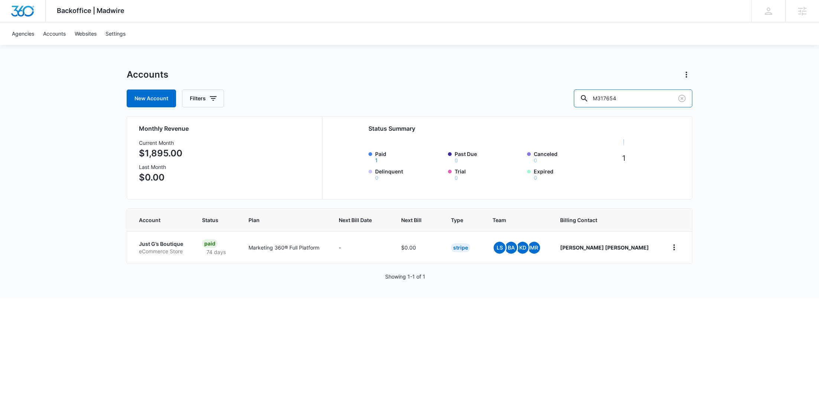
drag, startPoint x: 625, startPoint y: 100, endPoint x: 595, endPoint y: 100, distance: 29.7
click at [598, 100] on input "M317654" at bounding box center [633, 99] width 119 height 18
paste input "26103"
type input "M26103"
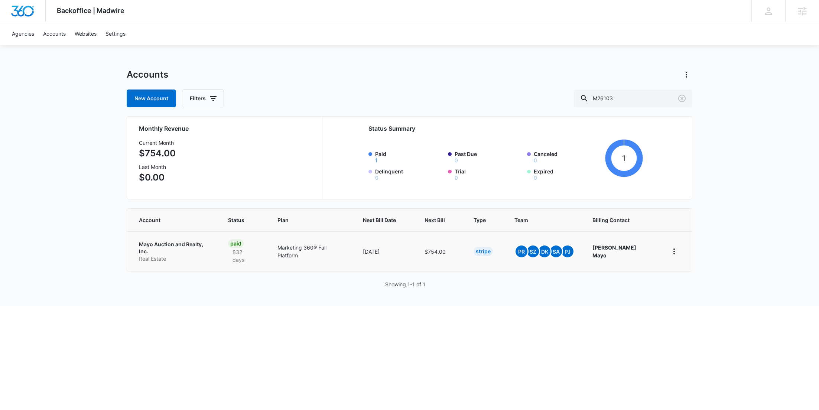
click at [162, 245] on p "Mayo Auction and Realty, Inc." at bounding box center [174, 248] width 71 height 14
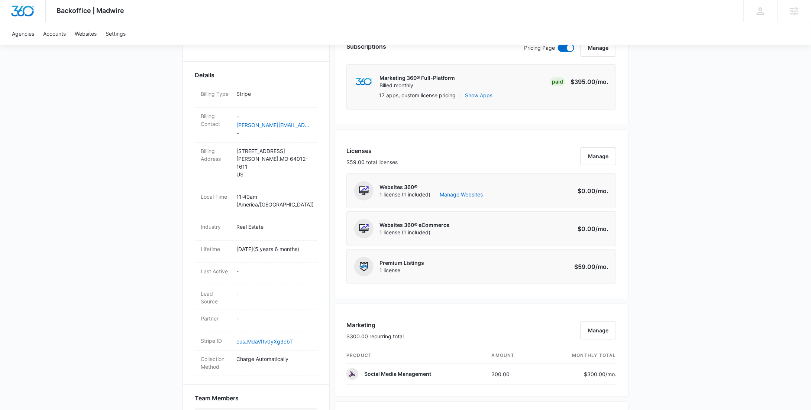
scroll to position [380, 0]
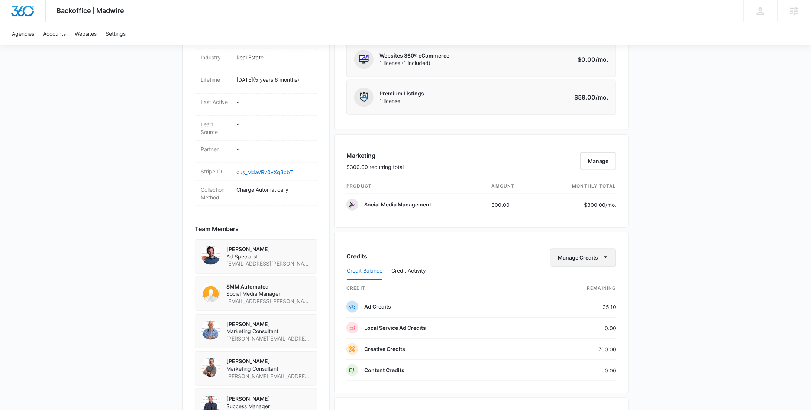
click at [597, 253] on button "Manage Credits" at bounding box center [583, 258] width 66 height 18
click at [585, 303] on div "Transfer Credits" at bounding box center [594, 302] width 69 height 5
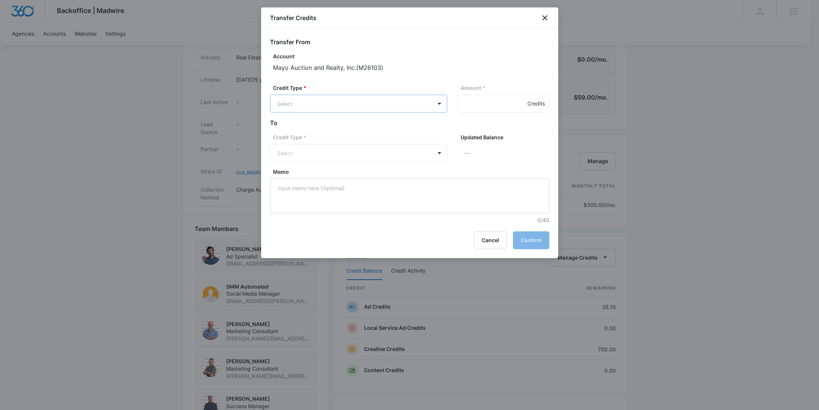
click at [398, 105] on body "Backoffice | Madwire Apps Settings RY Rochelle Young rochelle.young@madwire.com…" at bounding box center [409, 139] width 819 height 1039
drag, startPoint x: 370, startPoint y: 177, endPoint x: 375, endPoint y: 171, distance: 7.6
click at [370, 177] on div "Content Credits (0.00 Credits)" at bounding box center [358, 186] width 177 height 18
drag, startPoint x: 379, startPoint y: 167, endPoint x: 410, endPoint y: 148, distance: 36.2
click at [379, 166] on div "Creative Credits (700.00 Credits)" at bounding box center [358, 168] width 158 height 12
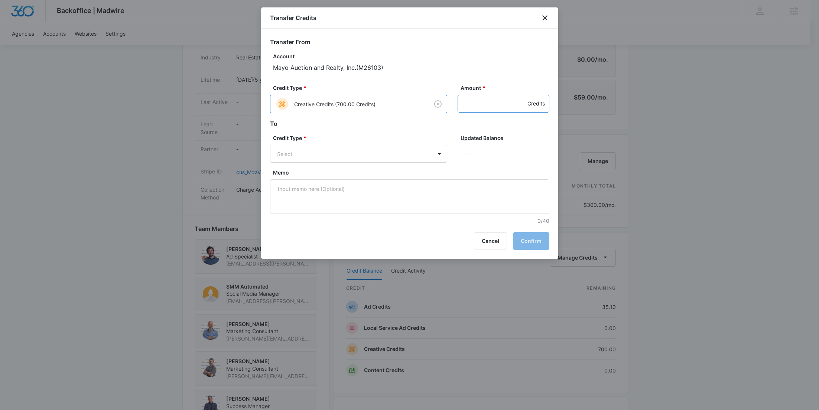
click at [504, 101] on input "Amount *" at bounding box center [504, 104] width 92 height 18
type input "700"
click at [333, 152] on body "Backoffice | Madwire Apps Settings RY Rochelle Young rochelle.young@madwire.com…" at bounding box center [409, 139] width 819 height 1039
click at [330, 216] on p "Ad Credits (35.10 Credits)" at bounding box center [329, 218] width 64 height 8
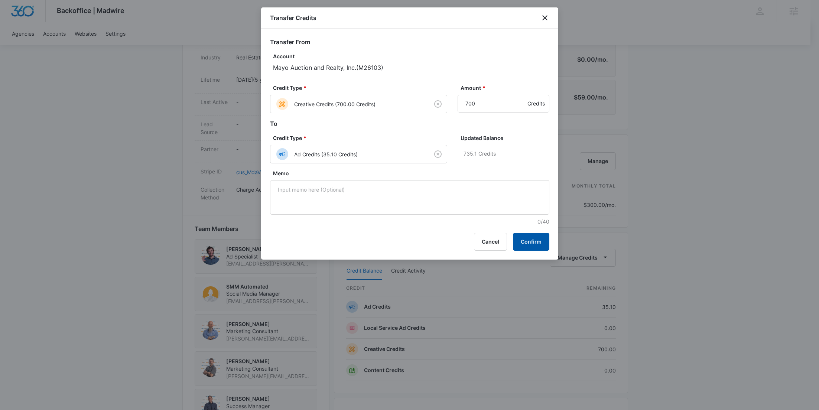
click at [537, 239] on button "Confirm" at bounding box center [531, 242] width 36 height 18
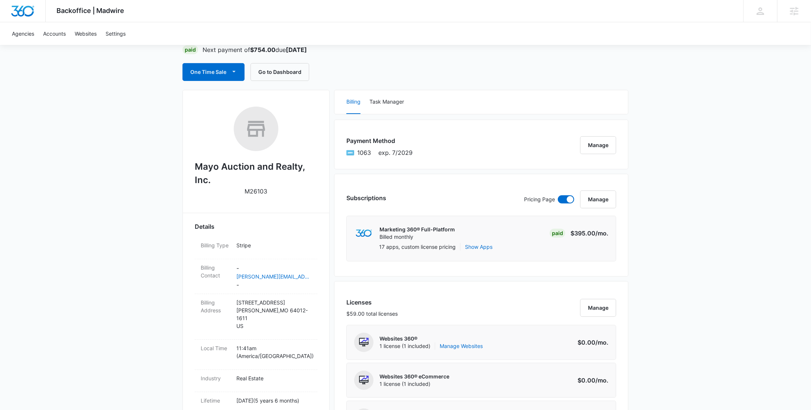
scroll to position [0, 0]
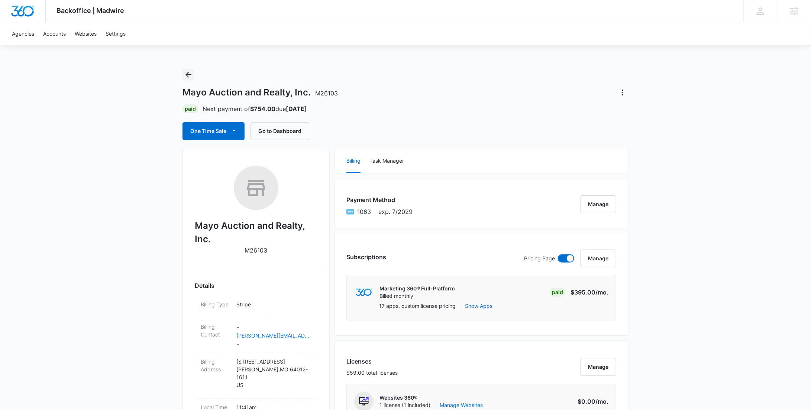
click at [189, 71] on icon "Back" at bounding box center [188, 74] width 9 height 9
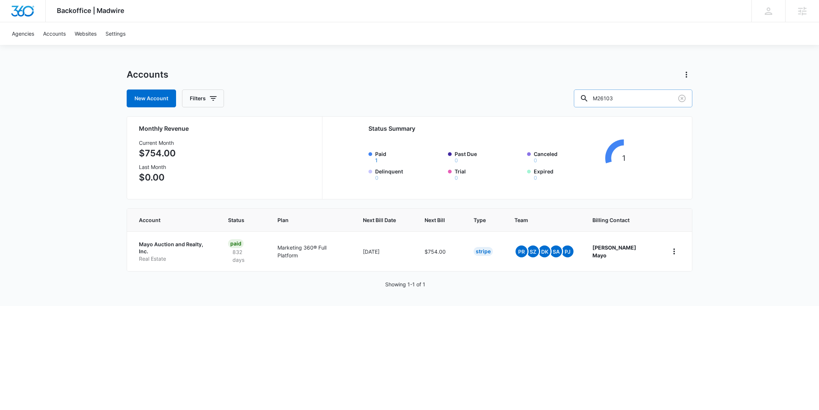
drag, startPoint x: 640, startPoint y: 96, endPoint x: 597, endPoint y: 98, distance: 42.4
click at [599, 98] on input "M26103" at bounding box center [633, 99] width 119 height 18
paste input "335245"
type input "M335245"
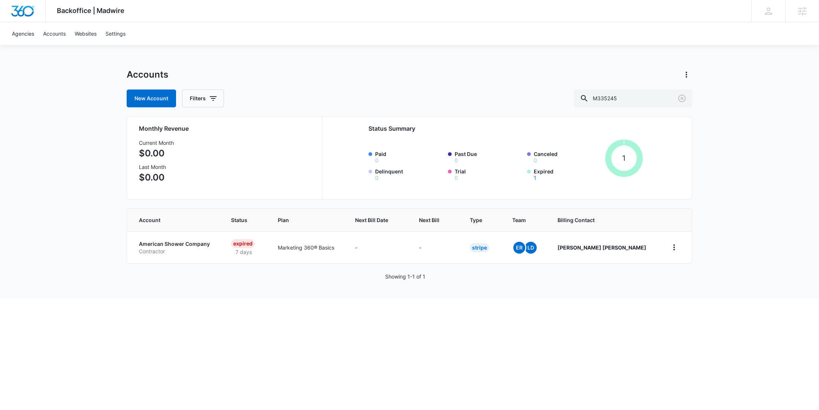
click at [165, 248] on p "Contractor" at bounding box center [176, 251] width 74 height 7
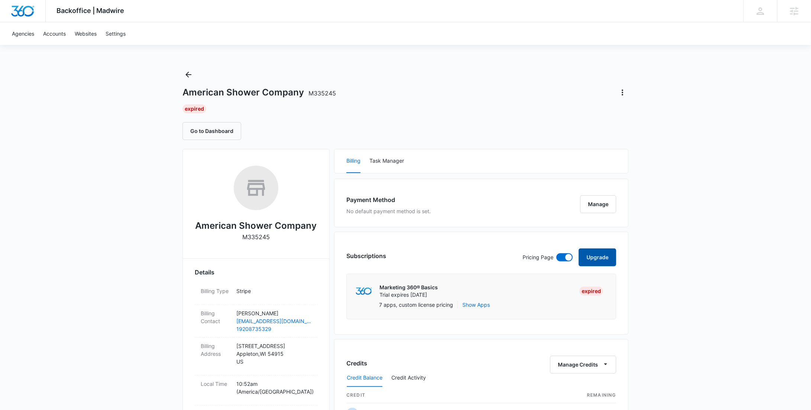
click at [601, 252] on button "Upgrade" at bounding box center [598, 258] width 38 height 18
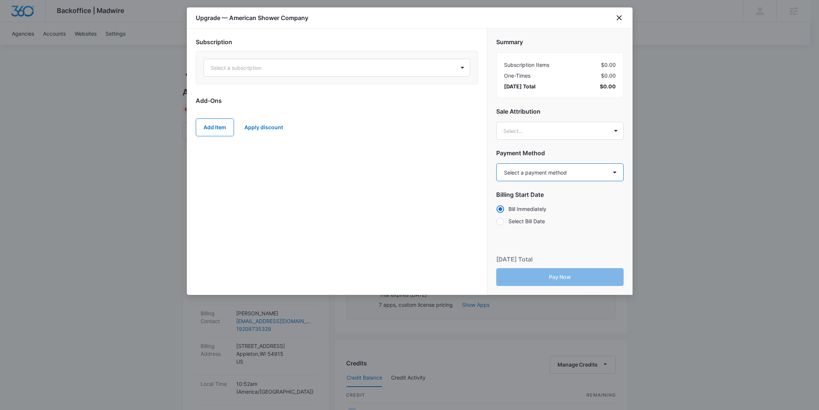
click at [552, 170] on select "Select a payment method Visa ending in 7215 New payment method Monthly invoice" at bounding box center [559, 173] width 127 height 18
select select "pm_1RvLKEA4n8RTgNjUjn5WbPGz"
click at [496, 164] on select "Select a payment method Visa ending in 7215 New payment method Monthly invoice" at bounding box center [559, 173] width 127 height 18
click at [355, 65] on div at bounding box center [328, 67] width 235 height 9
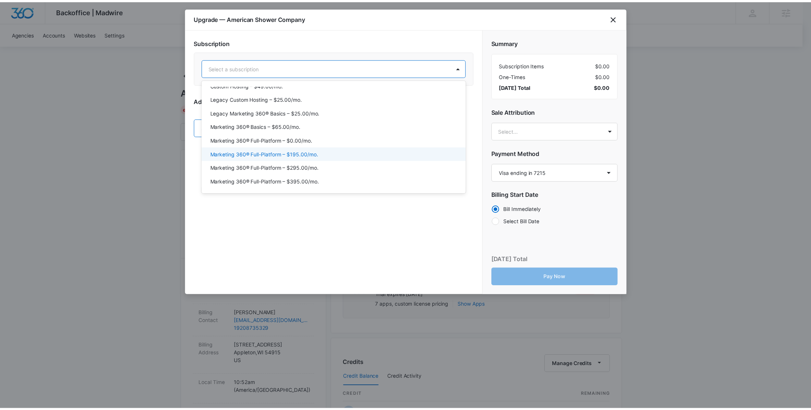
scroll to position [35, 0]
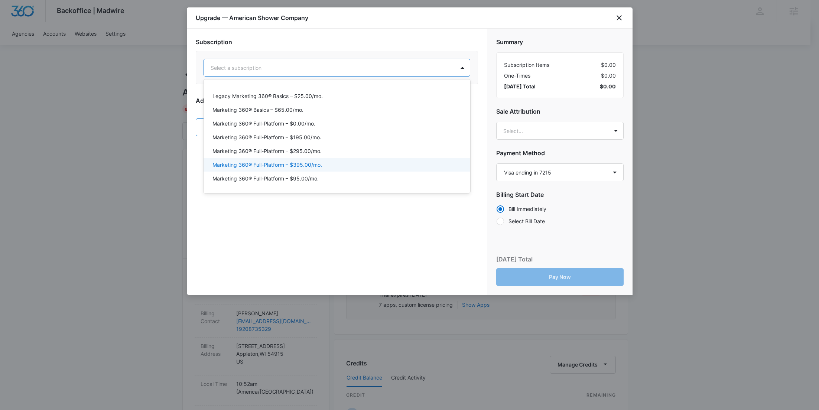
click at [339, 161] on div "Marketing 360® Full-Platform – $395.00/mo." at bounding box center [337, 165] width 248 height 8
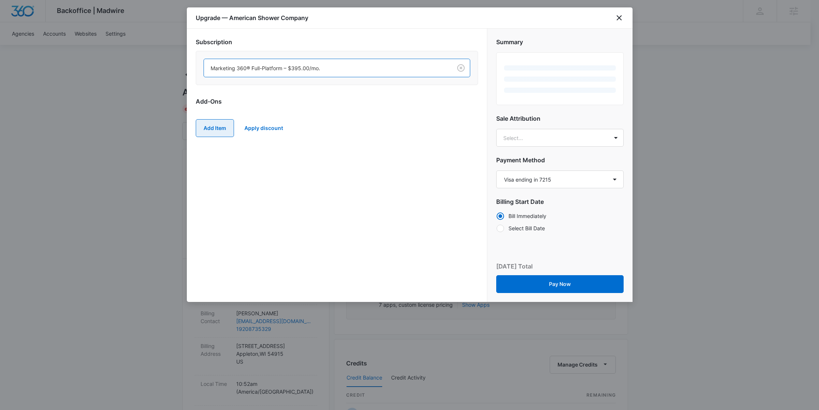
click at [218, 122] on button "Add Item" at bounding box center [215, 128] width 38 height 18
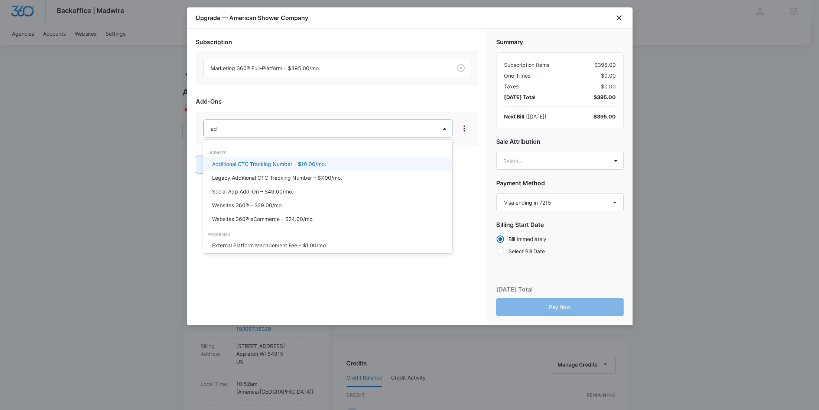
type input "ad c"
click at [238, 169] on div "Ad Credits – $1.00/mo." at bounding box center [327, 164] width 249 height 14
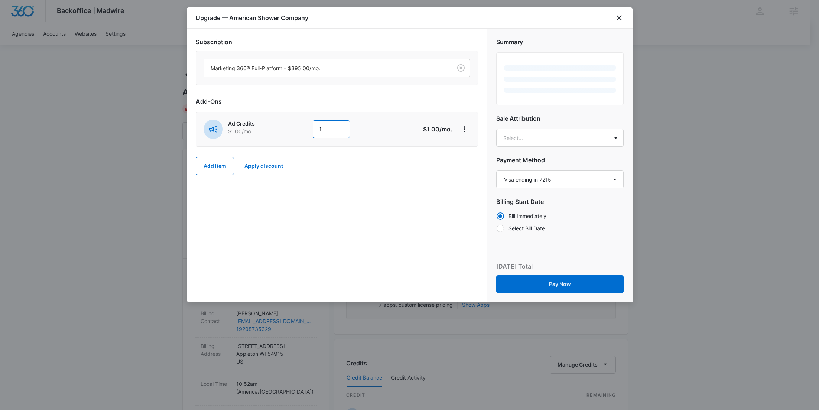
drag, startPoint x: 332, startPoint y: 125, endPoint x: 293, endPoint y: 131, distance: 39.5
click at [293, 131] on div "Ad Credits $1.00 /mo. 1" at bounding box center [311, 129] width 214 height 19
type input "300"
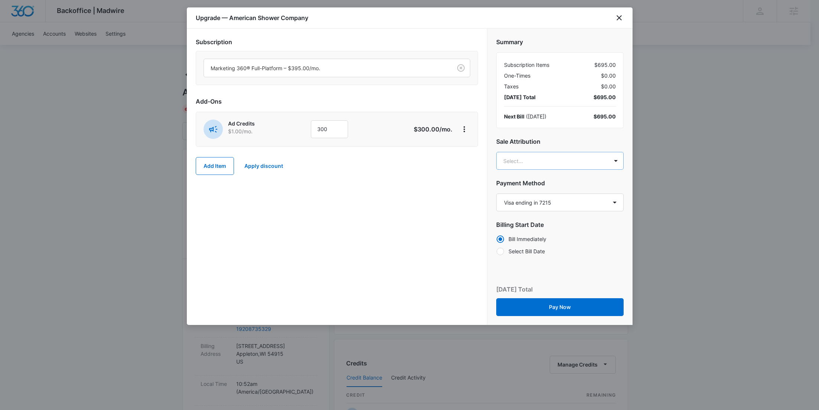
click at [530, 165] on body "Backoffice | Madwire Apps Settings RY Rochelle Young rochelle.young@madwire.com…" at bounding box center [409, 380] width 819 height 760
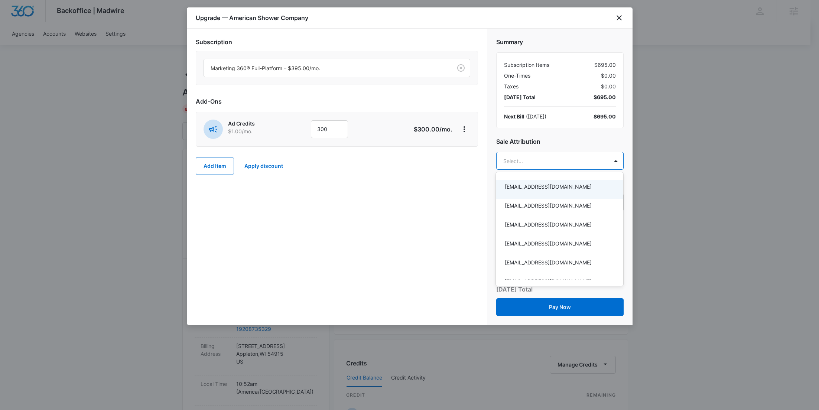
paste input "Rodriguez"
type input "Rodriguez"
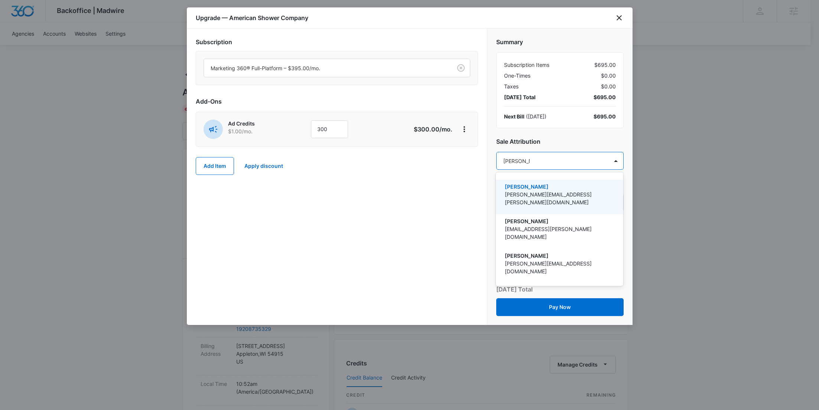
click at [536, 194] on p "evan.rodriguez@madwire.com" at bounding box center [559, 199] width 108 height 16
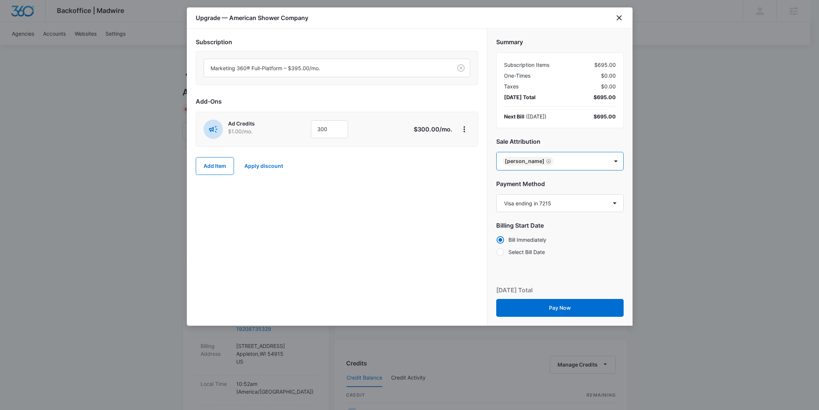
paste input "Deeney"
type input "Deeney"
click at [544, 218] on p "[PERSON_NAME]" at bounding box center [559, 222] width 108 height 8
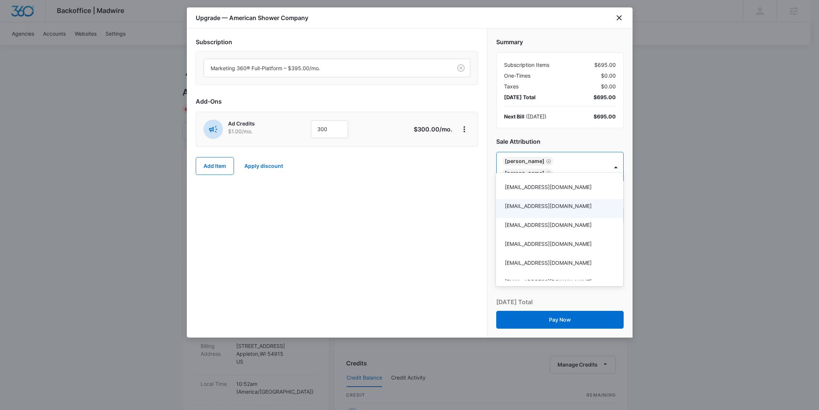
click at [444, 208] on div at bounding box center [409, 205] width 819 height 410
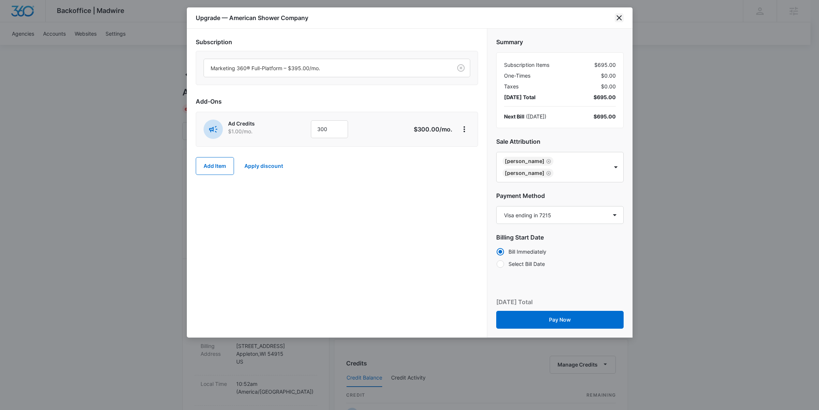
click at [624, 19] on div "Upgrade — American Shower Company" at bounding box center [410, 17] width 446 height 21
click at [620, 19] on icon "close" at bounding box center [619, 17] width 5 height 5
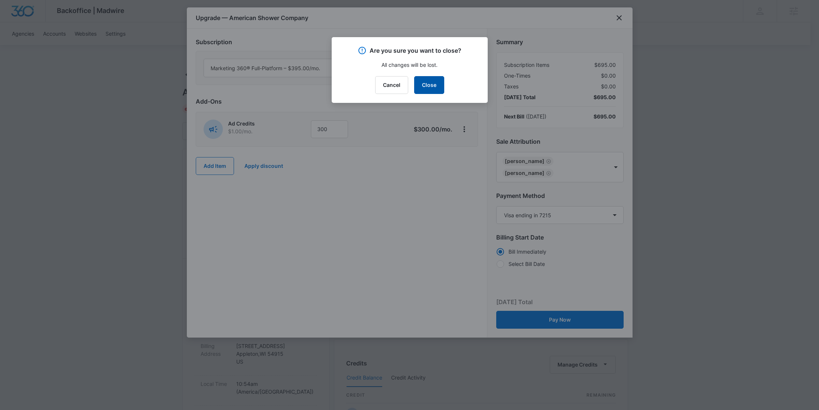
click at [427, 81] on button "Close" at bounding box center [429, 85] width 30 height 18
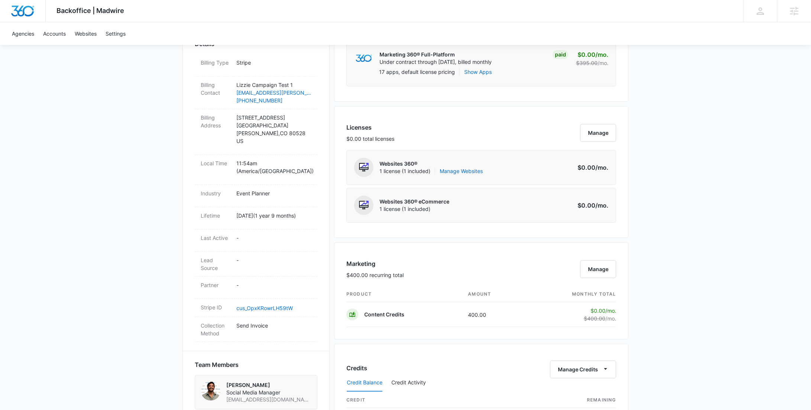
scroll to position [347, 0]
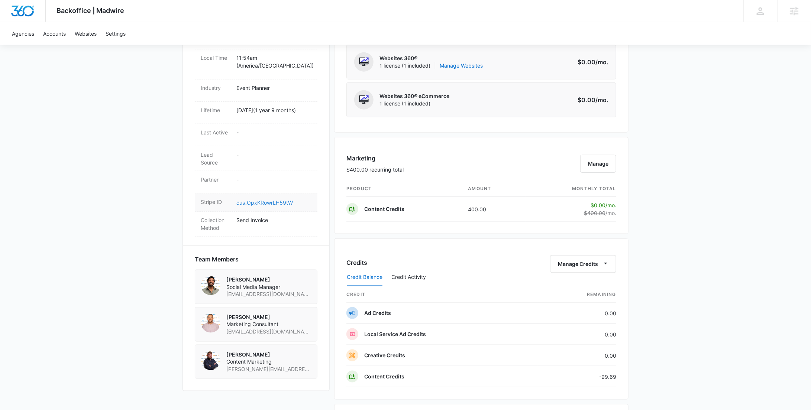
click at [268, 200] on link "cus_OpxKRowrLH59tW" at bounding box center [264, 203] width 56 height 6
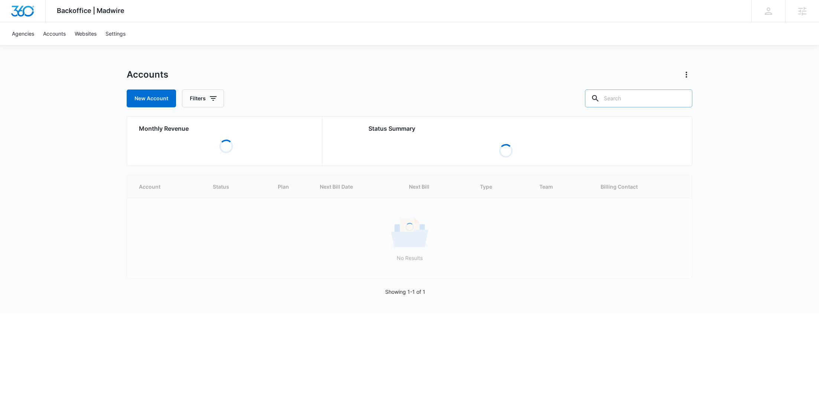
click at [633, 102] on input "text" at bounding box center [638, 99] width 107 height 18
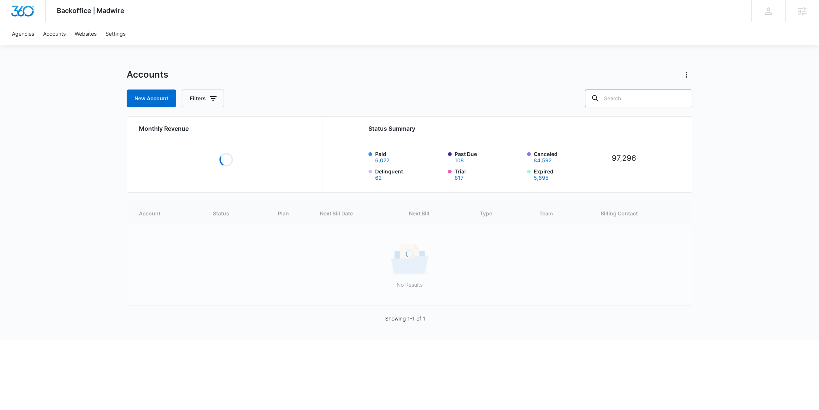
paste input "M335245"
type input "M335245"
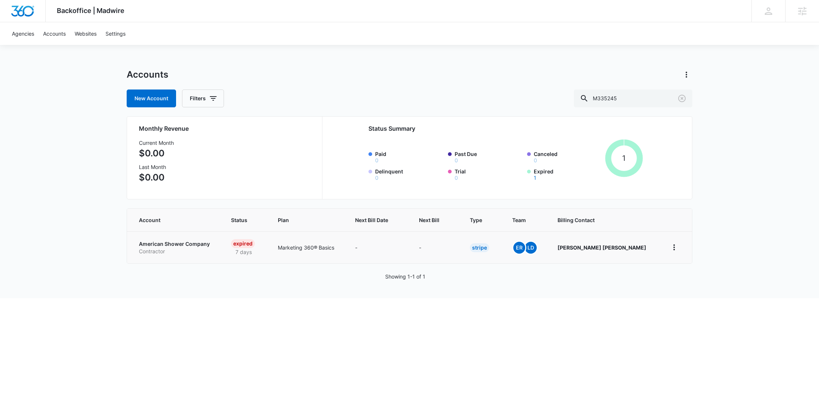
click at [194, 240] on p "American Shower Company" at bounding box center [176, 243] width 74 height 7
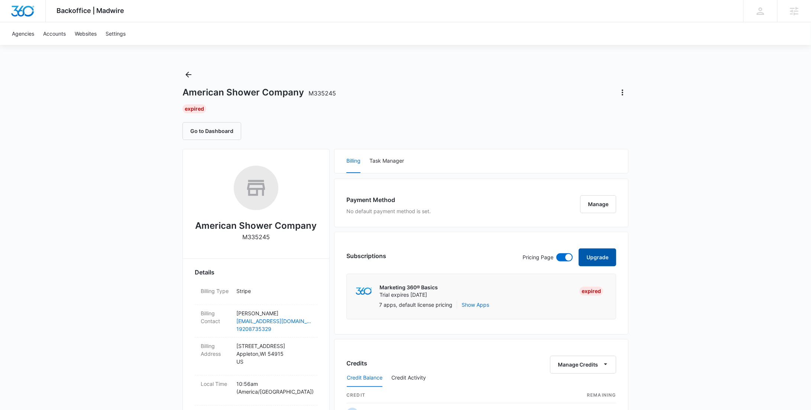
click at [593, 258] on button "Upgrade" at bounding box center [598, 258] width 38 height 18
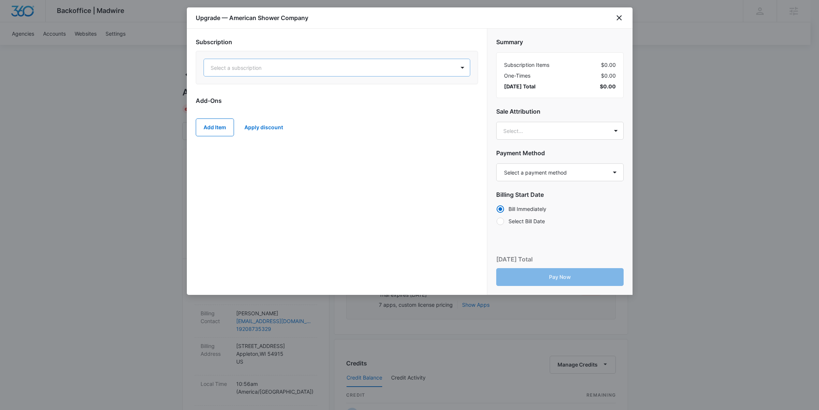
click at [321, 64] on div at bounding box center [328, 67] width 235 height 9
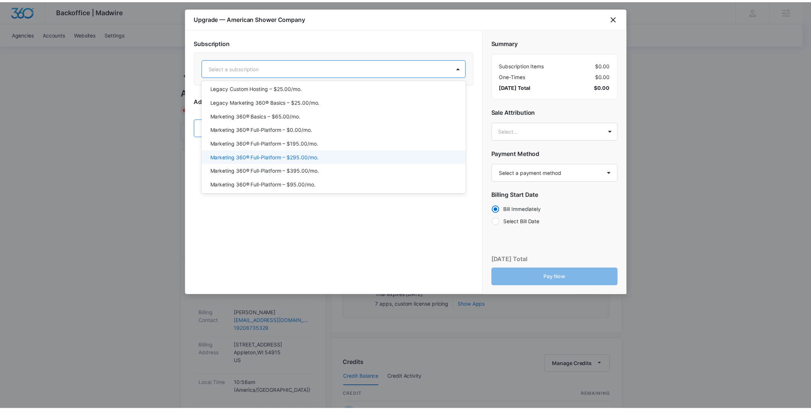
scroll to position [33, 0]
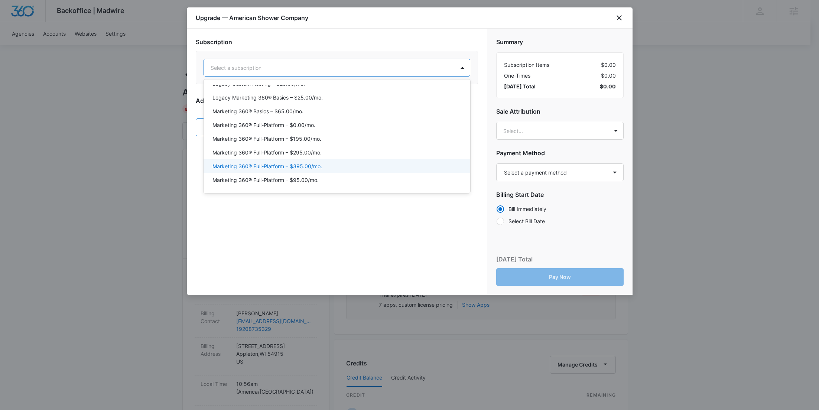
drag, startPoint x: 318, startPoint y: 165, endPoint x: 307, endPoint y: 149, distance: 19.2
click at [318, 165] on p "Marketing 360® Full-Platform – $395.00/mo." at bounding box center [268, 166] width 110 height 8
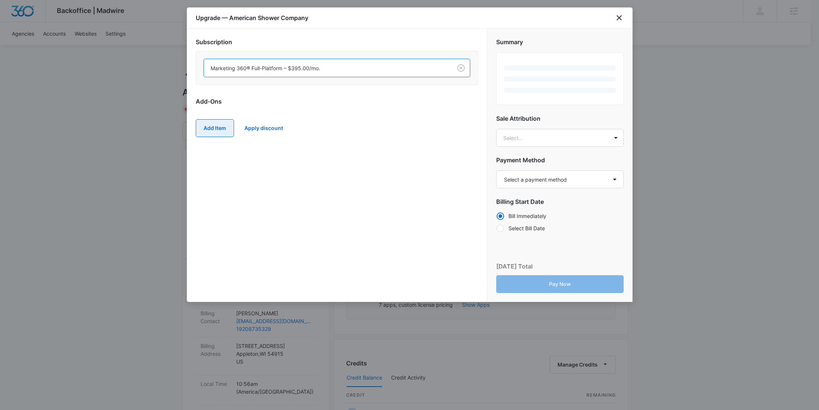
click at [211, 127] on button "Add Item" at bounding box center [215, 128] width 38 height 18
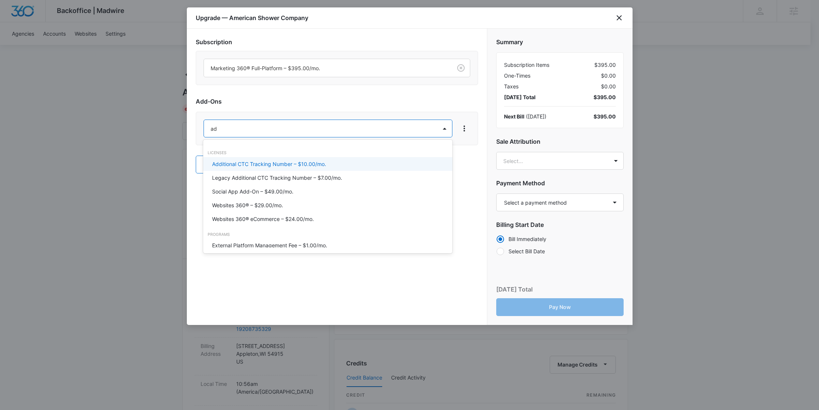
type input "ad c"
click at [237, 162] on p "Ad Credits – $1.00/mo." at bounding box center [240, 164] width 56 height 8
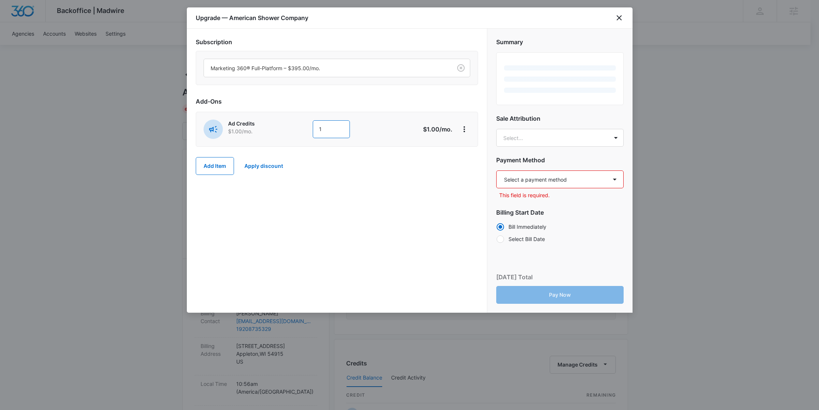
drag, startPoint x: 330, startPoint y: 126, endPoint x: 288, endPoint y: 127, distance: 42.0
click at [288, 127] on div "Ad Credits $1.00 /mo. 1" at bounding box center [311, 129] width 214 height 19
type input "300"
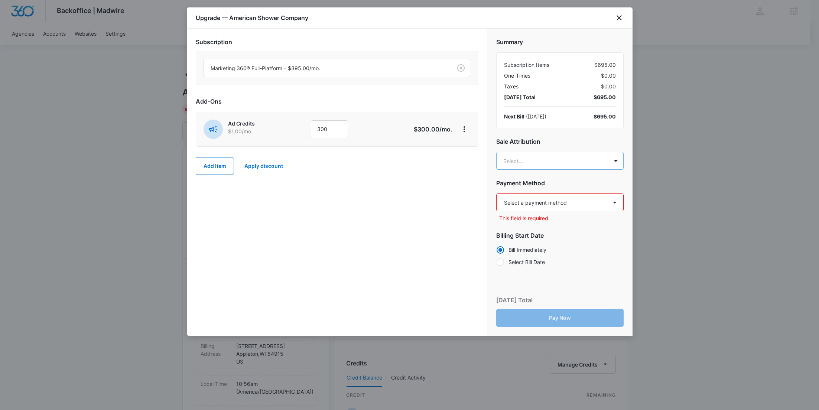
click at [562, 165] on body "Backoffice | Madwire Apps Settings RY Rochelle Young rochelle.young@madwire.com…" at bounding box center [409, 380] width 819 height 760
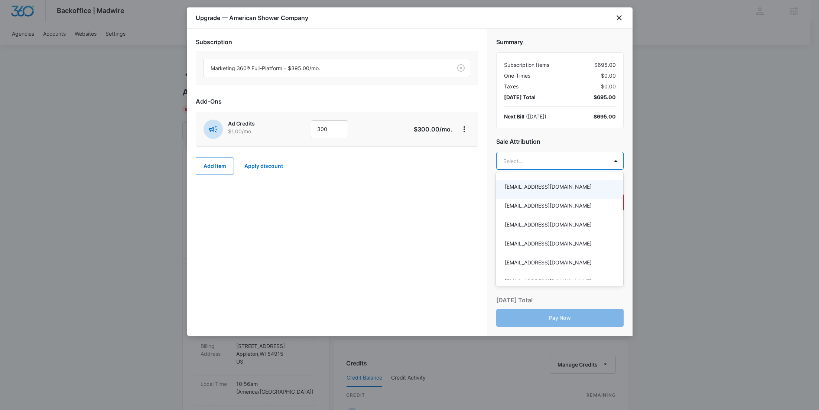
paste input "Rodriguez"
type input "Rodriguez"
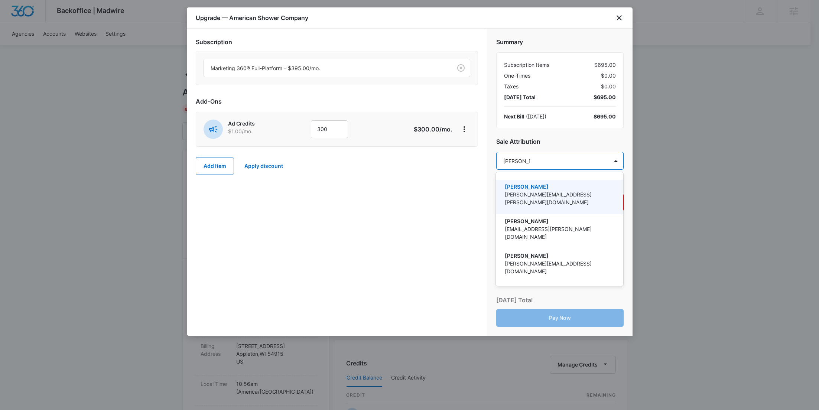
drag, startPoint x: 539, startPoint y: 194, endPoint x: 530, endPoint y: 179, distance: 17.5
click at [539, 194] on p "evan.rodriguez@madwire.com" at bounding box center [559, 199] width 108 height 16
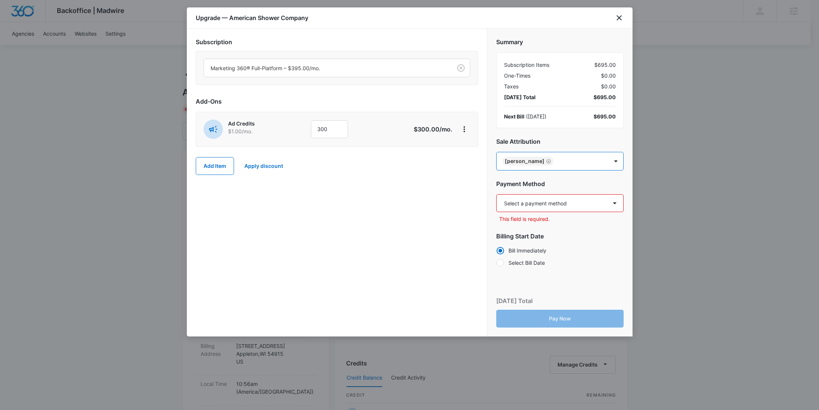
paste input "Deeney"
type input "Deeney"
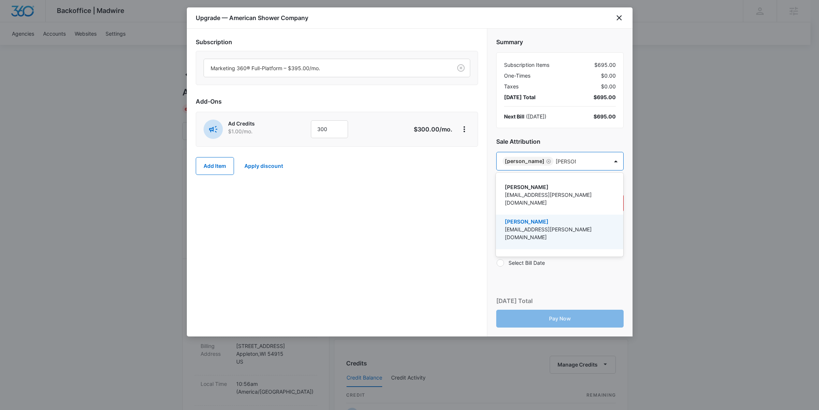
click at [558, 218] on p "[PERSON_NAME]" at bounding box center [559, 222] width 108 height 8
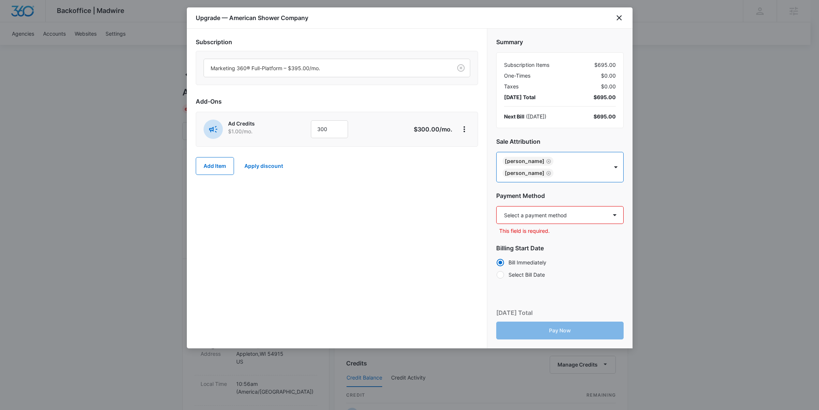
click at [551, 206] on select "Select a payment method Visa ending in 7215 New payment method Monthly invoice" at bounding box center [559, 215] width 127 height 18
select select "pm_1RvLKEA4n8RTgNjUjn5WbPGz"
click at [496, 206] on select "Select a payment method Visa ending in 7215 New payment method Monthly invoice" at bounding box center [559, 215] width 127 height 18
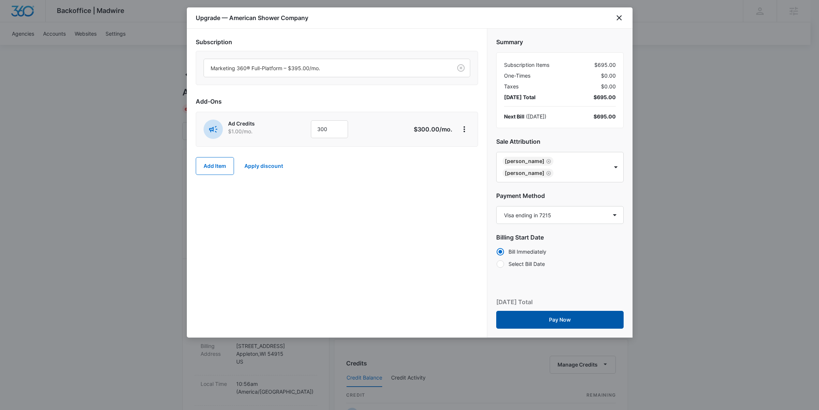
click at [573, 311] on button "Pay Now" at bounding box center [559, 320] width 127 height 18
